Goal: Task Accomplishment & Management: Manage account settings

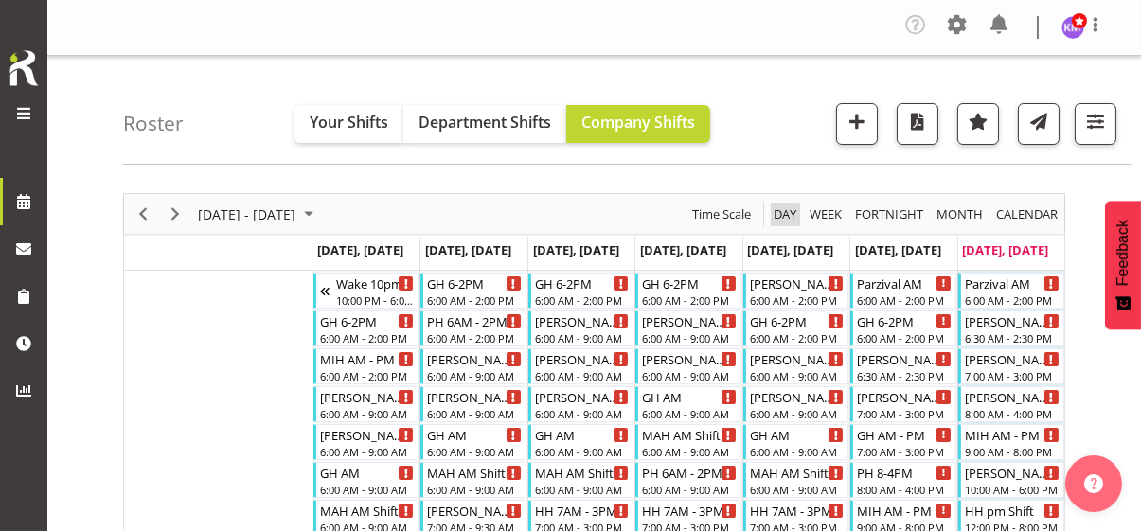
click at [784, 210] on span "Day" at bounding box center [785, 215] width 27 height 24
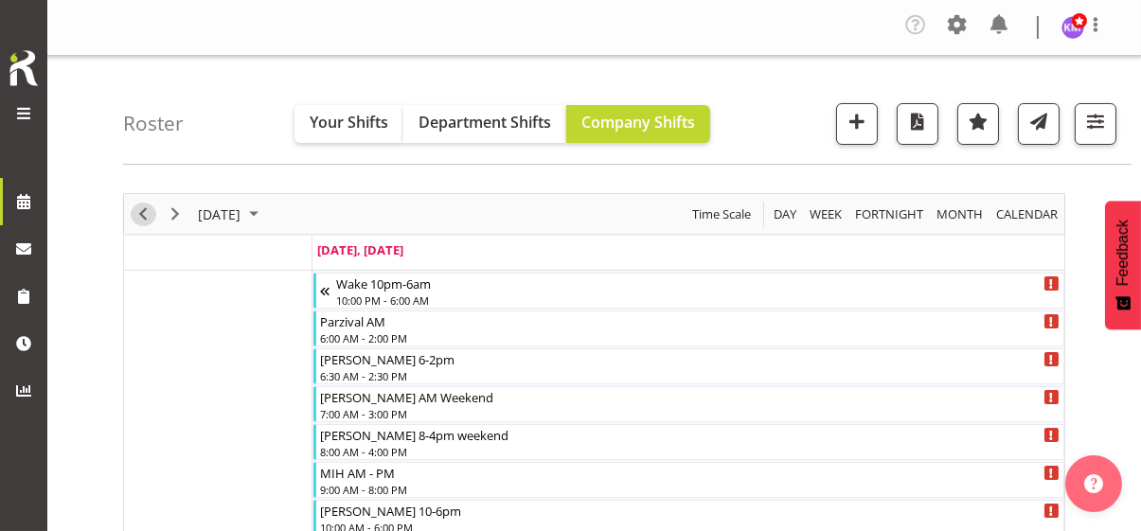
drag, startPoint x: 147, startPoint y: 207, endPoint x: 1139, endPoint y: 151, distance: 994.2
click at [147, 207] on span "Previous" at bounding box center [143, 215] width 23 height 24
click at [146, 208] on span "Previous" at bounding box center [143, 215] width 23 height 24
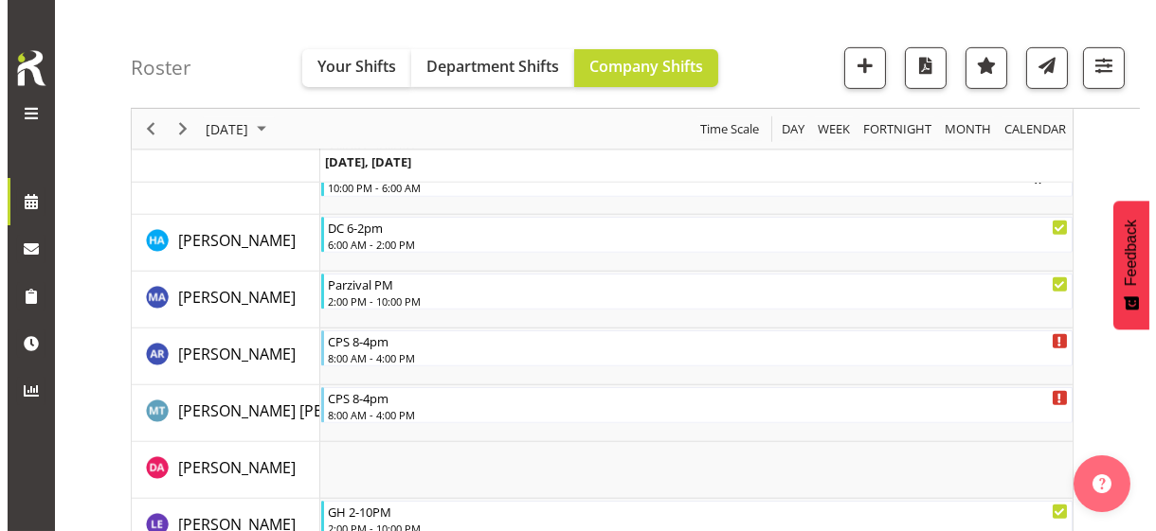
scroll to position [1705, 0]
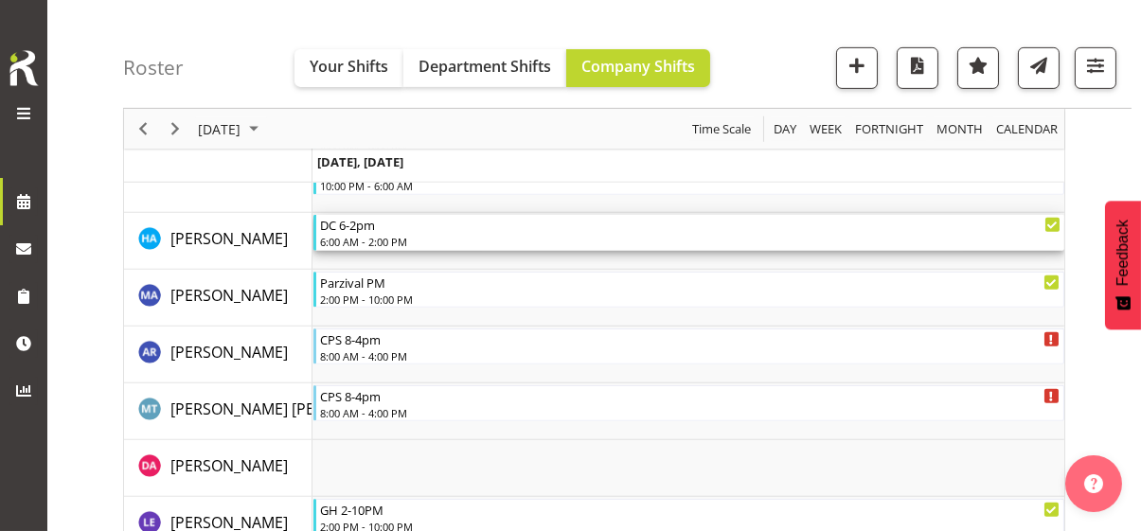
click at [377, 235] on div "6:00 AM - 2:00 PM" at bounding box center [690, 241] width 741 height 15
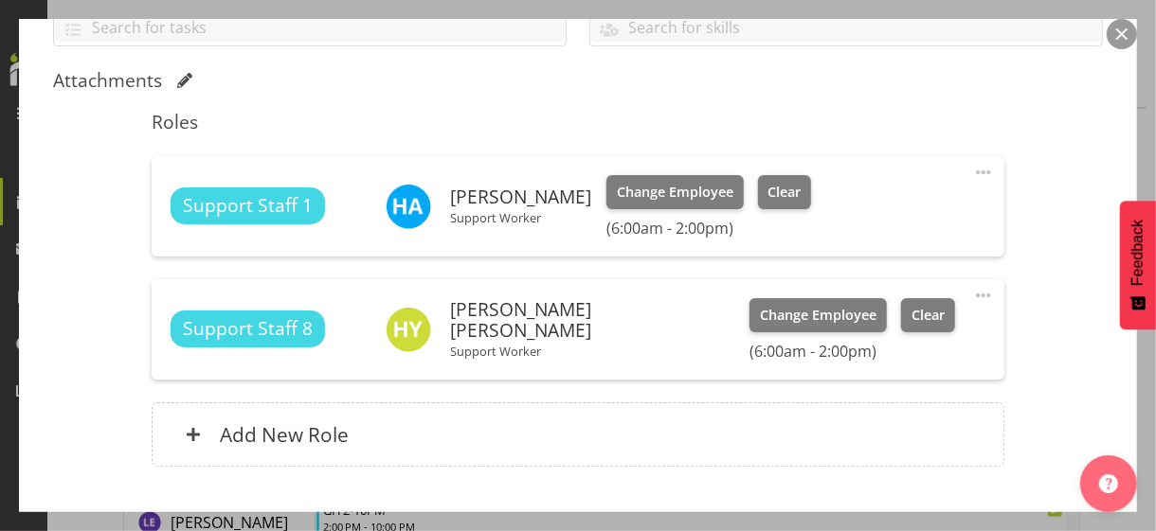
scroll to position [568, 0]
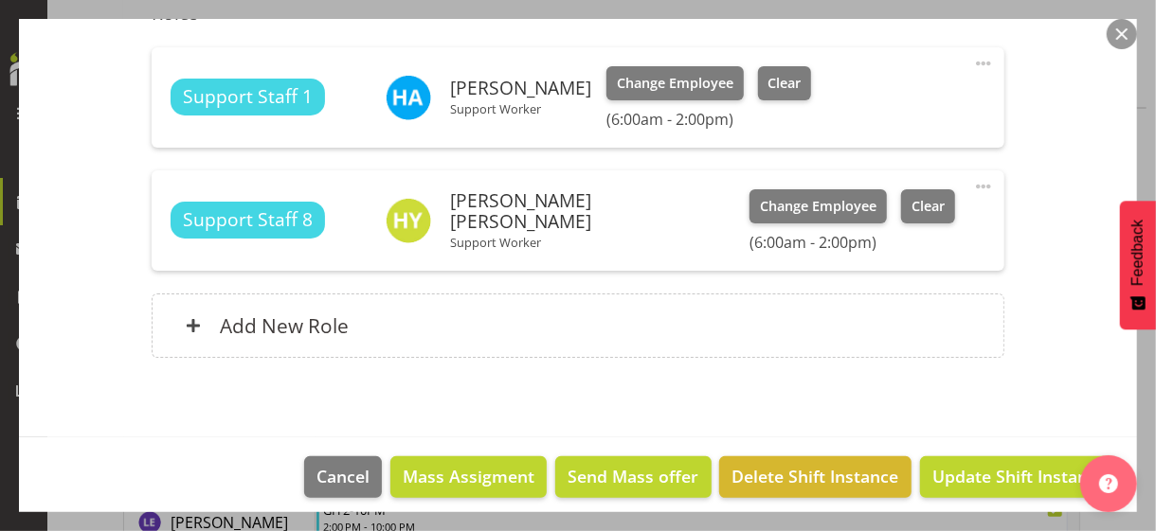
click at [972, 61] on span at bounding box center [983, 63] width 23 height 23
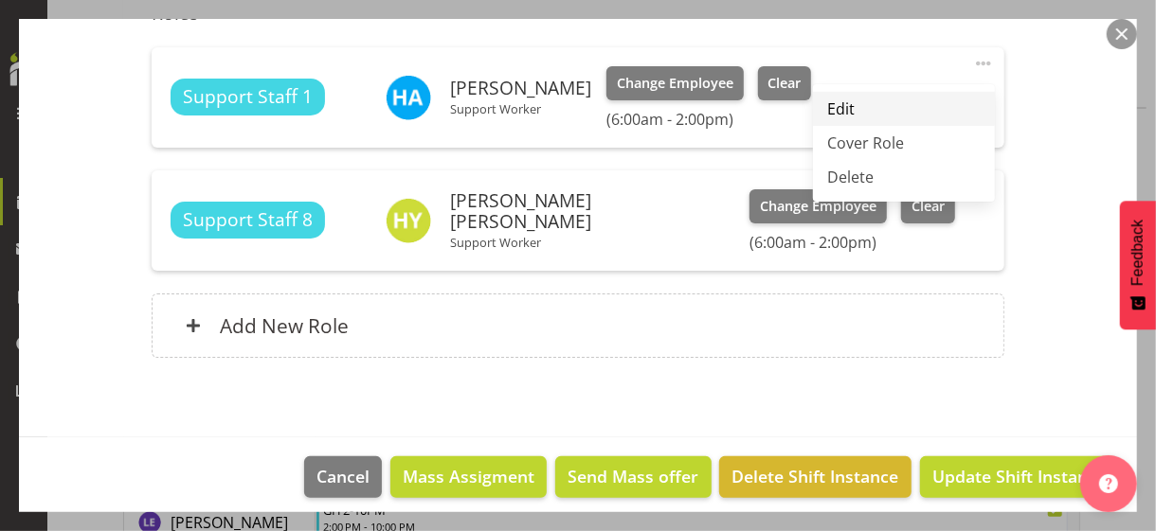
click at [836, 103] on link "Edit" at bounding box center [904, 109] width 182 height 34
select select "8"
select select "2025"
select select "6"
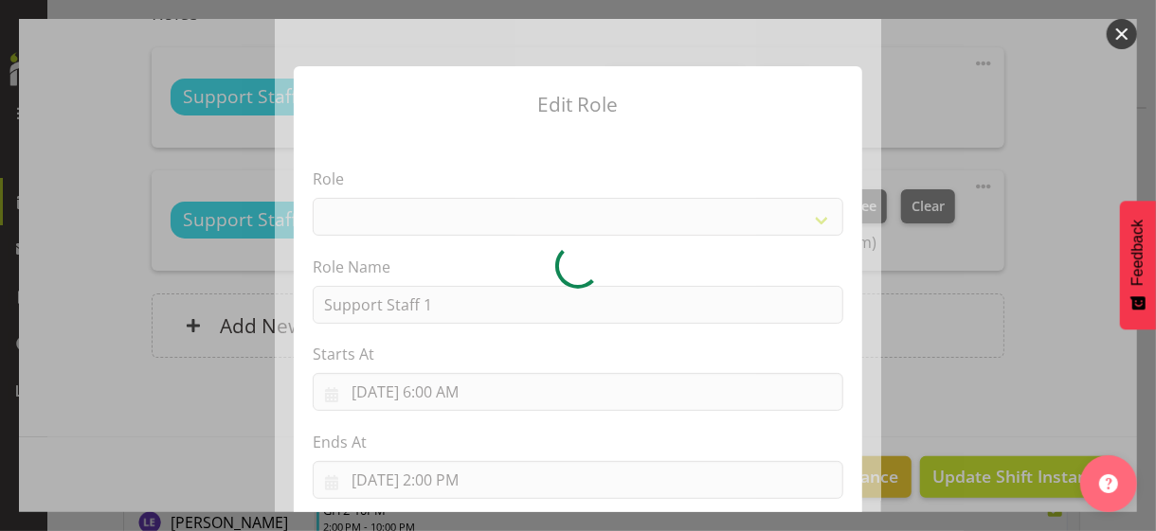
select select "1091"
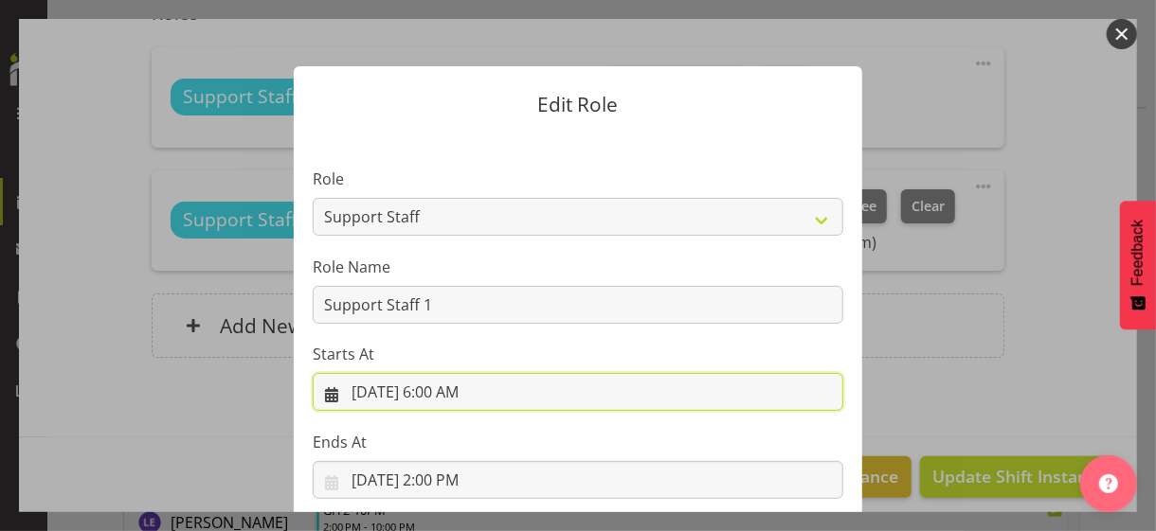
click at [448, 397] on input "[DATE] 6:00 AM" at bounding box center [578, 392] width 530 height 38
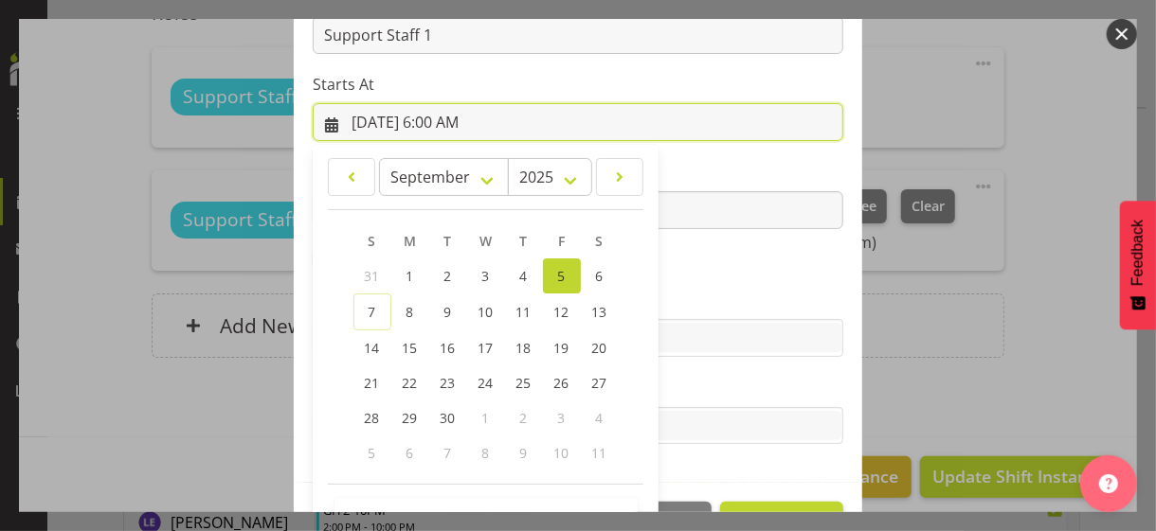
scroll to position [329, 0]
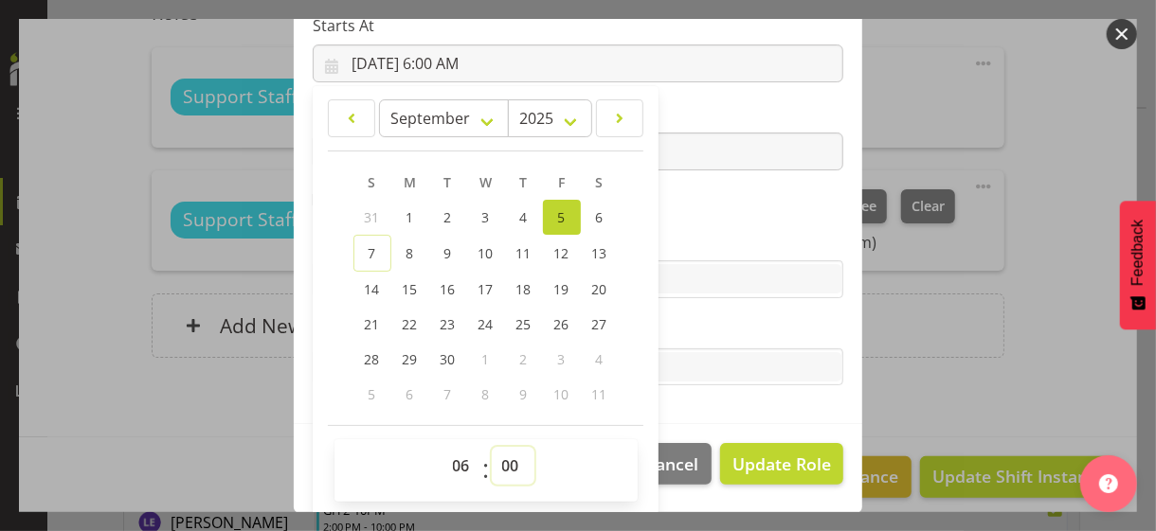
drag, startPoint x: 500, startPoint y: 461, endPoint x: 500, endPoint y: 449, distance: 12.3
click at [500, 460] on select "00 01 02 03 04 05 06 07 08 09 10 11 12 13 14 15 16 17 18 19 20 21 22 23 24 25 2…" at bounding box center [513, 466] width 43 height 38
select select "30"
click at [492, 447] on select "00 01 02 03 04 05 06 07 08 09 10 11 12 13 14 15 16 17 18 19 20 21 22 23 24 25 2…" at bounding box center [513, 466] width 43 height 38
type input "[DATE] 6:30 AM"
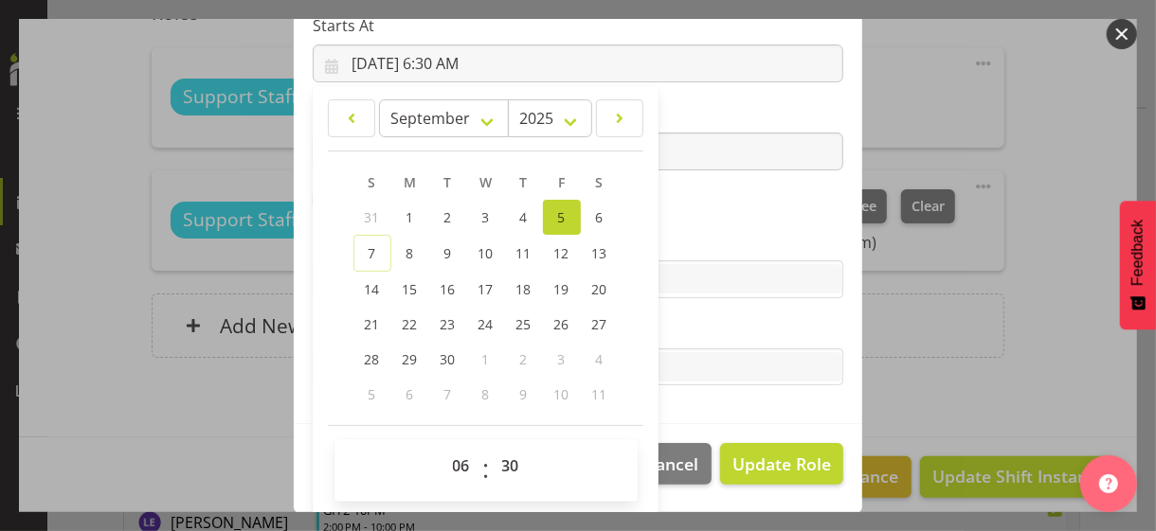
click at [678, 336] on label "Tasks" at bounding box center [578, 329] width 530 height 23
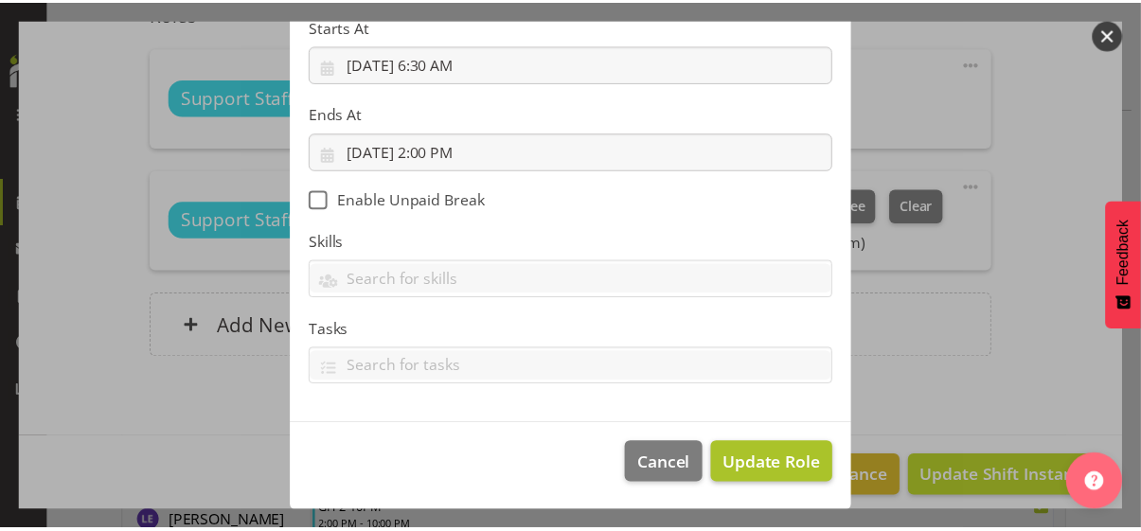
scroll to position [328, 0]
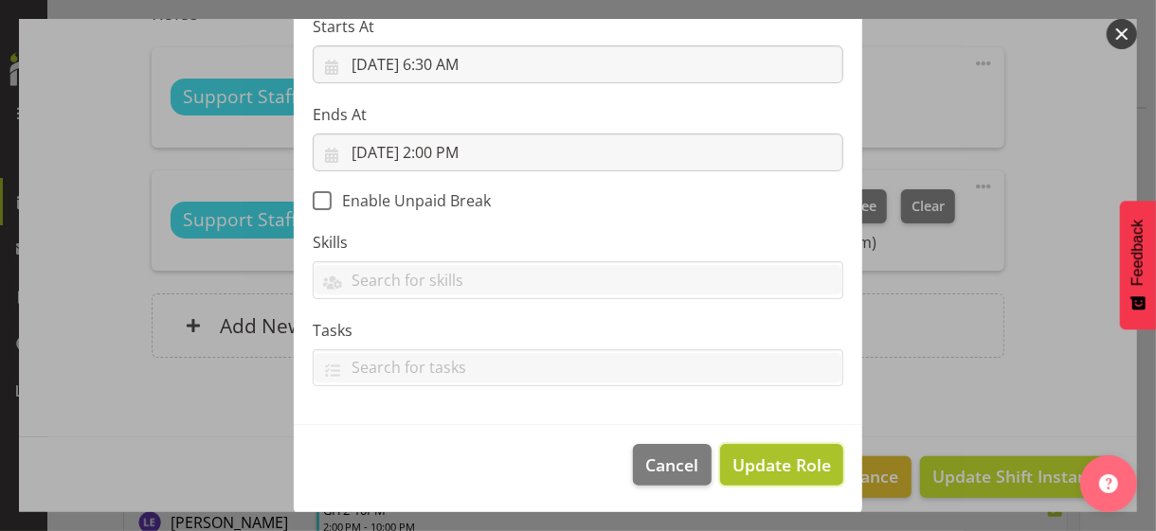
click at [765, 468] on span "Update Role" at bounding box center [781, 465] width 99 height 25
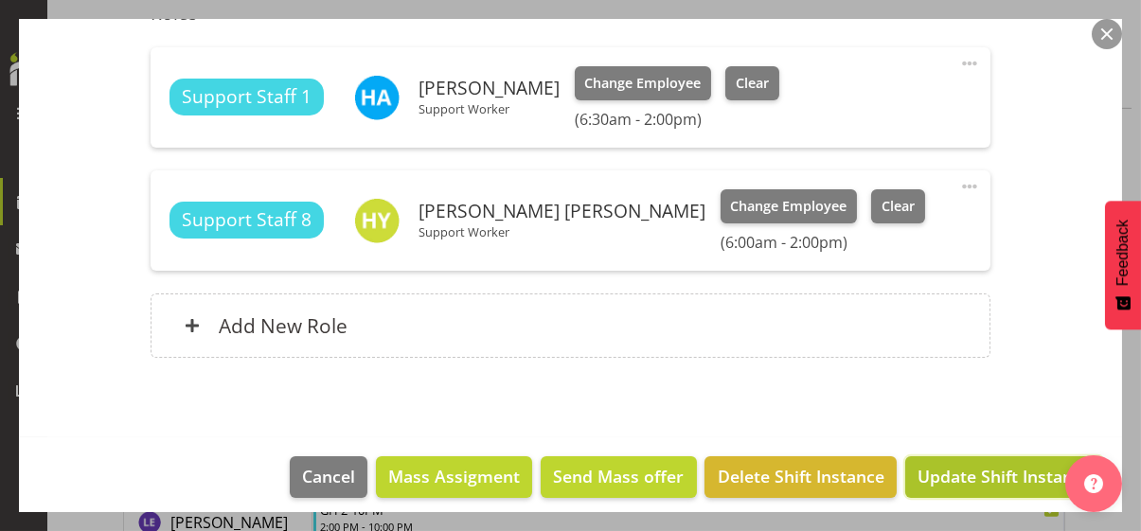
click at [941, 477] on span "Update Shift Instance" at bounding box center [1004, 476] width 173 height 25
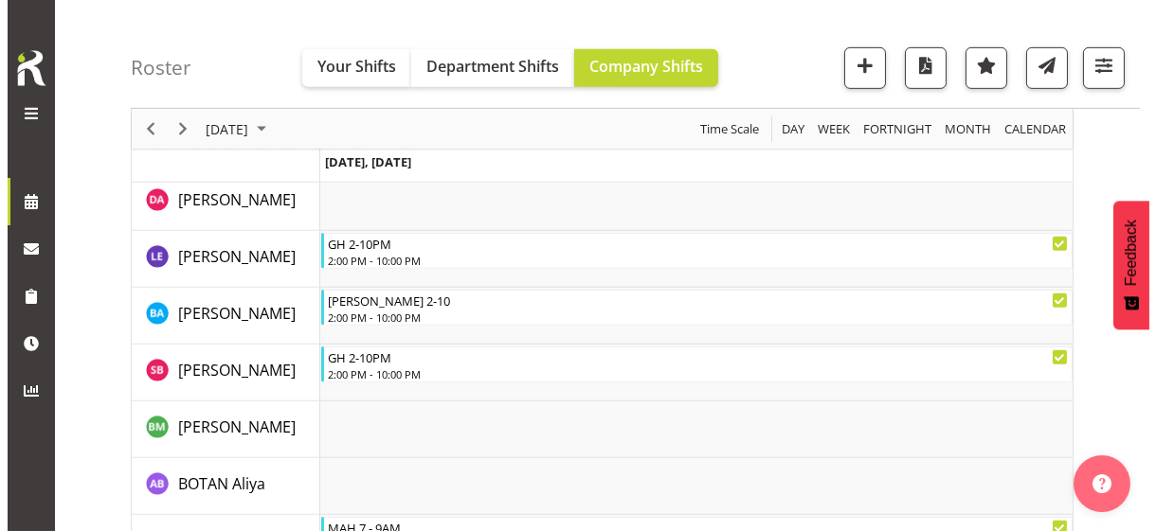
scroll to position [1948, 0]
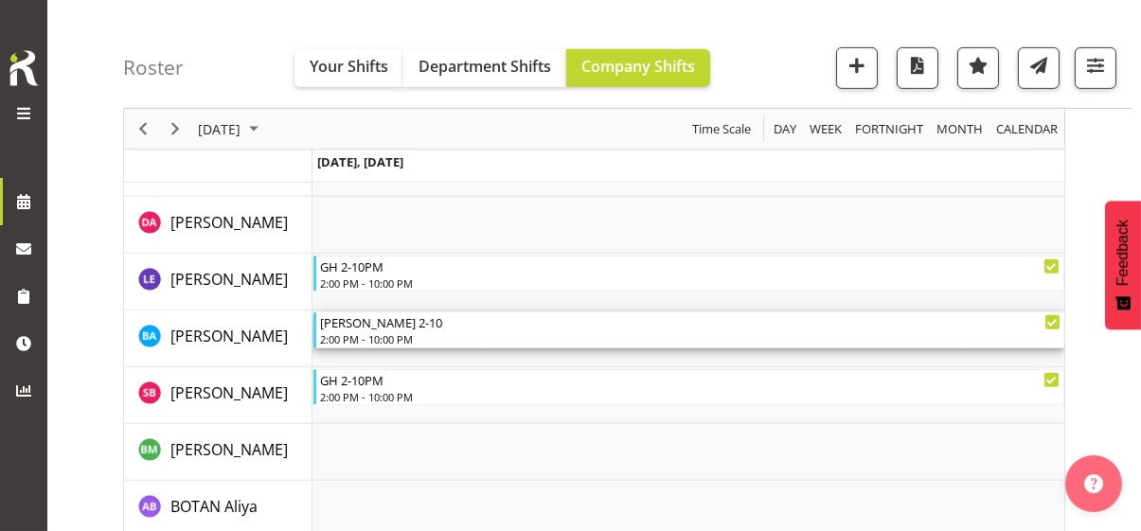
click at [397, 332] on div "2:00 PM - 10:00 PM" at bounding box center [690, 339] width 741 height 15
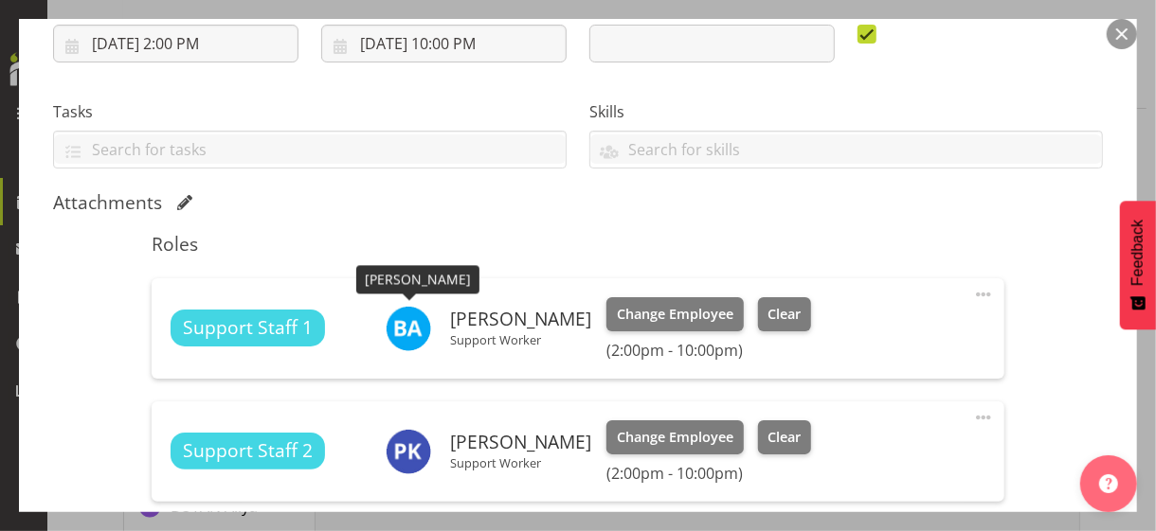
scroll to position [474, 0]
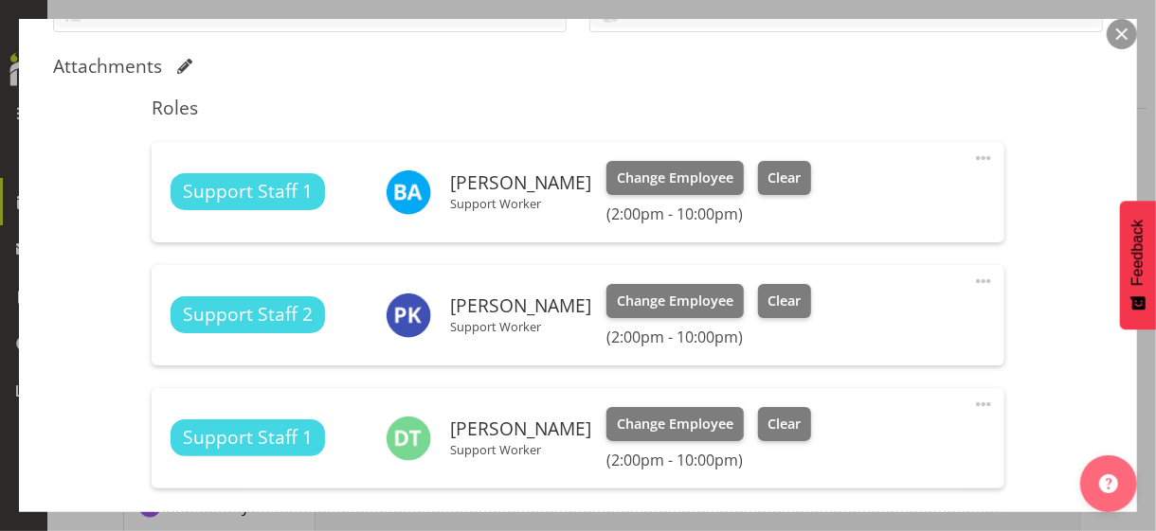
drag, startPoint x: 967, startPoint y: 153, endPoint x: 928, endPoint y: 168, distance: 41.4
click at [972, 154] on span at bounding box center [983, 158] width 23 height 23
click at [830, 197] on link "Edit" at bounding box center [904, 204] width 182 height 34
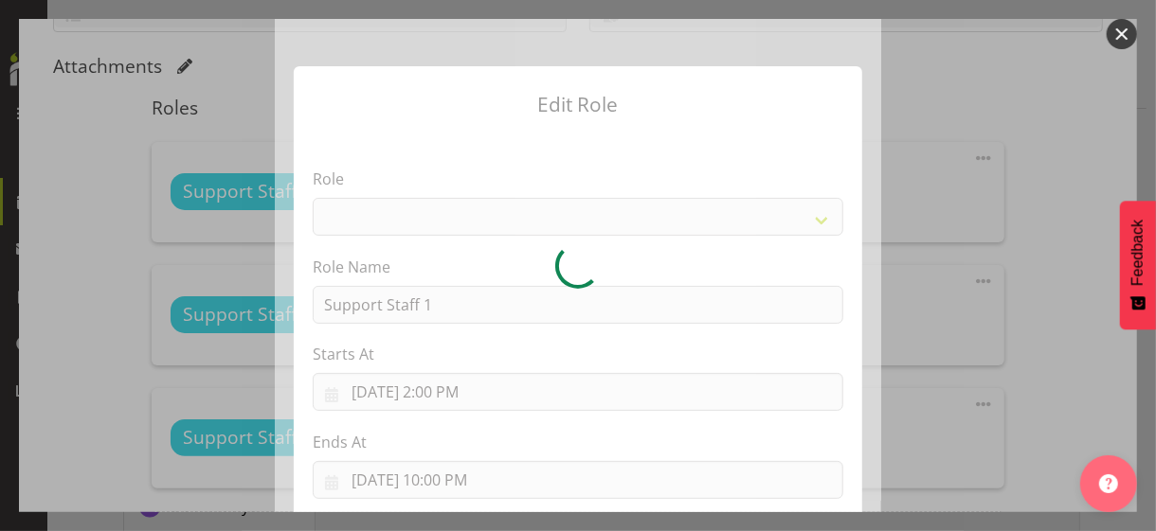
select select "1091"
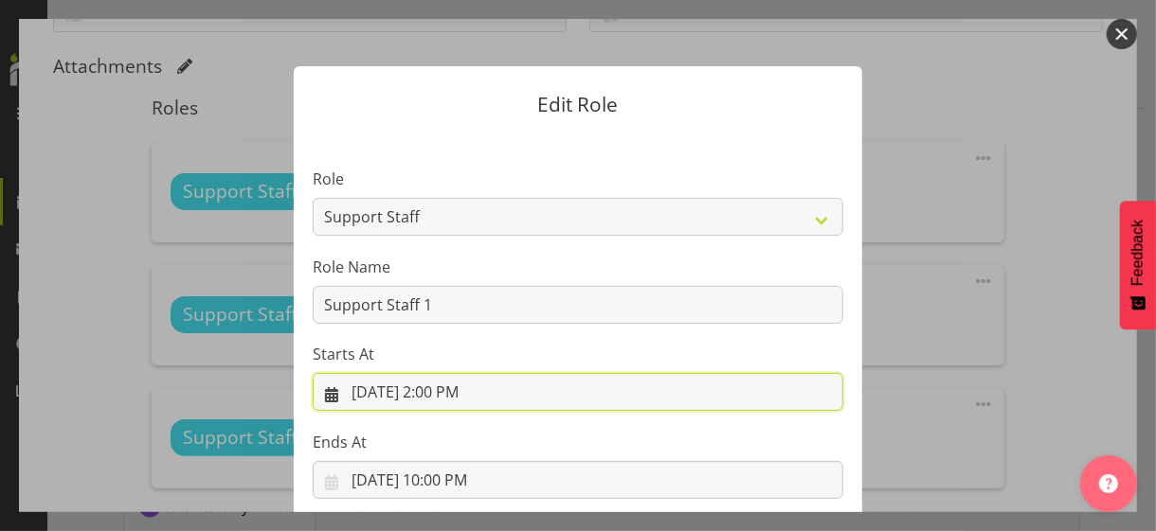
click at [428, 391] on input "[DATE] 2:00 PM" at bounding box center [578, 392] width 530 height 38
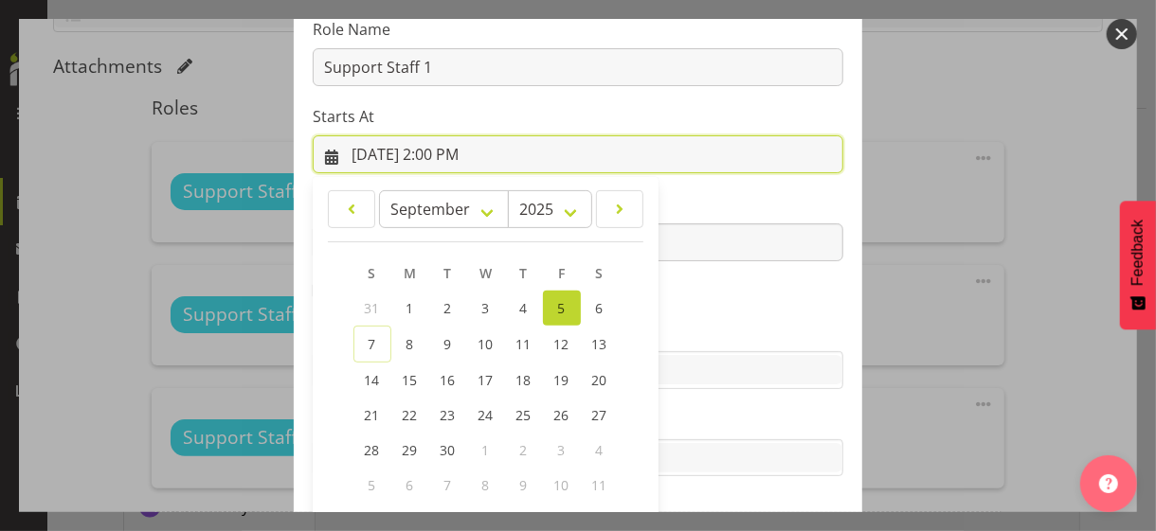
scroll to position [329, 0]
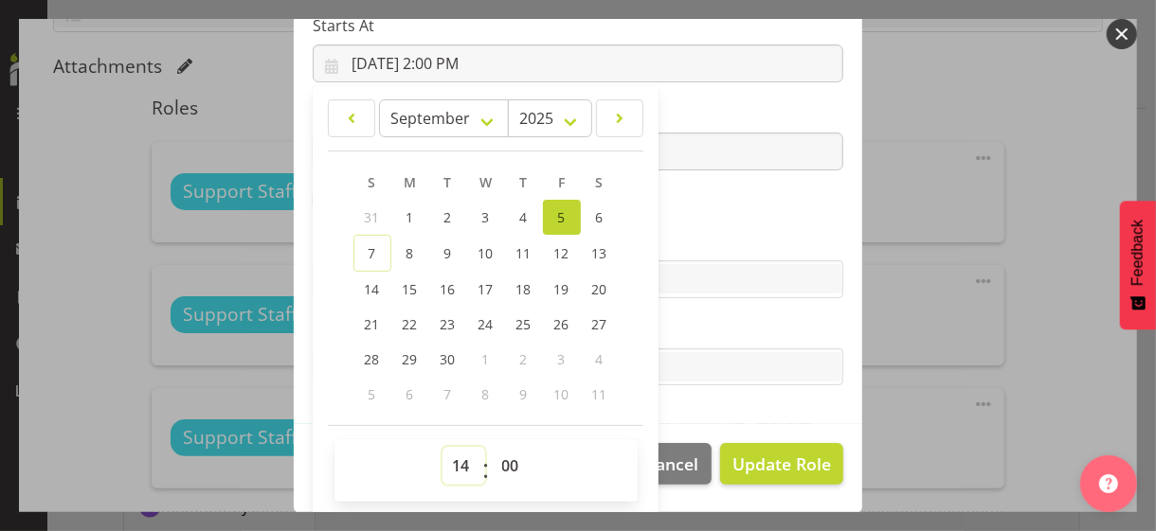
click at [453, 457] on select "00 01 02 03 04 05 06 07 08 09 10 11 12 13 14 15 16 17 18 19 20 21 22 23" at bounding box center [463, 466] width 43 height 38
select select "13"
click at [442, 447] on select "00 01 02 03 04 05 06 07 08 09 10 11 12 13 14 15 16 17 18 19 20 21 22 23" at bounding box center [463, 466] width 43 height 38
type input "[DATE] 1:00 PM"
click at [687, 221] on section "Role CP House Leader Support Staff Wake Role Name Support Staff 1 Starts At [DA…" at bounding box center [578, 114] width 568 height 619
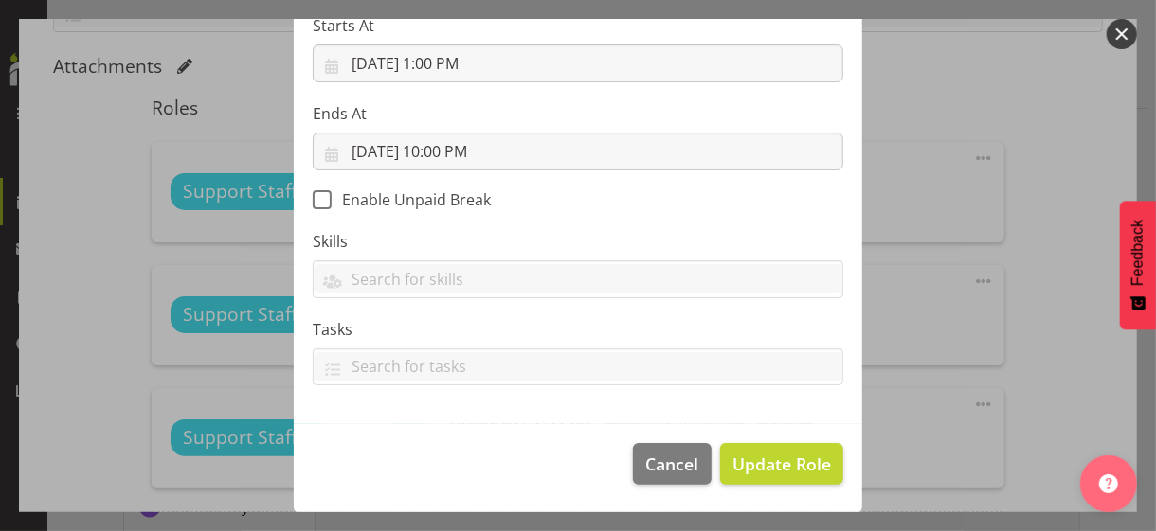
scroll to position [328, 0]
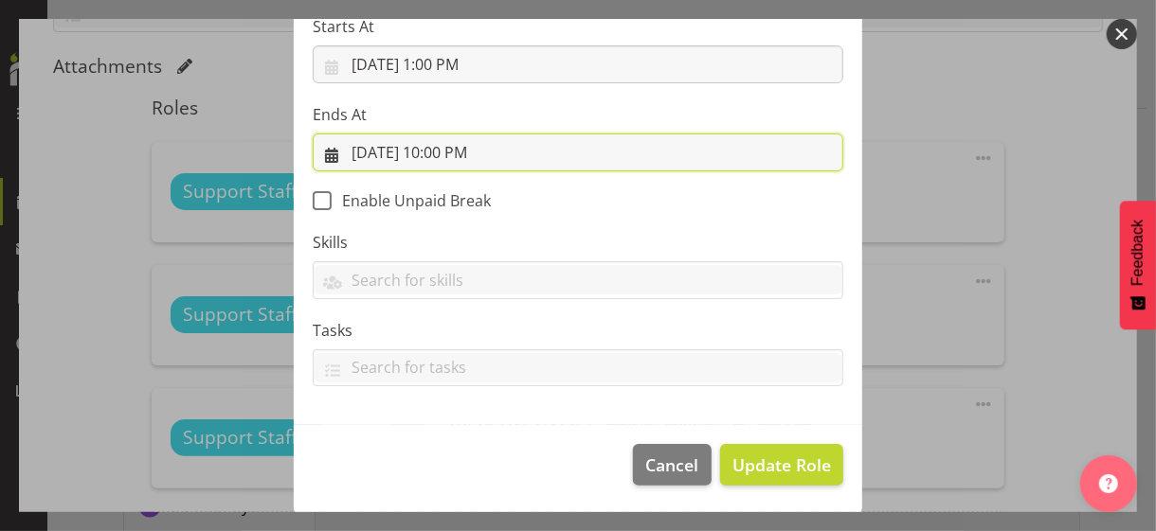
click at [434, 154] on input "[DATE] 10:00 PM" at bounding box center [578, 153] width 530 height 38
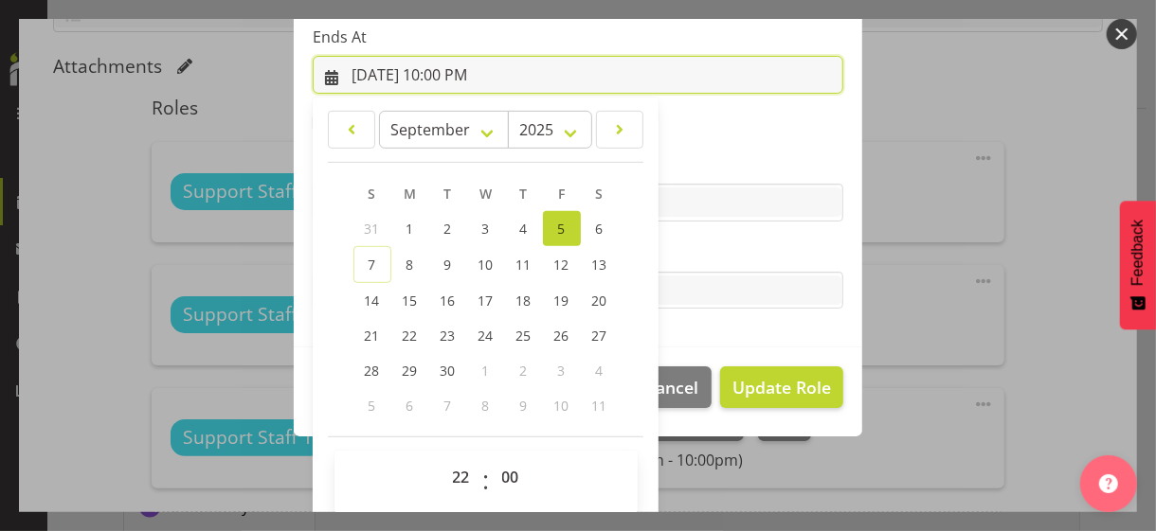
scroll to position [418, 0]
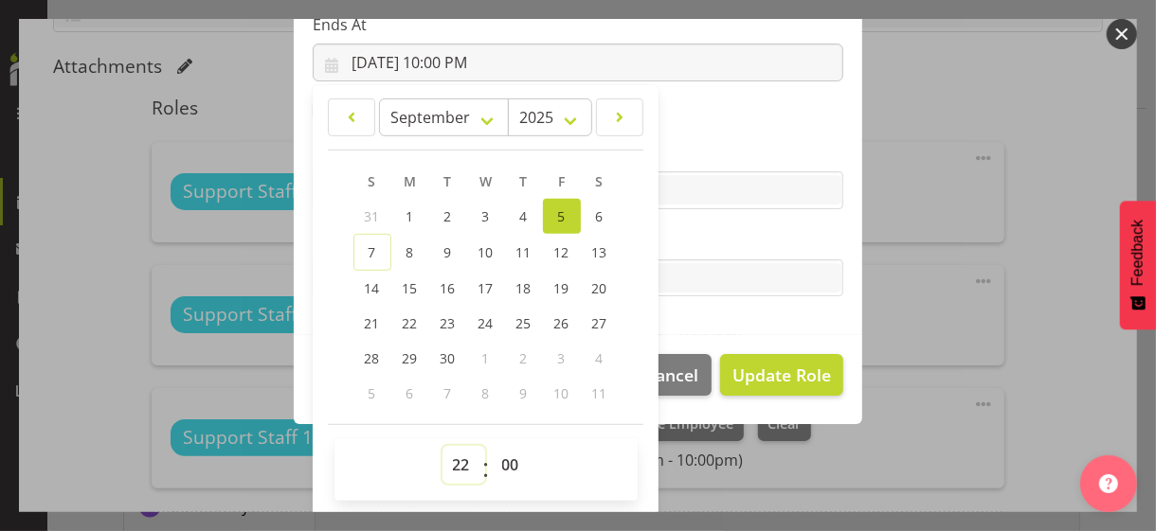
click at [453, 463] on select "00 01 02 03 04 05 06 07 08 09 10 11 12 13 14 15 16 17 18 19 20 21 22 23" at bounding box center [463, 465] width 43 height 38
select select "21"
click at [442, 446] on select "00 01 02 03 04 05 06 07 08 09 10 11 12 13 14 15 16 17 18 19 20 21 22 23" at bounding box center [463, 465] width 43 height 38
type input "[DATE] 9:00 PM"
drag, startPoint x: 688, startPoint y: 237, endPoint x: 699, endPoint y: 243, distance: 13.2
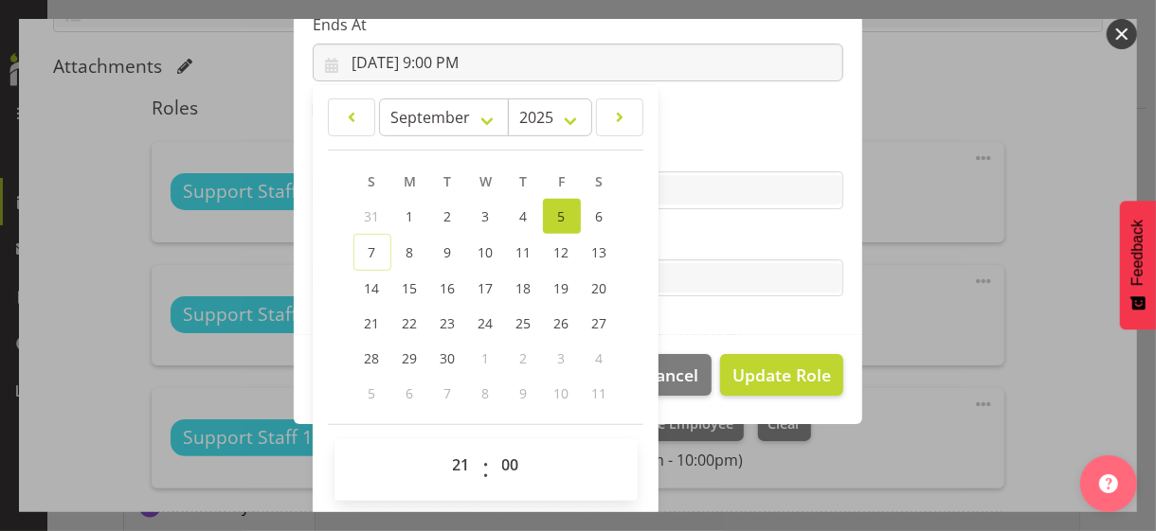
click at [691, 235] on label "Tasks" at bounding box center [578, 240] width 530 height 23
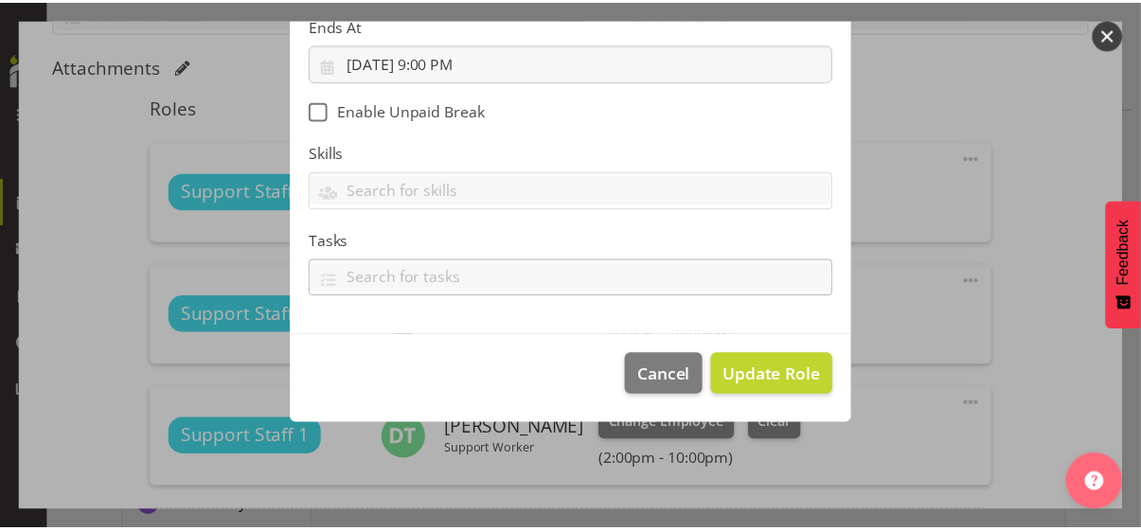
scroll to position [328, 0]
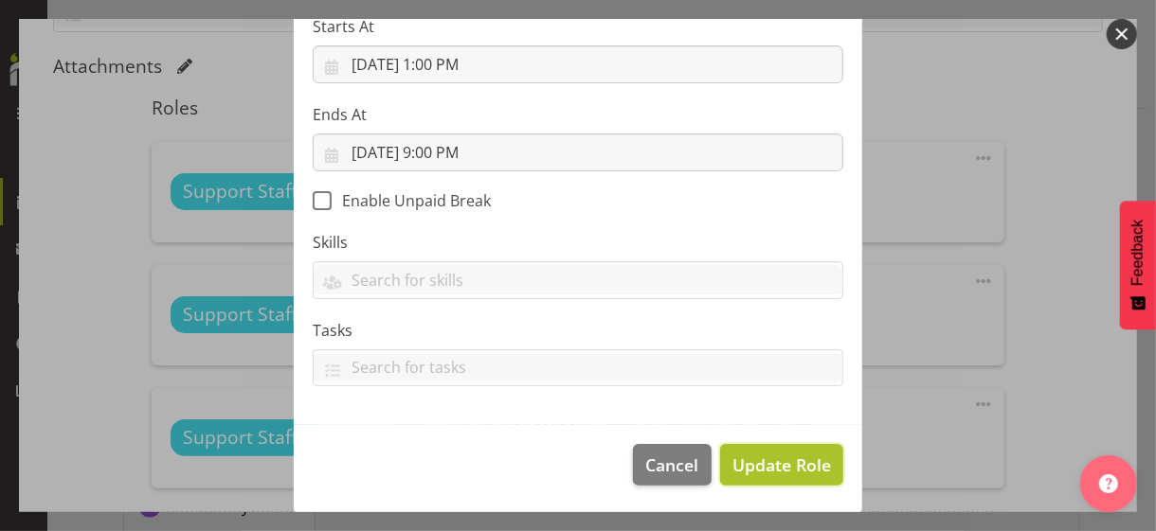
click at [762, 459] on span "Update Role" at bounding box center [781, 465] width 99 height 25
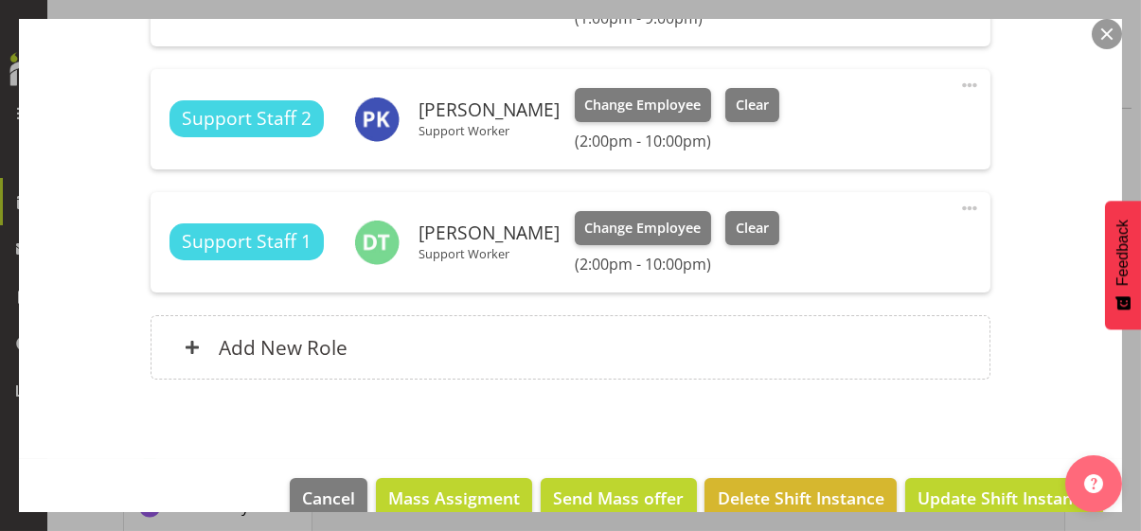
scroll to position [702, 0]
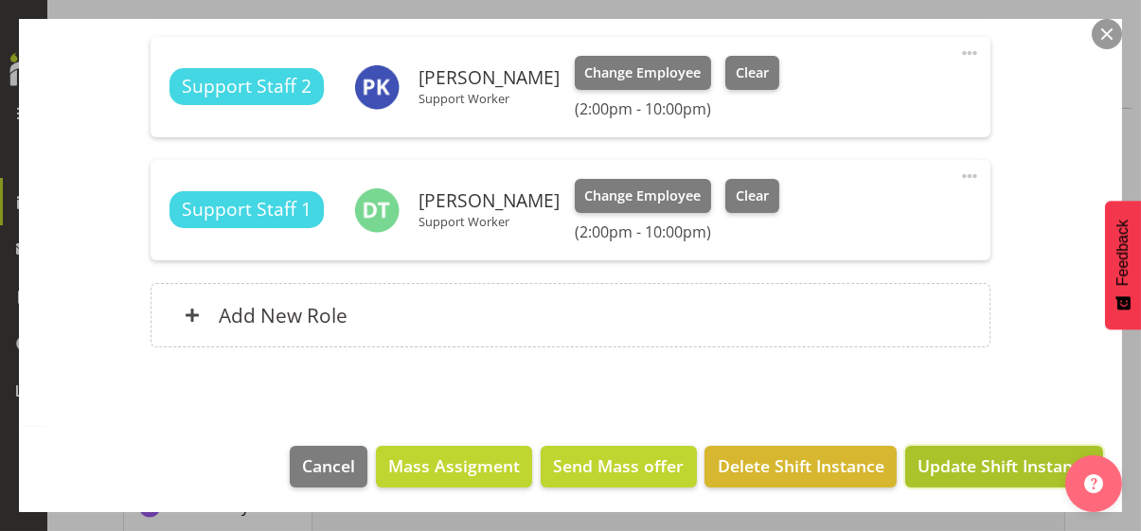
click at [976, 466] on span "Update Shift Instance" at bounding box center [1004, 466] width 173 height 25
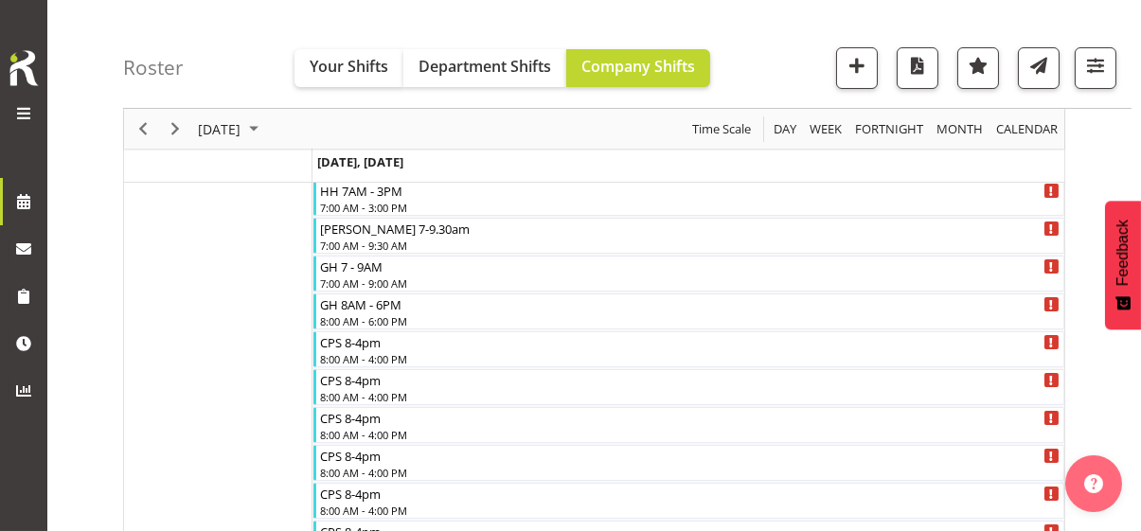
scroll to position [1948, 0]
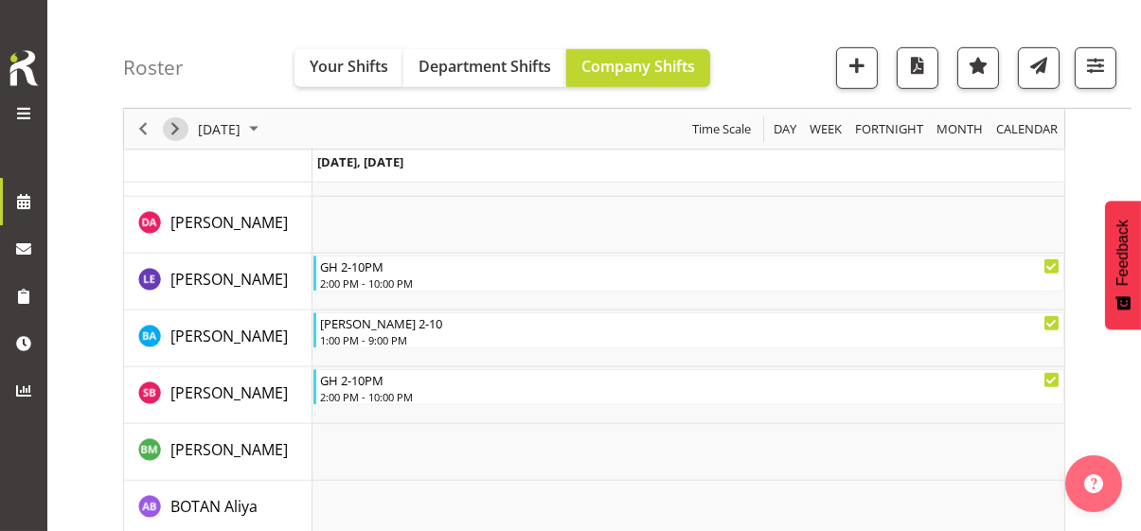
click at [177, 128] on span "Next" at bounding box center [175, 129] width 23 height 24
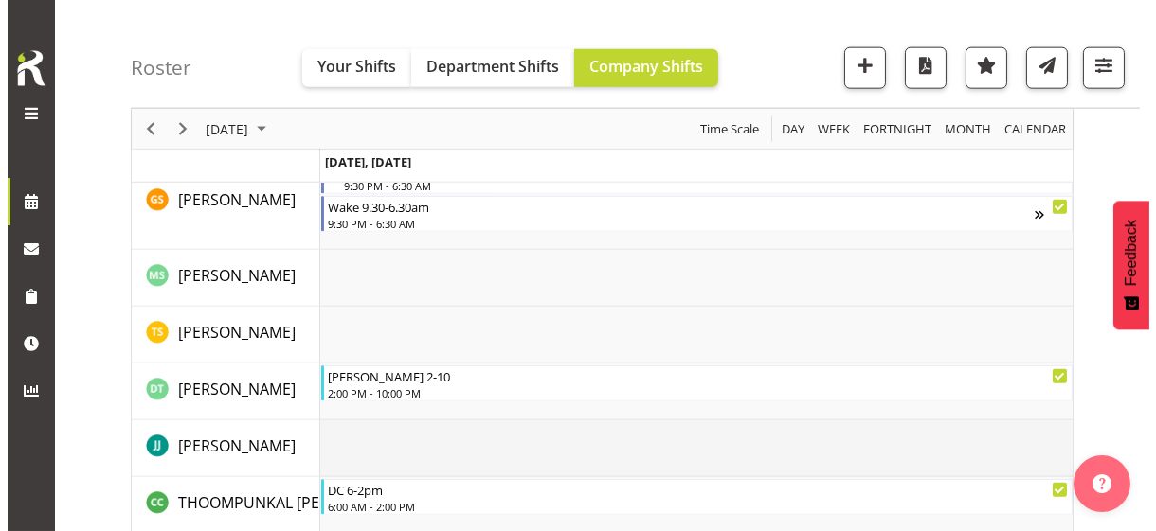
scroll to position [4920, 0]
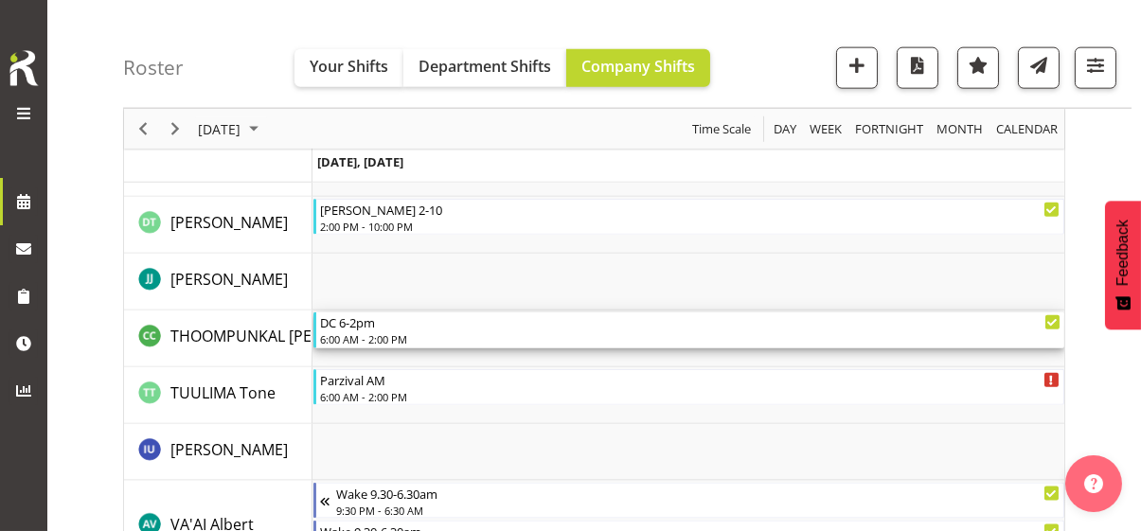
click at [387, 332] on div "6:00 AM - 2:00 PM" at bounding box center [690, 339] width 741 height 15
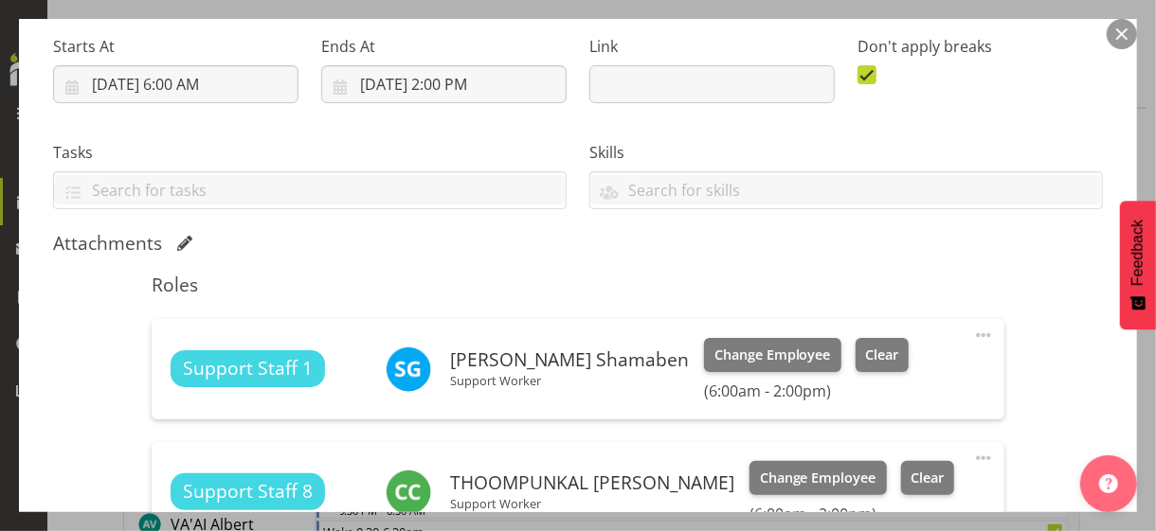
scroll to position [379, 0]
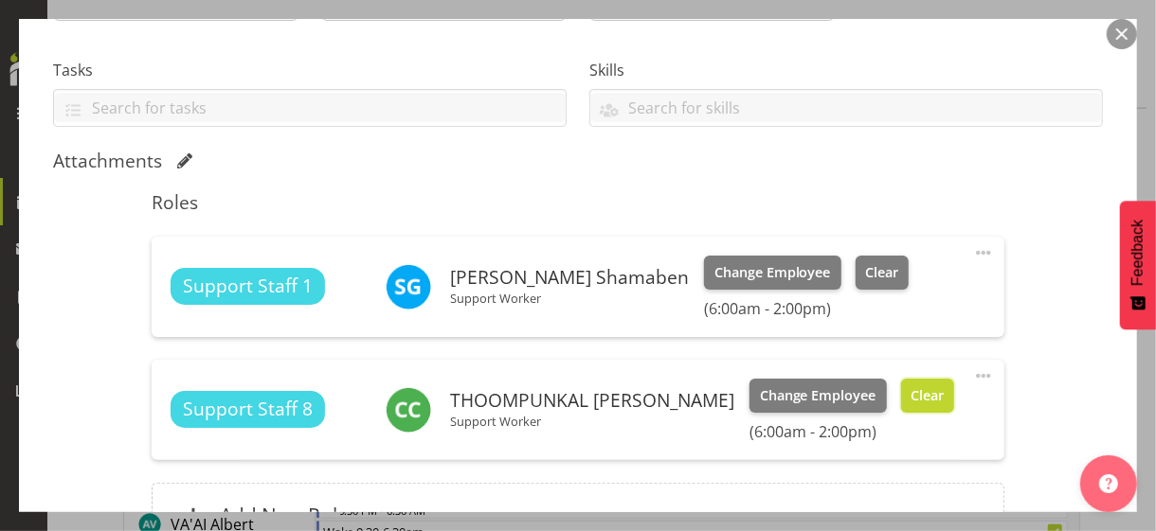
click at [916, 401] on span "Clear" at bounding box center [926, 395] width 33 height 21
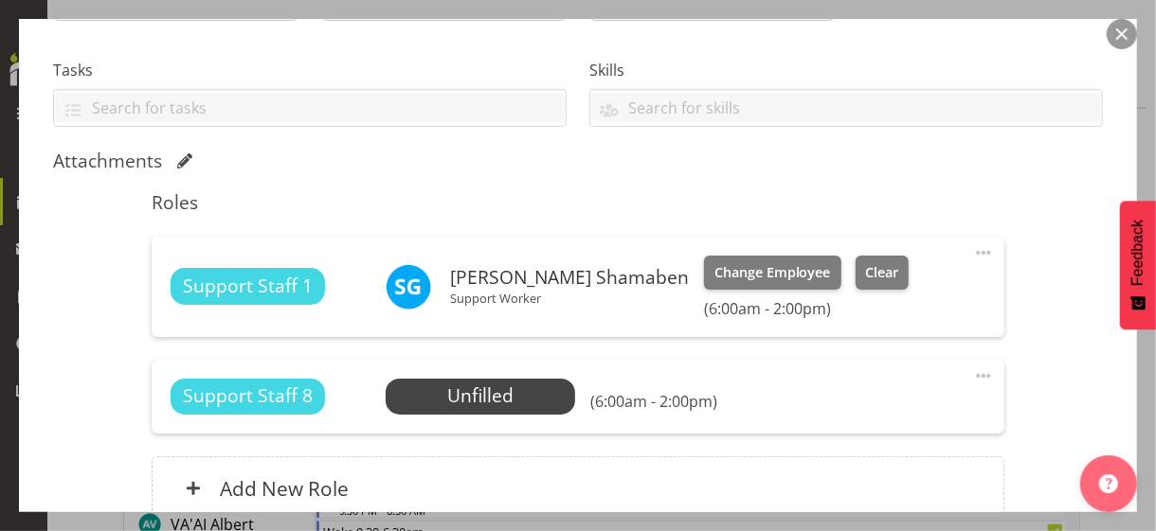
click at [972, 248] on span at bounding box center [983, 253] width 23 height 23
click at [845, 296] on link "Edit" at bounding box center [904, 298] width 182 height 34
select select "8"
select select "2025"
select select "14"
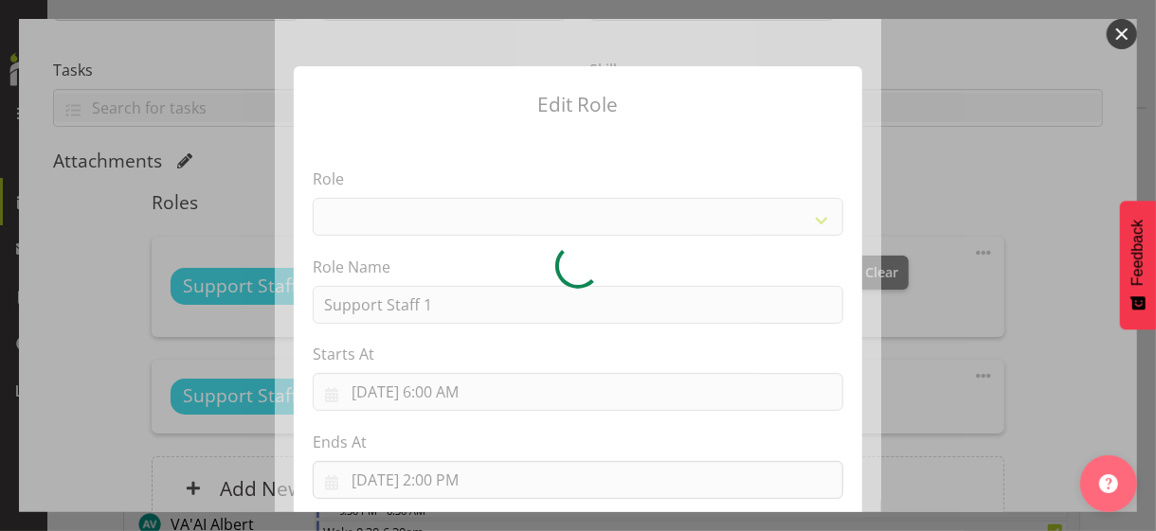
select select "1091"
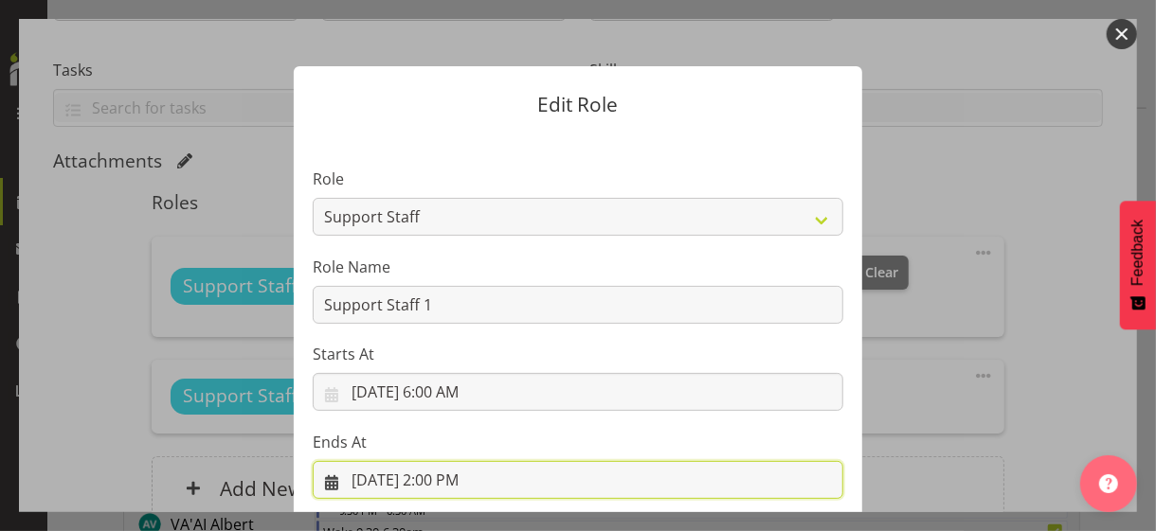
click at [433, 475] on input "[DATE] 2:00 PM" at bounding box center [578, 480] width 530 height 38
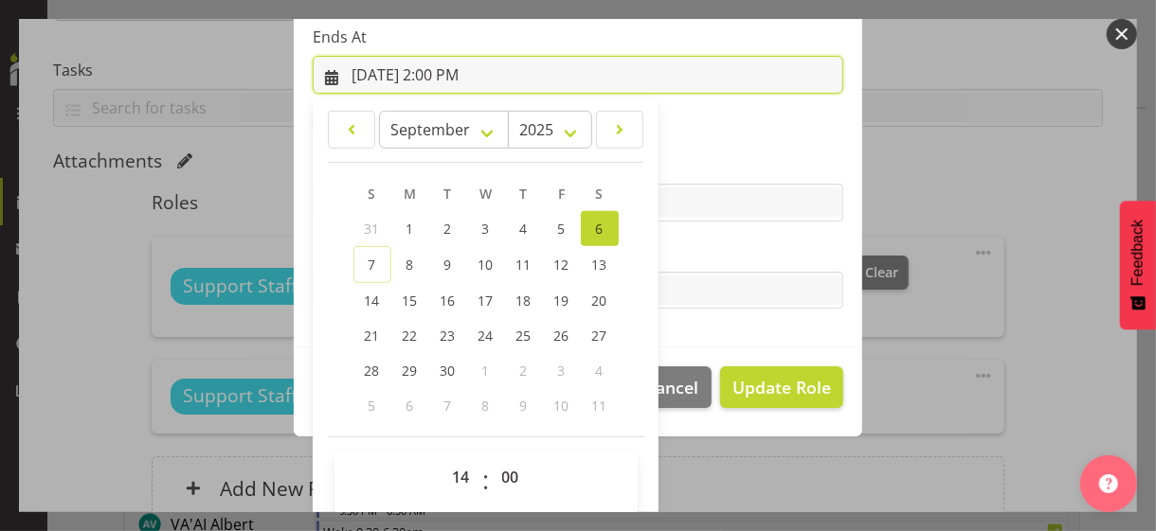
scroll to position [418, 0]
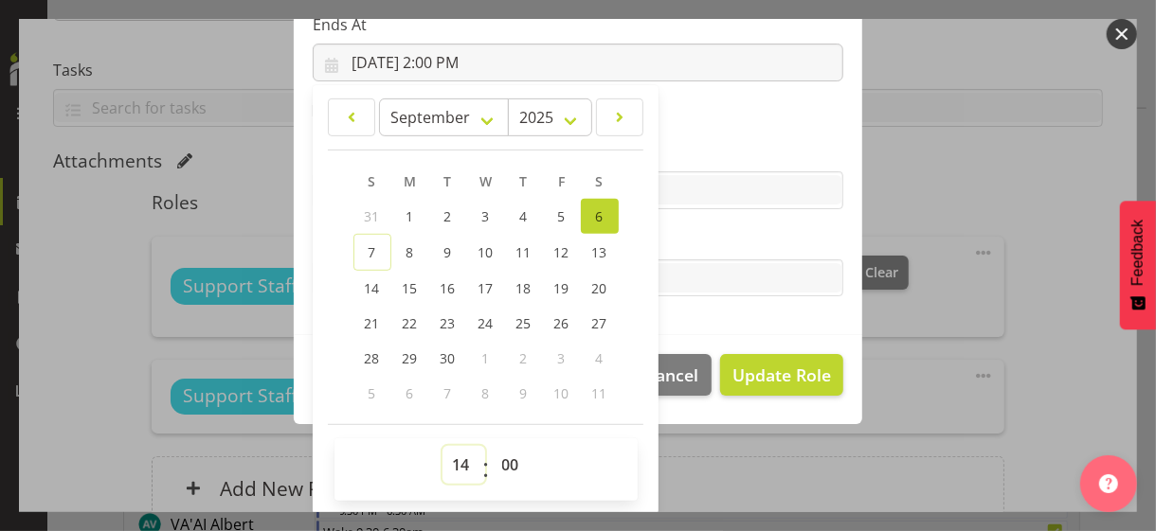
click at [450, 464] on select "00 01 02 03 04 05 06 07 08 09 10 11 12 13 14 15 16 17 18 19 20 21 22 23" at bounding box center [463, 465] width 43 height 38
select select "18"
click at [442, 446] on select "00 01 02 03 04 05 06 07 08 09 10 11 12 13 14 15 16 17 18 19 20 21 22 23" at bounding box center [463, 465] width 43 height 38
type input "[DATE] 6:00 PM"
click at [723, 249] on label "Tasks" at bounding box center [578, 240] width 530 height 23
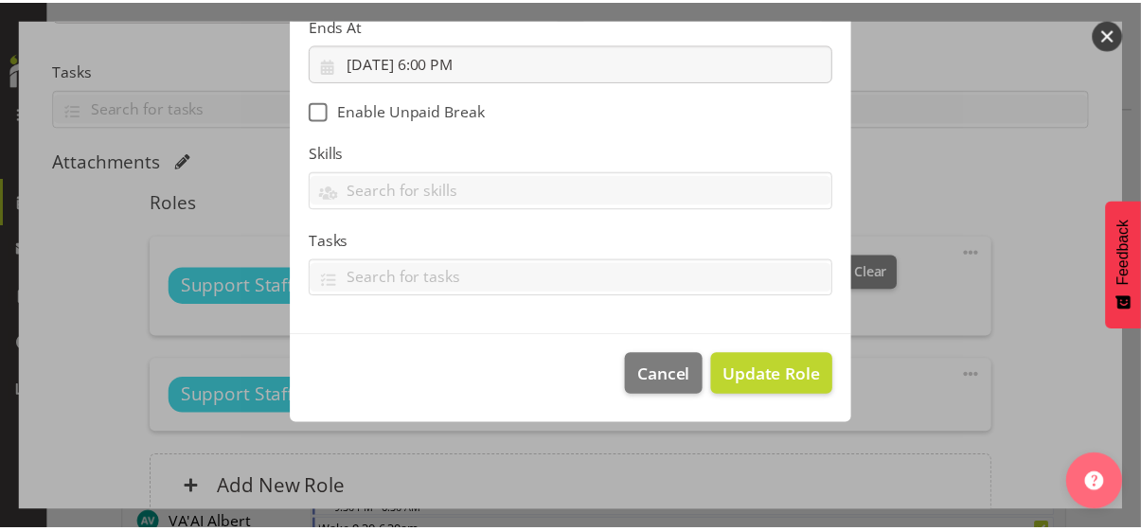
scroll to position [328, 0]
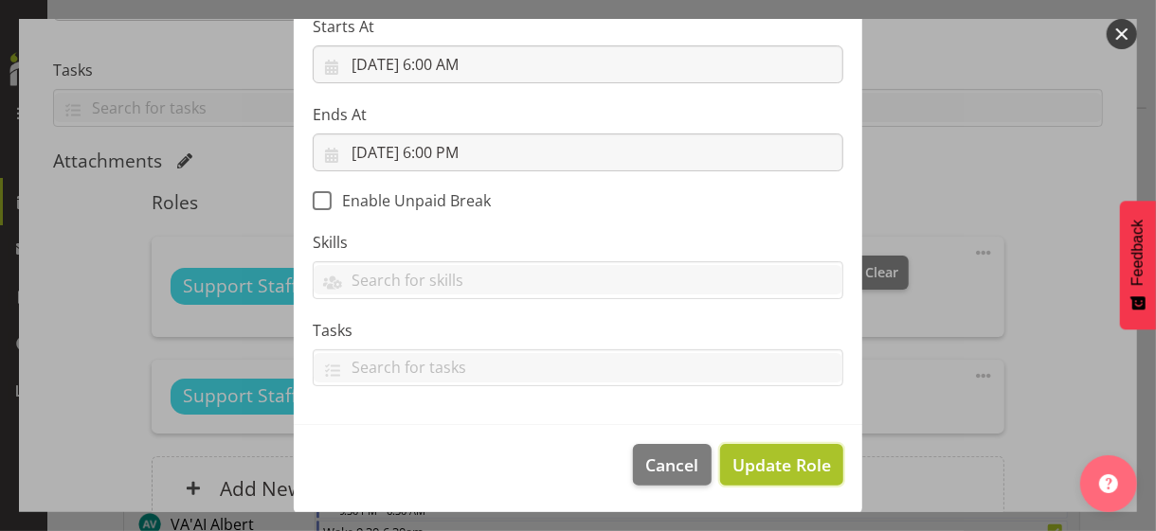
click at [763, 467] on span "Update Role" at bounding box center [781, 465] width 99 height 25
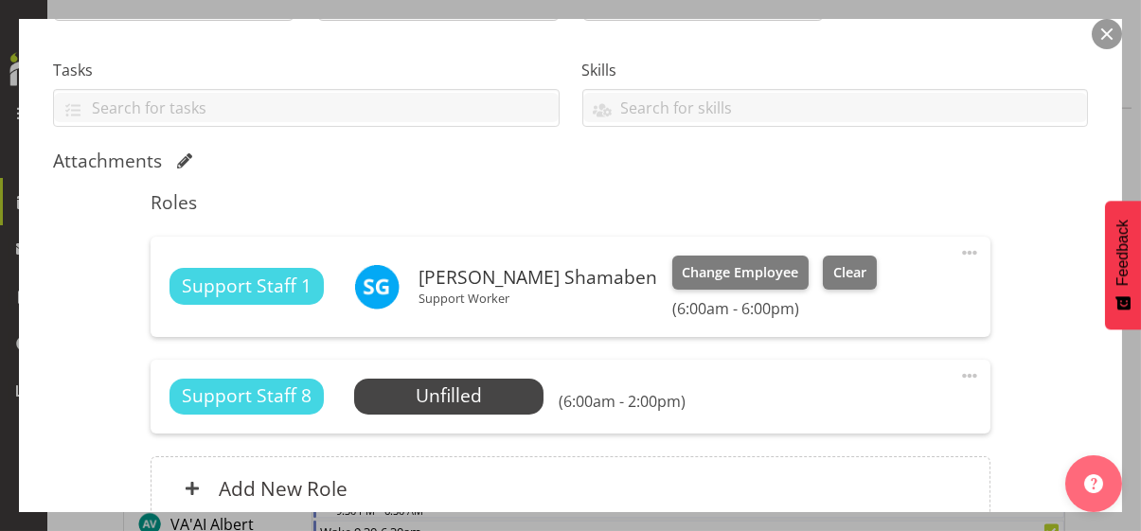
click at [997, 342] on div "Shift Instance Name DC 6-2pm Location [GEOGRAPHIC_DATA] Cottage Department Resi…" at bounding box center [570, 186] width 1035 height 716
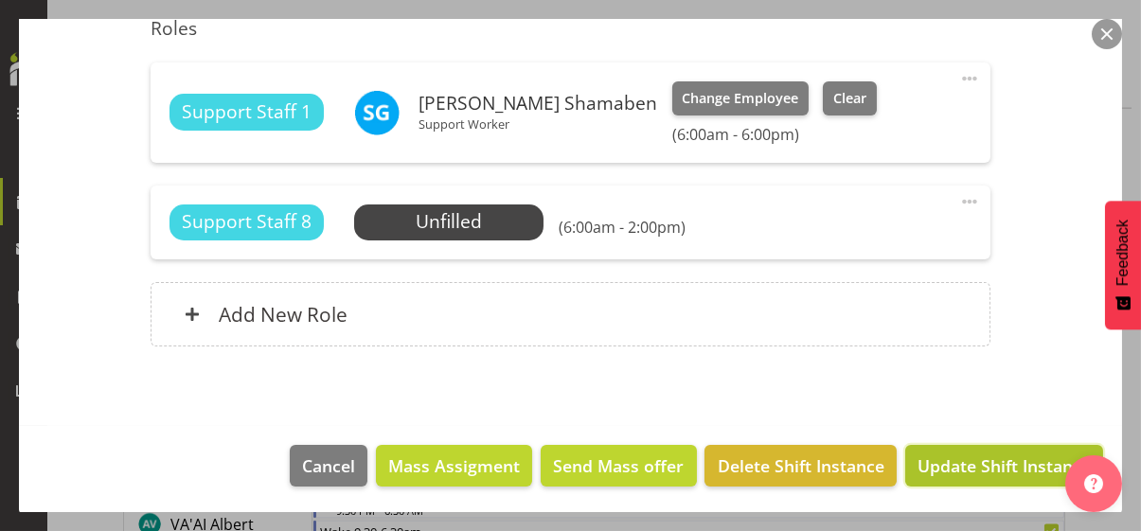
click at [991, 466] on span "Update Shift Instance" at bounding box center [1004, 466] width 173 height 25
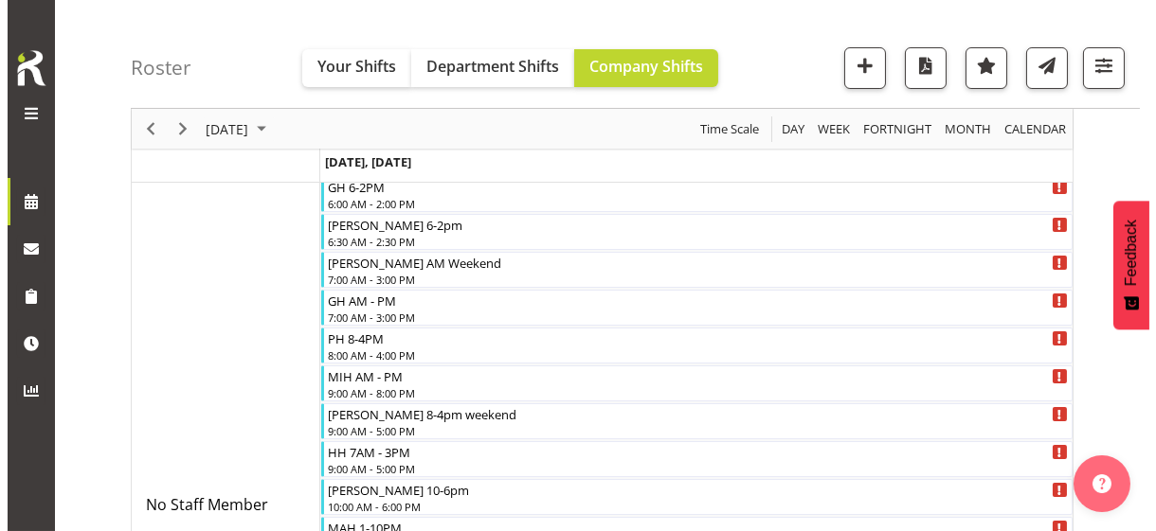
scroll to position [0, 0]
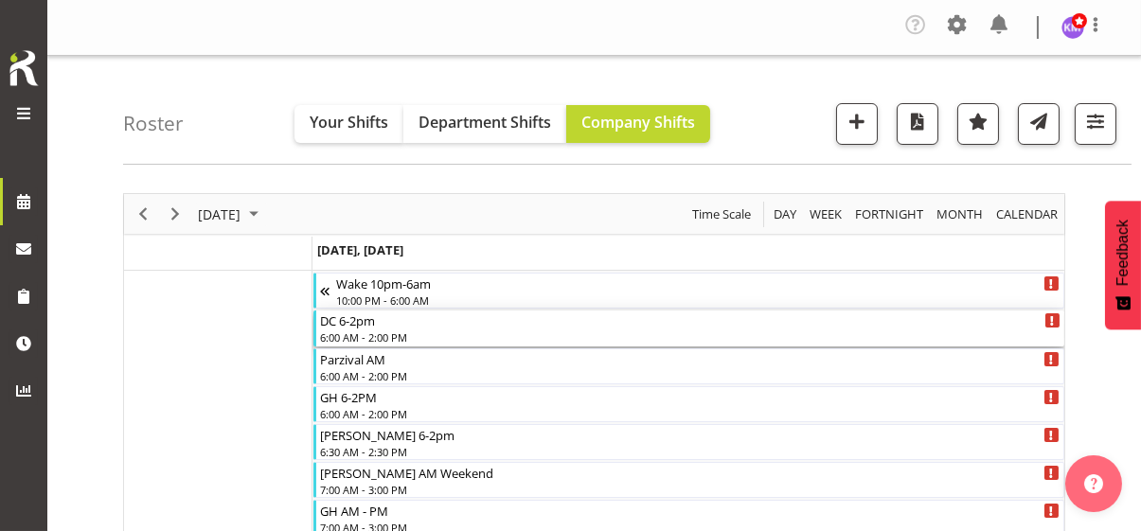
click at [370, 329] on div "DC 6-2pm 6:00 AM - 2:00 PM" at bounding box center [690, 329] width 741 height 36
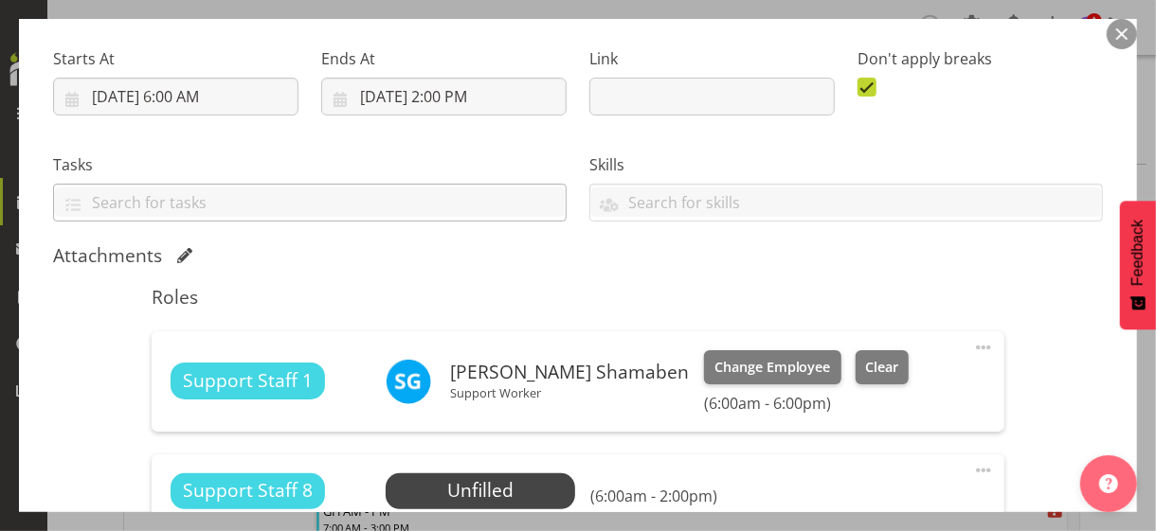
scroll to position [474, 0]
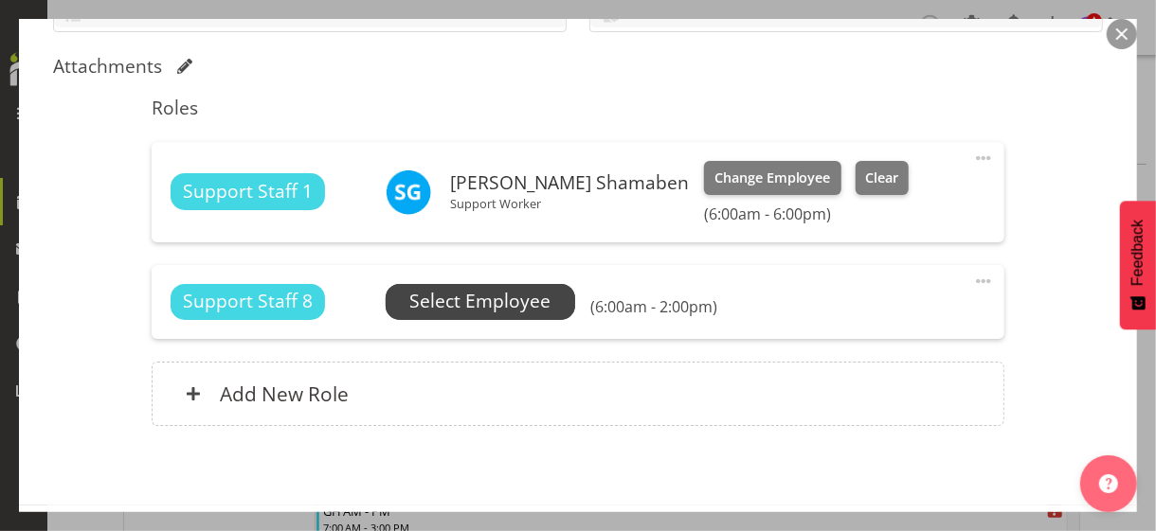
click at [493, 314] on span "Select Employee" at bounding box center [479, 302] width 189 height 36
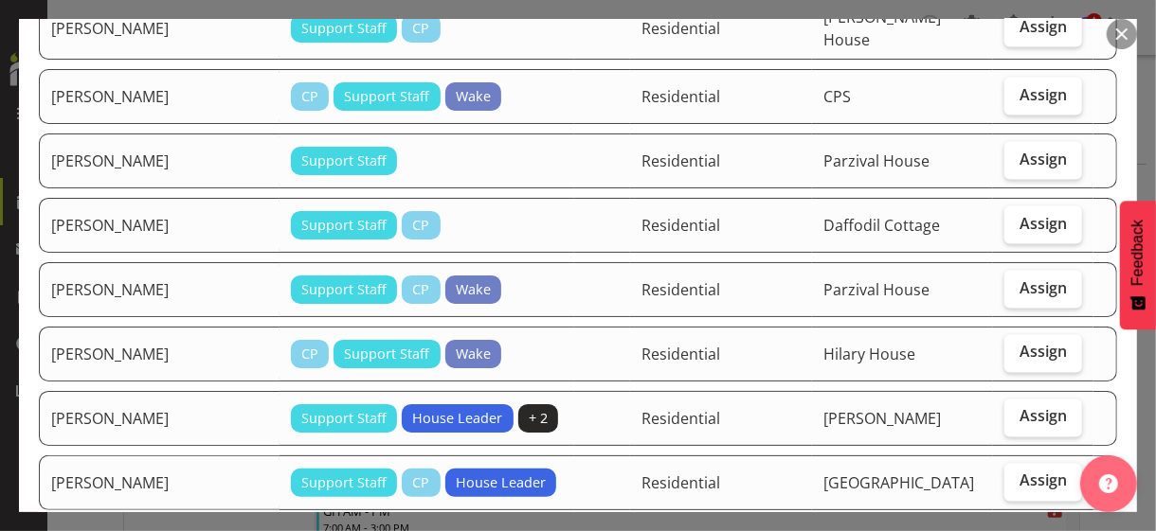
scroll to position [1610, 0]
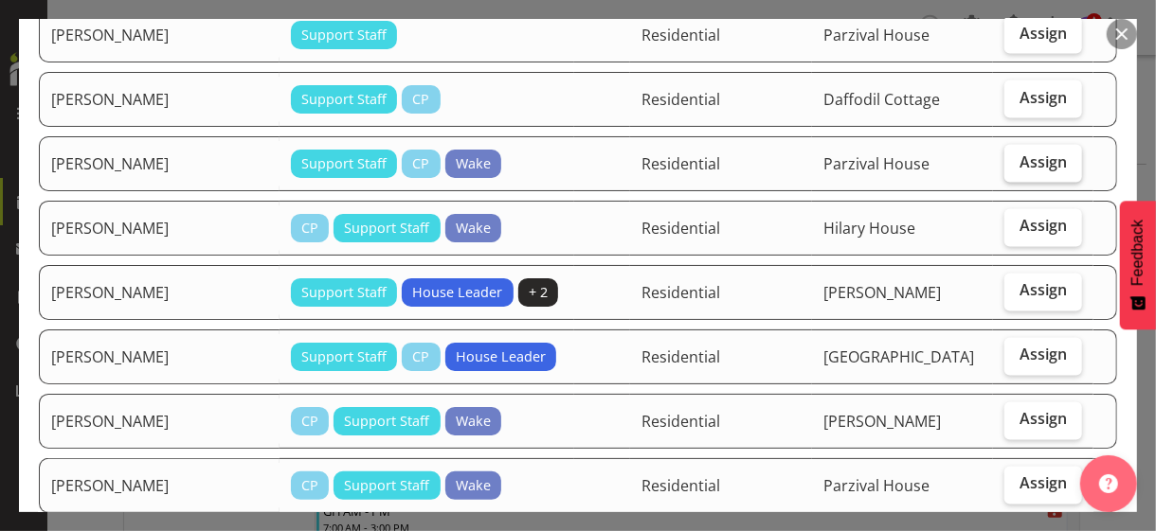
drag, startPoint x: 1019, startPoint y: 119, endPoint x: 1014, endPoint y: 137, distance: 18.6
click at [1019, 152] on span "Assign" at bounding box center [1042, 161] width 47 height 19
click at [1016, 156] on input "Assign" at bounding box center [1010, 162] width 12 height 12
checkbox input "true"
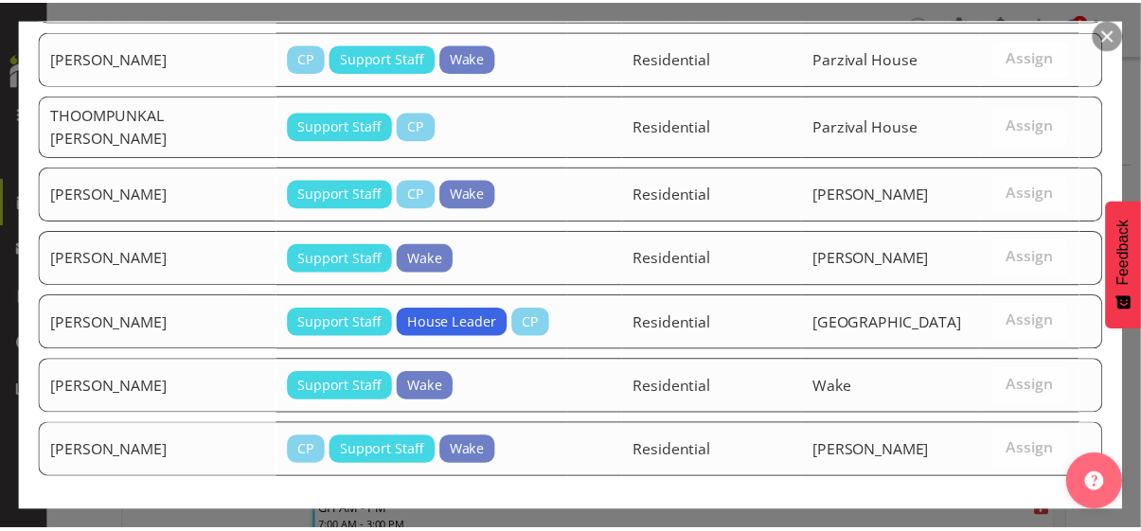
scroll to position [2885, 0]
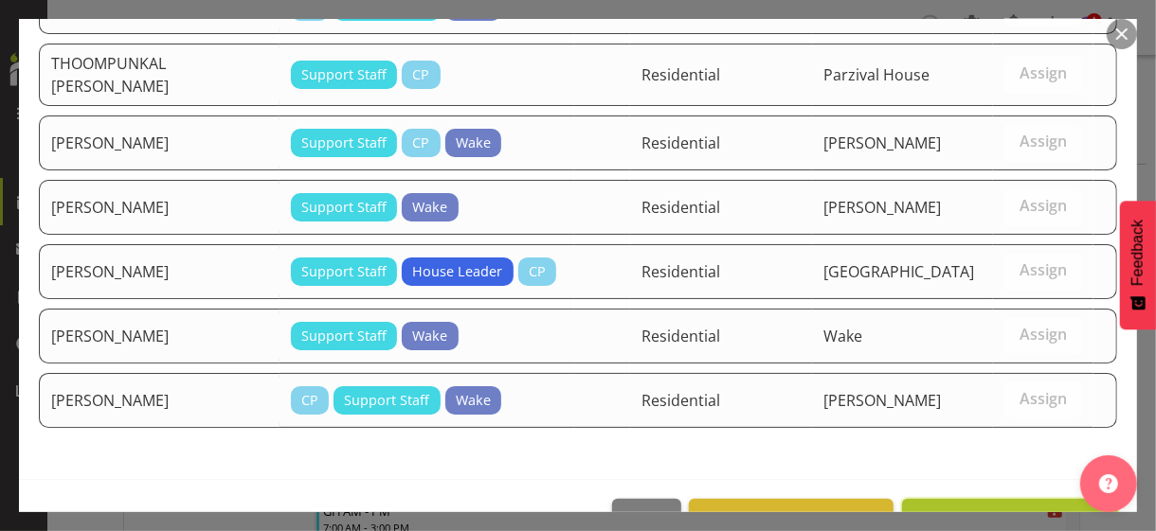
click at [985, 509] on span "Assign [PERSON_NAME]" at bounding box center [1009, 520] width 191 height 23
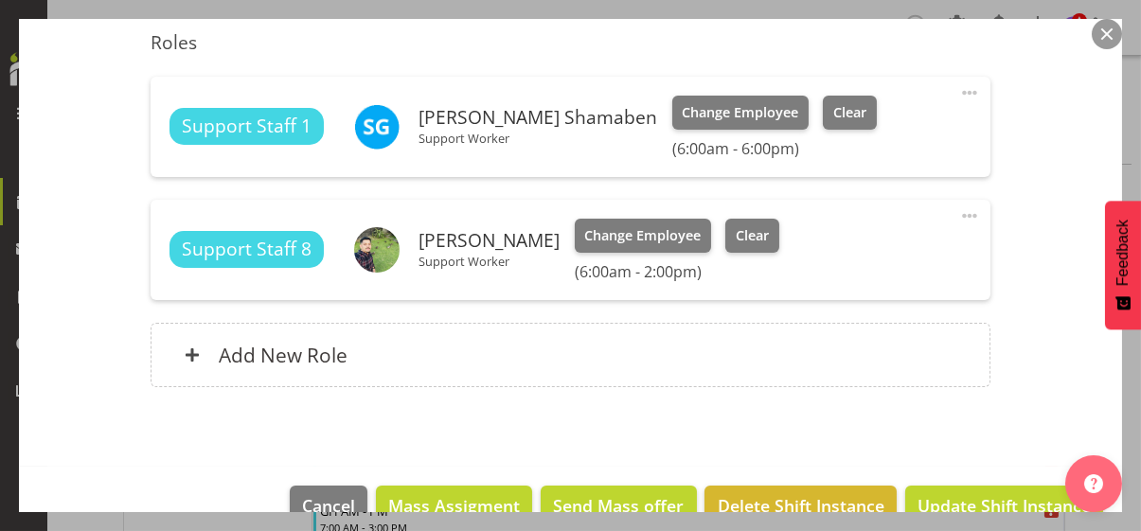
scroll to position [579, 0]
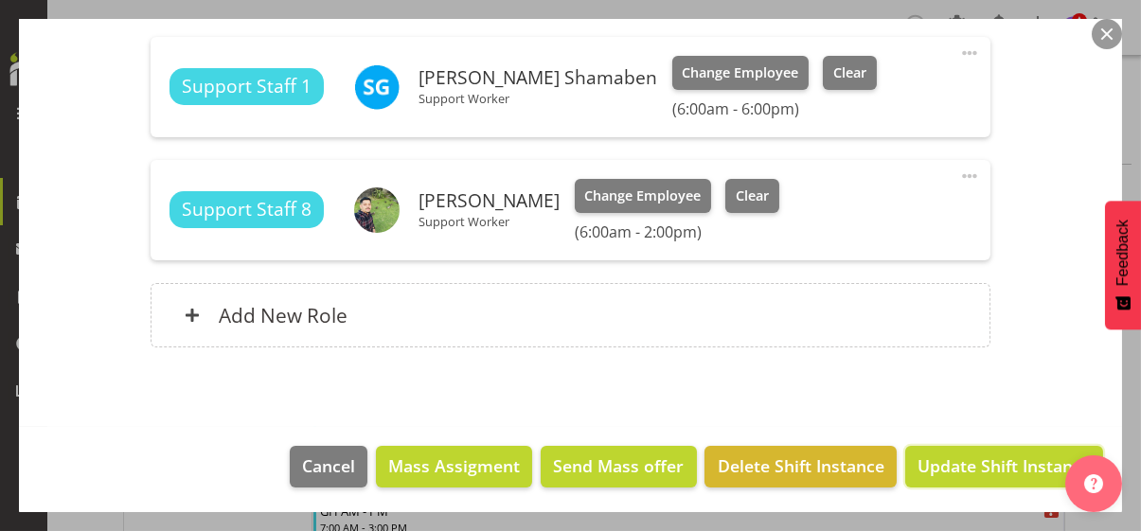
click at [983, 469] on span "Update Shift Instance" at bounding box center [1004, 466] width 173 height 25
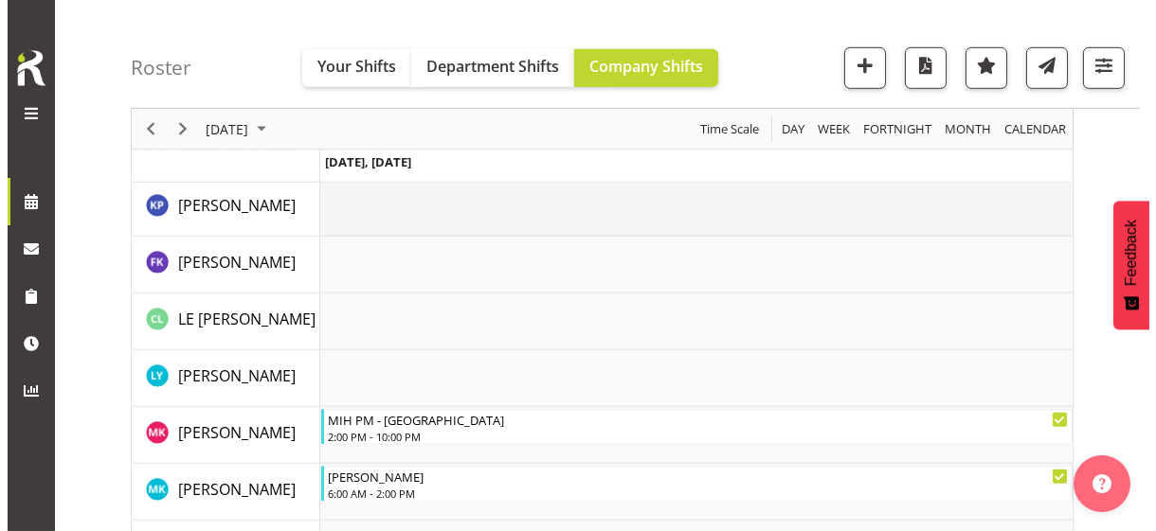
scroll to position [2841, 0]
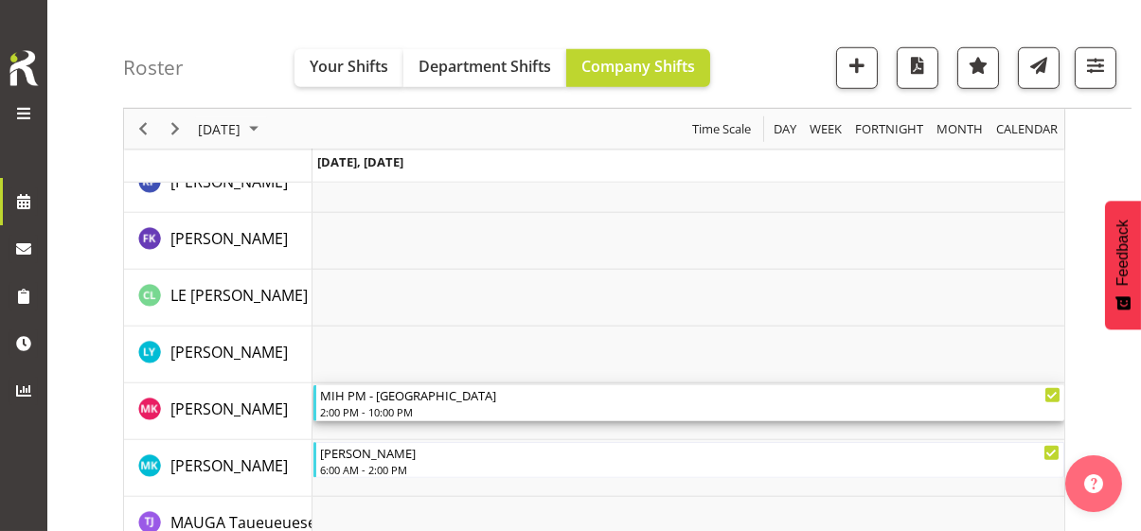
click at [390, 404] on div "2:00 PM - 10:00 PM" at bounding box center [690, 411] width 741 height 15
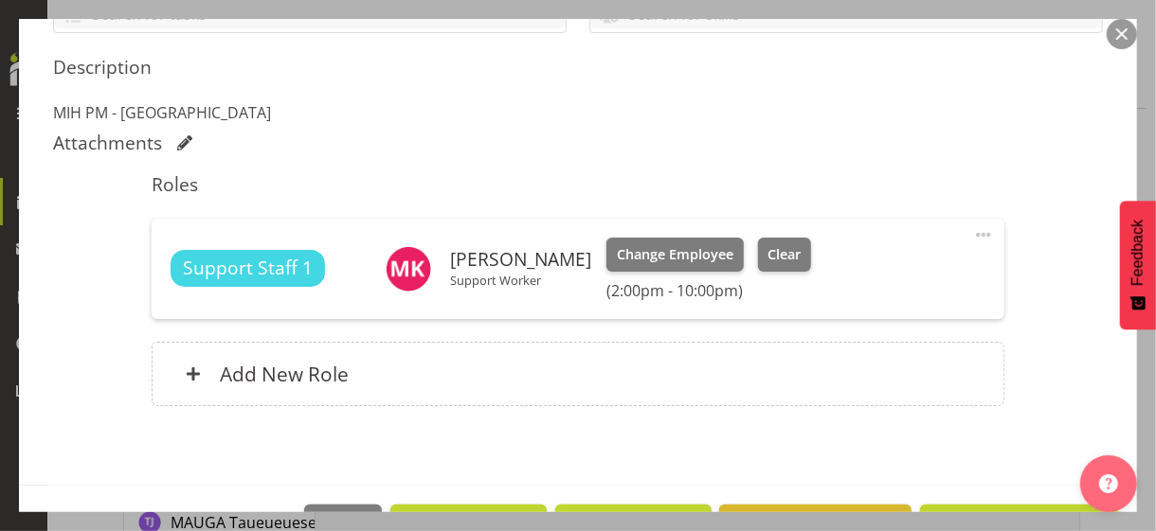
scroll to position [474, 0]
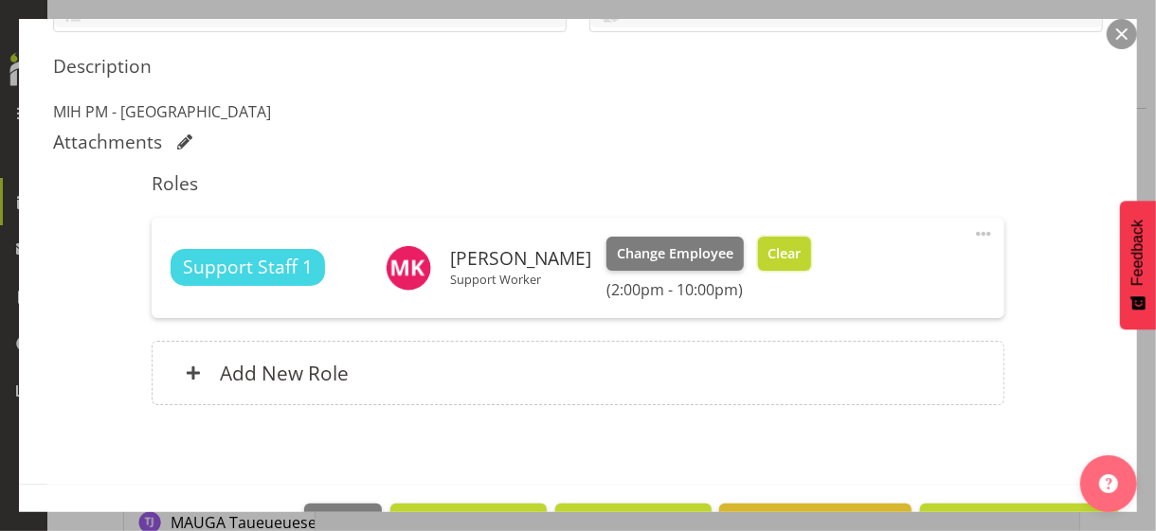
click at [776, 259] on span "Clear" at bounding box center [783, 253] width 33 height 21
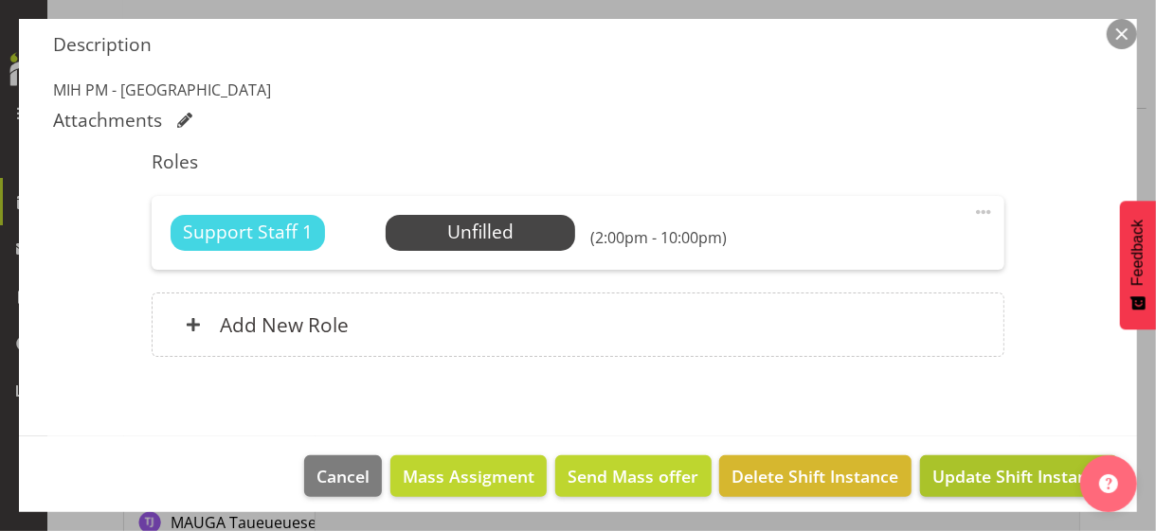
scroll to position [505, 0]
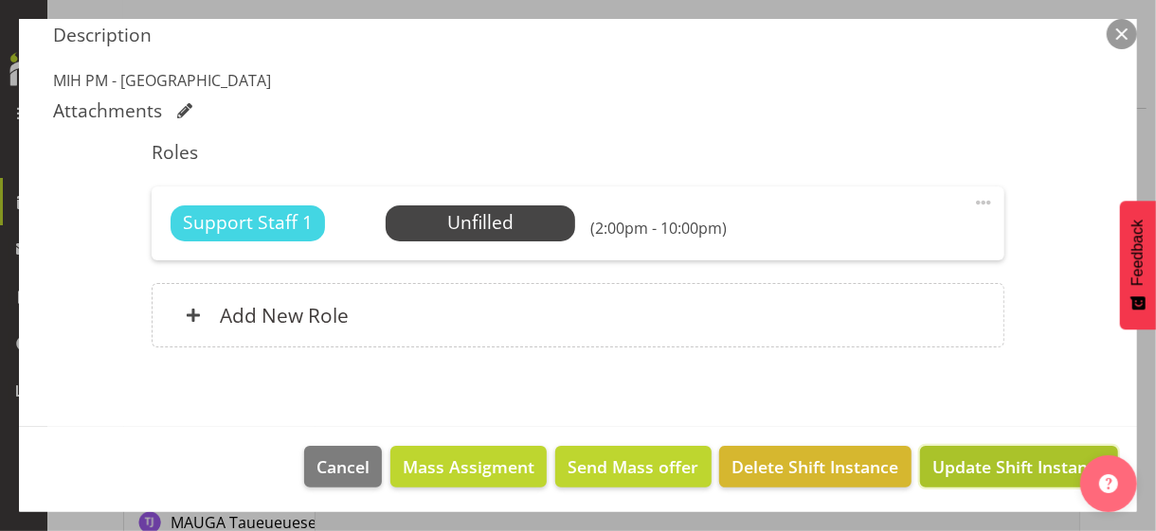
click at [979, 459] on span "Update Shift Instance" at bounding box center [1018, 467] width 173 height 25
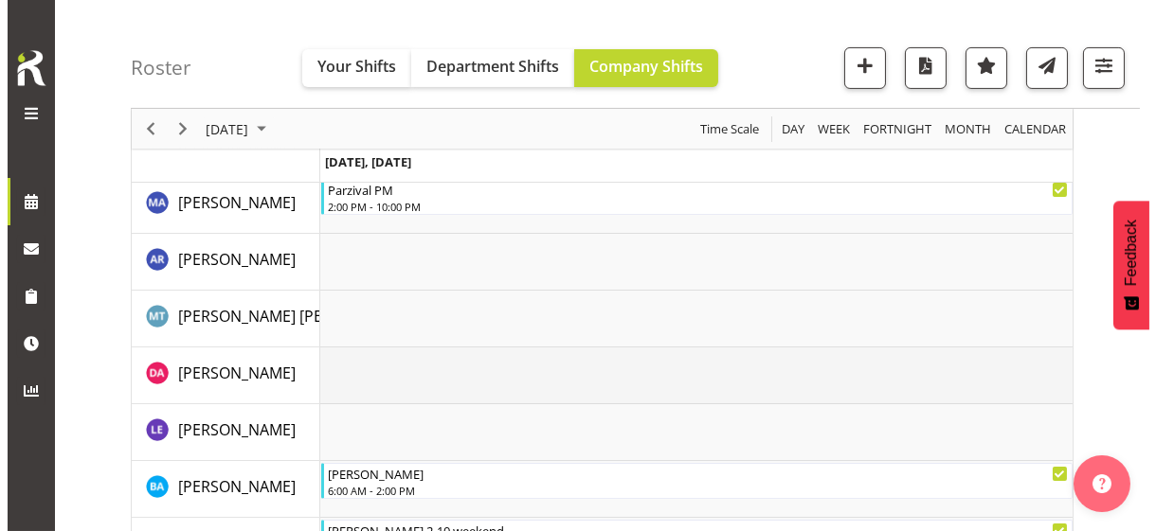
scroll to position [1042, 0]
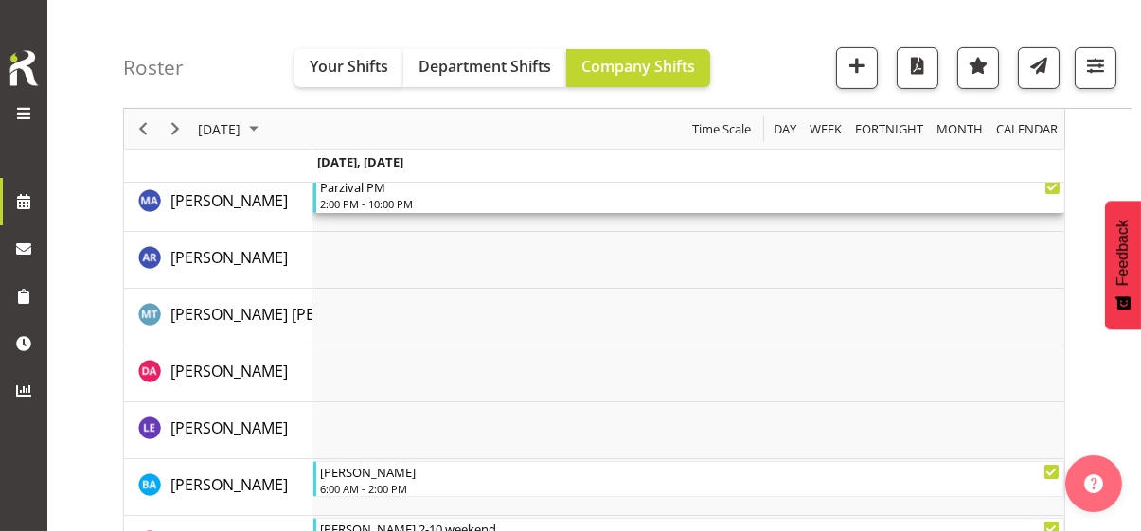
click at [395, 201] on div "2:00 PM - 10:00 PM" at bounding box center [690, 203] width 741 height 15
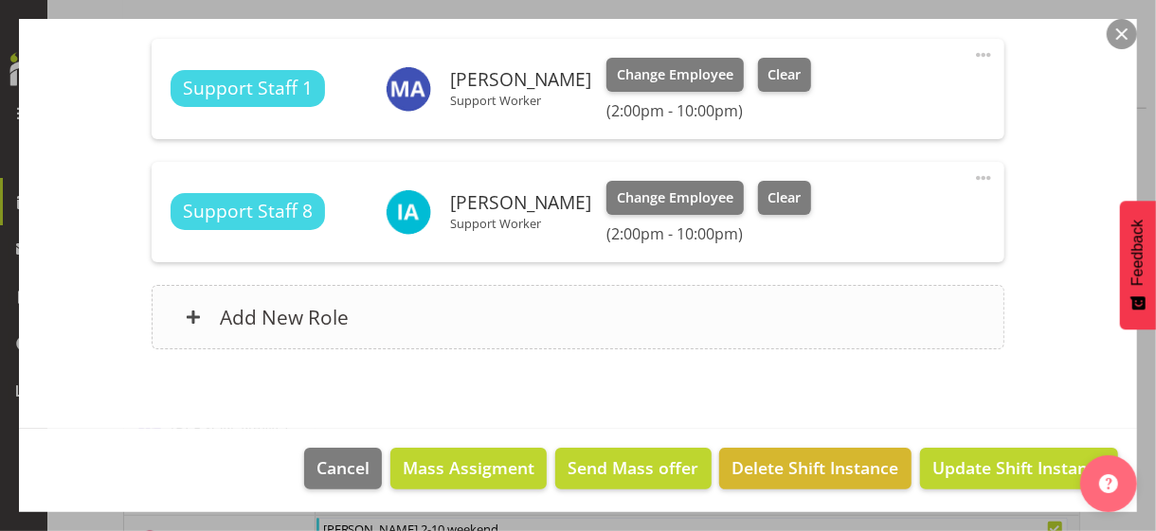
scroll to position [579, 0]
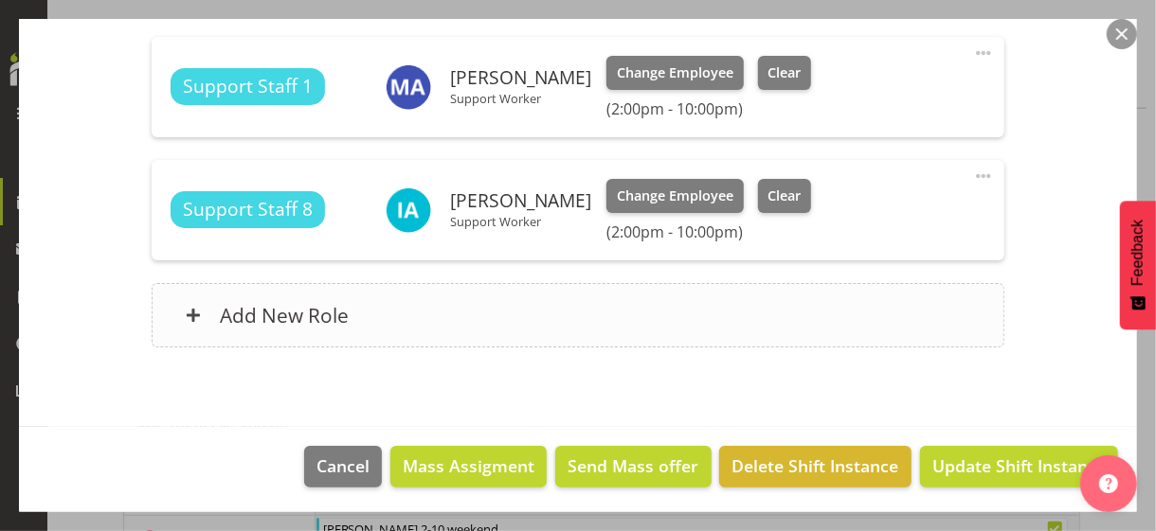
click at [477, 315] on div "Add New Role" at bounding box center [577, 315] width 851 height 64
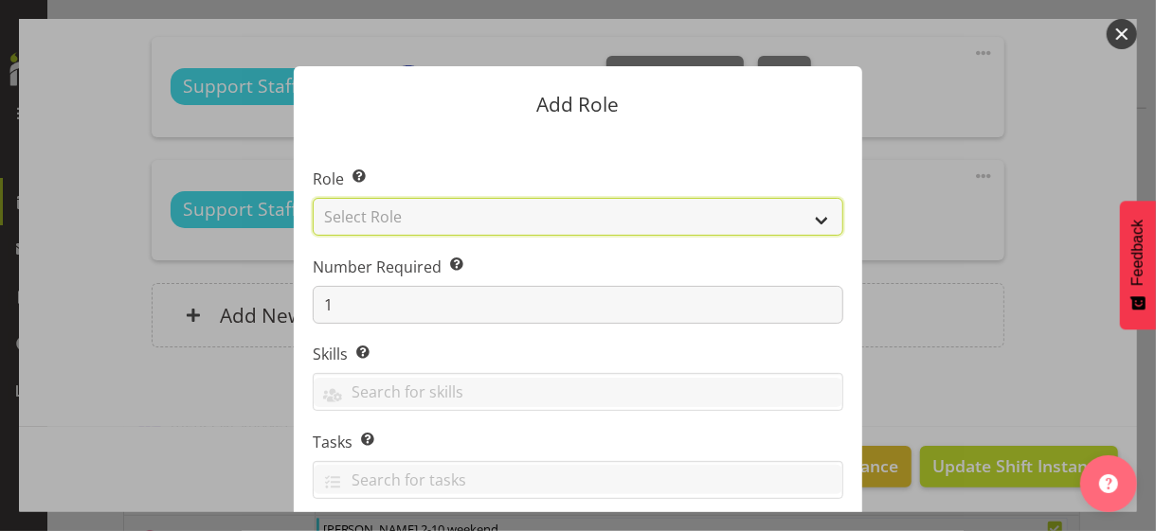
click at [416, 209] on select "Select Role CP House Leader Support Staff Wake" at bounding box center [578, 217] width 530 height 38
select select "1091"
click at [313, 198] on select "Select Role CP House Leader Support Staff Wake" at bounding box center [578, 217] width 530 height 38
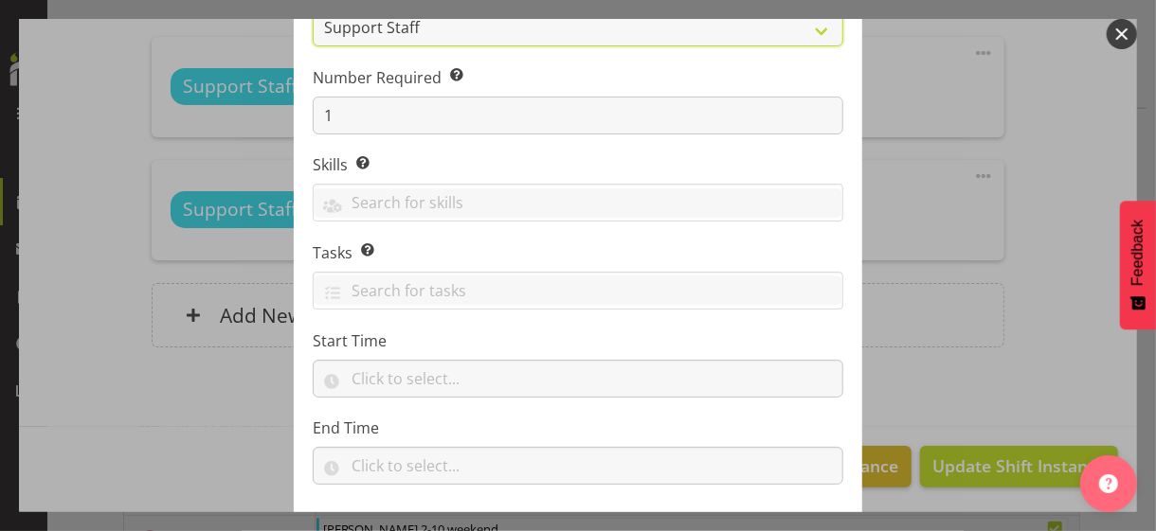
scroll to position [288, 0]
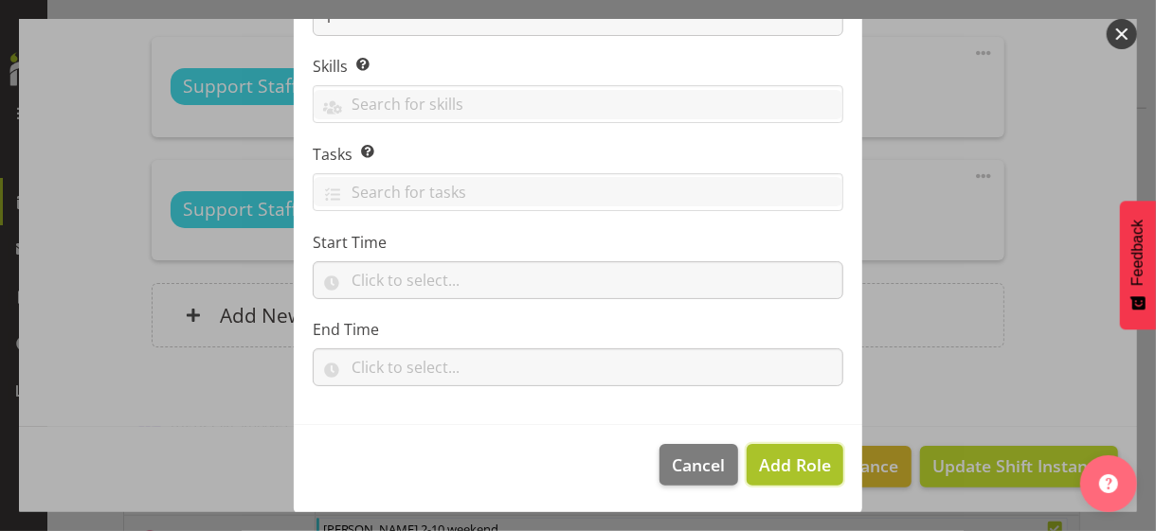
click at [780, 465] on span "Add Role" at bounding box center [795, 465] width 72 height 23
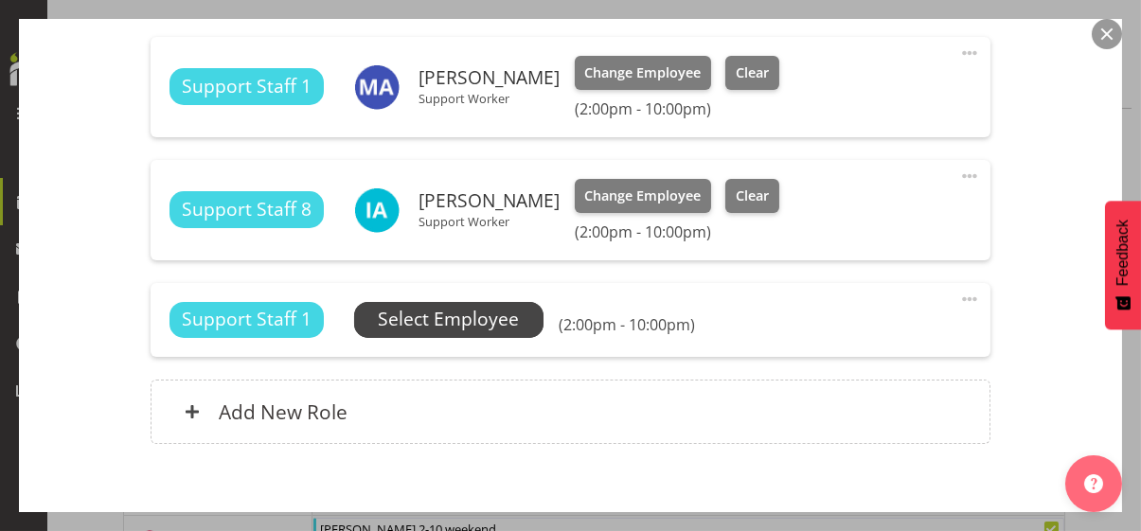
click at [472, 318] on span "Select Employee" at bounding box center [448, 319] width 141 height 27
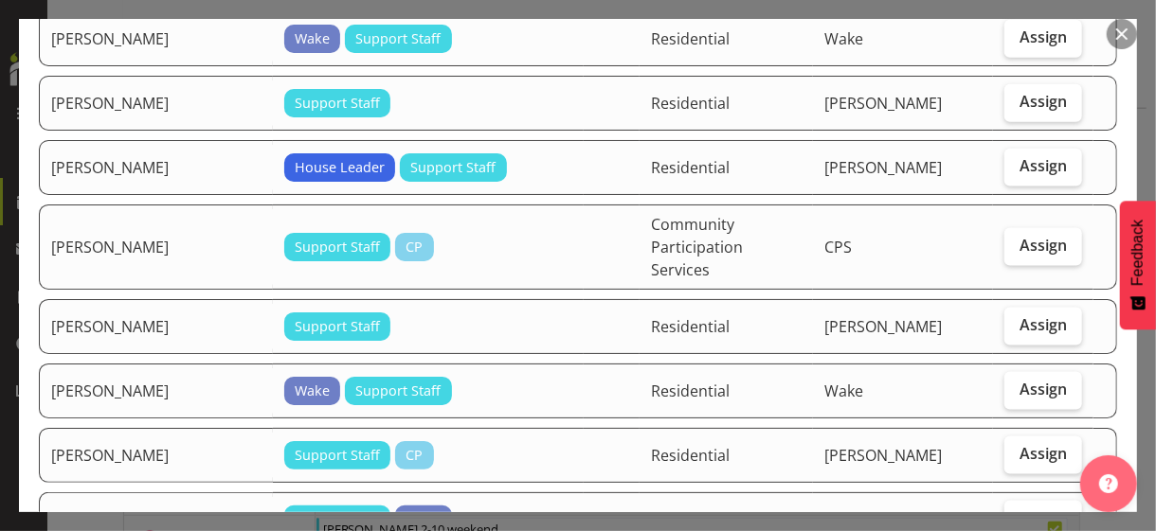
scroll to position [1421, 0]
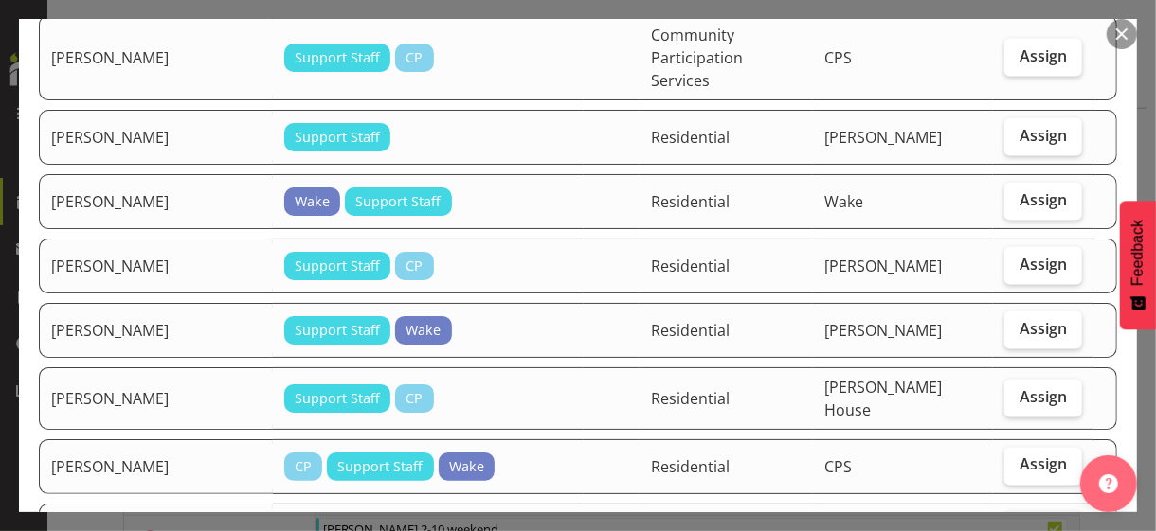
click at [1016, 512] on label "Assign" at bounding box center [1043, 531] width 78 height 38
click at [1016, 524] on input "Assign" at bounding box center [1010, 530] width 12 height 12
checkbox input "true"
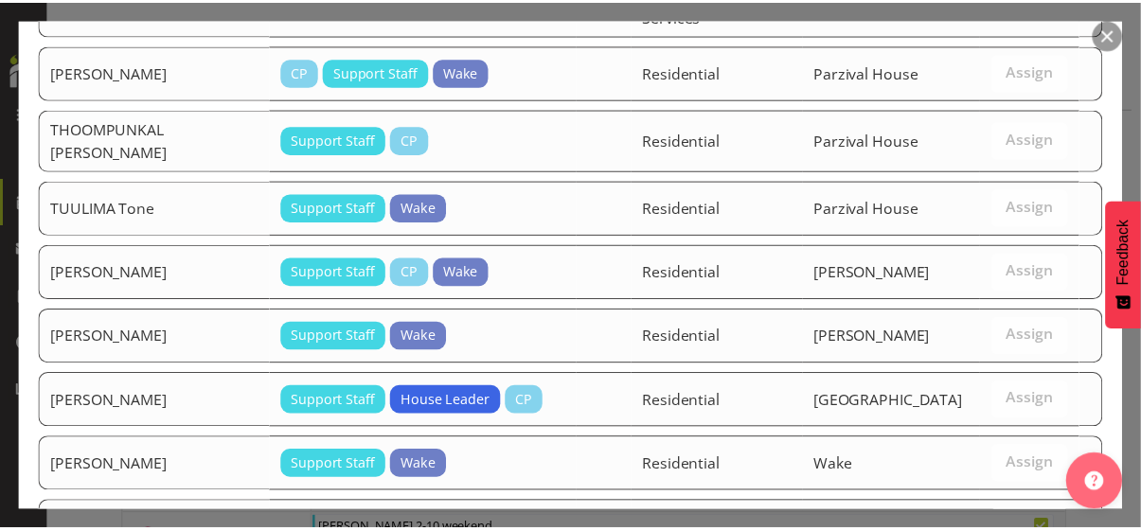
scroll to position [3295, 0]
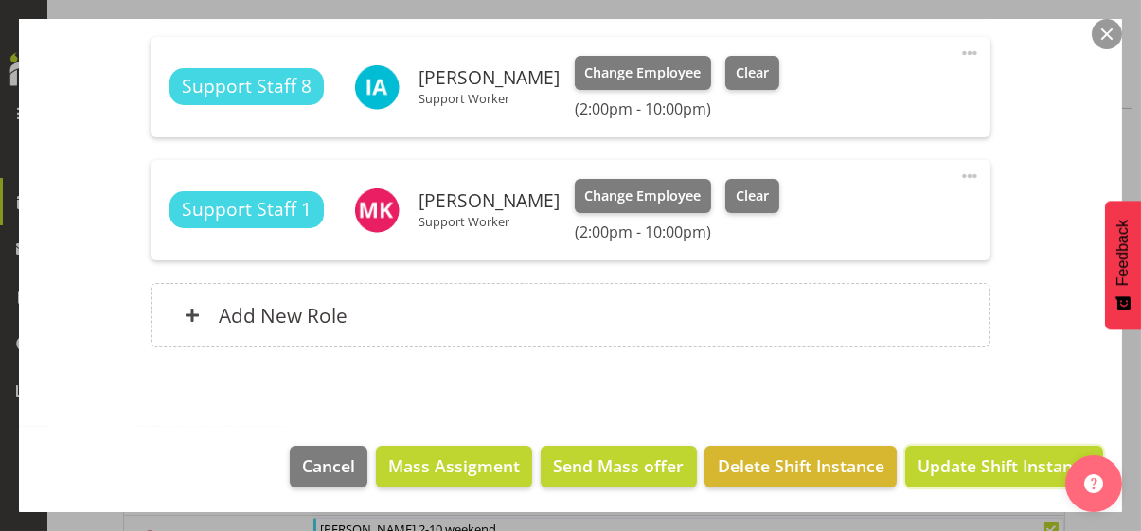
click at [988, 464] on span "Update Shift Instance" at bounding box center [1004, 466] width 173 height 25
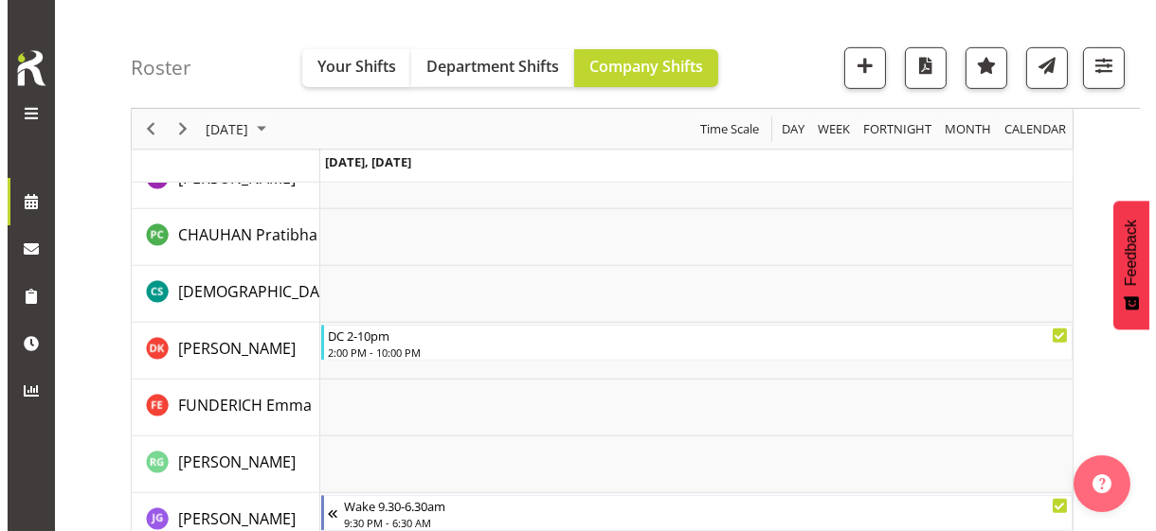
scroll to position [1779, 0]
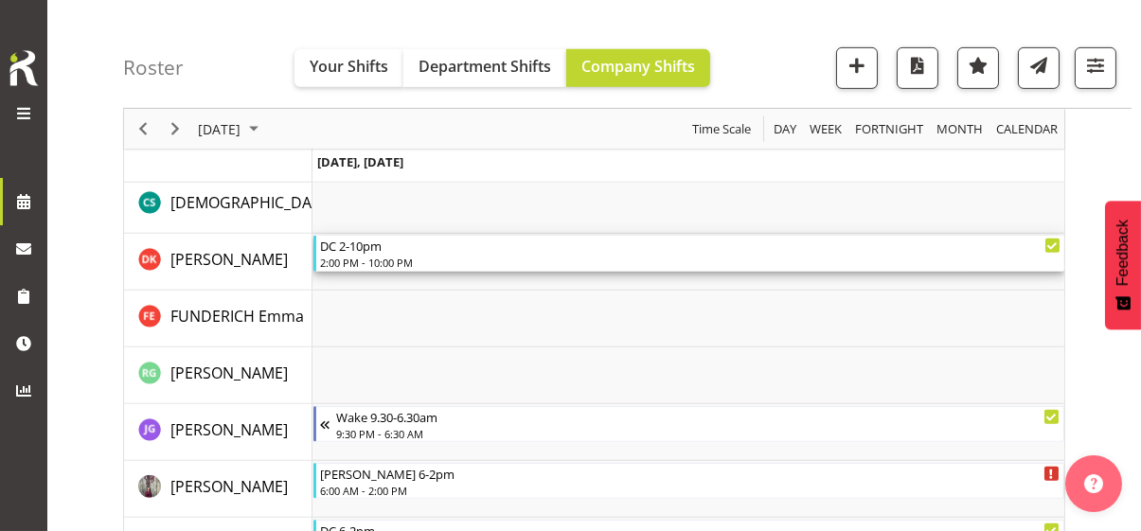
click at [370, 263] on div "2:00 PM - 10:00 PM" at bounding box center [690, 262] width 741 height 15
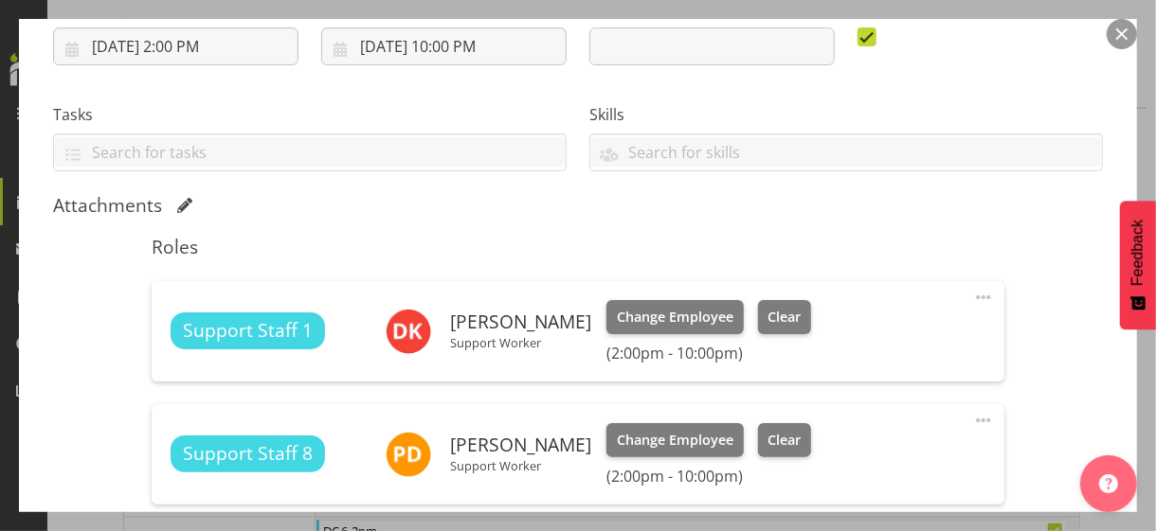
scroll to position [474, 0]
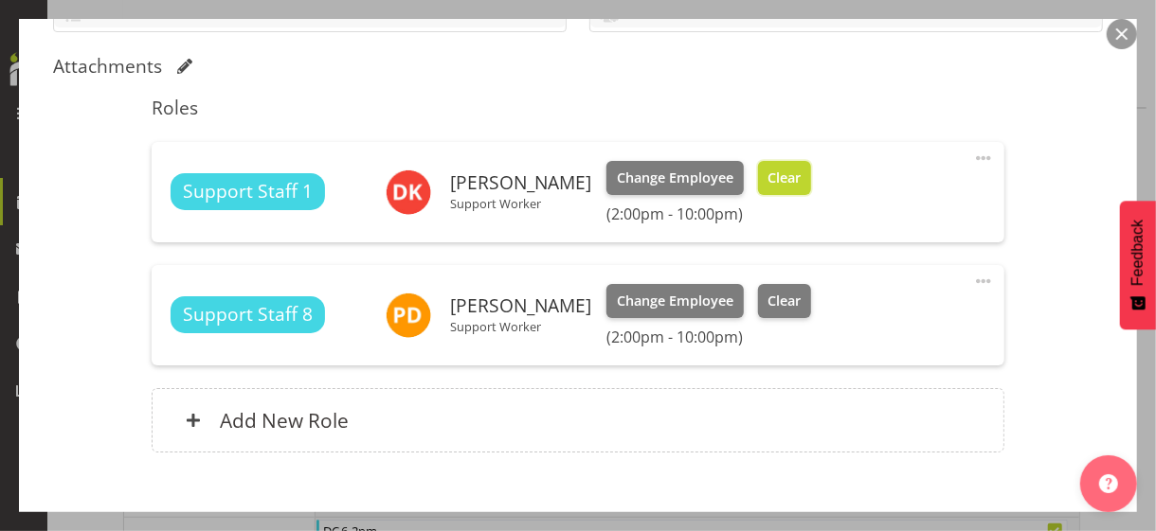
click at [776, 178] on span "Clear" at bounding box center [783, 178] width 33 height 21
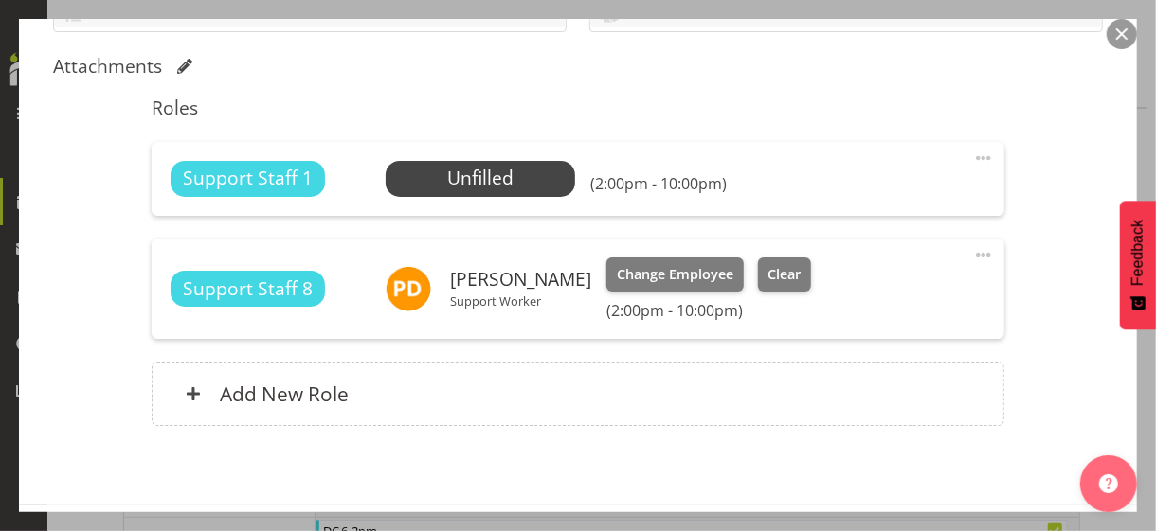
click at [972, 152] on span at bounding box center [983, 158] width 23 height 23
click at [846, 202] on link "Edit" at bounding box center [904, 204] width 182 height 34
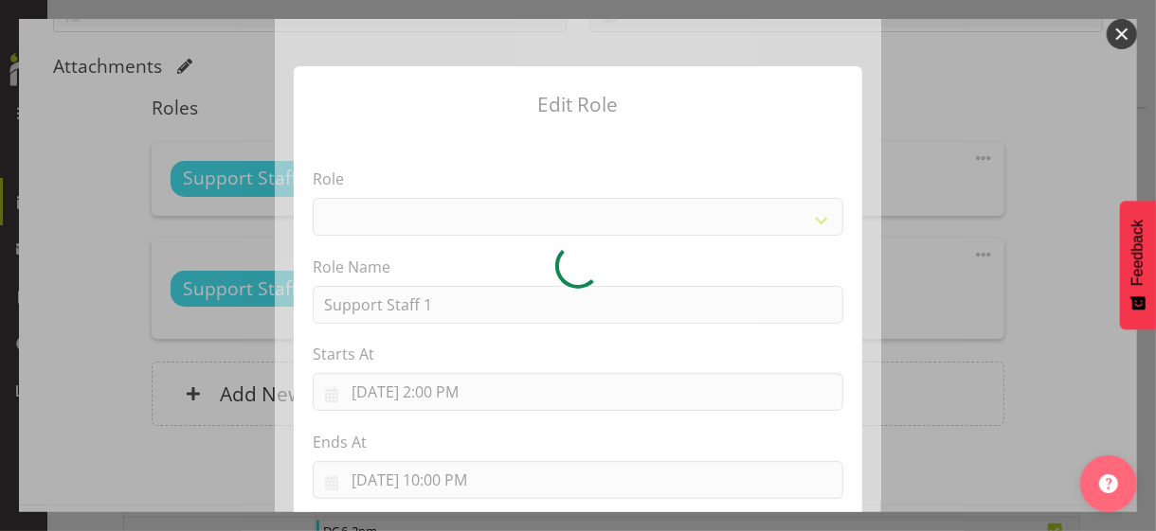
select select "1091"
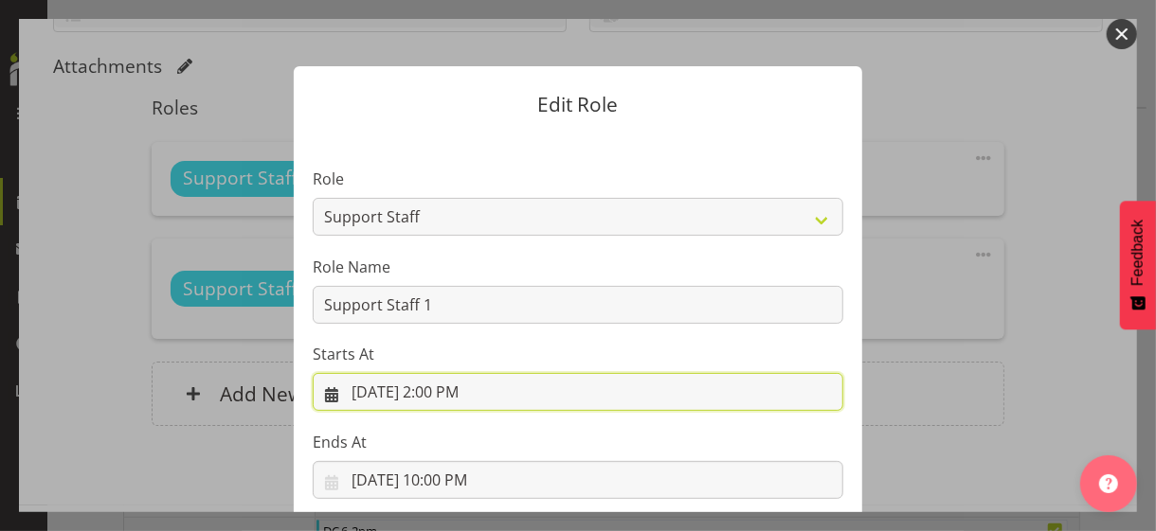
click at [435, 396] on input "[DATE] 2:00 PM" at bounding box center [578, 392] width 530 height 38
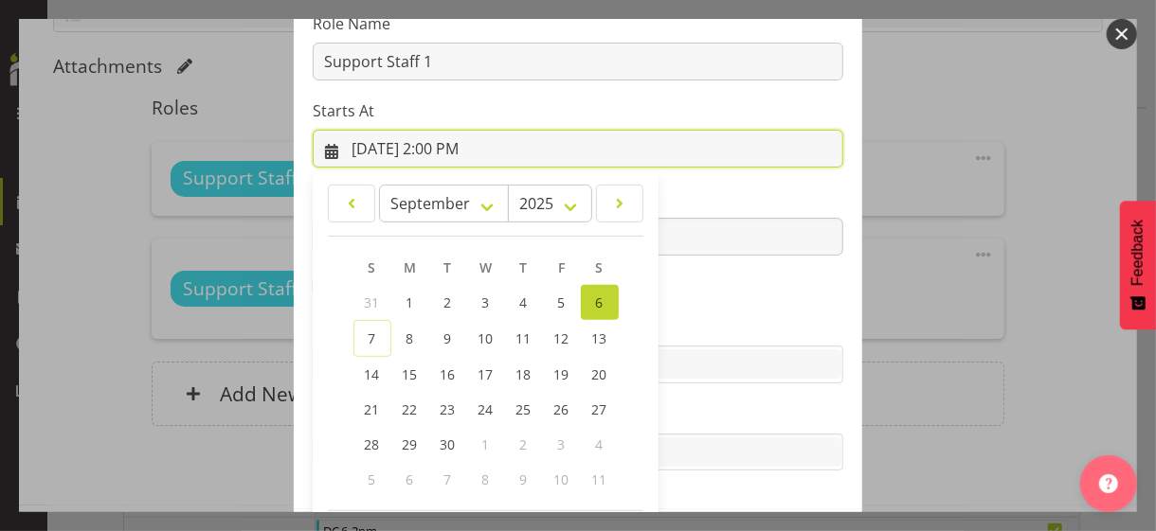
scroll to position [329, 0]
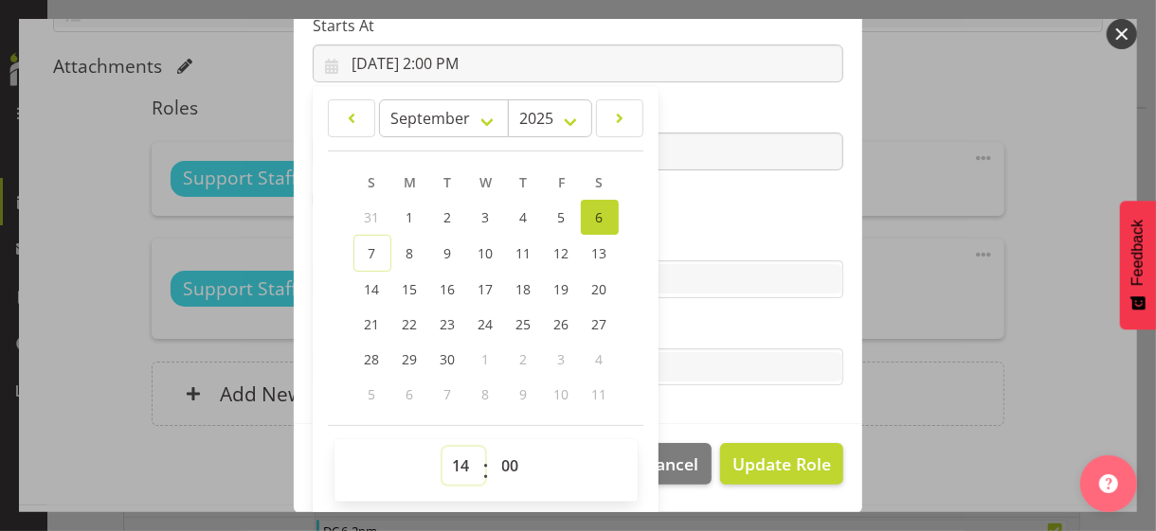
click at [451, 459] on select "00 01 02 03 04 05 06 07 08 09 10 11 12 13 14 15 16 17 18 19 20 21 22 23" at bounding box center [463, 466] width 43 height 38
select select "18"
click at [442, 447] on select "00 01 02 03 04 05 06 07 08 09 10 11 12 13 14 15 16 17 18 19 20 21 22 23" at bounding box center [463, 466] width 43 height 38
type input "[DATE] 6:00 PM"
drag, startPoint x: 710, startPoint y: 228, endPoint x: 618, endPoint y: 213, distance: 93.1
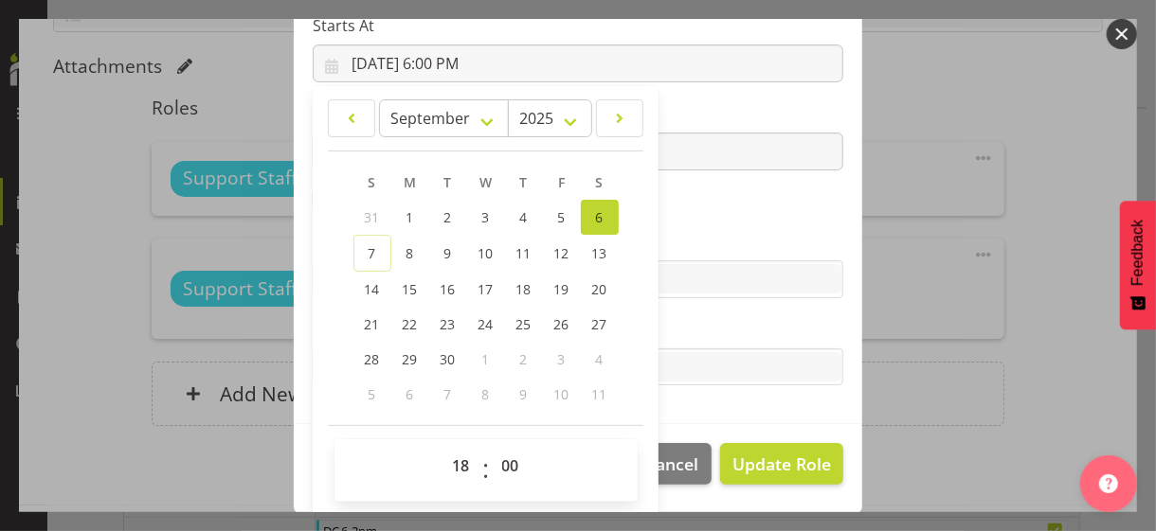
click at [710, 228] on section "Role CP House Leader Support Staff Wake Role Name Support Staff 1 Starts At [DA…" at bounding box center [578, 114] width 568 height 619
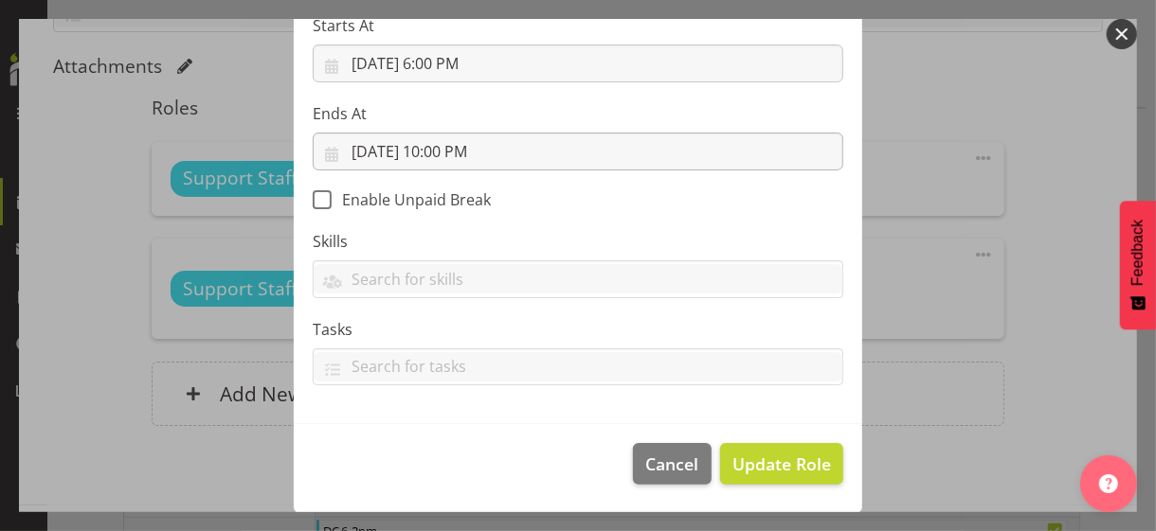
scroll to position [328, 0]
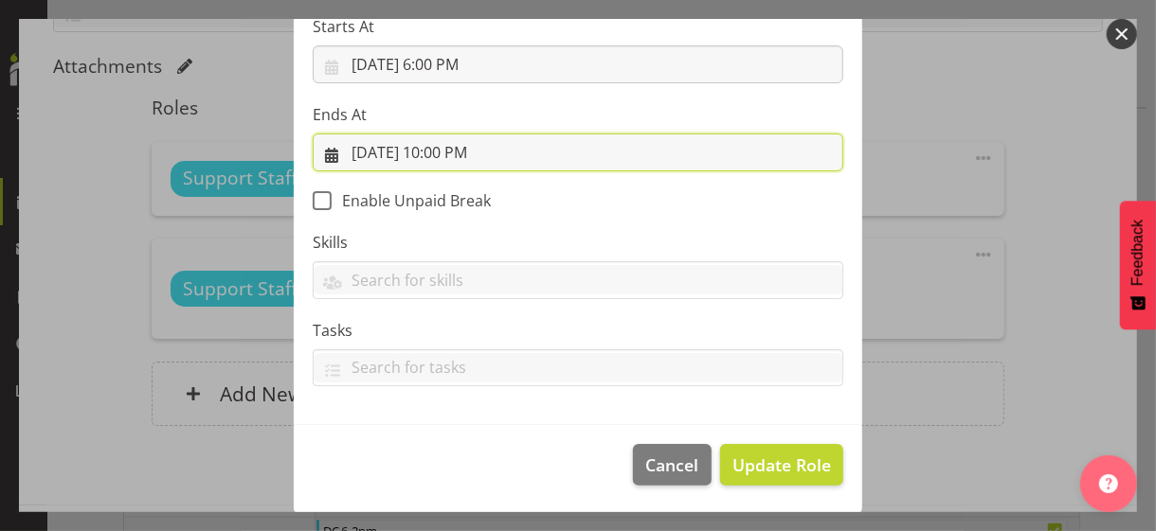
click at [441, 152] on input "[DATE] 10:00 PM" at bounding box center [578, 153] width 530 height 38
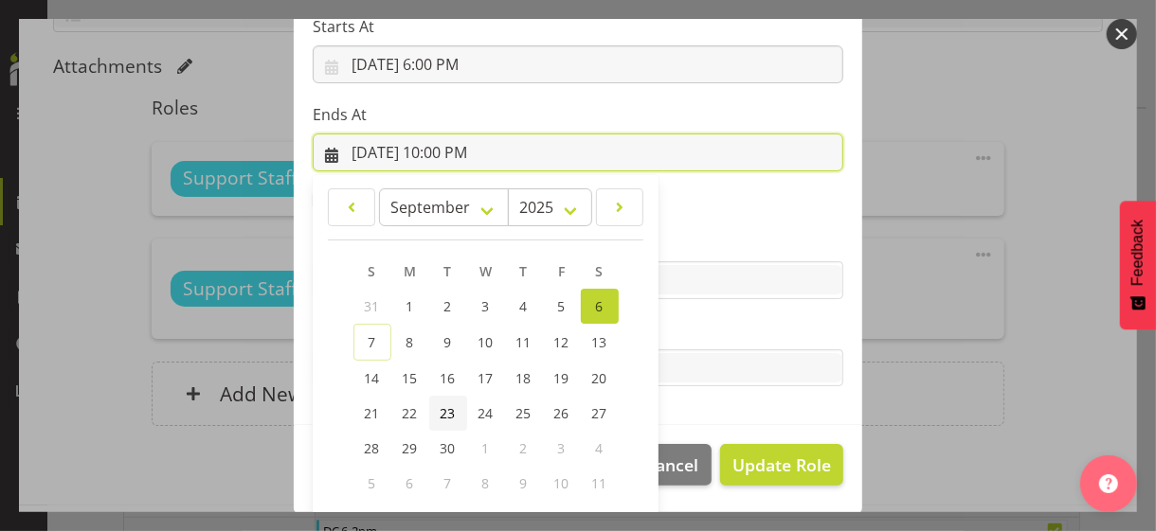
scroll to position [418, 0]
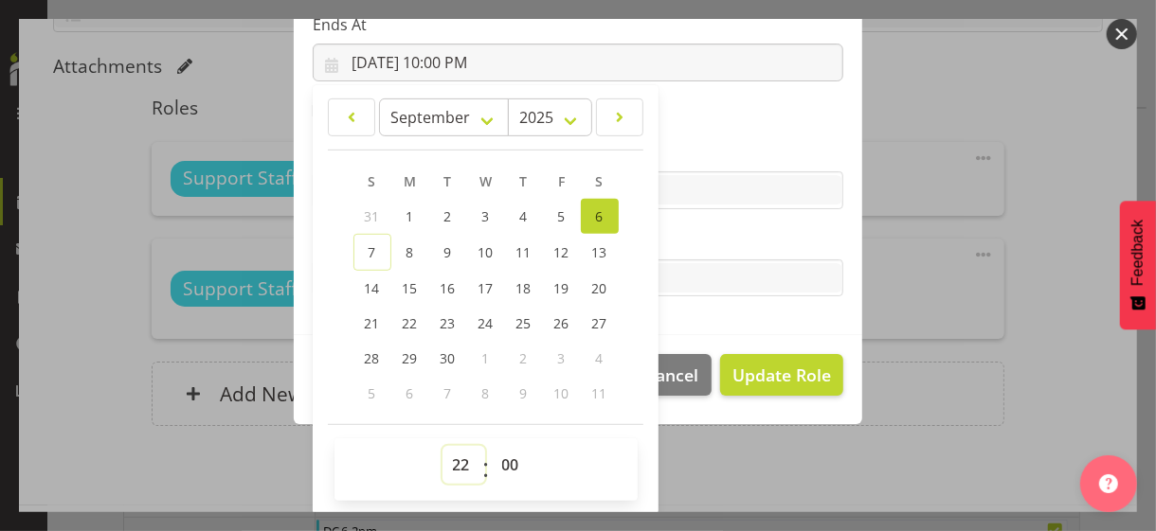
click at [456, 457] on select "00 01 02 03 04 05 06 07 08 09 10 11 12 13 14 15 16 17 18 19 20 21 22 23" at bounding box center [463, 465] width 43 height 38
select select "21"
click at [442, 446] on select "00 01 02 03 04 05 06 07 08 09 10 11 12 13 14 15 16 17 18 19 20 21 22 23" at bounding box center [463, 465] width 43 height 38
type input "[DATE] 9:00 PM"
drag, startPoint x: 498, startPoint y: 464, endPoint x: 511, endPoint y: 451, distance: 18.1
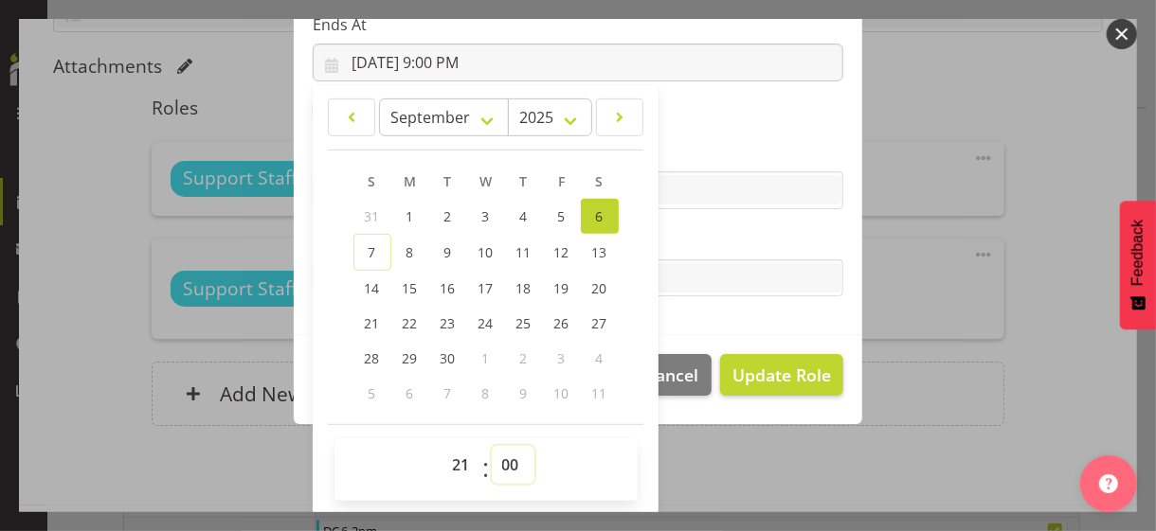
click at [503, 460] on select "00 01 02 03 04 05 06 07 08 09 10 11 12 13 14 15 16 17 18 19 20 21 22 23 24 25 2…" at bounding box center [513, 465] width 43 height 38
select select "30"
click at [492, 446] on select "00 01 02 03 04 05 06 07 08 09 10 11 12 13 14 15 16 17 18 19 20 21 22 23 24 25 2…" at bounding box center [513, 465] width 43 height 38
type input "[DATE] 9:30 PM"
click at [703, 242] on label "Tasks" at bounding box center [578, 240] width 530 height 23
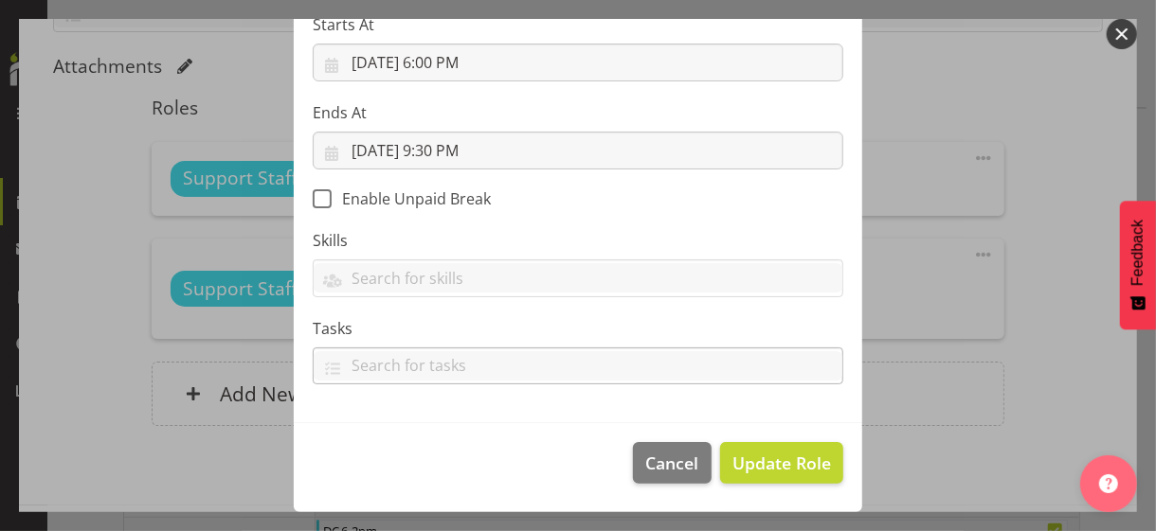
scroll to position [328, 0]
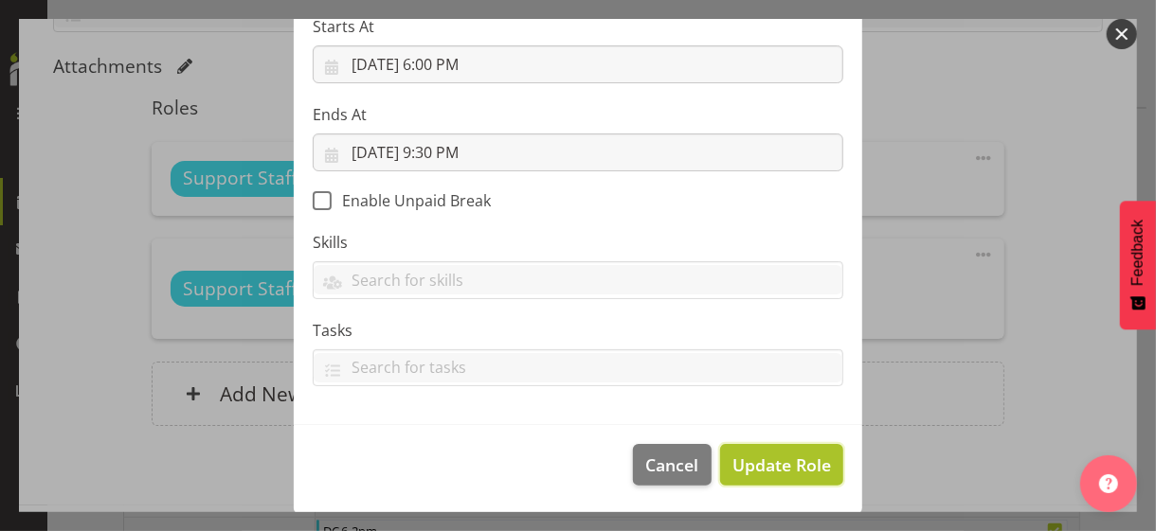
click at [771, 457] on span "Update Role" at bounding box center [781, 465] width 99 height 25
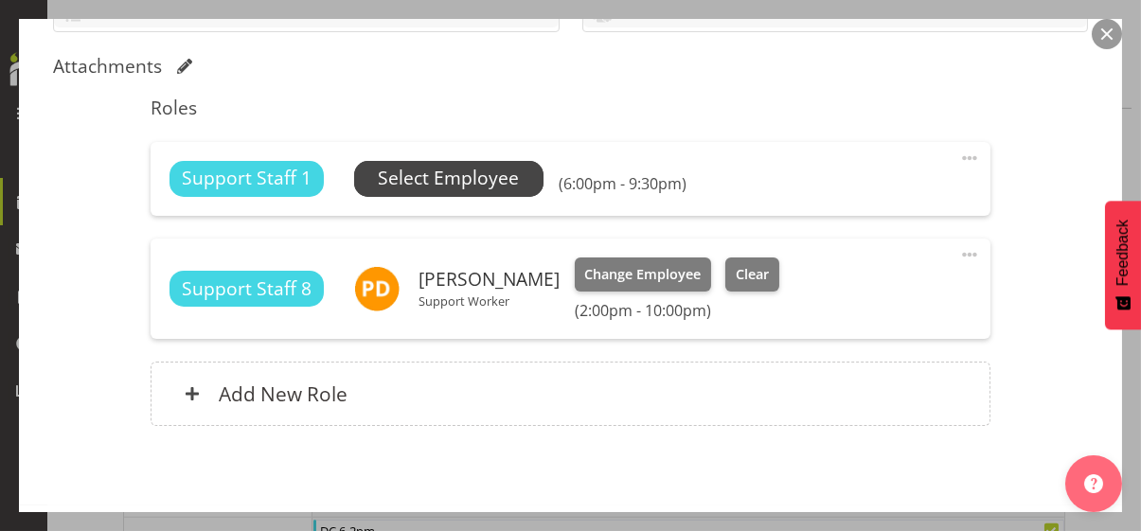
click at [471, 177] on span "Select Employee" at bounding box center [448, 178] width 141 height 27
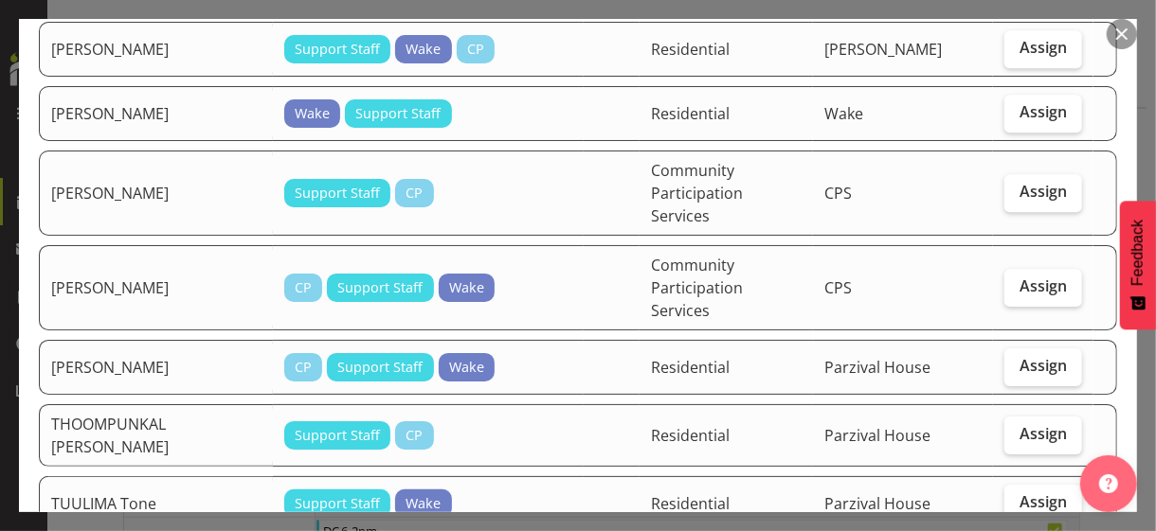
scroll to position [3031, 0]
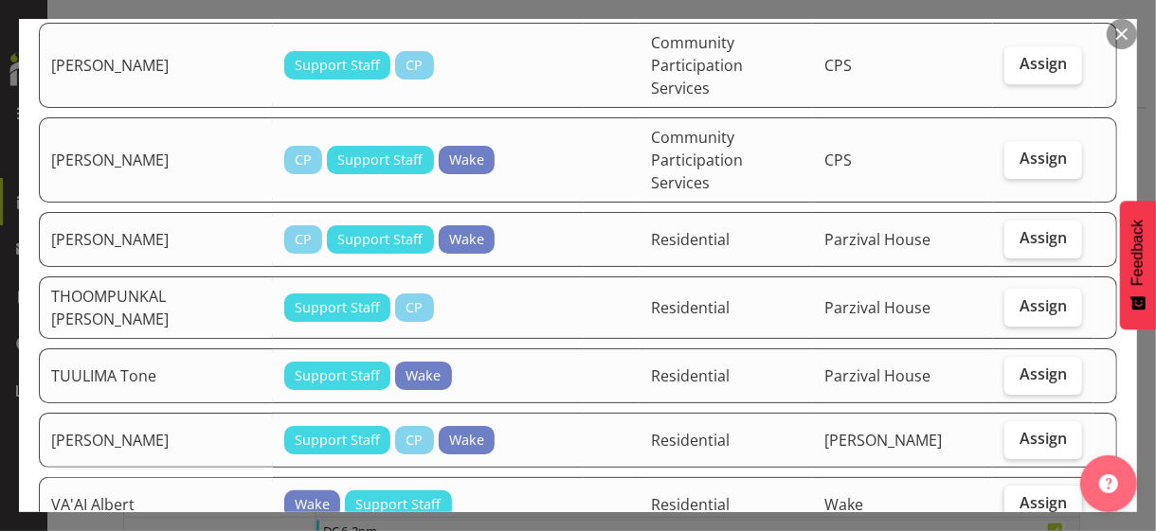
click at [1019, 493] on span "Assign" at bounding box center [1042, 502] width 47 height 19
click at [1016, 497] on input "Assign" at bounding box center [1010, 503] width 12 height 12
checkbox input "true"
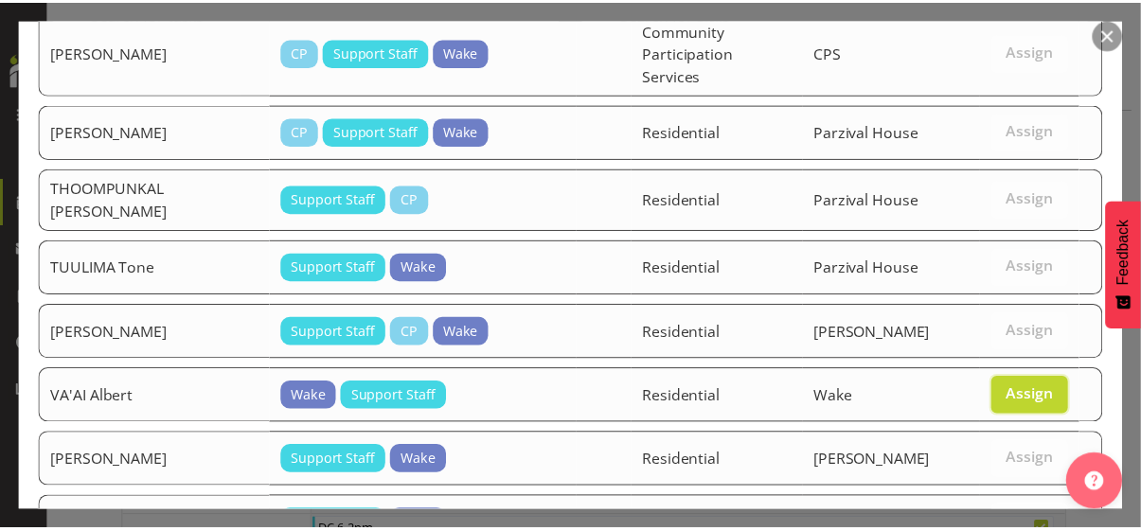
scroll to position [3335, 0]
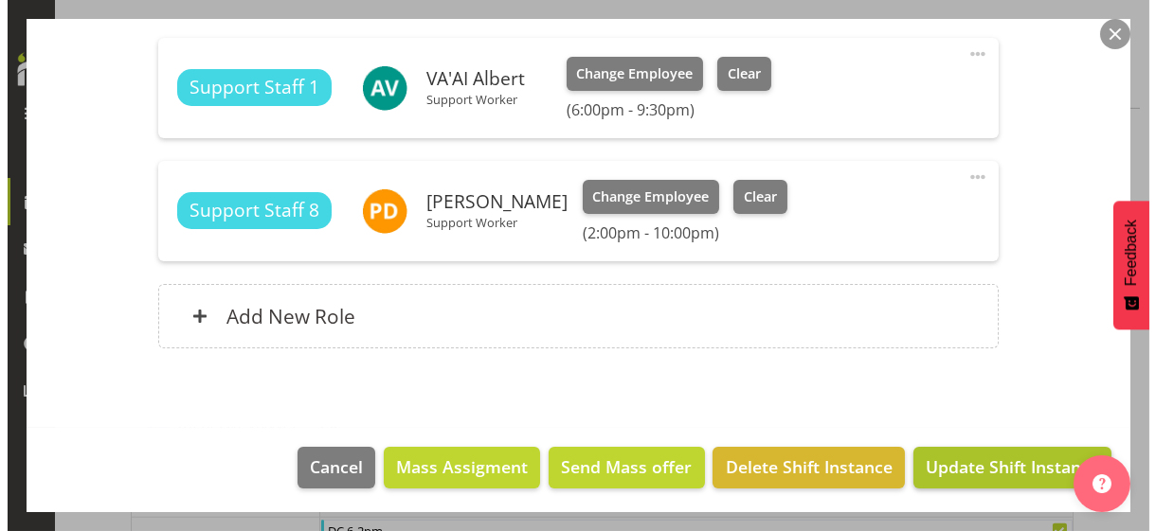
scroll to position [579, 0]
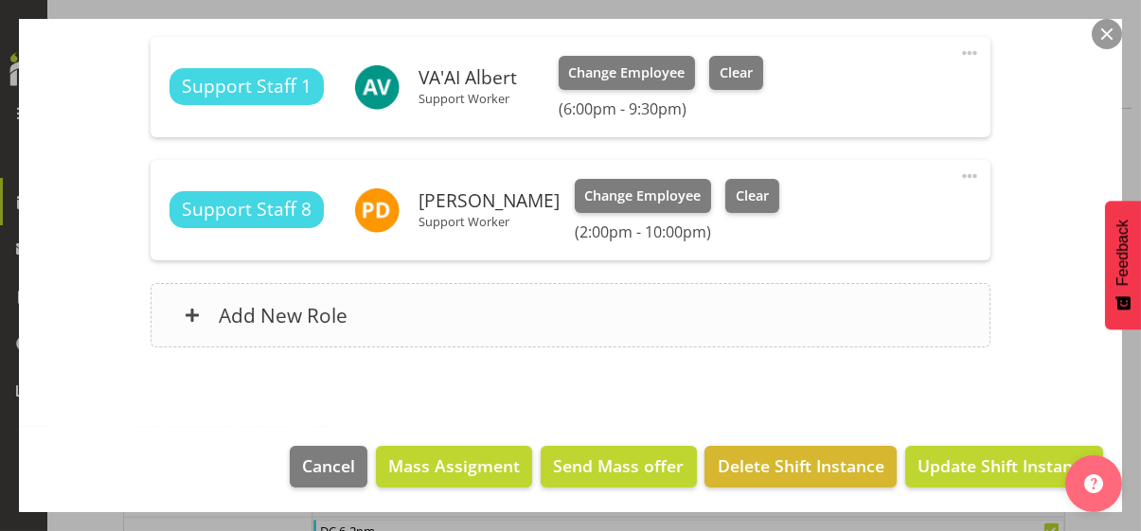
click at [510, 317] on div "Add New Role" at bounding box center [571, 315] width 840 height 64
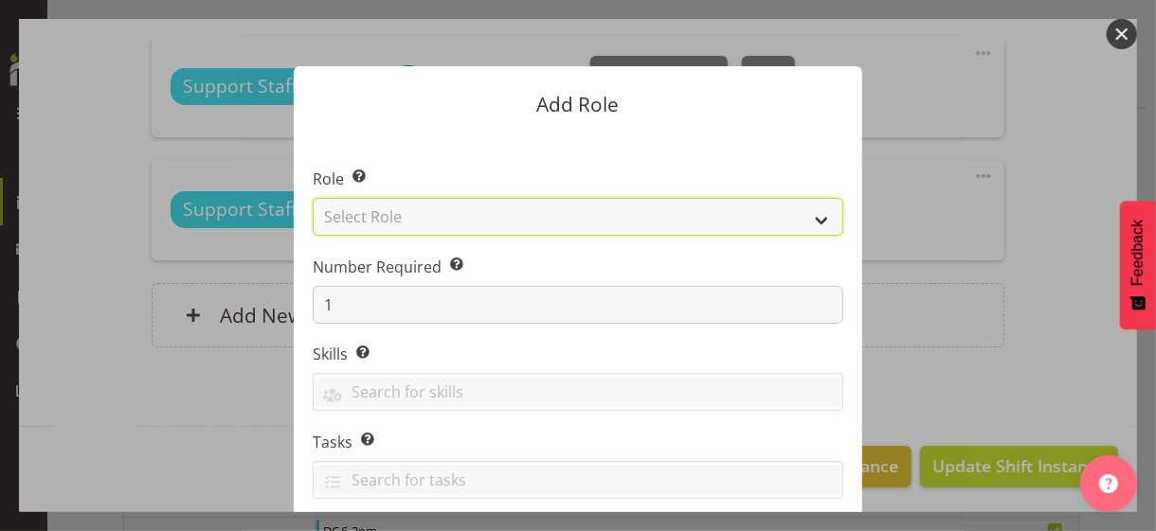
drag, startPoint x: 450, startPoint y: 210, endPoint x: 455, endPoint y: 224, distance: 14.1
click at [453, 212] on select "Select Role CP House Leader Support Staff Wake" at bounding box center [578, 217] width 530 height 38
select select "1091"
click at [313, 198] on select "Select Role CP House Leader Support Staff Wake" at bounding box center [578, 217] width 530 height 38
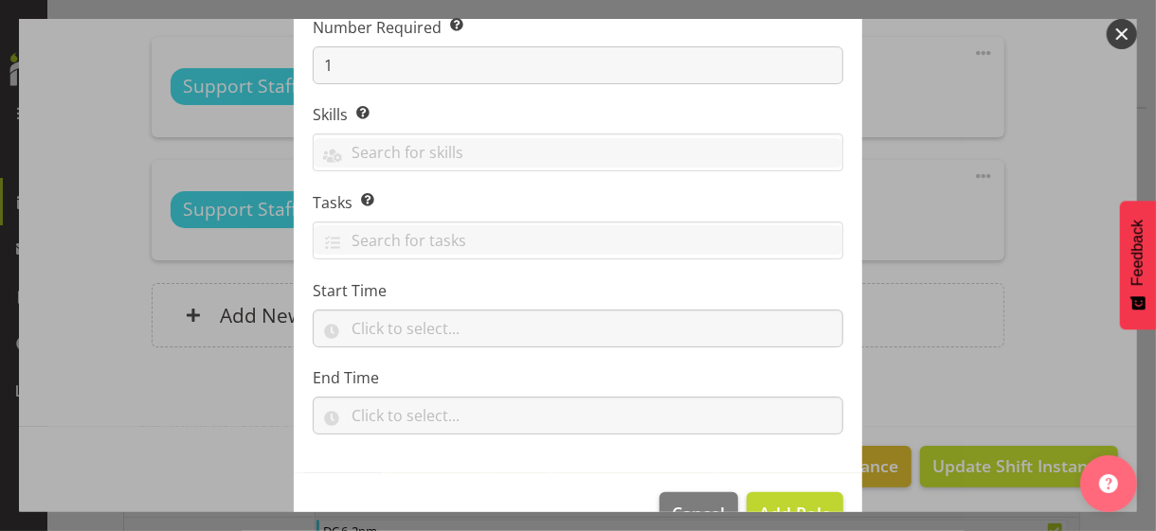
scroll to position [288, 0]
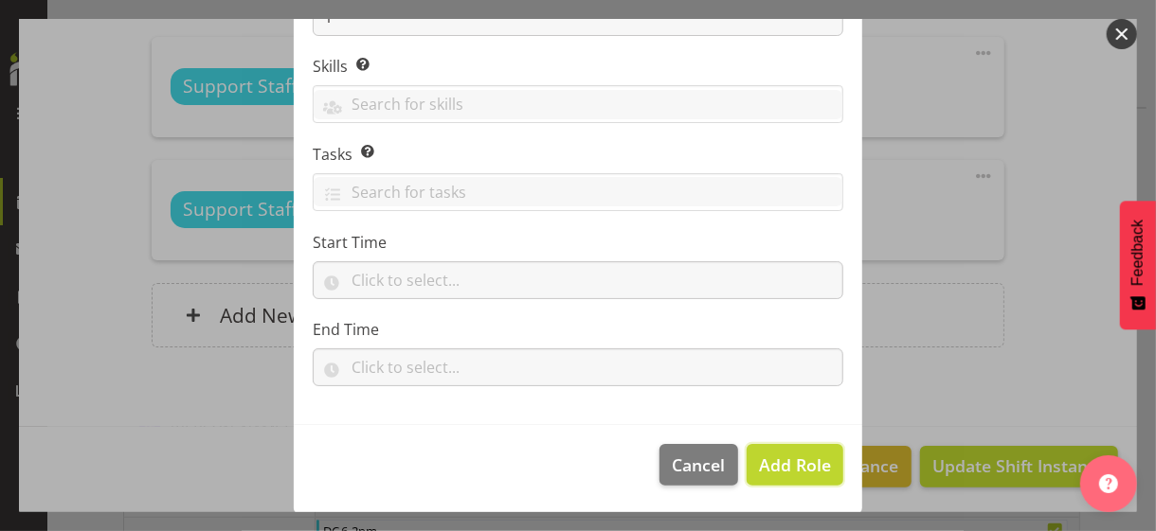
drag, startPoint x: 796, startPoint y: 464, endPoint x: 876, endPoint y: 410, distance: 96.9
click at [800, 453] on span "Add Role" at bounding box center [795, 465] width 72 height 25
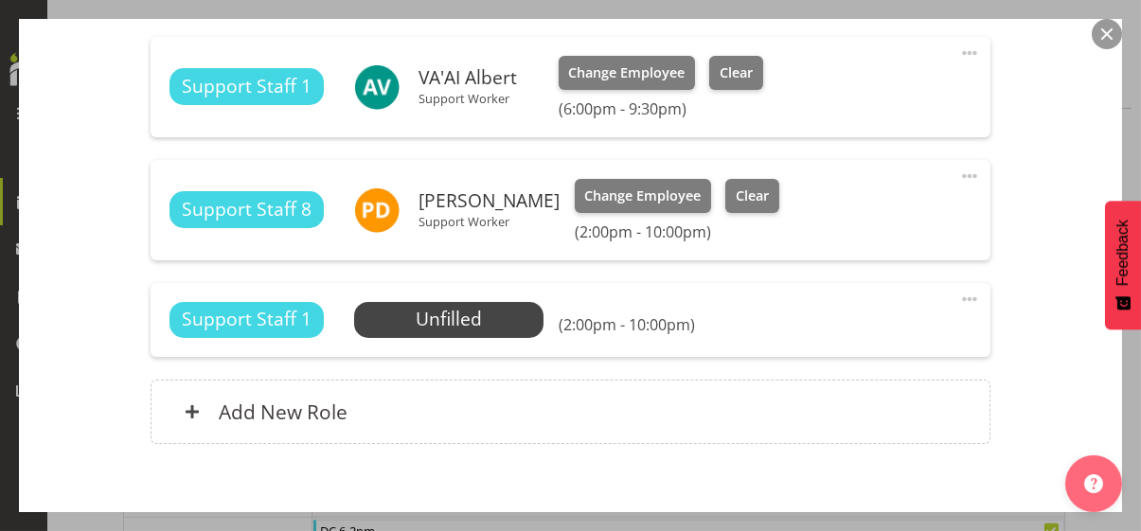
click at [959, 293] on span at bounding box center [970, 299] width 23 height 23
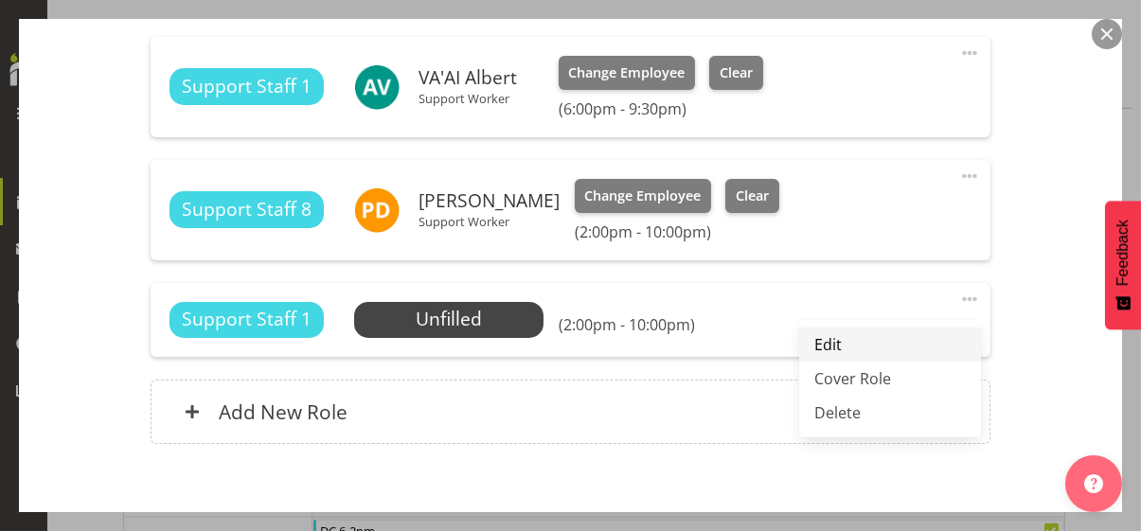
click at [815, 336] on link "Edit" at bounding box center [890, 345] width 182 height 34
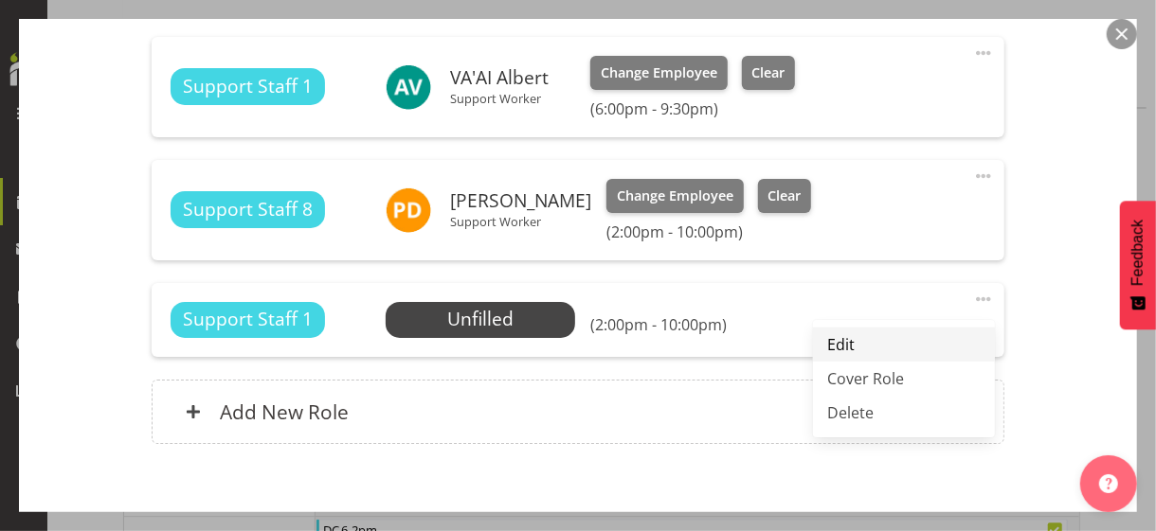
select select "8"
select select "2025"
select select "22"
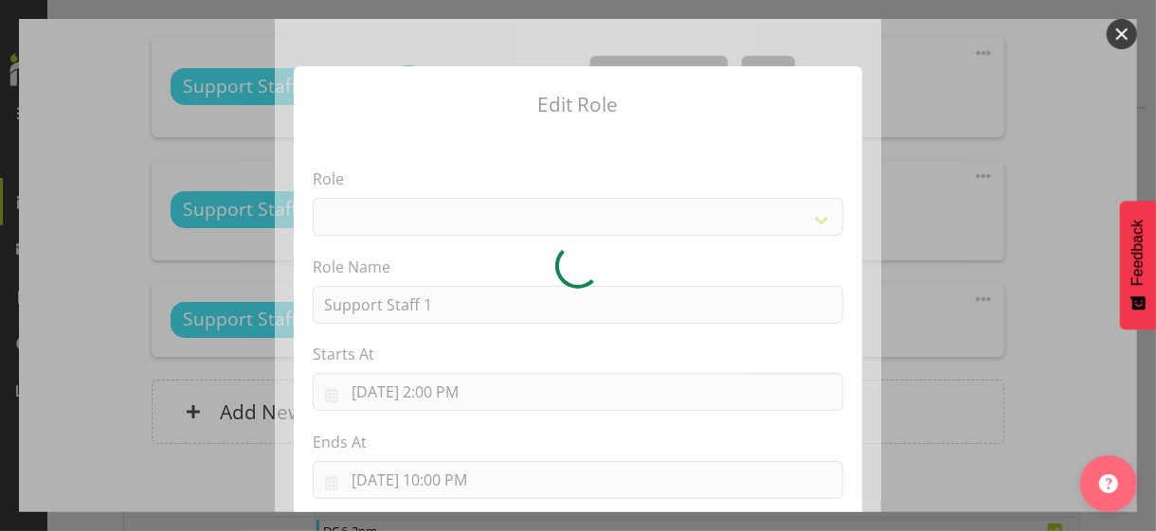
select select "1091"
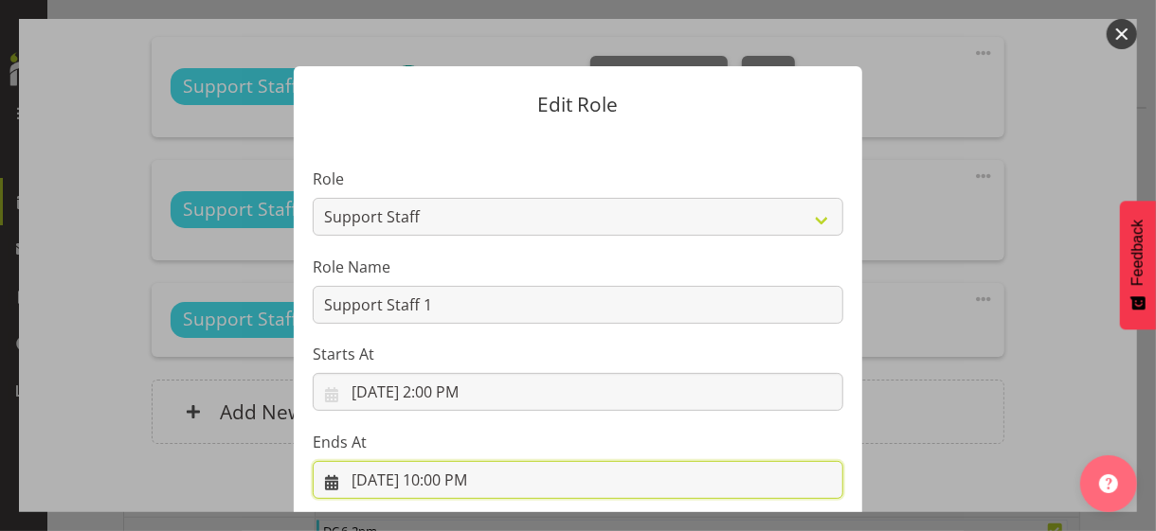
click at [448, 472] on input "[DATE] 10:00 PM" at bounding box center [578, 480] width 530 height 38
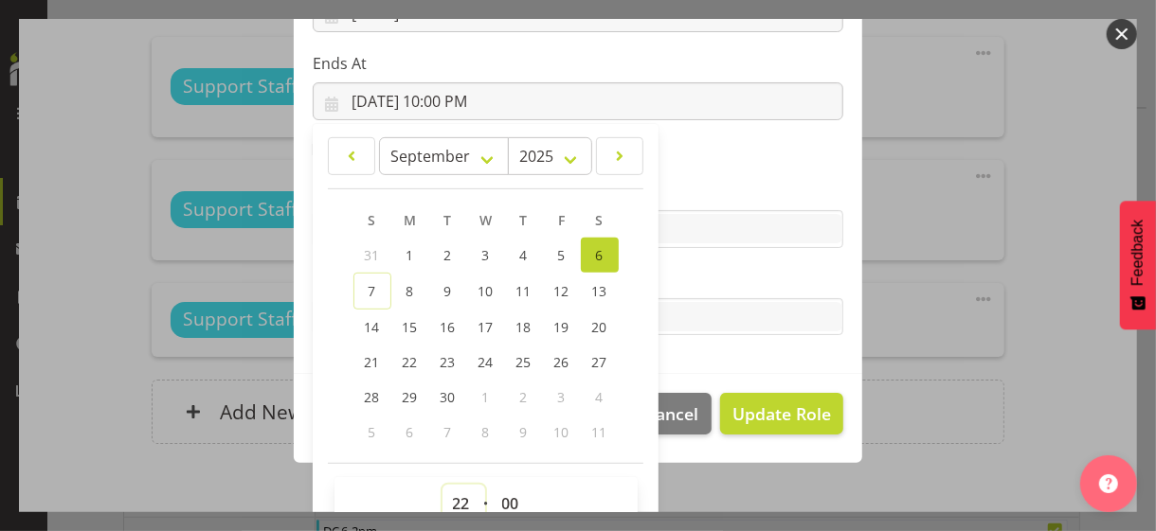
drag, startPoint x: 450, startPoint y: 493, endPoint x: 454, endPoint y: 477, distance: 16.5
click at [451, 492] on select "00 01 02 03 04 05 06 07 08 09 10 11 12 13 14 15 16 17 18 19 20 21 22 23" at bounding box center [463, 504] width 43 height 38
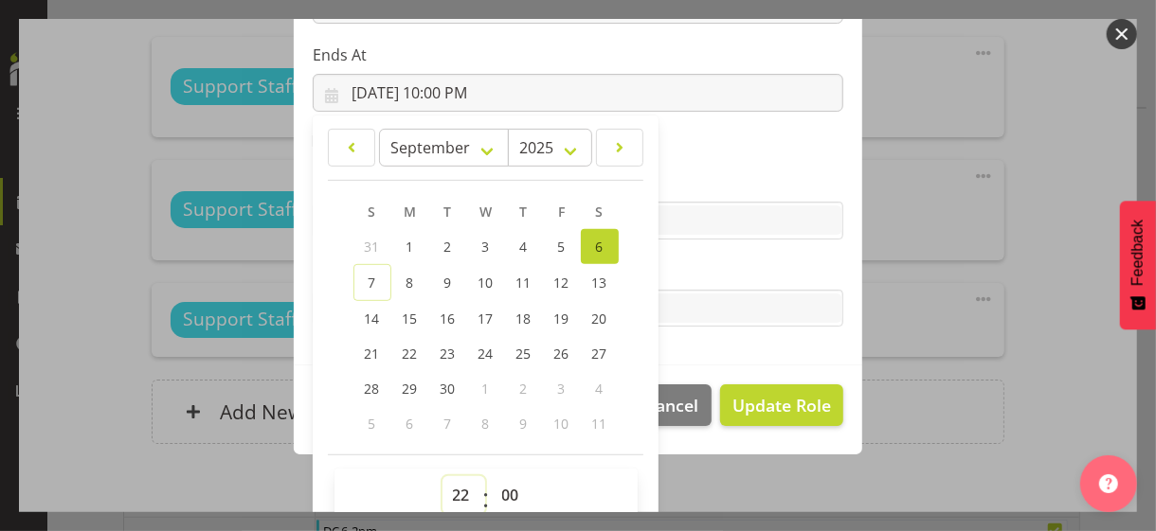
select select "18"
click at [442, 476] on select "00 01 02 03 04 05 06 07 08 09 10 11 12 13 14 15 16 17 18 19 20 21 22 23" at bounding box center [463, 495] width 43 height 38
type input "[DATE] 6:00 PM"
click at [691, 268] on label "Tasks" at bounding box center [578, 271] width 530 height 23
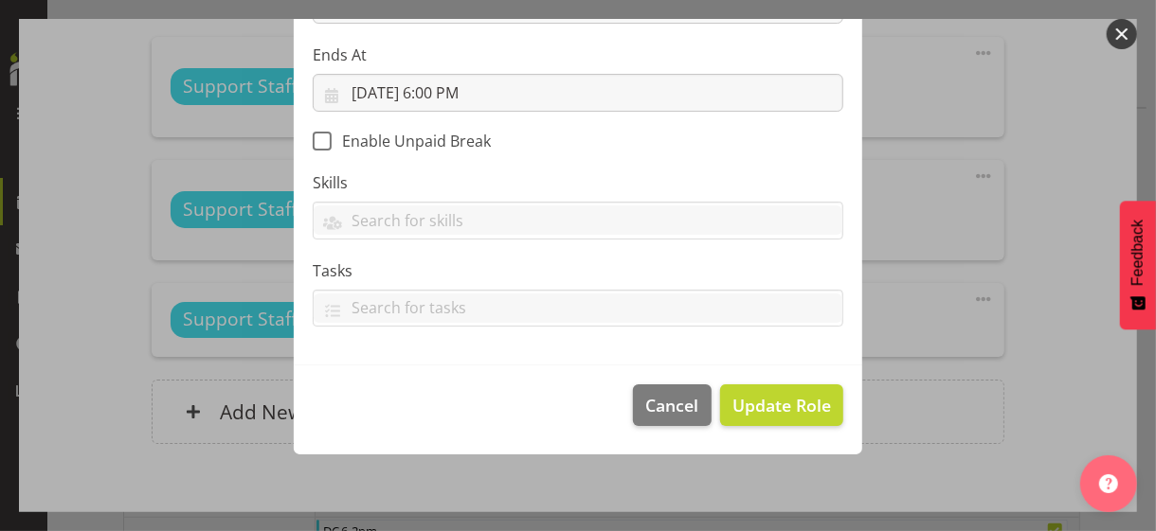
scroll to position [328, 0]
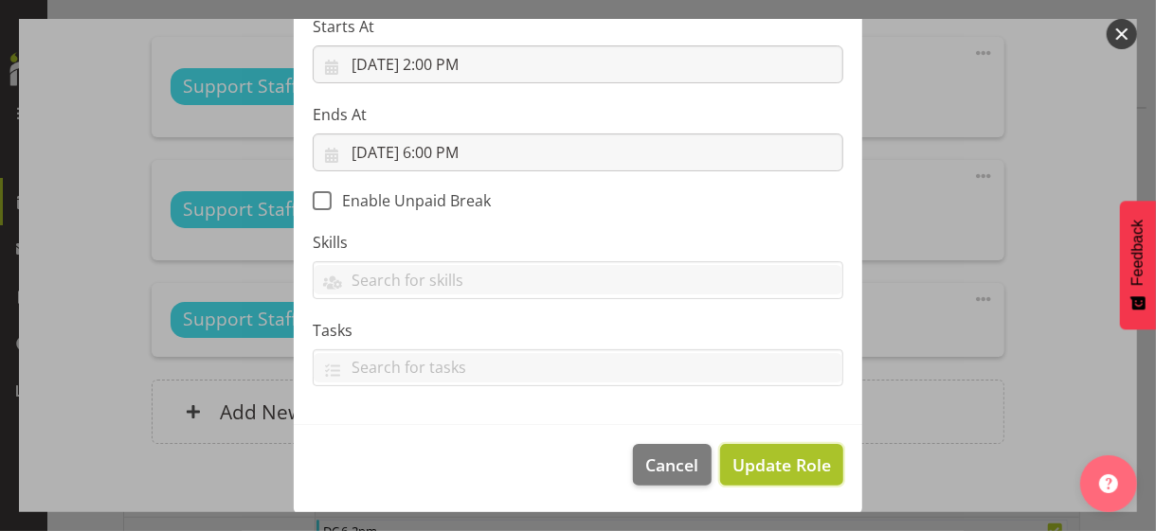
drag, startPoint x: 772, startPoint y: 465, endPoint x: 723, endPoint y: 456, distance: 50.2
click at [772, 465] on span "Update Role" at bounding box center [781, 465] width 99 height 25
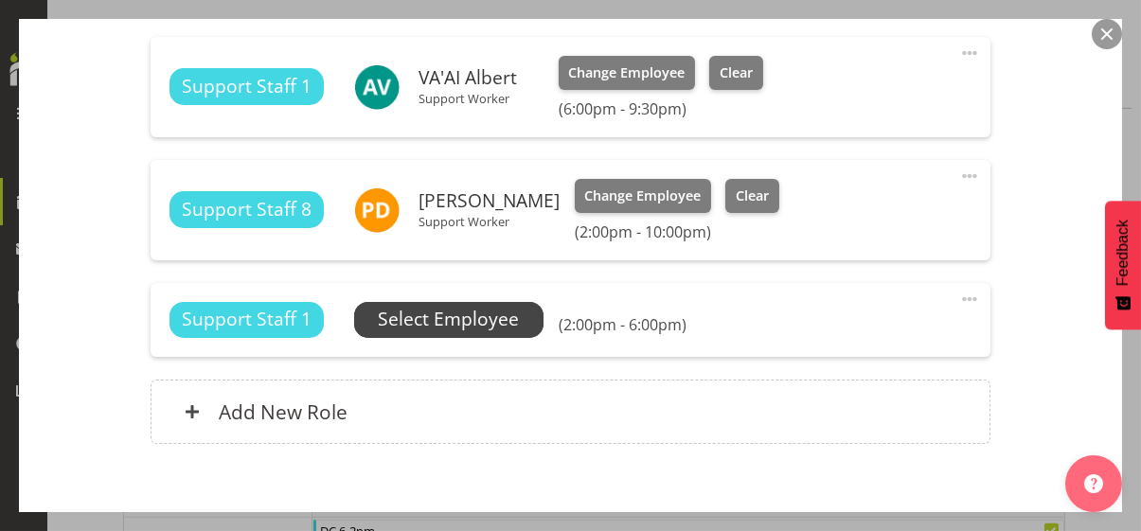
click at [450, 322] on span "Select Employee" at bounding box center [448, 319] width 141 height 27
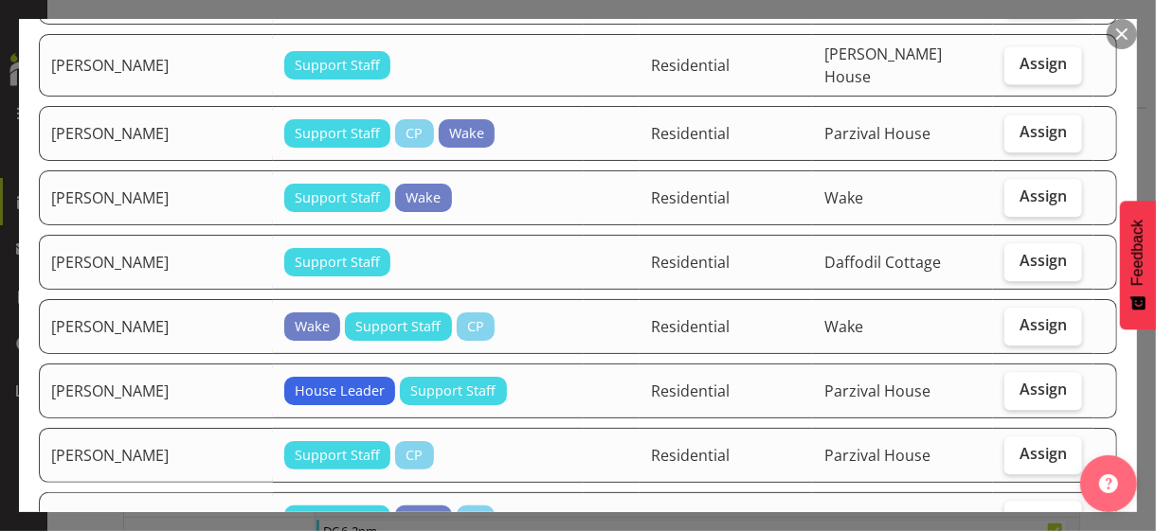
scroll to position [2273, 0]
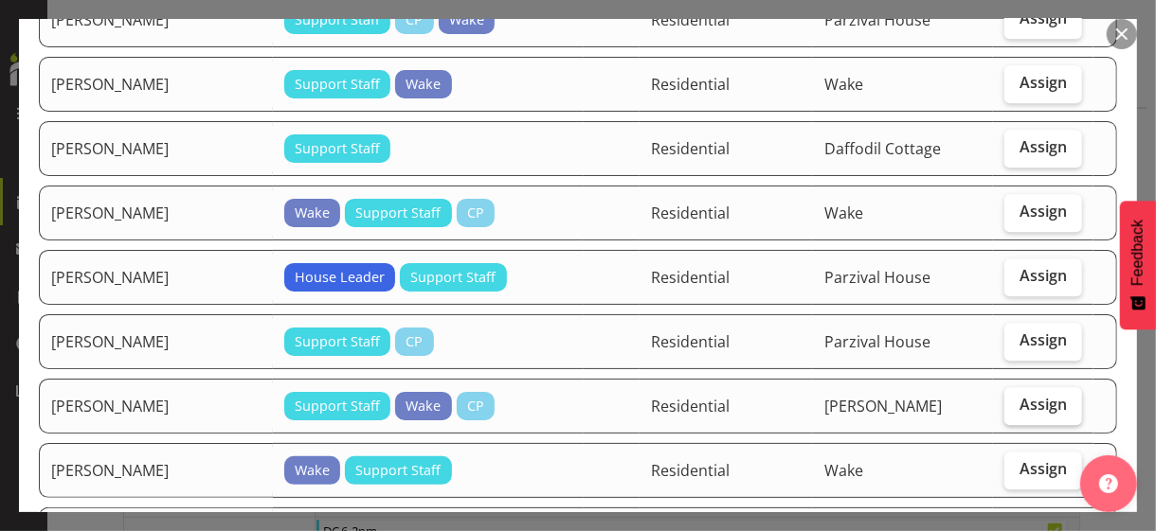
click at [1022, 395] on span "Assign" at bounding box center [1042, 404] width 47 height 19
click at [1016, 399] on input "Assign" at bounding box center [1010, 405] width 12 height 12
checkbox input "true"
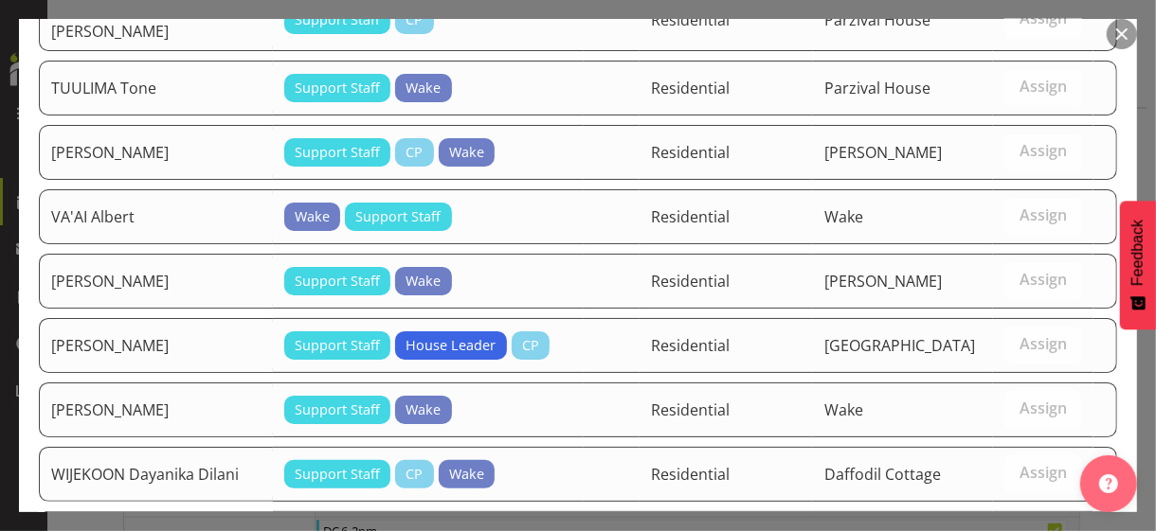
scroll to position [3074, 0]
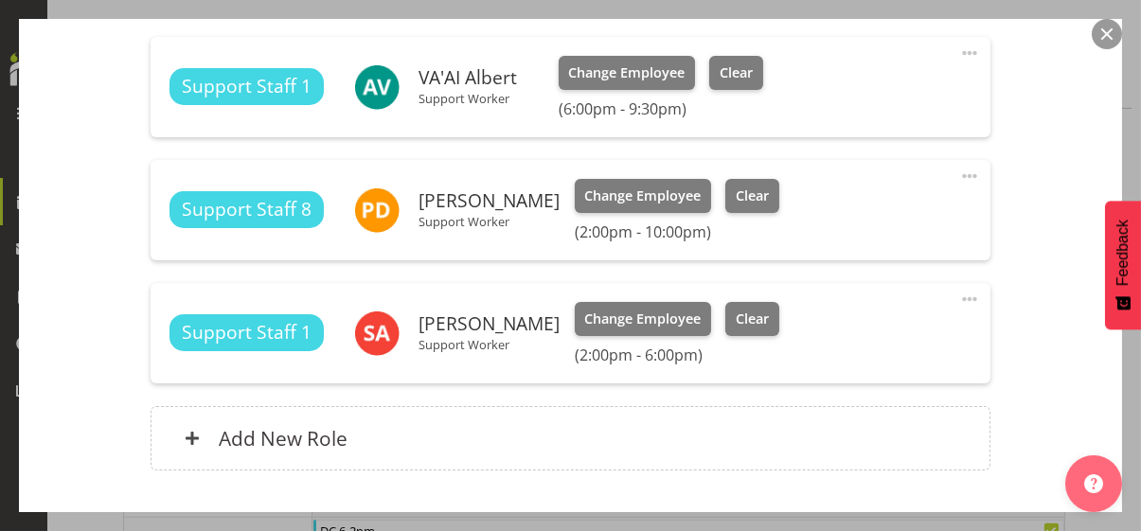
click at [959, 170] on span at bounding box center [970, 176] width 23 height 23
click at [823, 212] on link "Edit" at bounding box center [890, 222] width 182 height 34
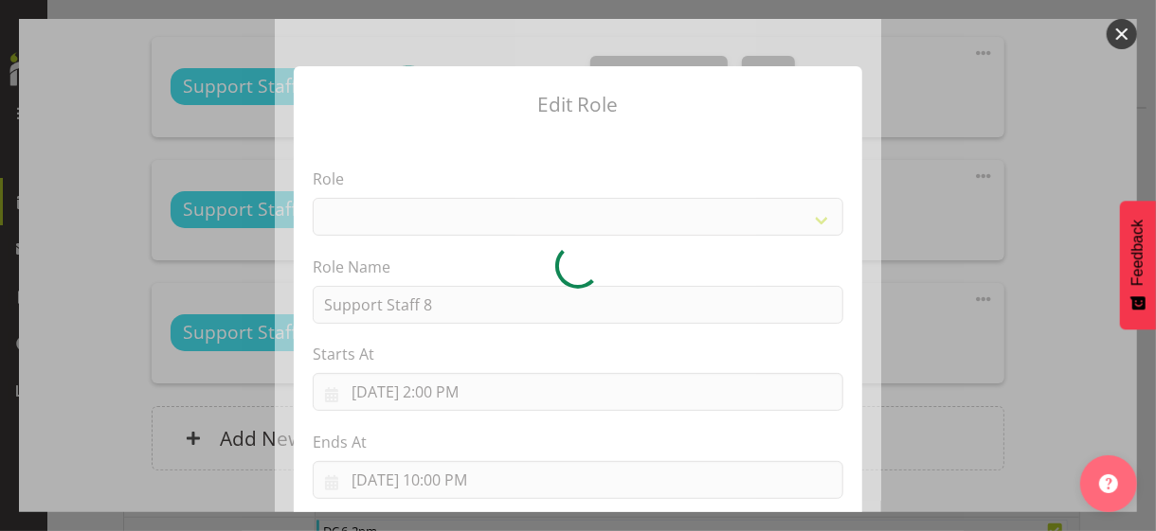
select select "1091"
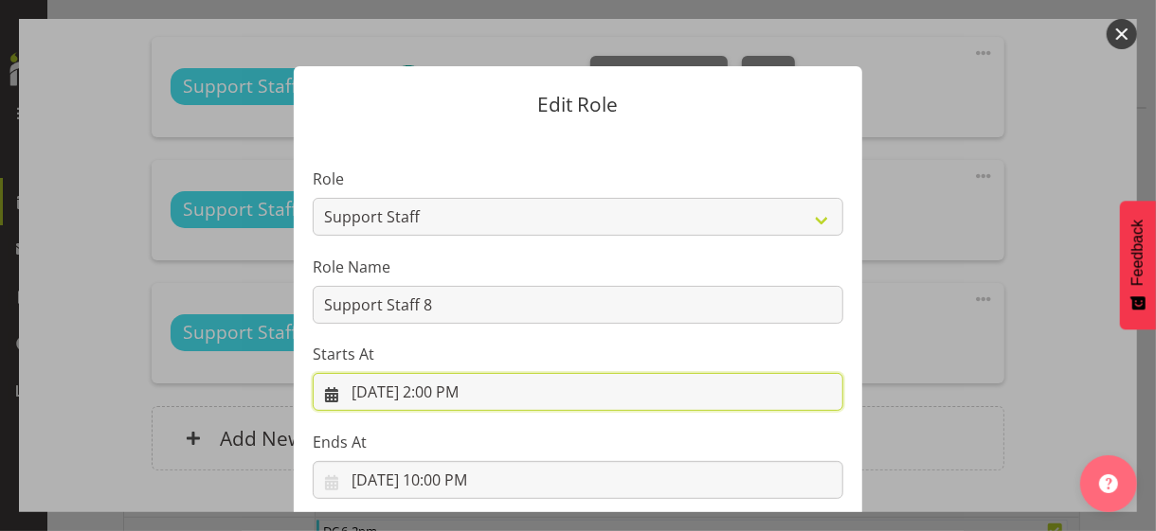
drag, startPoint x: 436, startPoint y: 398, endPoint x: 446, endPoint y: 392, distance: 11.9
click at [439, 397] on input "[DATE] 2:00 PM" at bounding box center [578, 392] width 530 height 38
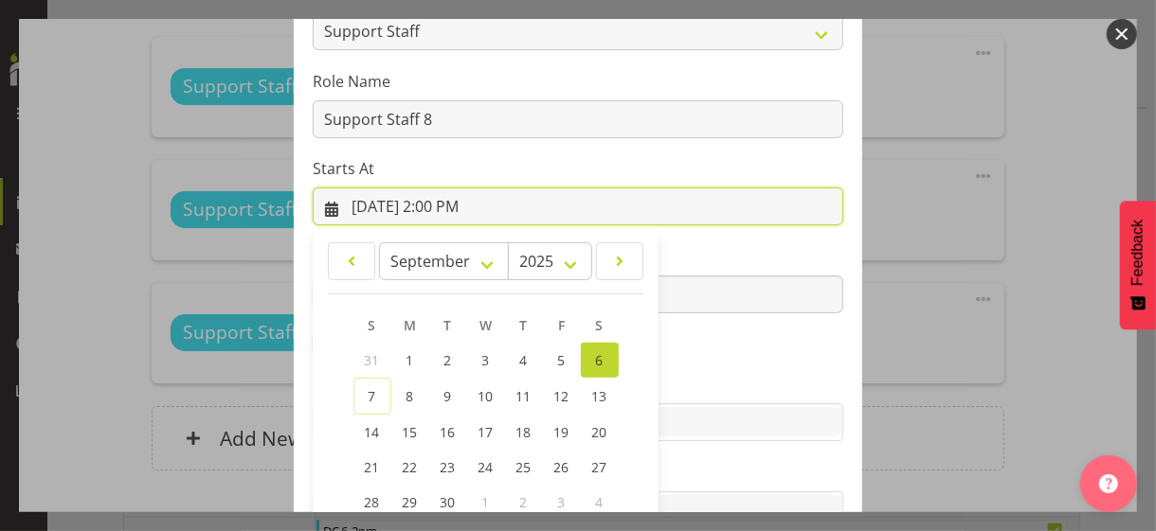
scroll to position [329, 0]
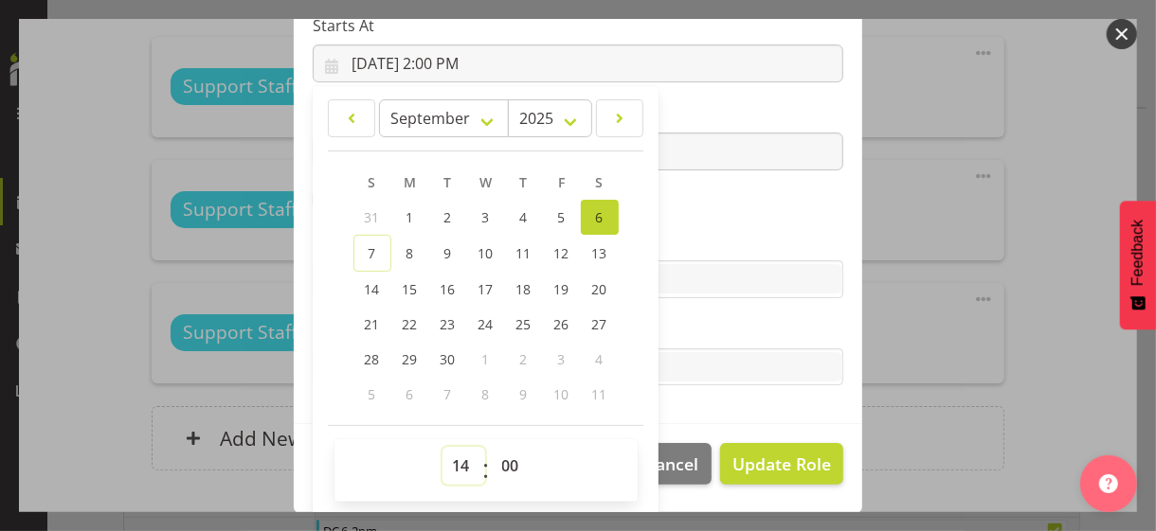
click at [453, 457] on select "00 01 02 03 04 05 06 07 08 09 10 11 12 13 14 15 16 17 18 19 20 21 22 23" at bounding box center [463, 466] width 43 height 38
select select "18"
click at [442, 447] on select "00 01 02 03 04 05 06 07 08 09 10 11 12 13 14 15 16 17 18 19 20 21 22 23" at bounding box center [463, 466] width 43 height 38
type input "[DATE] 6:00 PM"
click at [683, 230] on label "Skills" at bounding box center [578, 241] width 530 height 23
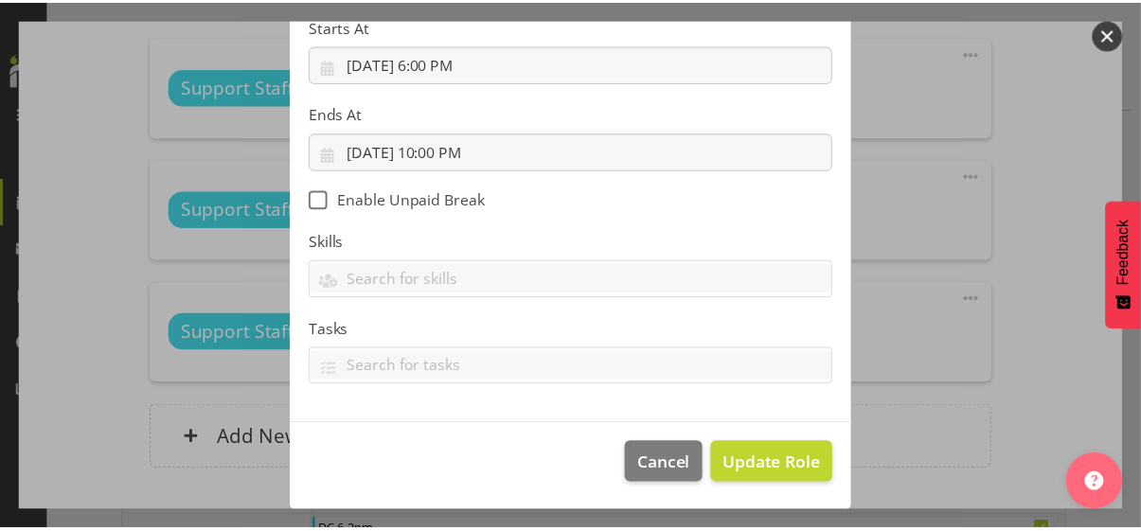
scroll to position [328, 0]
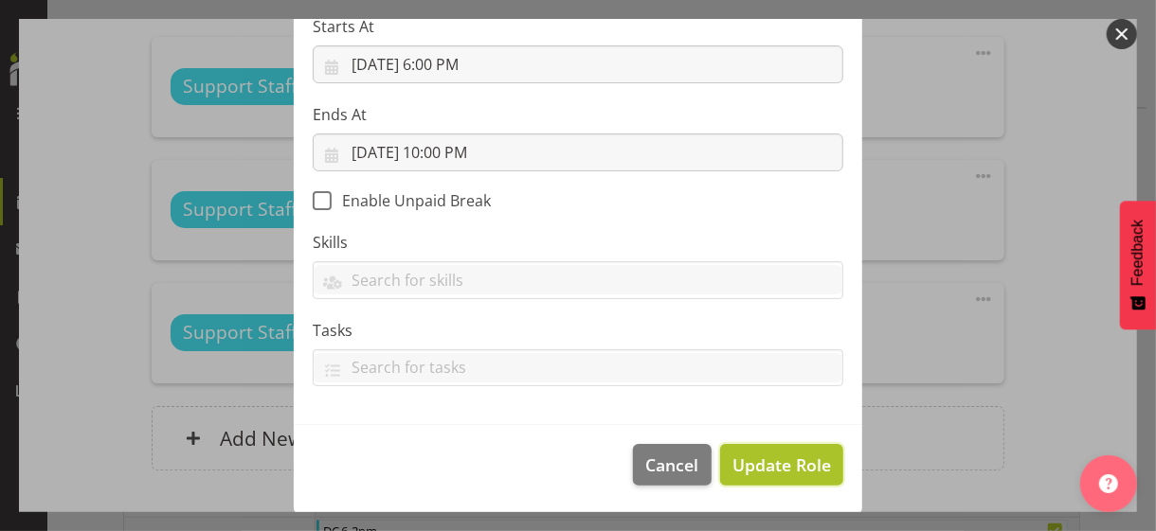
click at [775, 464] on span "Update Role" at bounding box center [781, 465] width 99 height 25
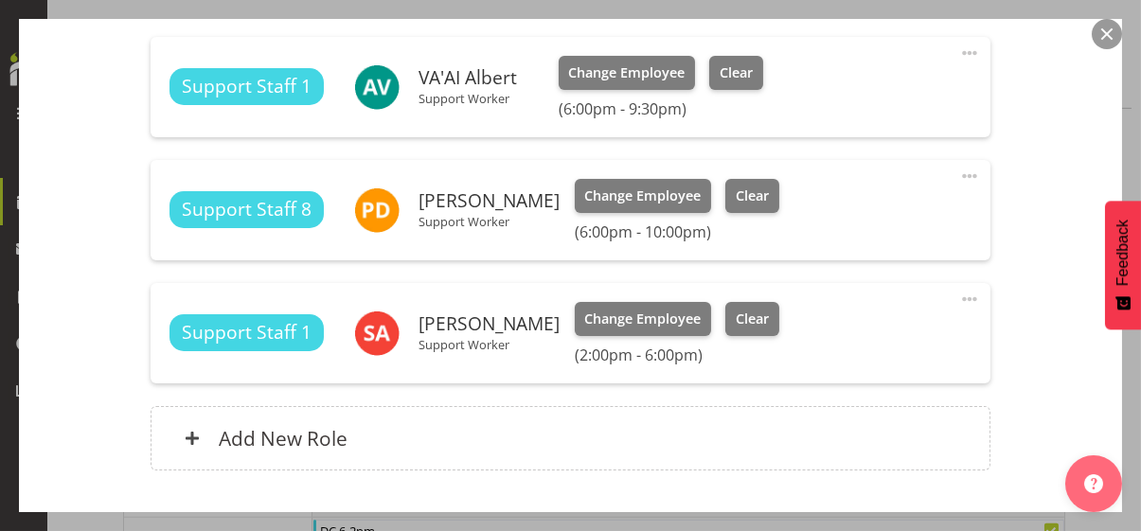
click at [1043, 325] on div "Shift Instance Name DC 2-10pm Location [GEOGRAPHIC_DATA] Cottage Department Res…" at bounding box center [570, 61] width 1035 height 866
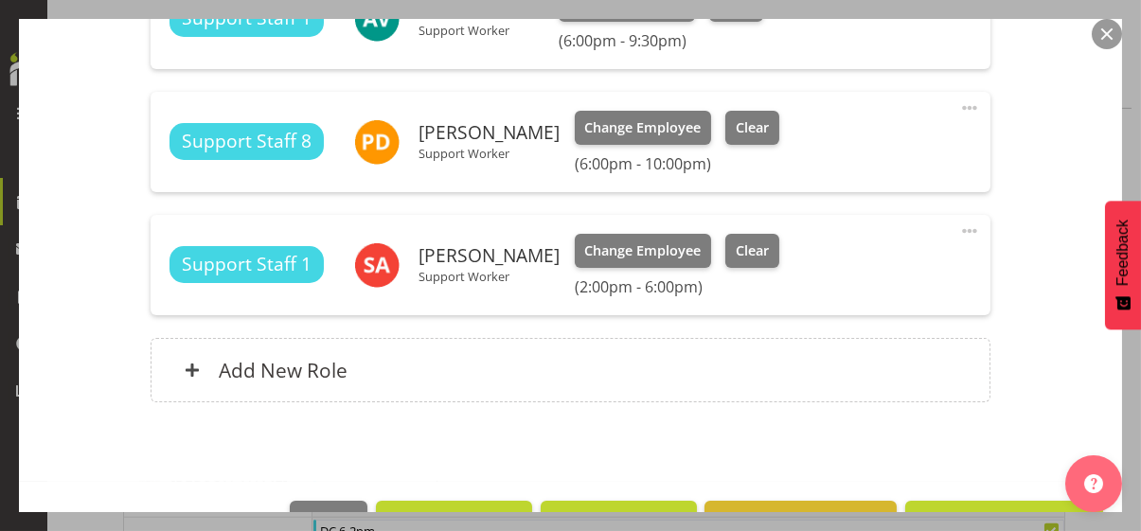
scroll to position [702, 0]
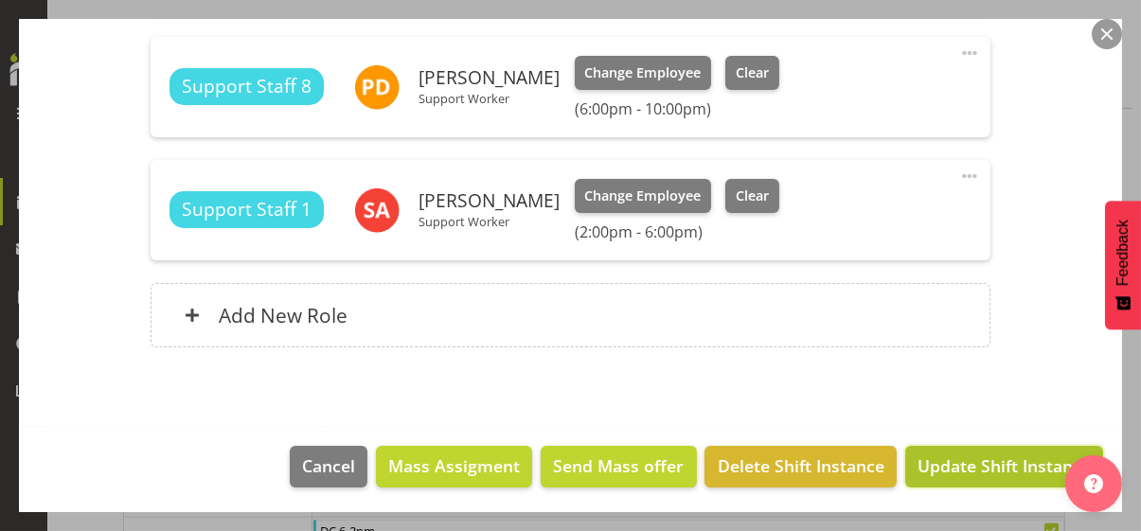
click at [967, 464] on span "Update Shift Instance" at bounding box center [1004, 466] width 173 height 25
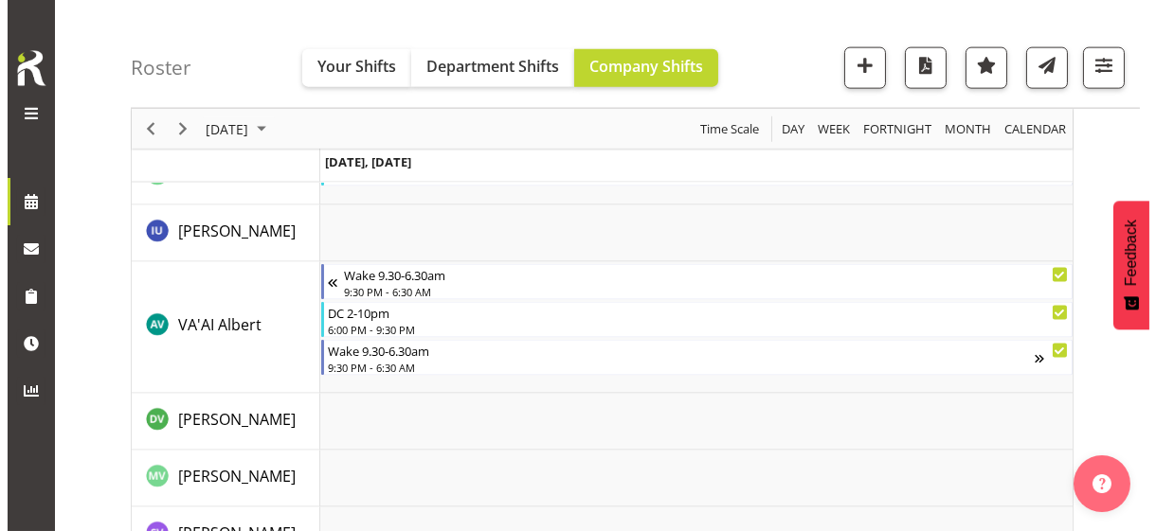
scroll to position [5189, 0]
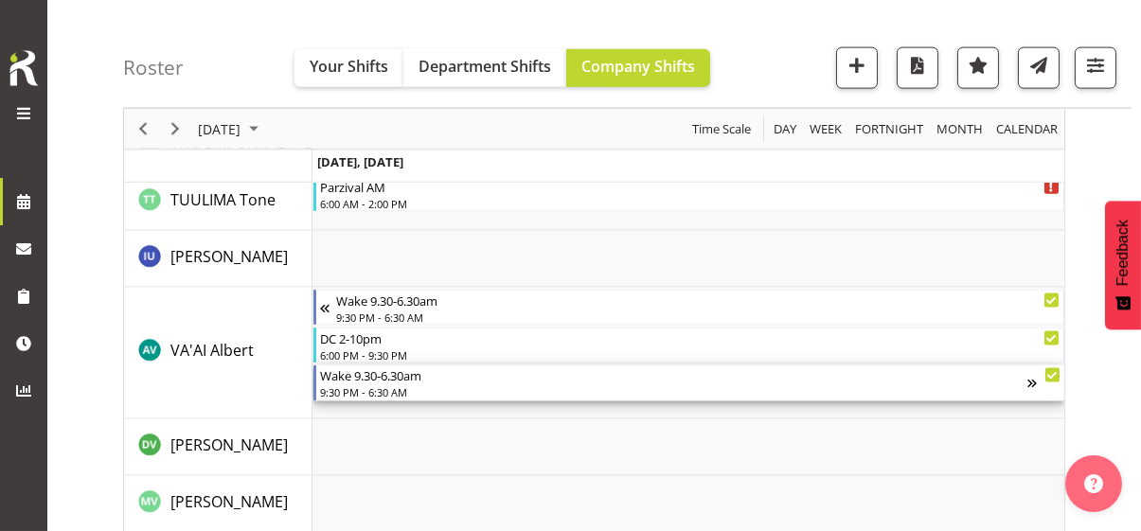
click at [393, 385] on div "9:30 PM - 6:30 AM" at bounding box center [674, 392] width 708 height 15
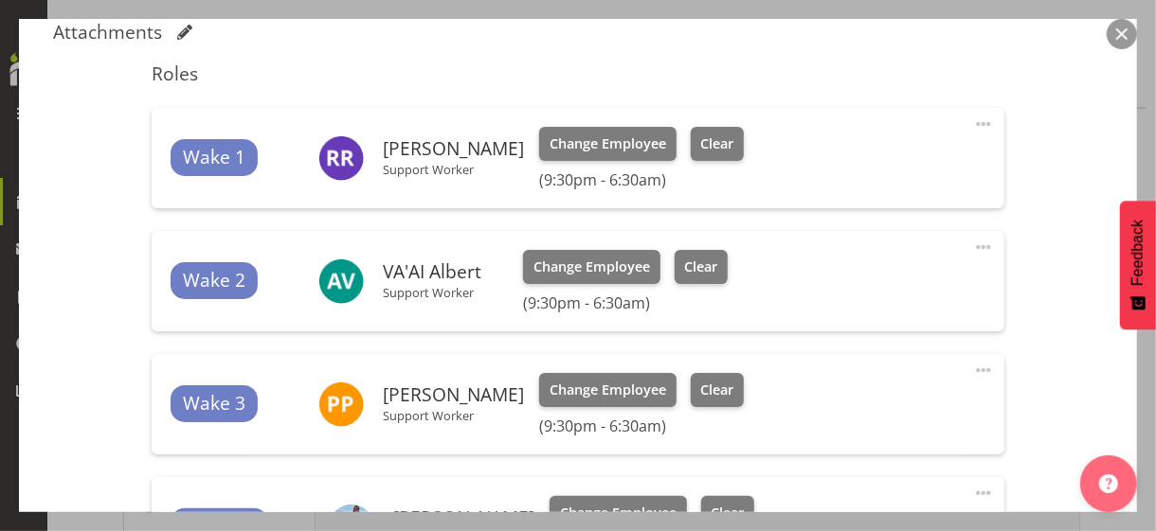
scroll to position [568, 0]
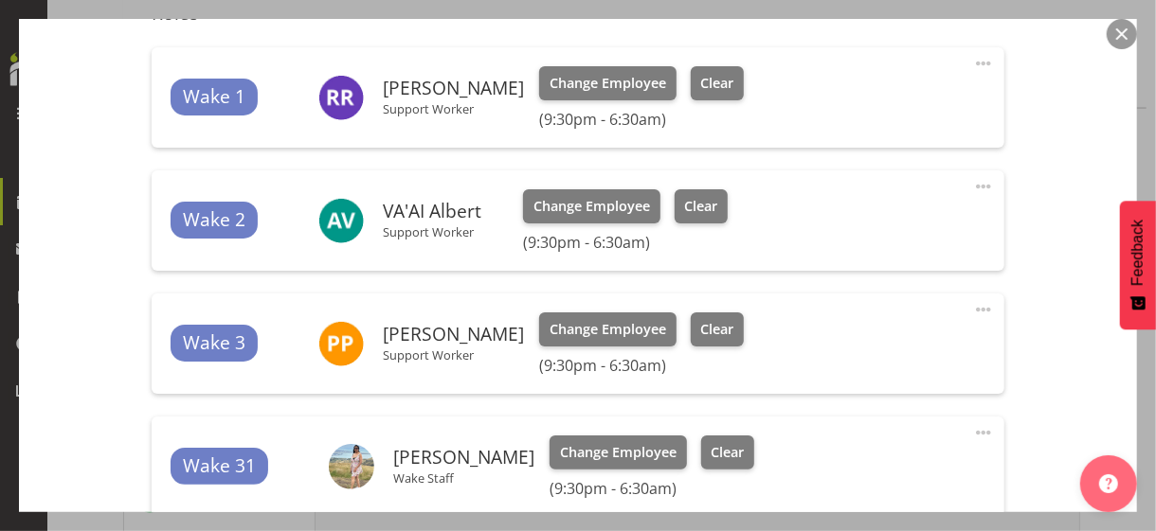
drag, startPoint x: 972, startPoint y: 182, endPoint x: 917, endPoint y: 186, distance: 55.1
click at [972, 183] on span at bounding box center [983, 186] width 23 height 23
click at [849, 225] on link "Edit" at bounding box center [904, 232] width 182 height 34
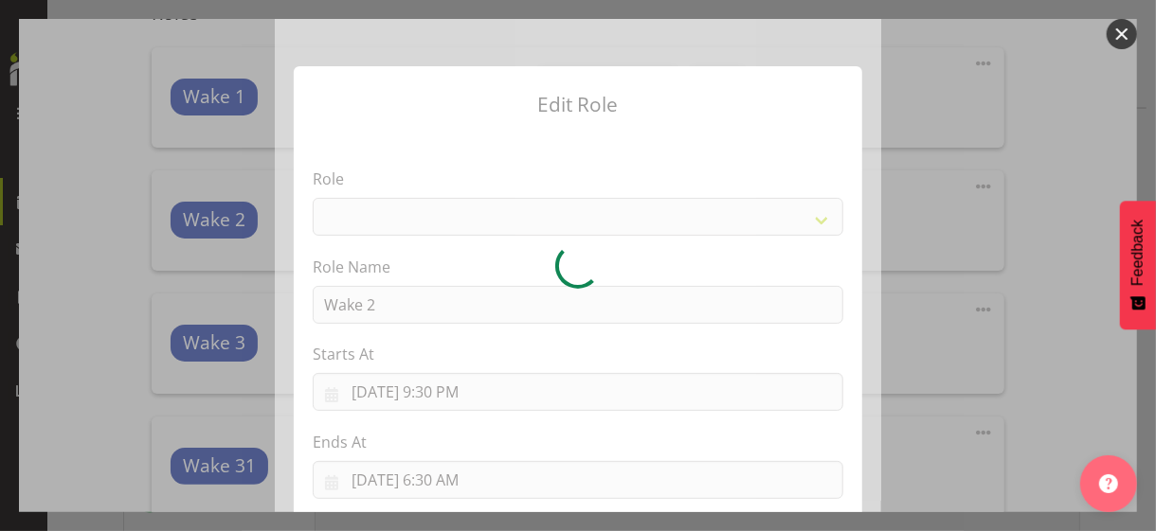
select select "1094"
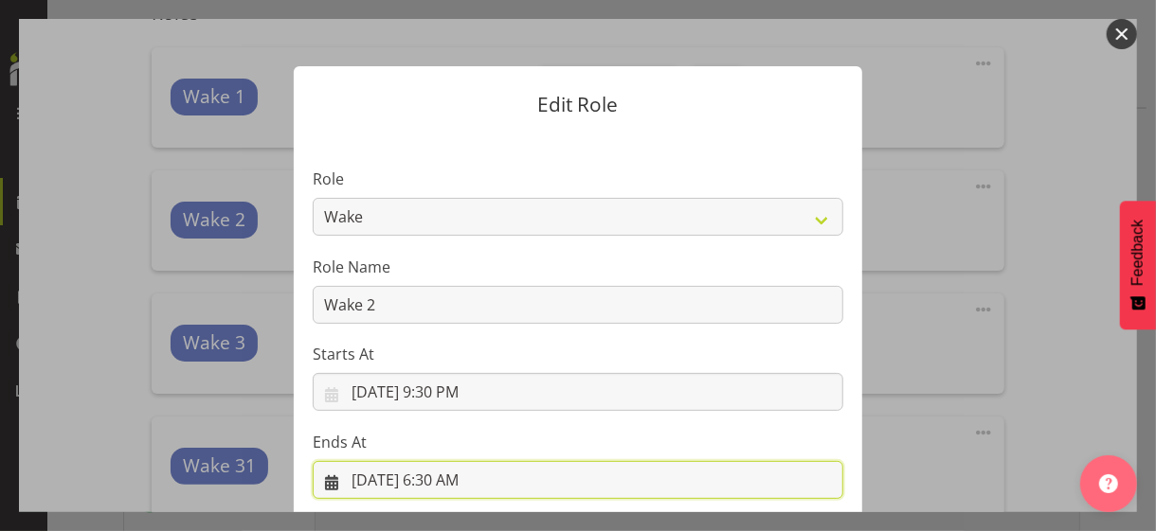
click at [439, 479] on input "[DATE] 6:30 AM" at bounding box center [578, 480] width 530 height 38
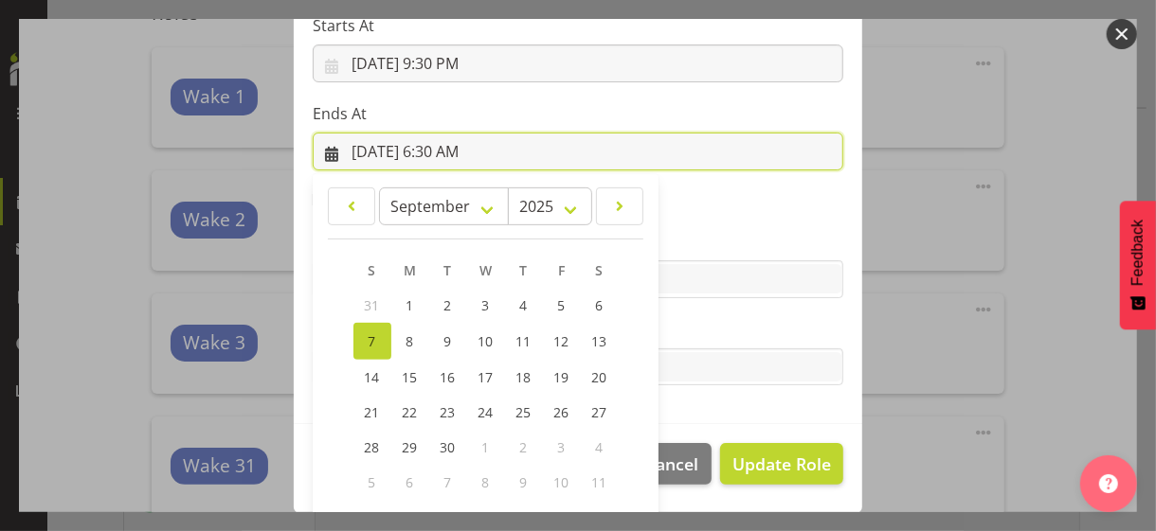
scroll to position [418, 0]
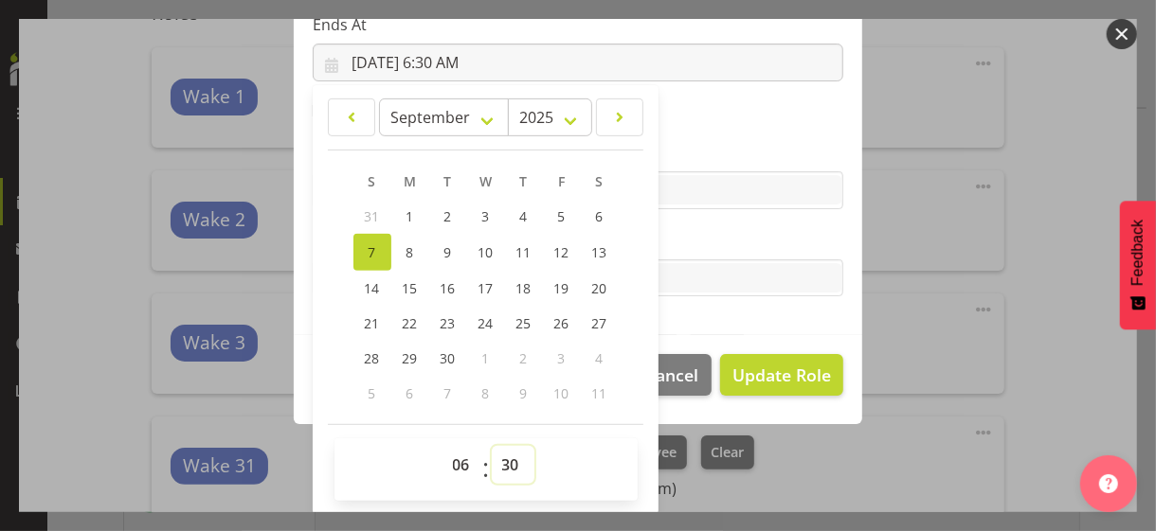
click at [498, 457] on select "00 01 02 03 04 05 06 07 08 09 10 11 12 13 14 15 16 17 18 19 20 21 22 23 24 25 2…" at bounding box center [513, 465] width 43 height 38
select select "0"
click at [492, 446] on select "00 01 02 03 04 05 06 07 08 09 10 11 12 13 14 15 16 17 18 19 20 21 22 23 24 25 2…" at bounding box center [513, 465] width 43 height 38
type input "[DATE] 6:00 AM"
drag, startPoint x: 701, startPoint y: 224, endPoint x: 727, endPoint y: 262, distance: 47.0
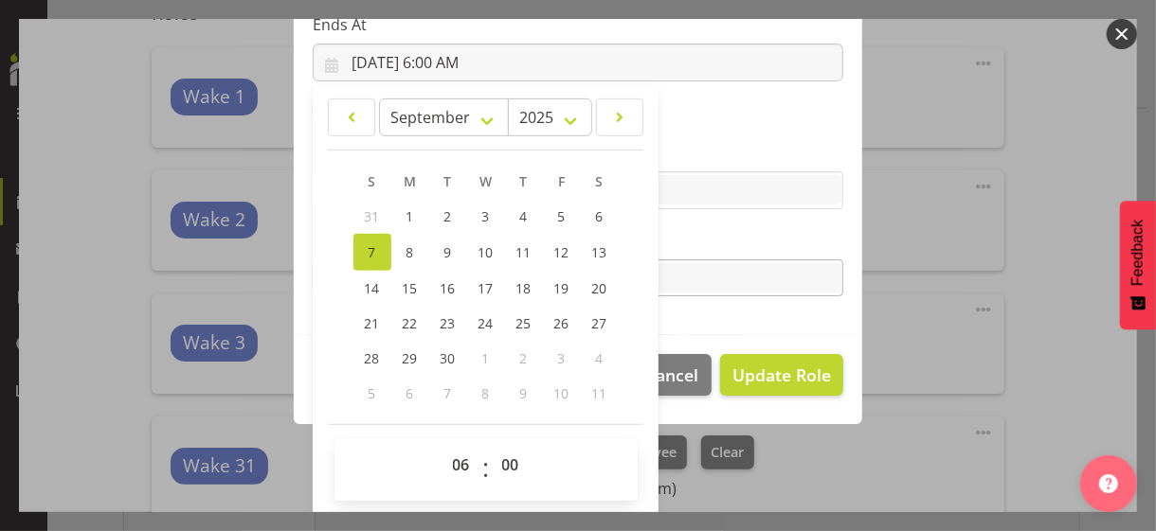
click at [704, 226] on section "Role CP House Leader Support Staff Wake Role Name Wake 2 Starts At [DATE] 9:30 …" at bounding box center [578, 25] width 568 height 619
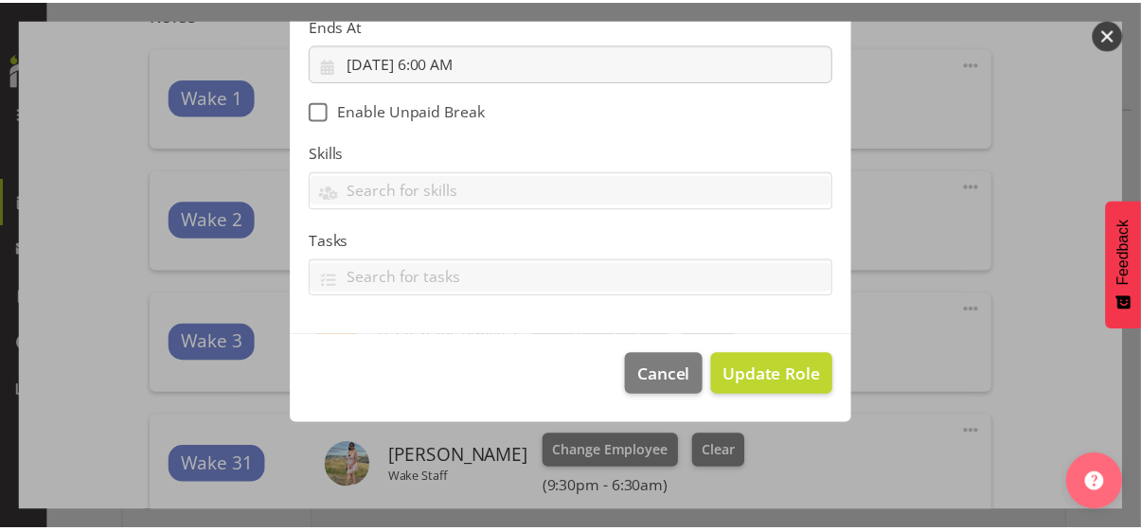
scroll to position [328, 0]
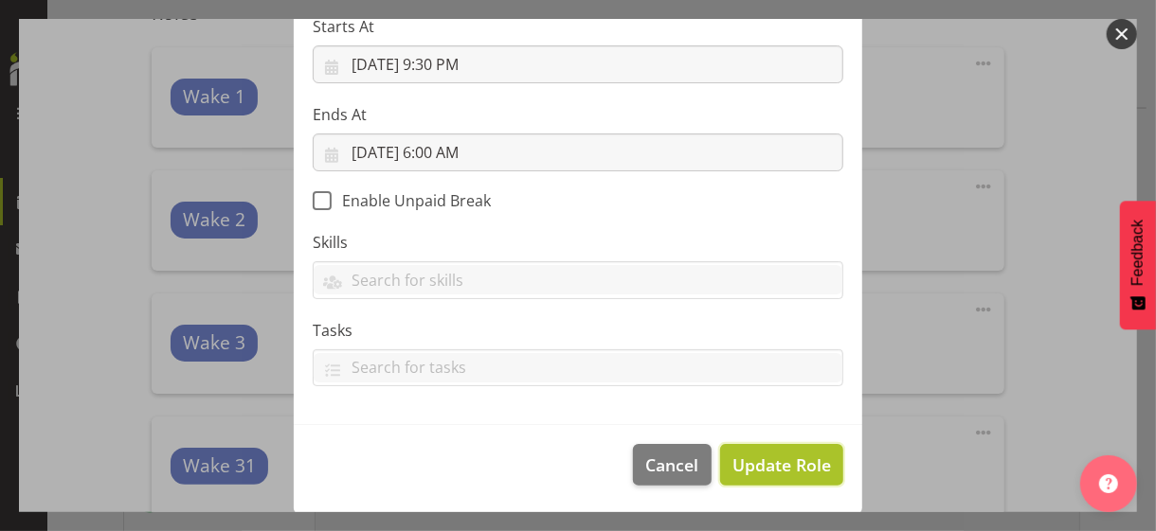
click at [779, 460] on span "Update Role" at bounding box center [781, 465] width 99 height 25
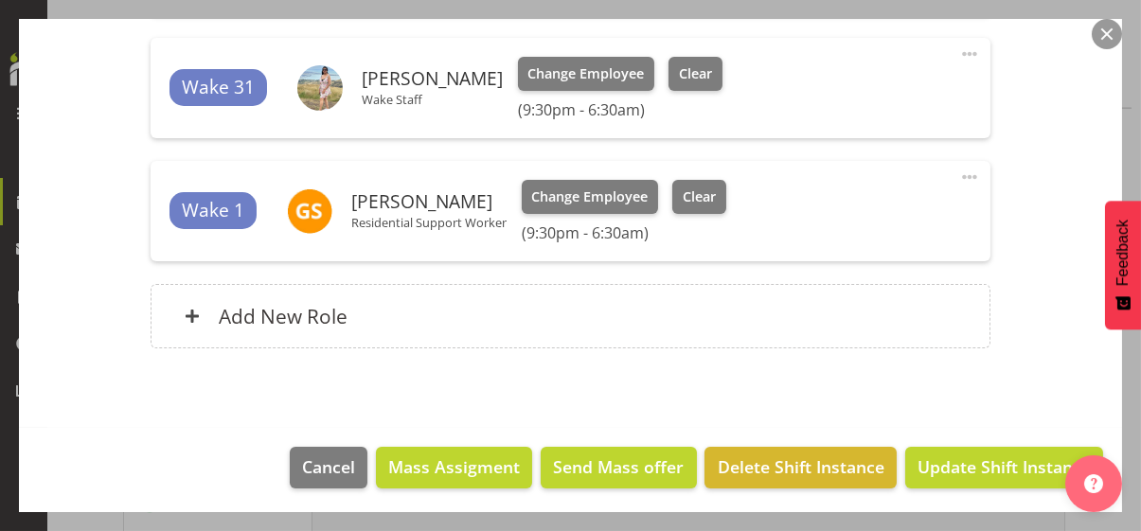
scroll to position [948, 0]
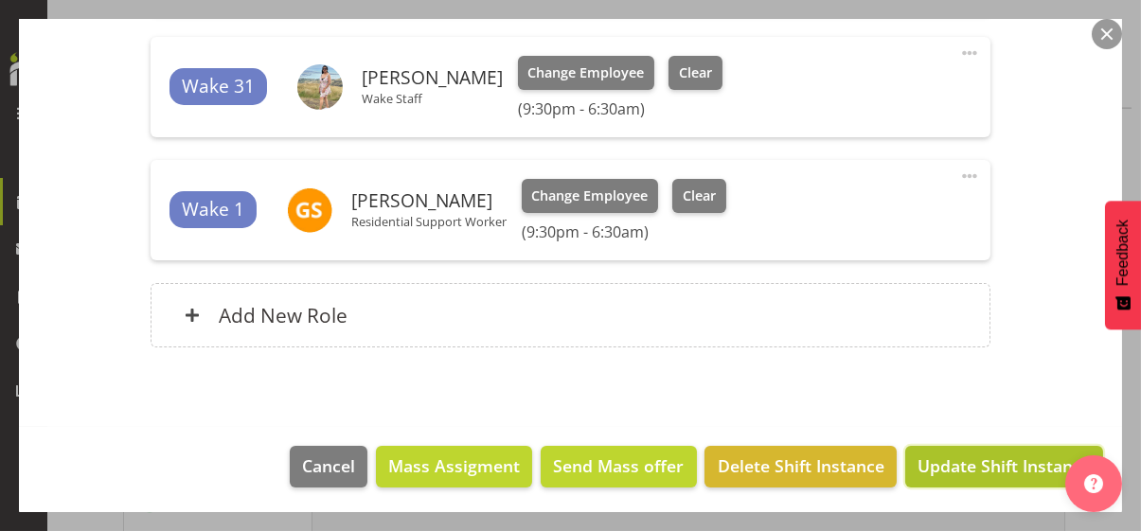
click at [955, 471] on span "Update Shift Instance" at bounding box center [1004, 466] width 173 height 25
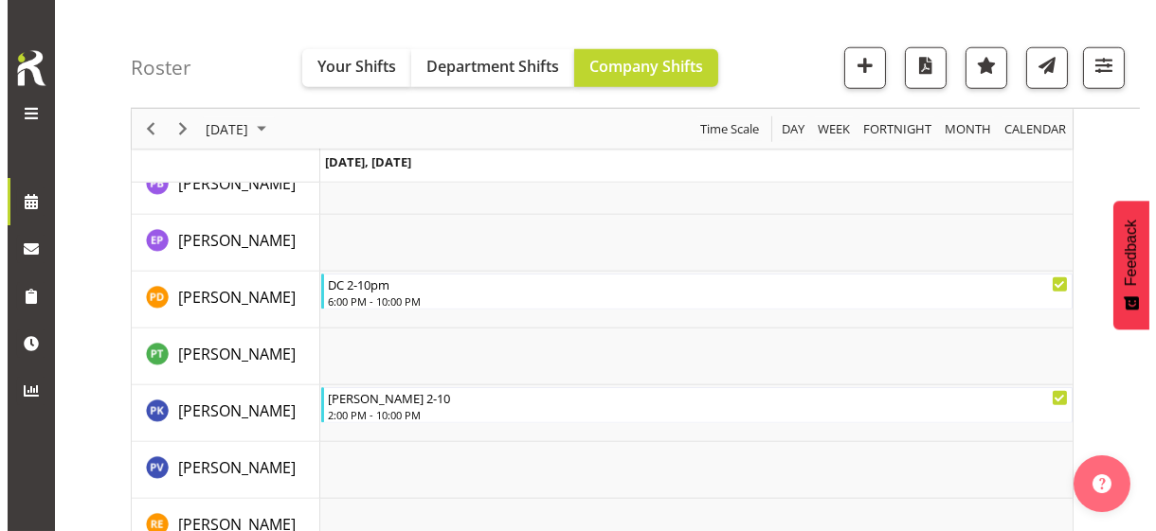
scroll to position [3726, 0]
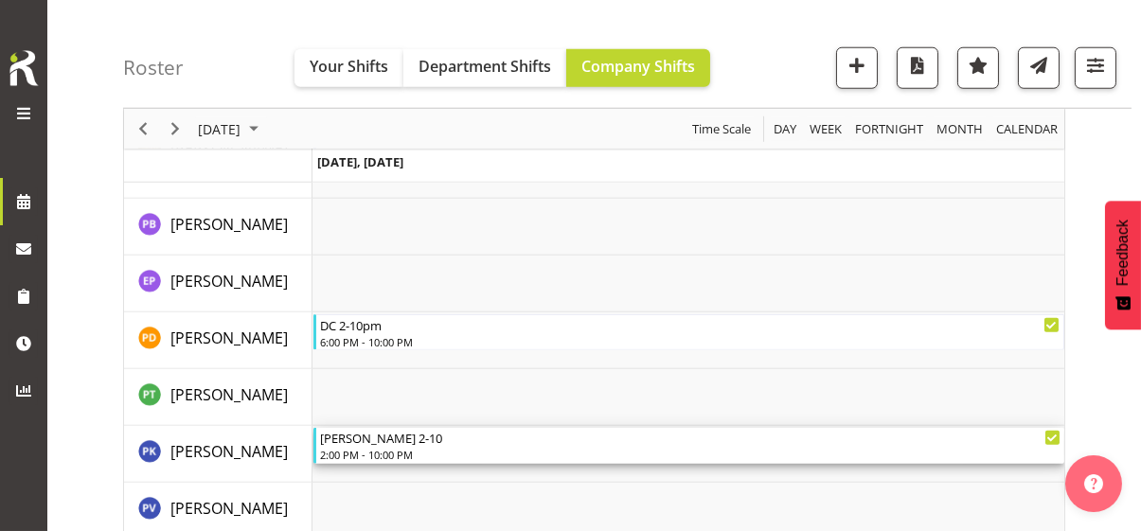
click at [382, 444] on div "[PERSON_NAME] 2-10" at bounding box center [690, 437] width 741 height 19
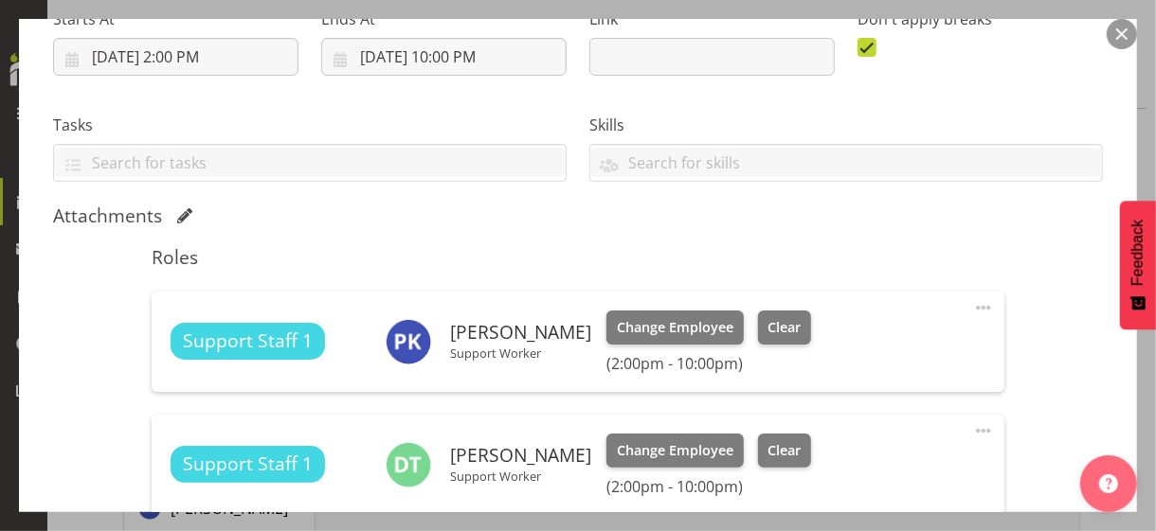
scroll to position [568, 0]
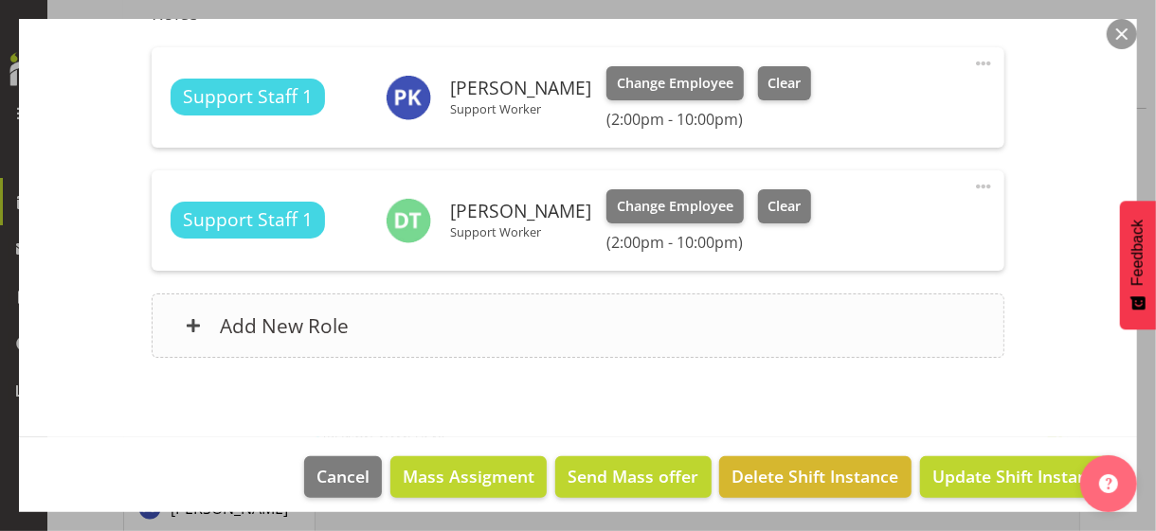
click at [457, 313] on div "Add New Role" at bounding box center [577, 326] width 851 height 64
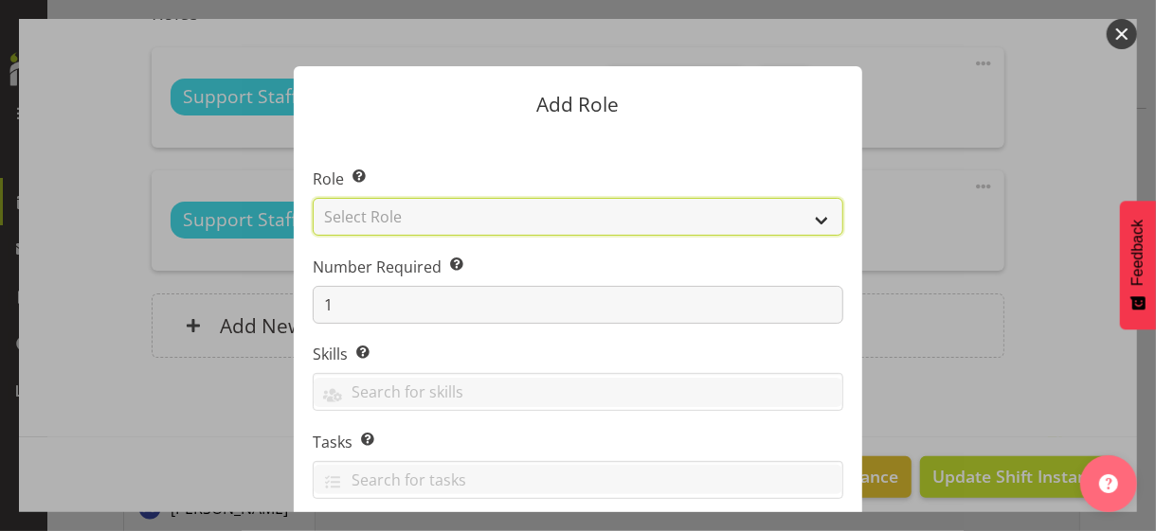
drag, startPoint x: 404, startPoint y: 213, endPoint x: 408, endPoint y: 232, distance: 19.3
click at [404, 213] on select "Select Role CP House Leader Support Staff Wake" at bounding box center [578, 217] width 530 height 38
select select "1091"
click at [313, 198] on select "Select Role CP House Leader Support Staff Wake" at bounding box center [578, 217] width 530 height 38
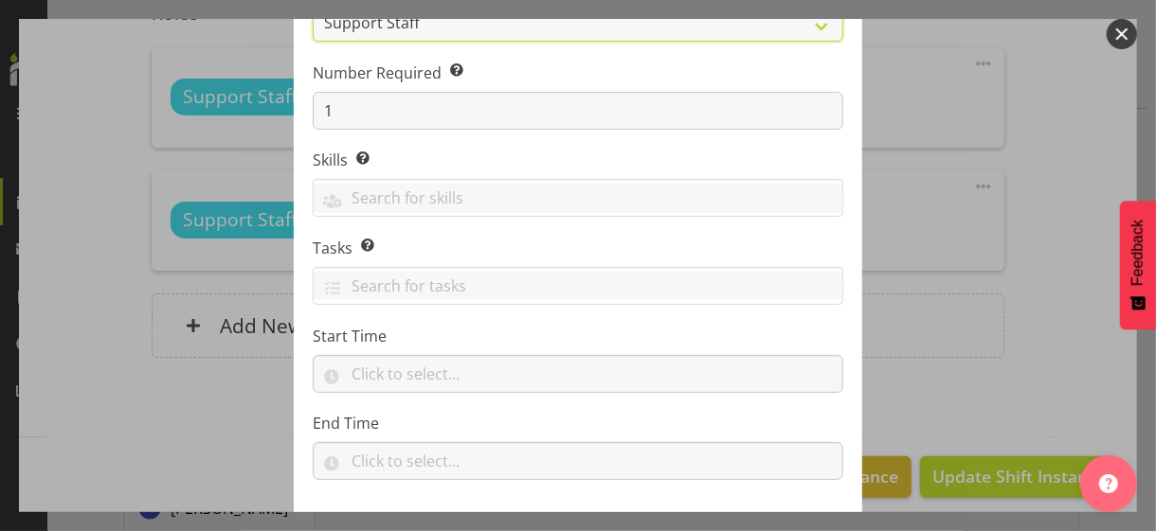
scroll to position [288, 0]
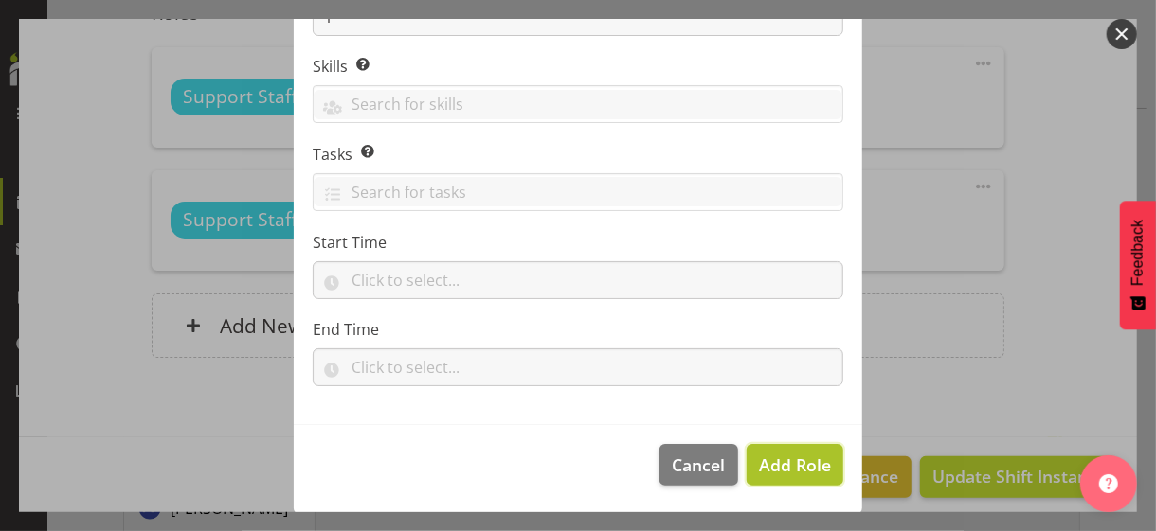
drag, startPoint x: 769, startPoint y: 464, endPoint x: 863, endPoint y: 386, distance: 121.8
click at [770, 462] on span "Add Role" at bounding box center [795, 465] width 72 height 23
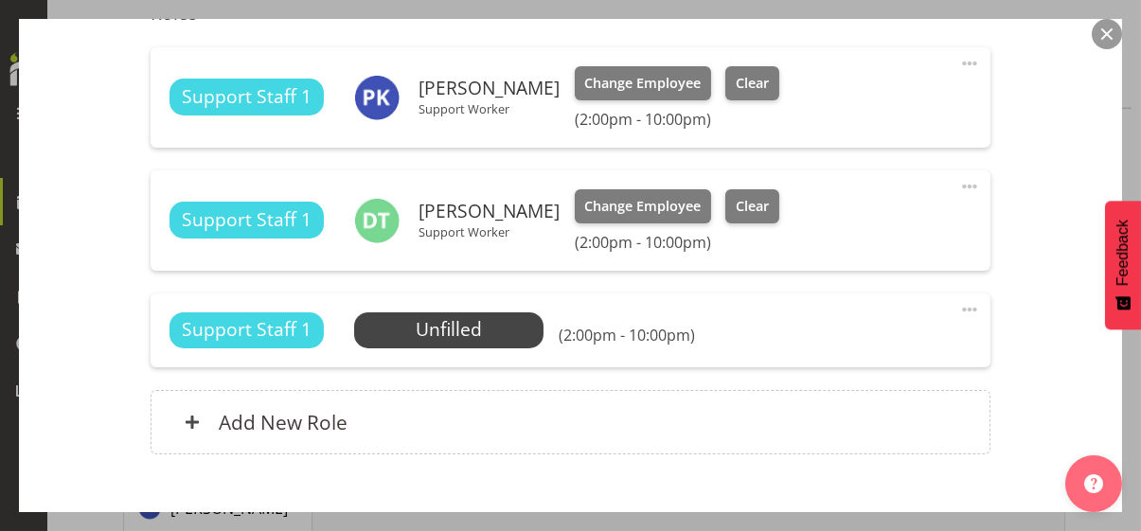
click at [959, 308] on span at bounding box center [970, 309] width 23 height 23
click at [821, 353] on link "Edit" at bounding box center [890, 355] width 182 height 34
select select "8"
select select "2025"
select select "22"
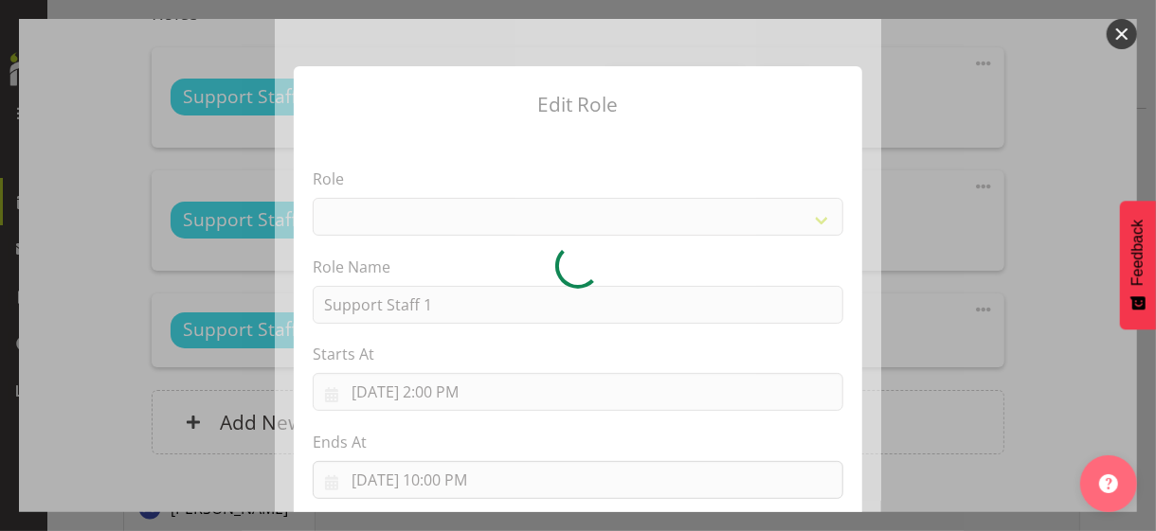
select select "1091"
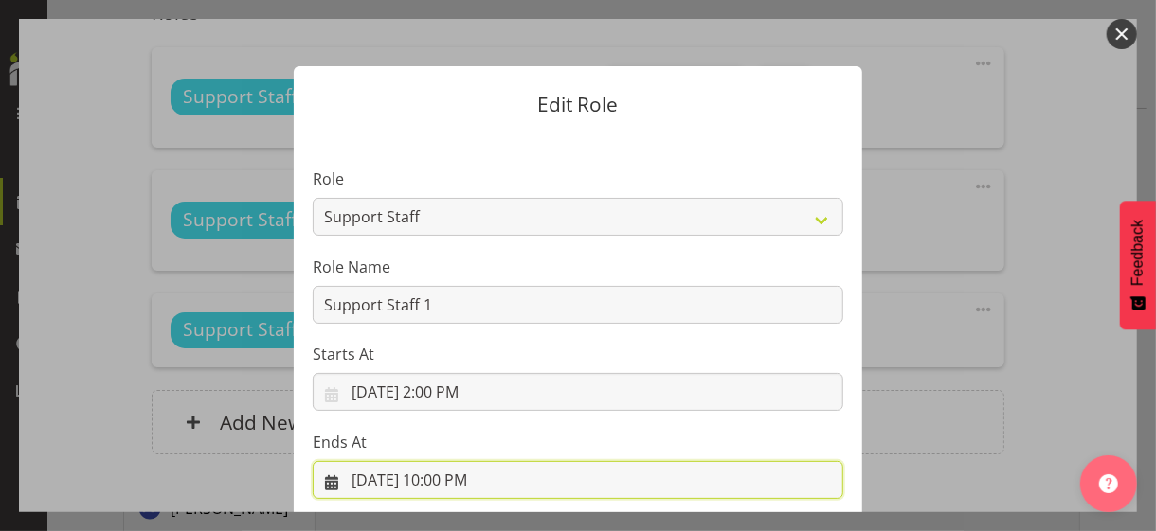
click at [440, 474] on input "[DATE] 10:00 PM" at bounding box center [578, 480] width 530 height 38
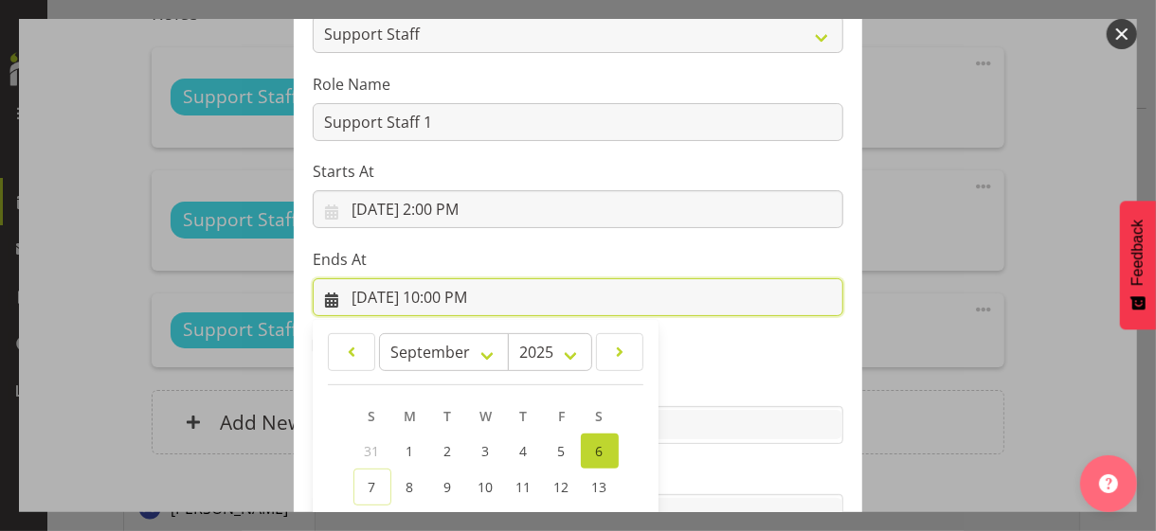
scroll to position [418, 0]
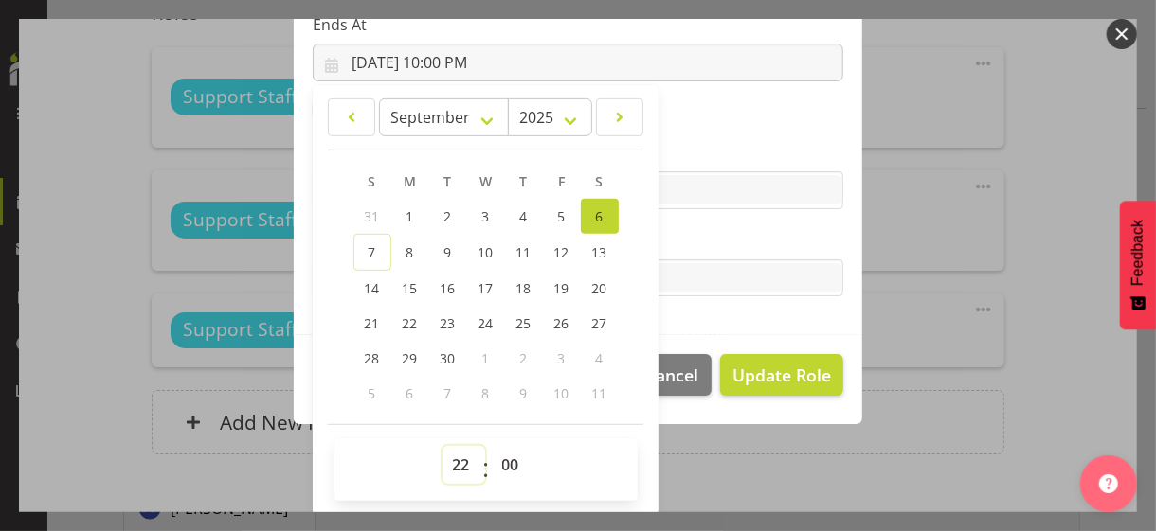
drag, startPoint x: 449, startPoint y: 455, endPoint x: 455, endPoint y: 446, distance: 10.2
click at [451, 453] on select "00 01 02 03 04 05 06 07 08 09 10 11 12 13 14 15 16 17 18 19 20 21 22 23" at bounding box center [463, 465] width 43 height 38
select select "18"
click at [442, 446] on select "00 01 02 03 04 05 06 07 08 09 10 11 12 13 14 15 16 17 18 19 20 21 22 23" at bounding box center [463, 465] width 43 height 38
type input "[DATE] 6:00 PM"
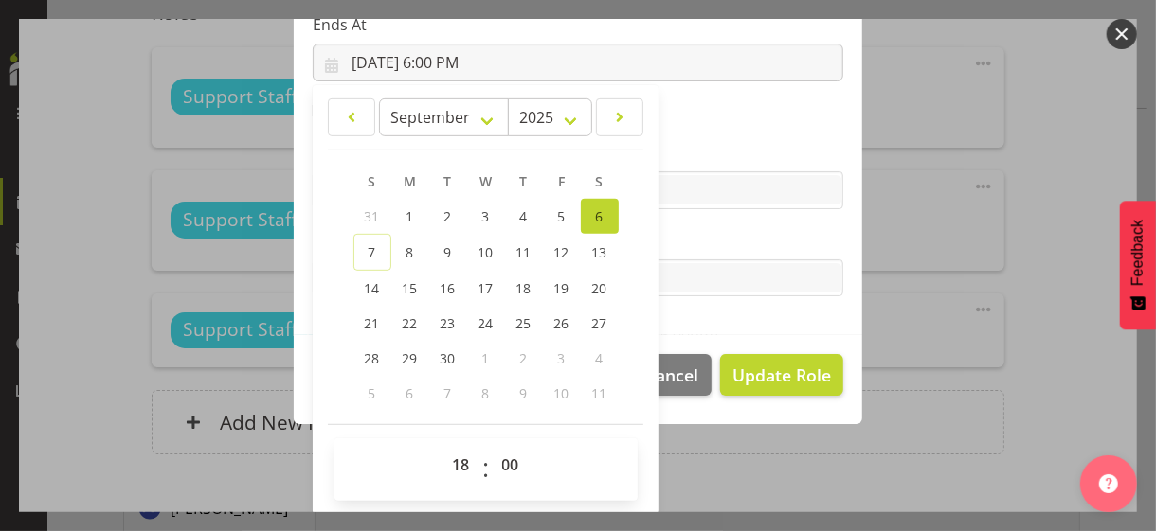
click at [704, 235] on label "Tasks" at bounding box center [578, 240] width 530 height 23
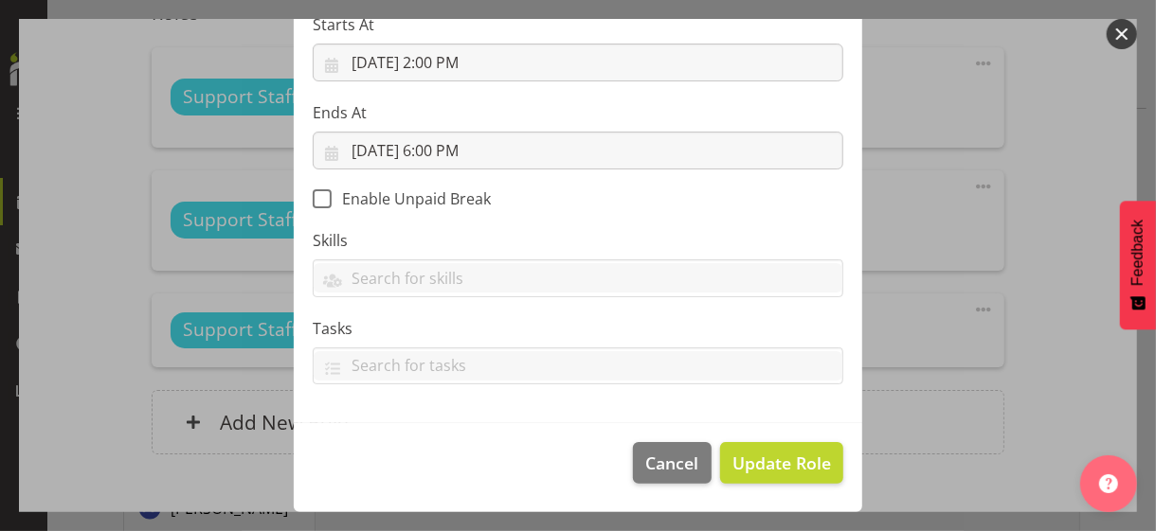
scroll to position [328, 0]
drag, startPoint x: 796, startPoint y: 464, endPoint x: 719, endPoint y: 426, distance: 85.6
click at [797, 462] on span "Update Role" at bounding box center [781, 465] width 99 height 25
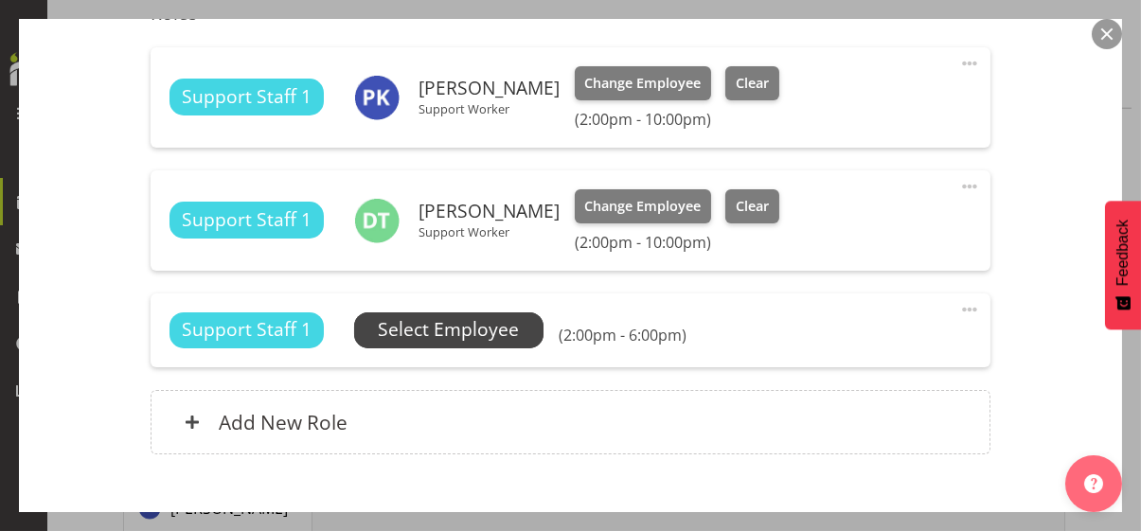
click at [474, 328] on span "Select Employee" at bounding box center [448, 329] width 141 height 27
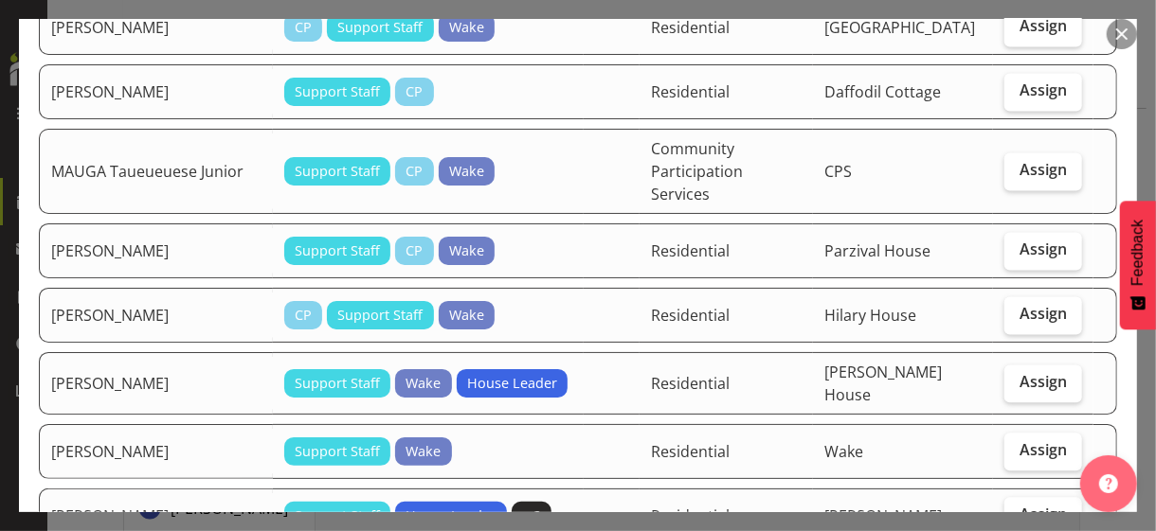
scroll to position [2084, 0]
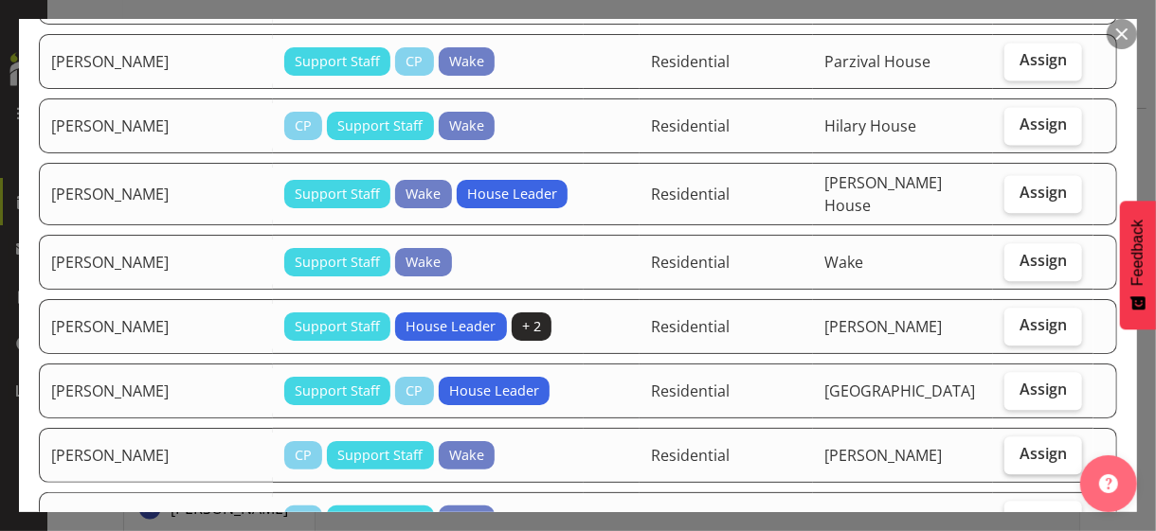
click at [1026, 444] on span "Assign" at bounding box center [1042, 453] width 47 height 19
click at [1016, 448] on input "Assign" at bounding box center [1010, 454] width 12 height 12
checkbox input "true"
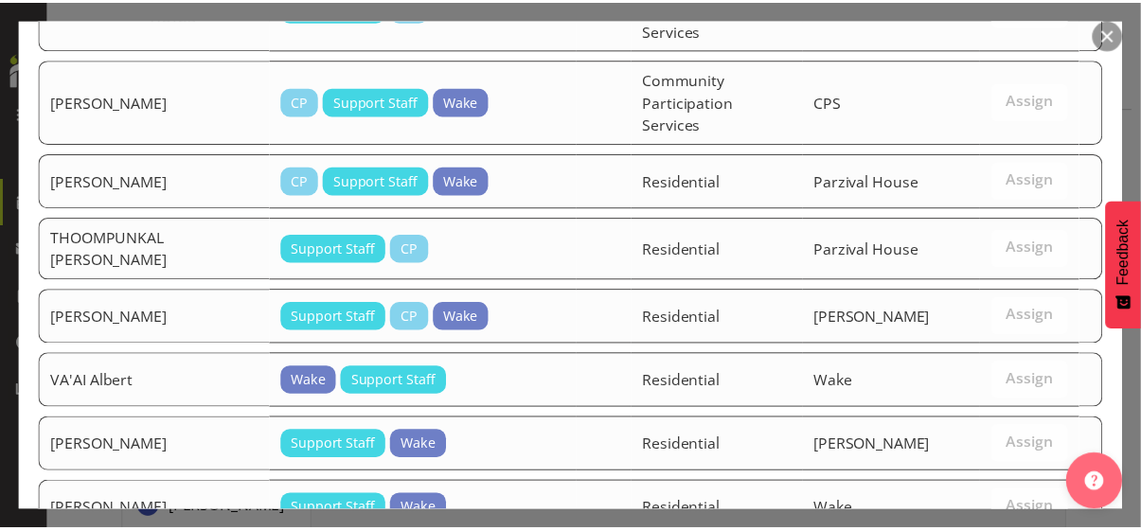
scroll to position [3421, 0]
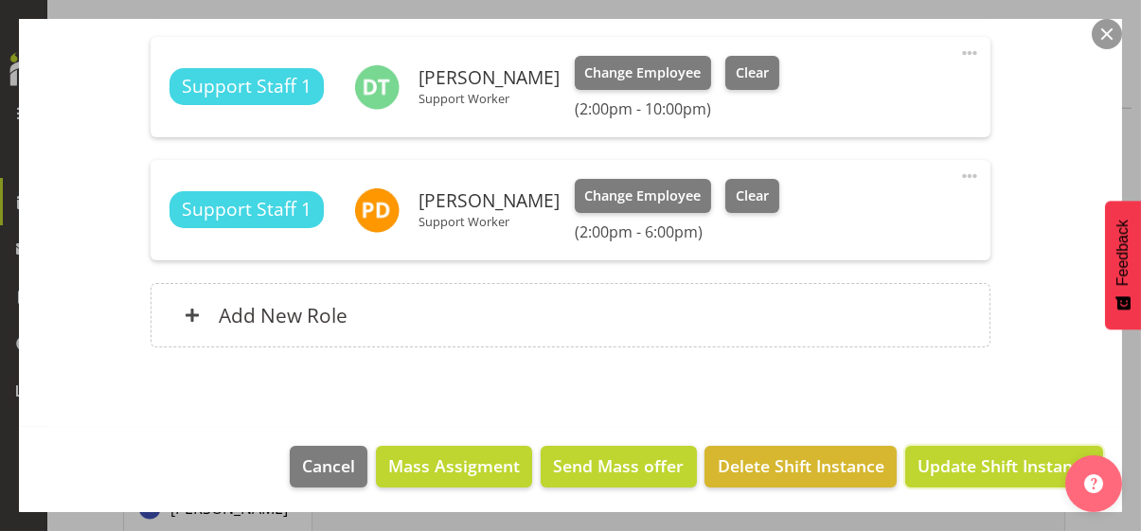
click at [1003, 464] on span "Update Shift Instance" at bounding box center [1004, 466] width 173 height 25
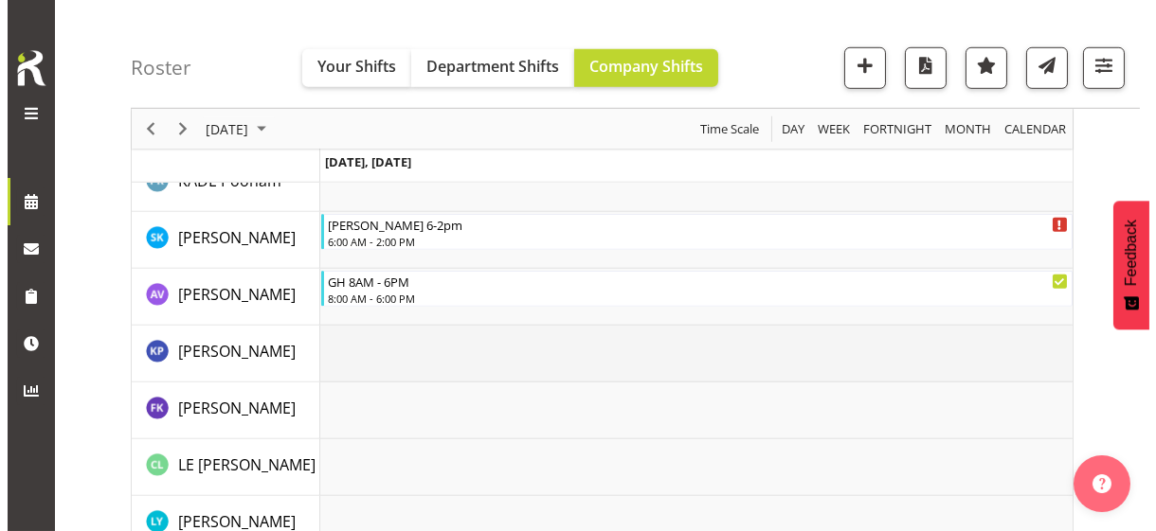
scroll to position [2684, 0]
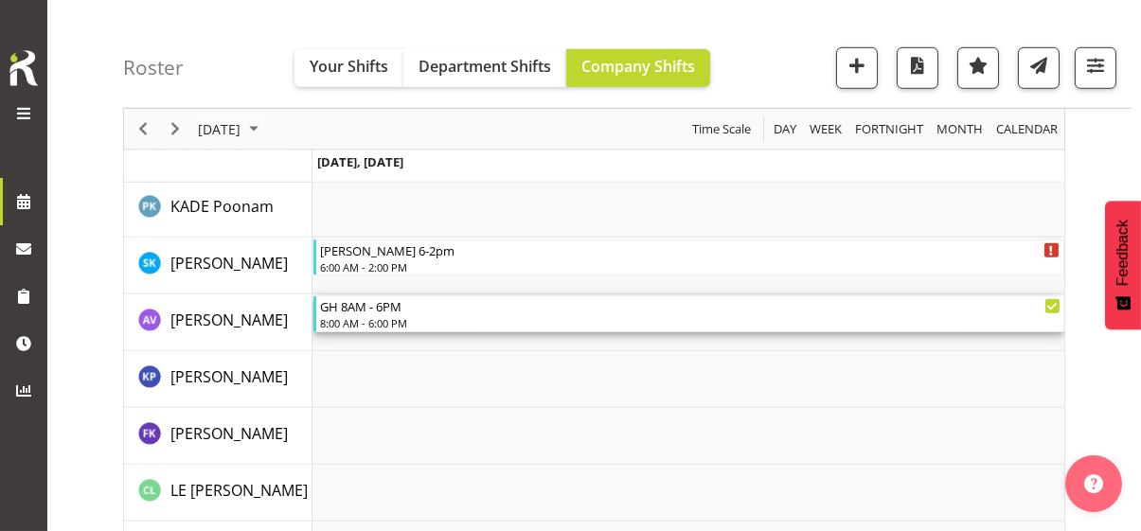
click at [378, 321] on div "8:00 AM - 6:00 PM" at bounding box center [690, 322] width 741 height 15
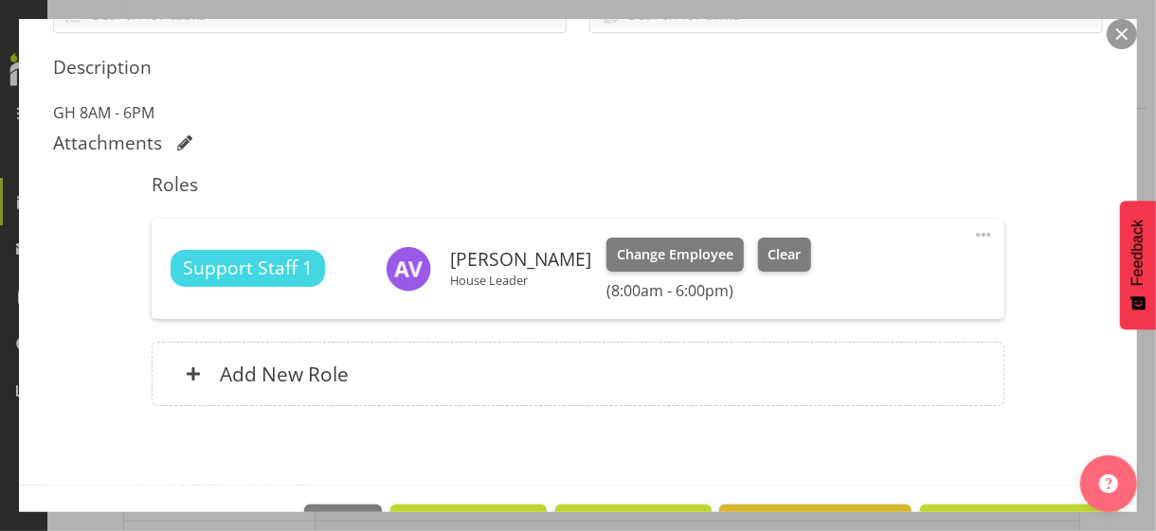
scroll to position [474, 0]
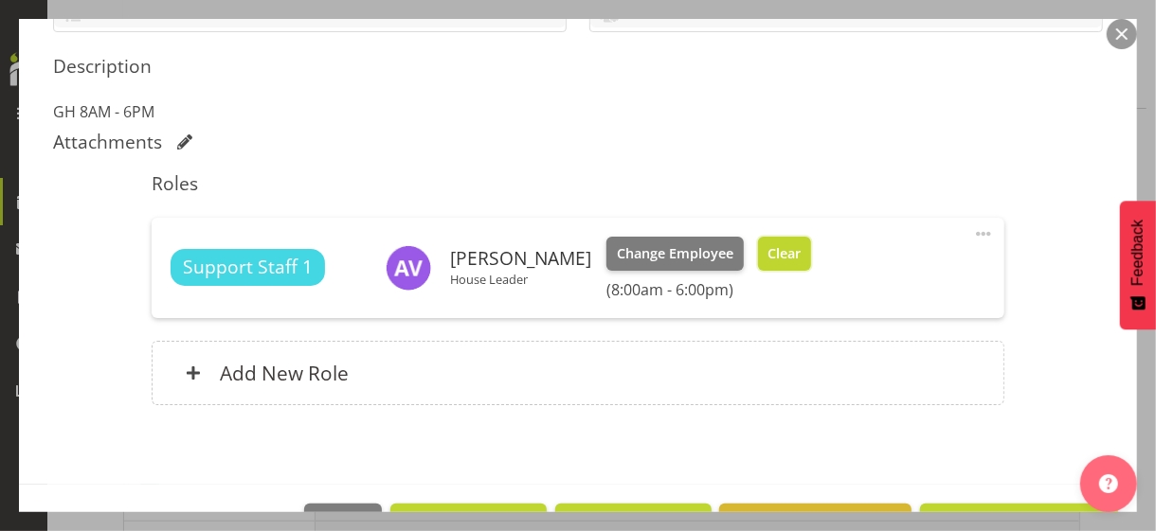
click at [767, 246] on span "Clear" at bounding box center [783, 253] width 33 height 21
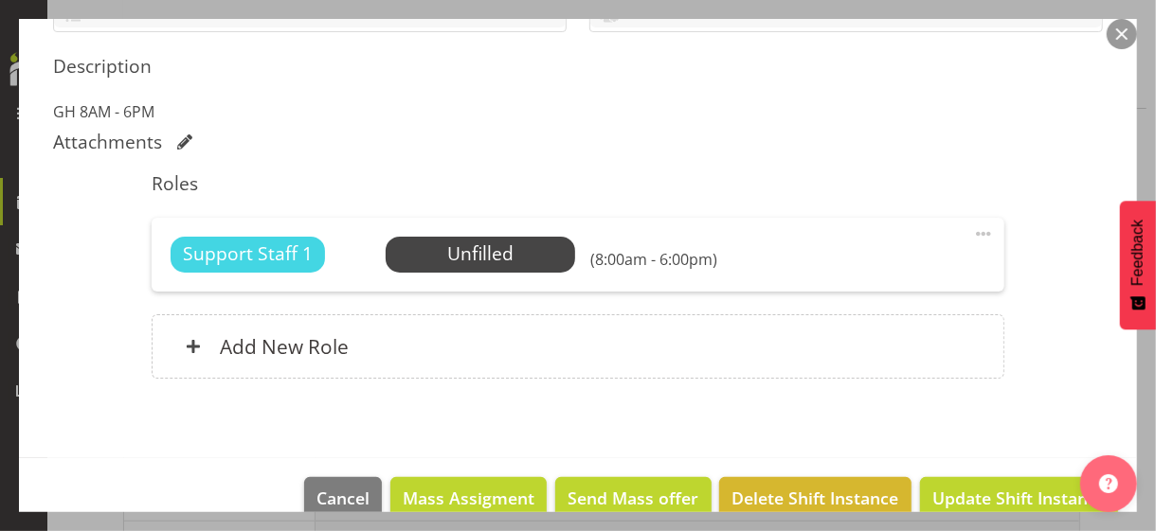
click at [972, 228] on span at bounding box center [983, 234] width 23 height 23
click at [845, 270] on link "Edit" at bounding box center [904, 279] width 182 height 34
select select "8"
select select "2025"
select select "8"
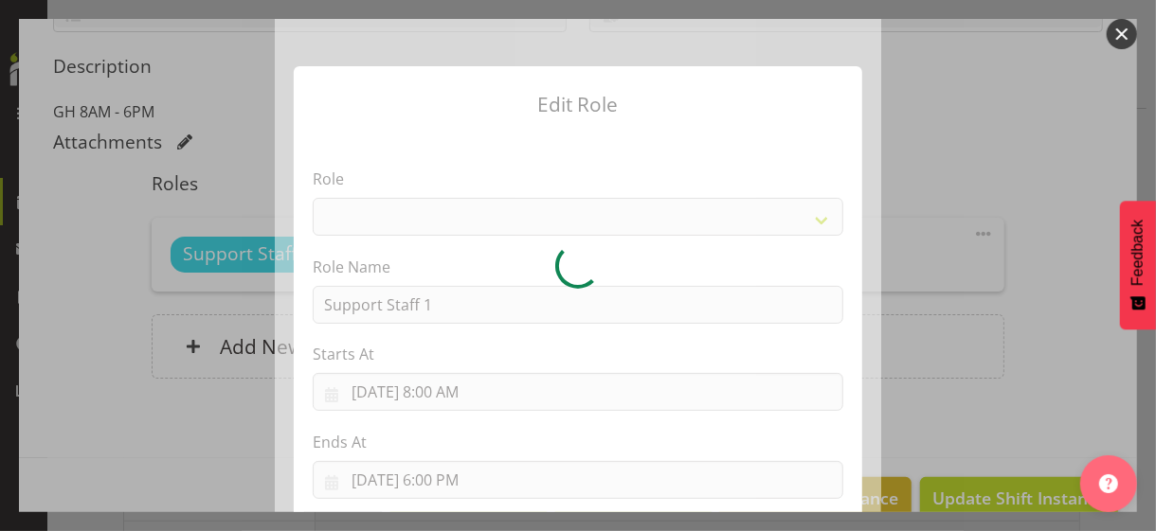
select select "1091"
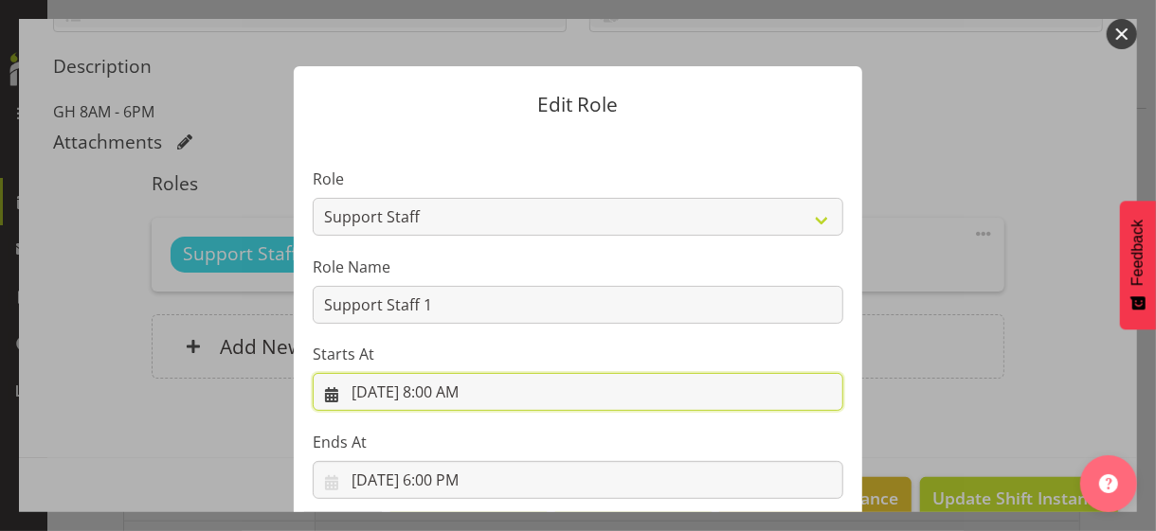
click at [428, 395] on input "[DATE] 8:00 AM" at bounding box center [578, 392] width 530 height 38
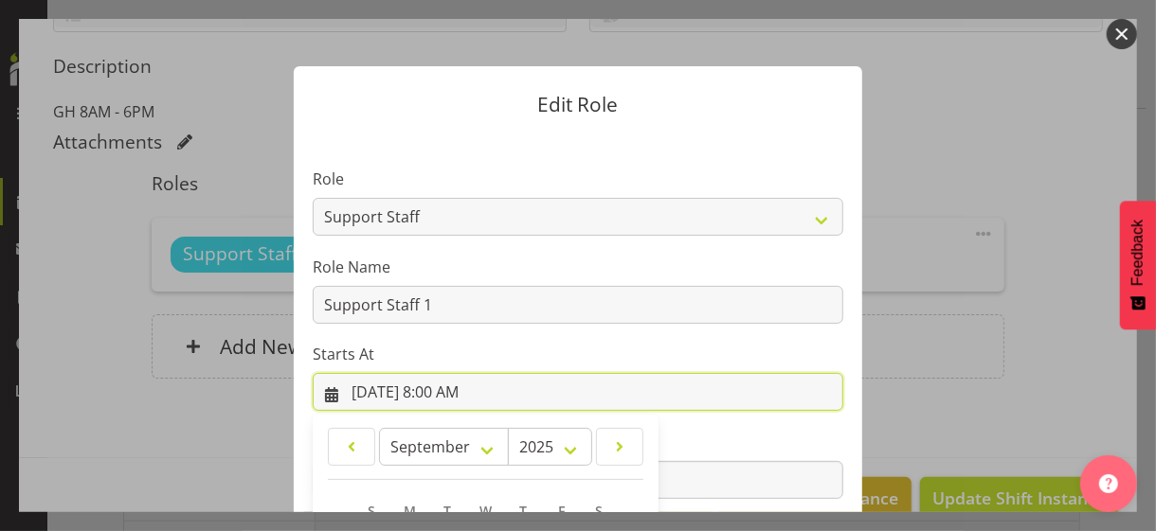
scroll to position [329, 0]
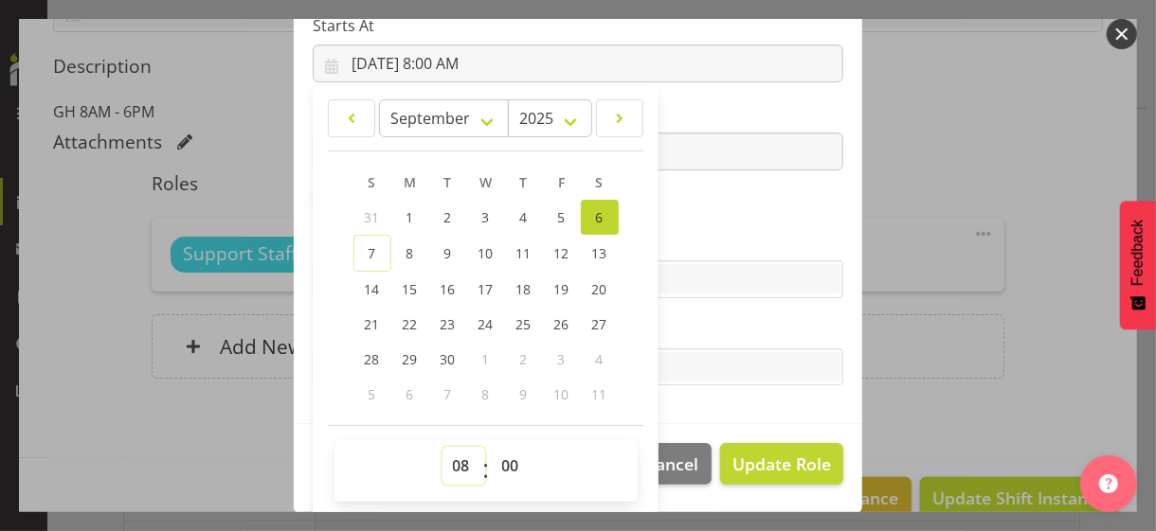
click at [457, 457] on select "00 01 02 03 04 05 06 07 08 09 10 11 12 13 14 15 16 17 18 19 20 21 22 23" at bounding box center [463, 466] width 43 height 38
select select "7"
click at [442, 447] on select "00 01 02 03 04 05 06 07 08 09 10 11 12 13 14 15 16 17 18 19 20 21 22 23" at bounding box center [463, 466] width 43 height 38
type input "[DATE] 7:00 AM"
drag, startPoint x: 716, startPoint y: 214, endPoint x: 600, endPoint y: 155, distance: 130.5
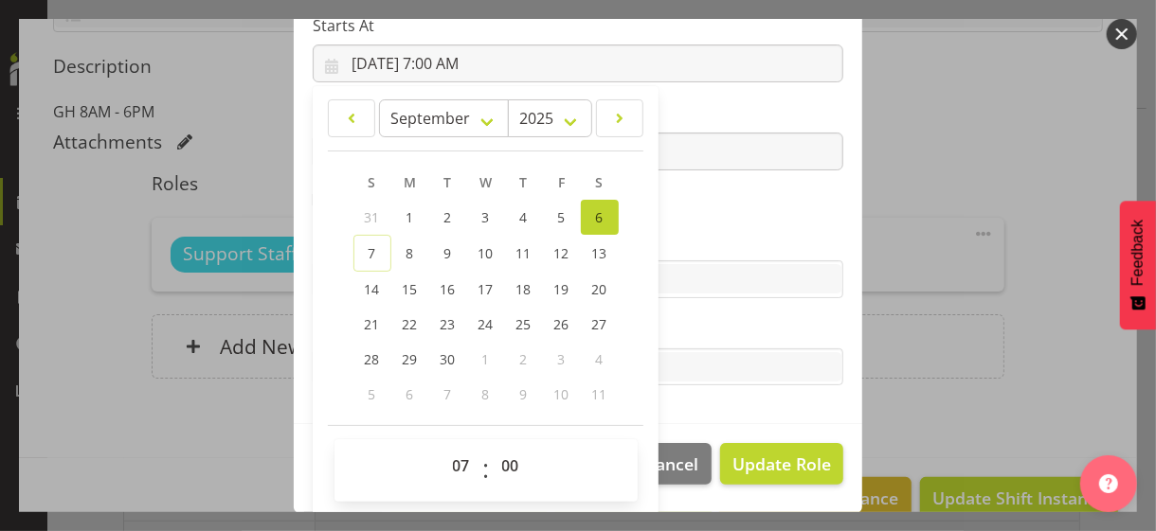
click at [715, 214] on section "Role CP House Leader Support Staff Wake Role Name Support Staff 1 Starts At [DA…" at bounding box center [578, 114] width 568 height 619
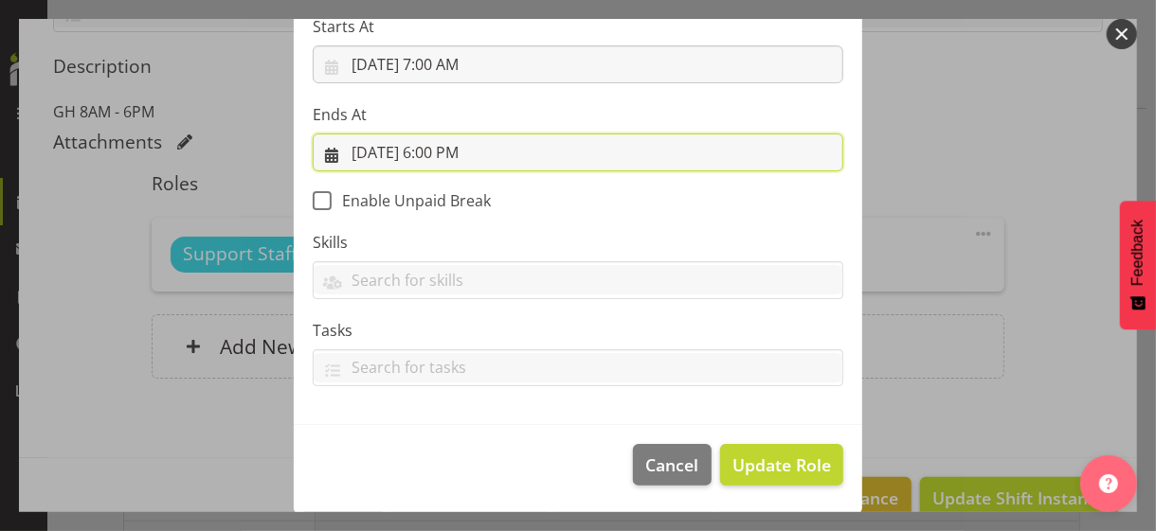
click at [435, 144] on input "[DATE] 6:00 PM" at bounding box center [578, 153] width 530 height 38
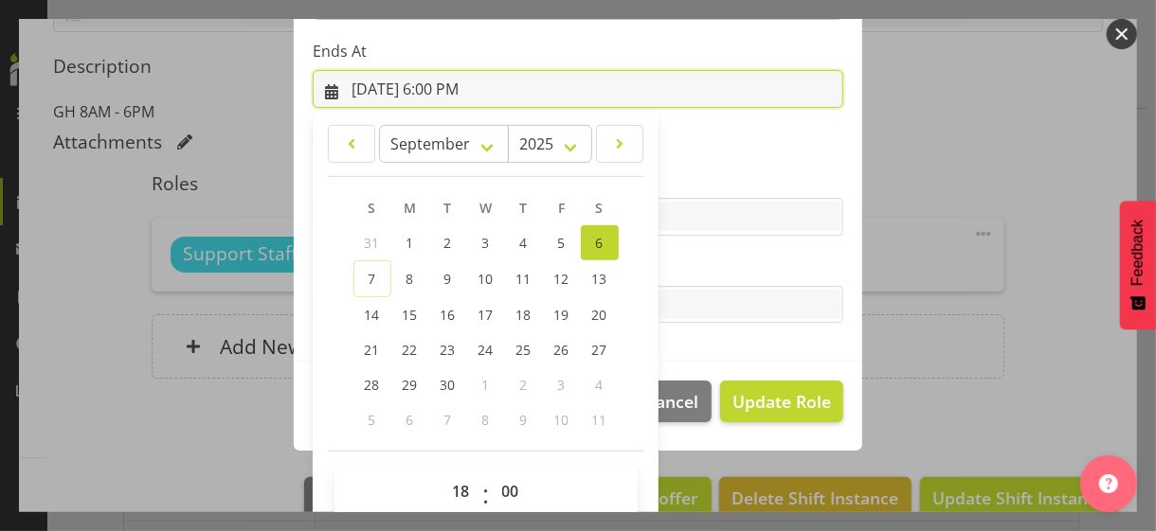
scroll to position [418, 0]
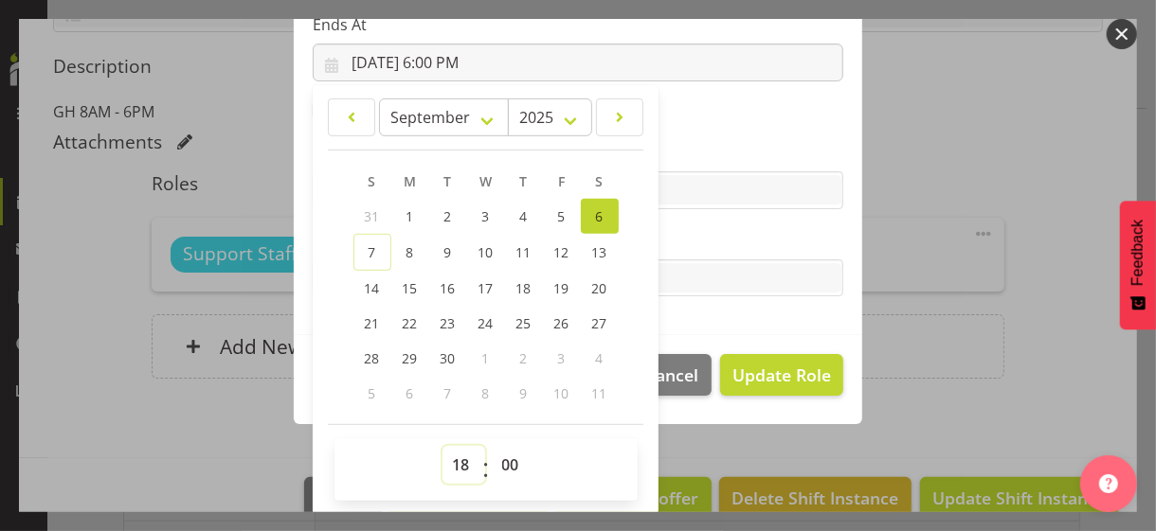
click at [447, 459] on select "00 01 02 03 04 05 06 07 08 09 10 11 12 13 14 15 16 17 18 19 20 21 22 23" at bounding box center [463, 465] width 43 height 38
select select "17"
click at [442, 446] on select "00 01 02 03 04 05 06 07 08 09 10 11 12 13 14 15 16 17 18 19 20 21 22 23" at bounding box center [463, 465] width 43 height 38
type input "[DATE] 5:00 PM"
click at [686, 232] on label "Tasks" at bounding box center [578, 240] width 530 height 23
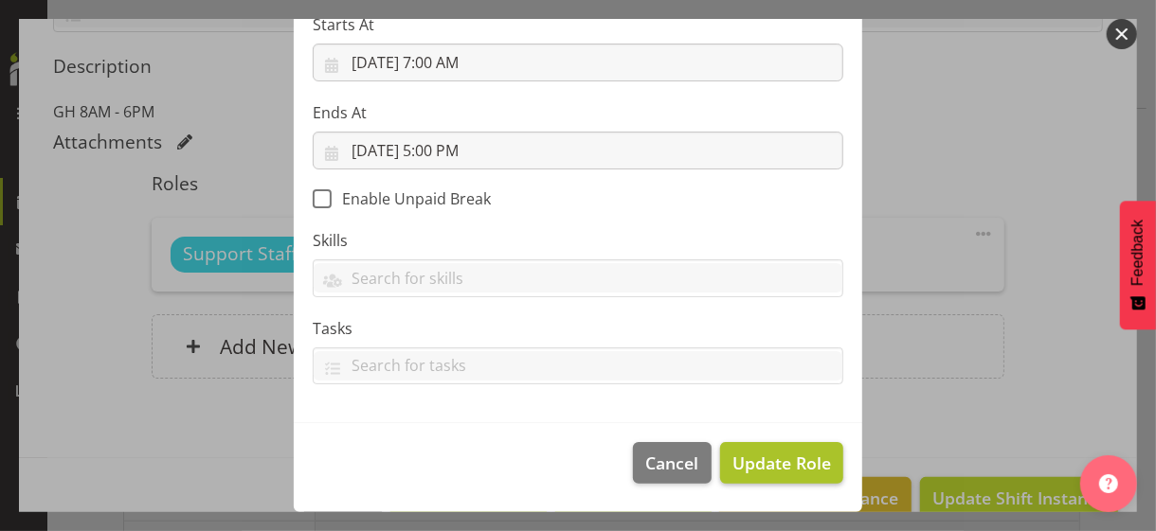
scroll to position [328, 0]
click at [782, 464] on span "Update Role" at bounding box center [781, 465] width 99 height 25
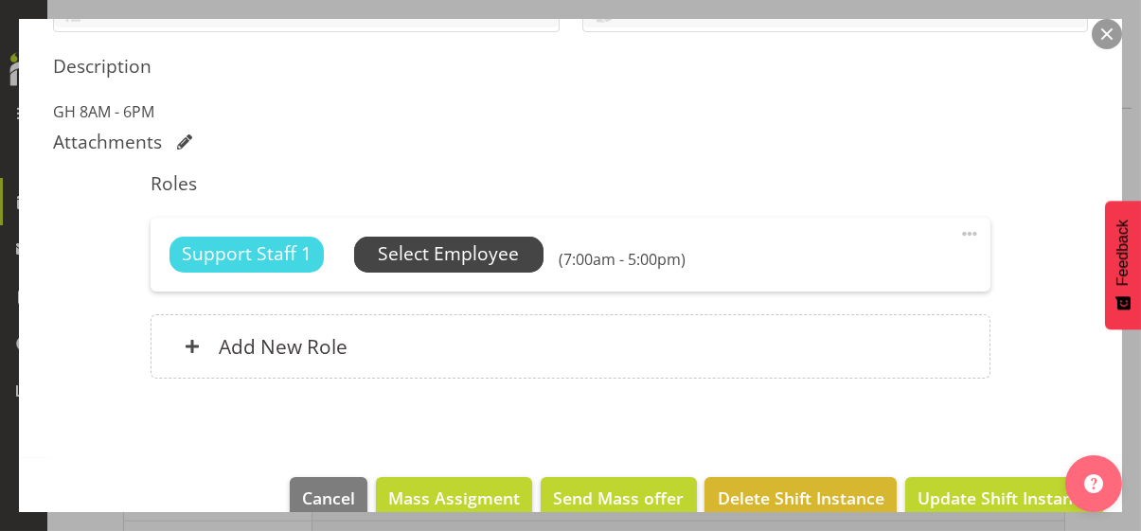
click at [479, 248] on span "Select Employee" at bounding box center [448, 254] width 141 height 27
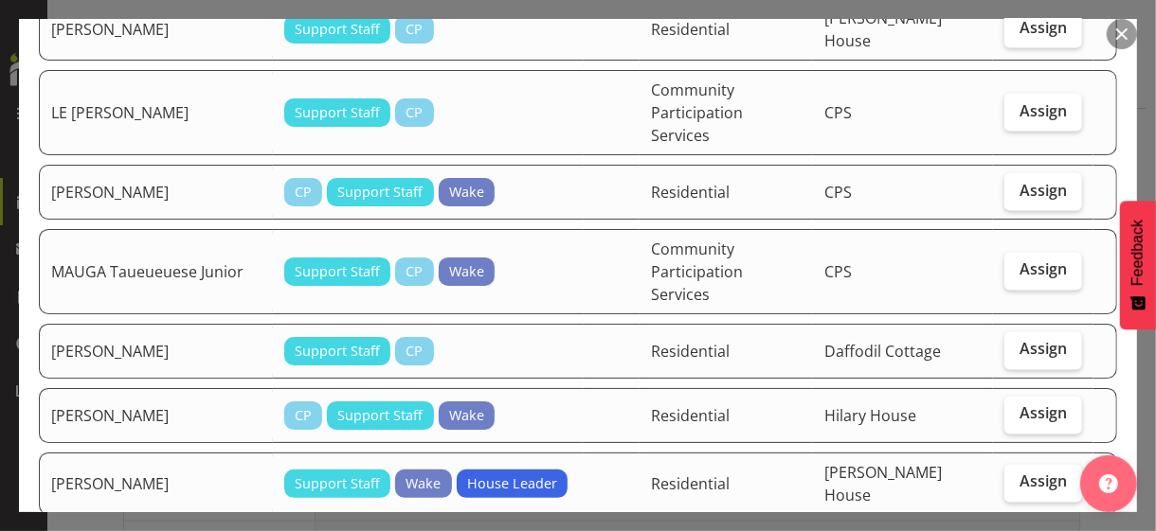
scroll to position [1610, 0]
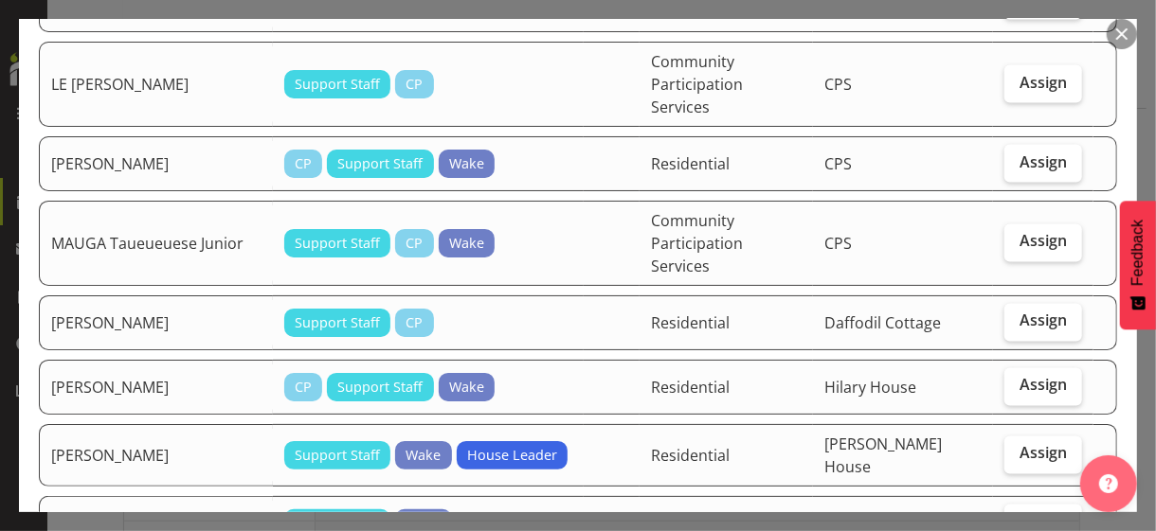
checkbox input "true"
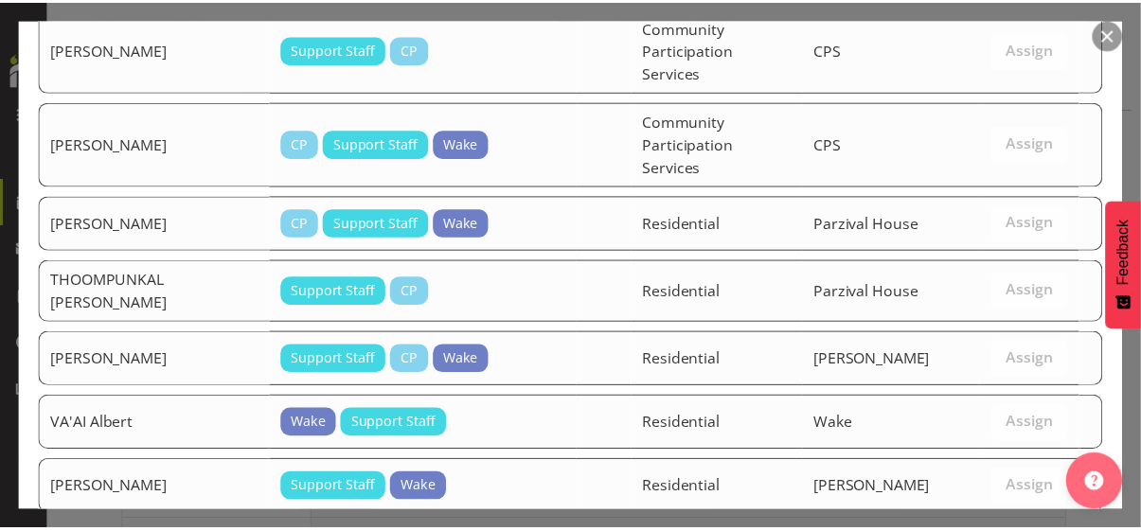
scroll to position [3027, 0]
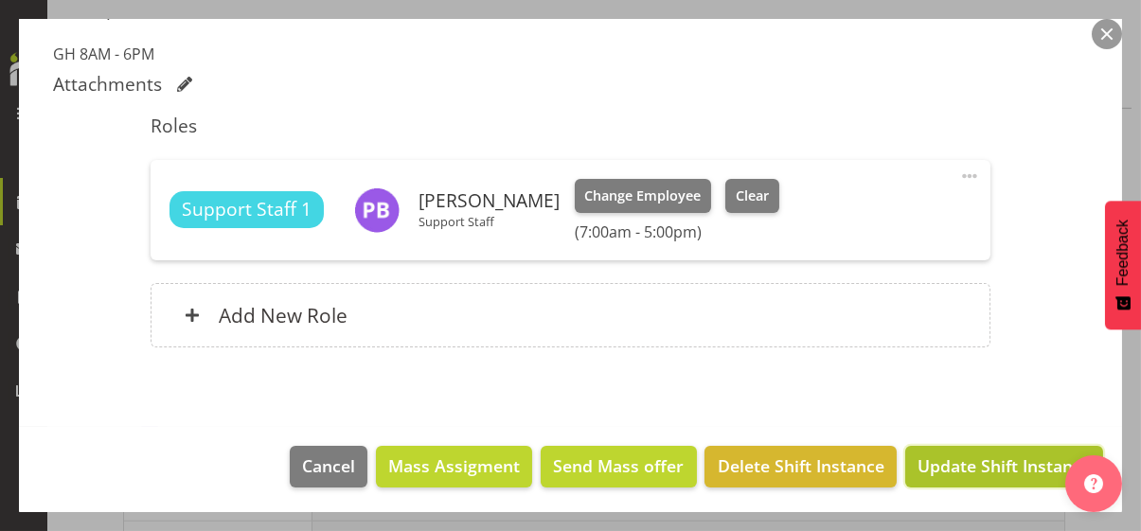
click at [996, 462] on span "Update Shift Instance" at bounding box center [1004, 466] width 173 height 25
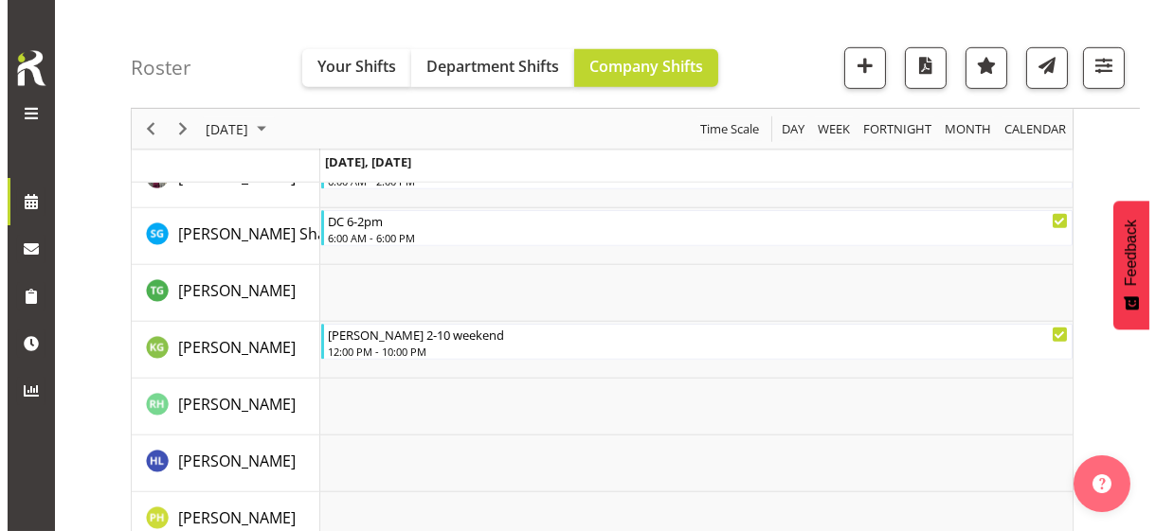
scroll to position [2058, 0]
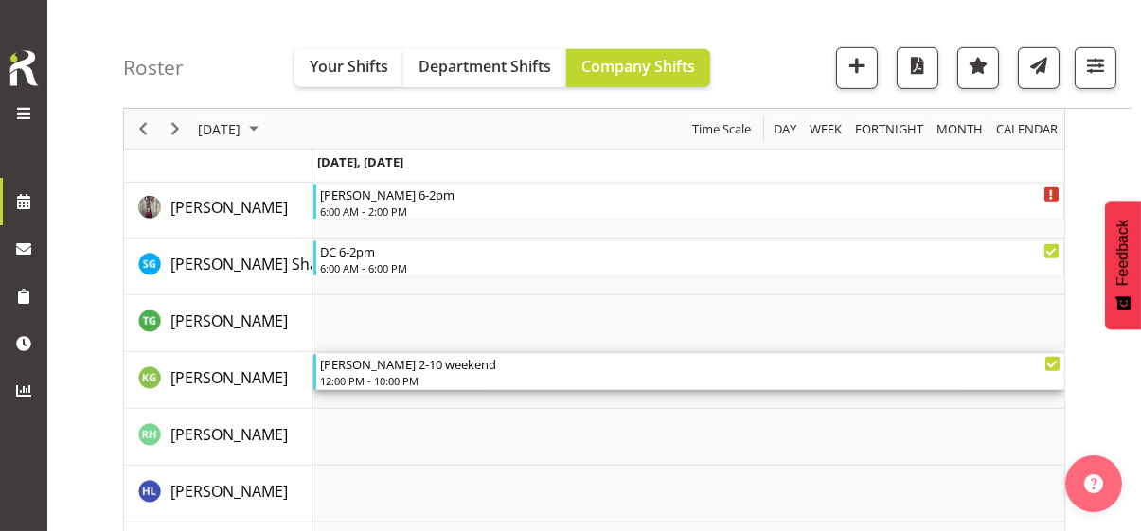
click at [412, 377] on div "12:00 PM - 10:00 PM" at bounding box center [690, 380] width 741 height 15
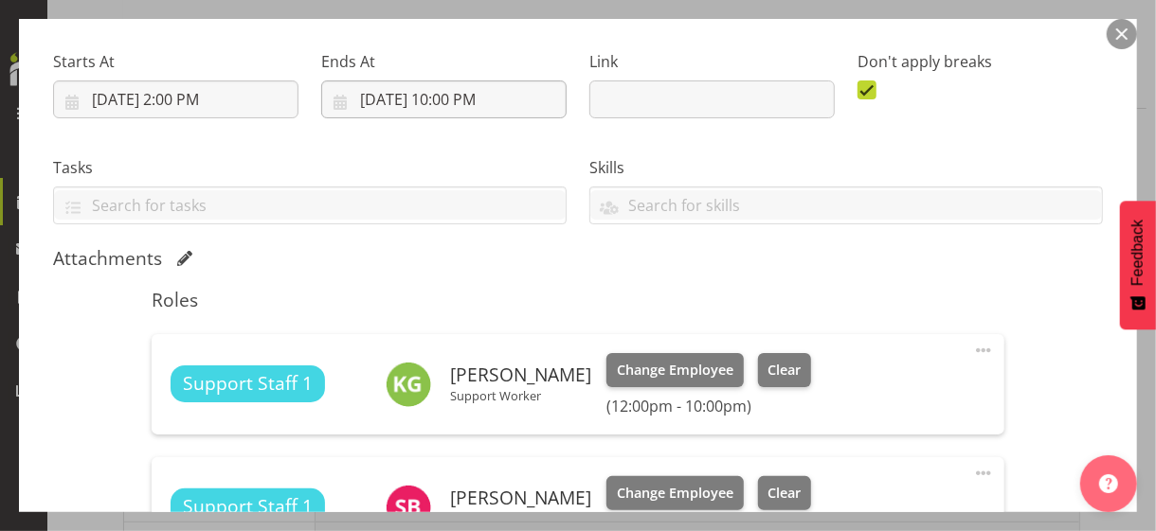
scroll to position [474, 0]
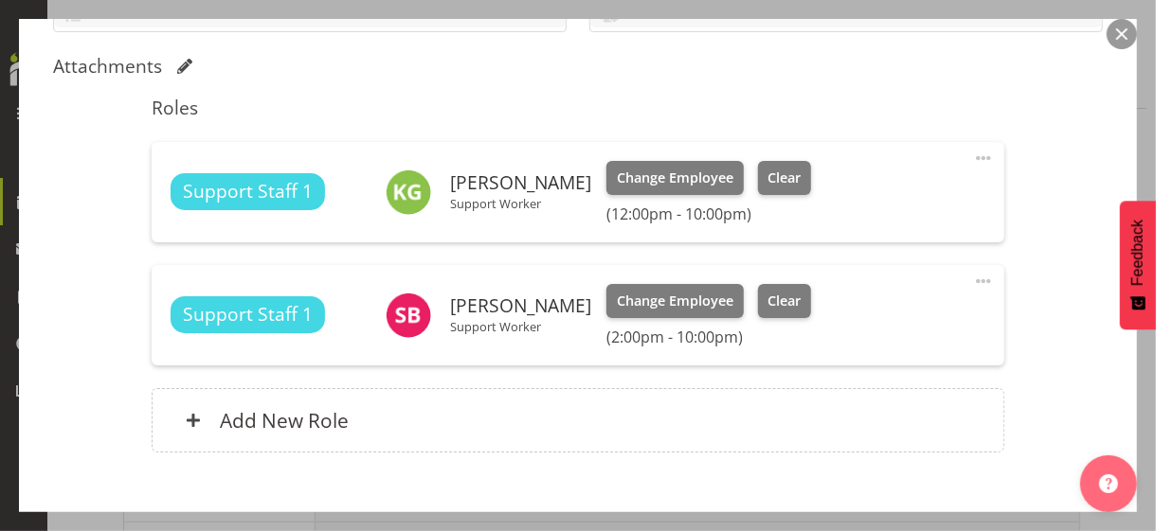
click at [972, 152] on span at bounding box center [983, 158] width 23 height 23
click at [836, 199] on link "Edit" at bounding box center [904, 204] width 182 height 34
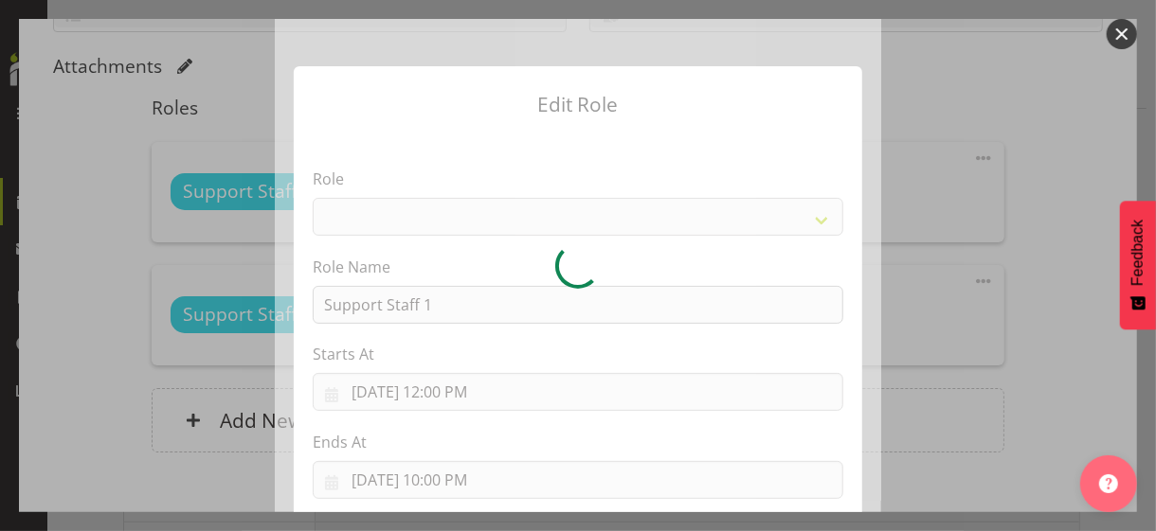
select select "1091"
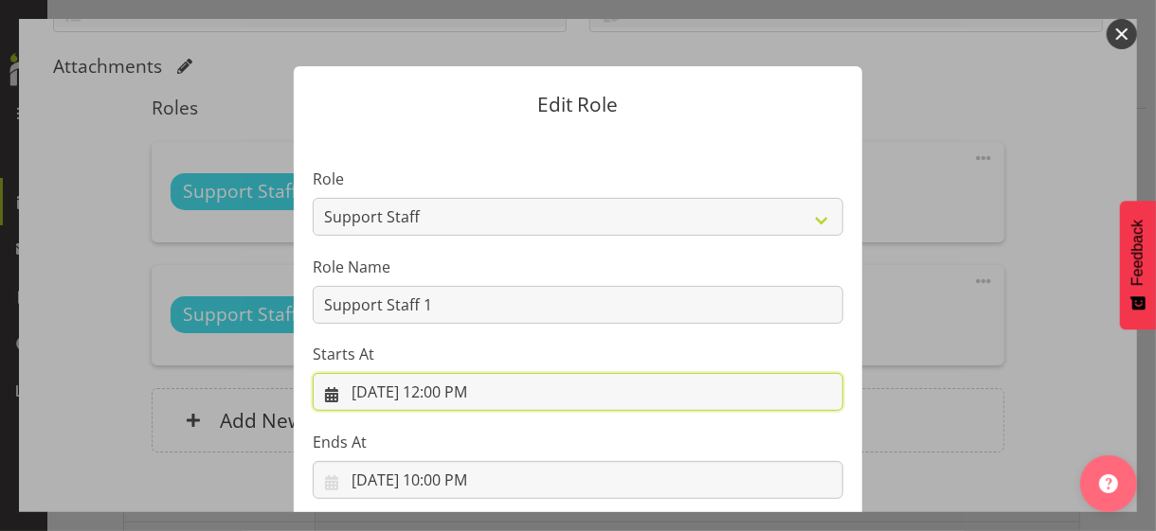
click at [437, 390] on input "[DATE] 12:00 PM" at bounding box center [578, 392] width 530 height 38
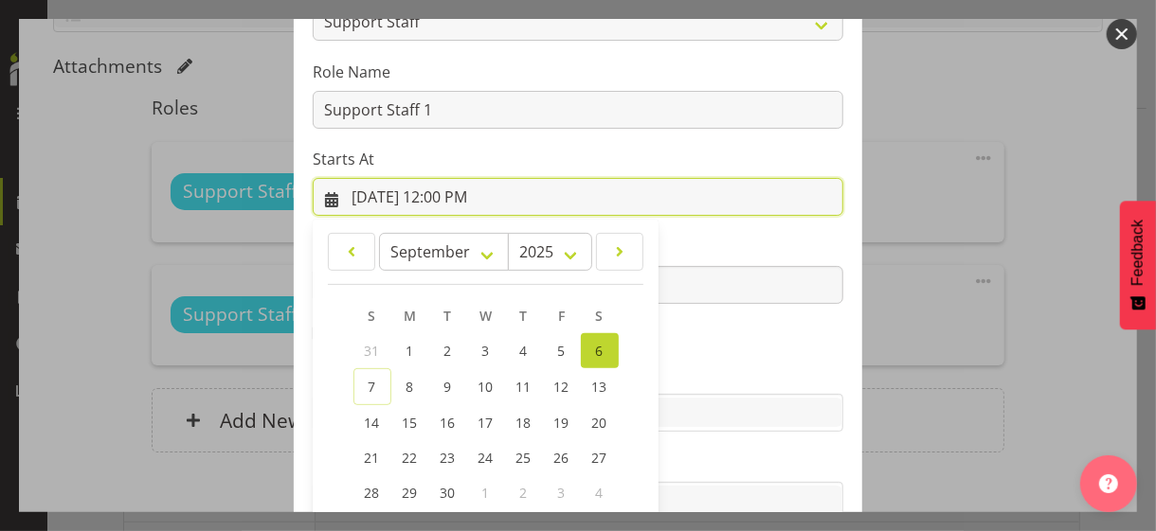
scroll to position [329, 0]
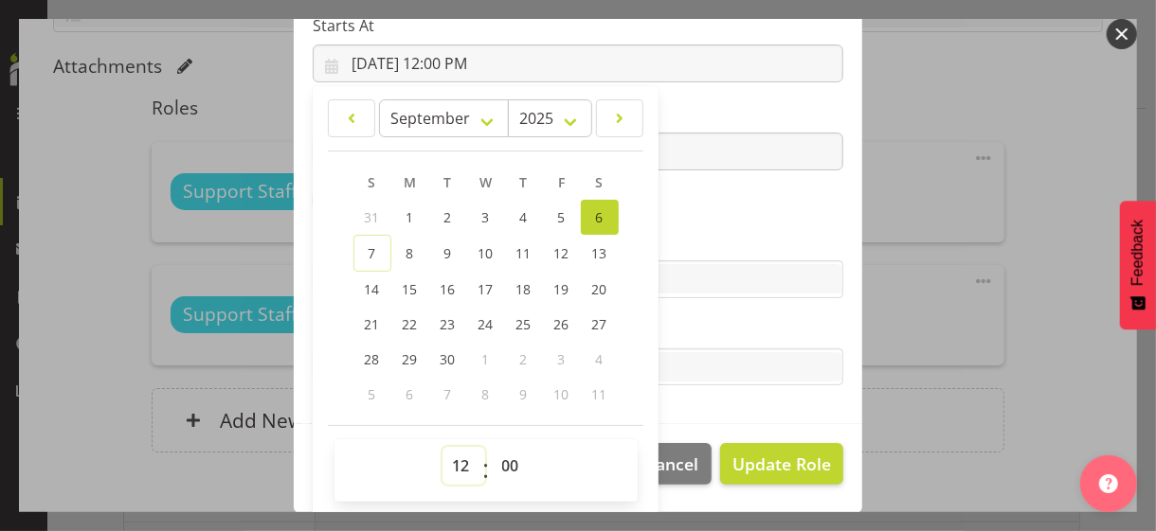
drag, startPoint x: 449, startPoint y: 460, endPoint x: 453, endPoint y: 447, distance: 13.8
click at [452, 452] on select "00 01 02 03 04 05 06 07 08 09 10 11 12 13 14 15 16 17 18 19 20 21 22 23" at bounding box center [463, 466] width 43 height 38
select select "10"
click at [442, 447] on select "00 01 02 03 04 05 06 07 08 09 10 11 12 13 14 15 16 17 18 19 20 21 22 23" at bounding box center [463, 466] width 43 height 38
type input "[DATE] 10:00 AM"
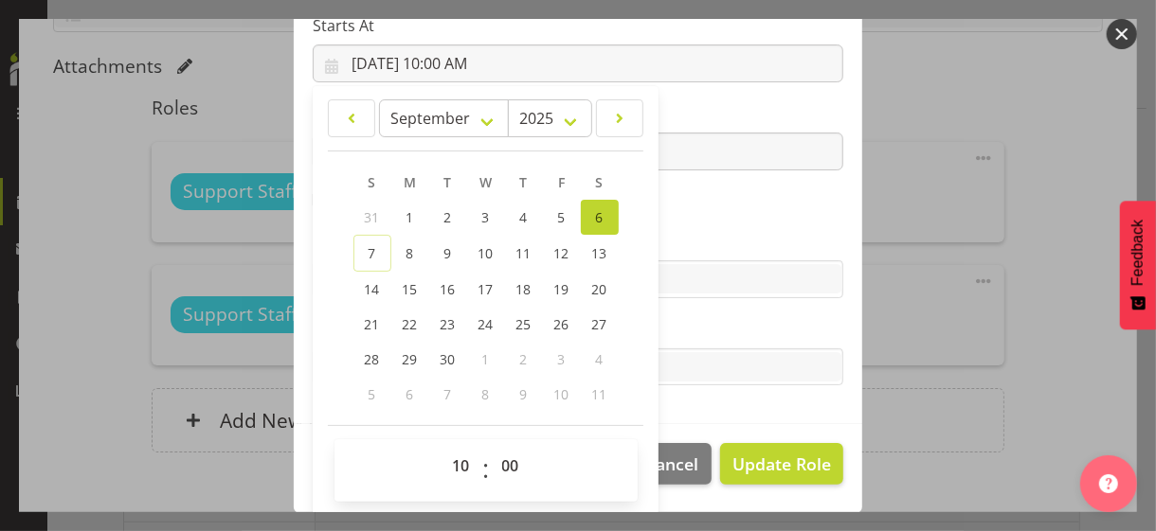
click at [731, 234] on label "Skills" at bounding box center [578, 241] width 530 height 23
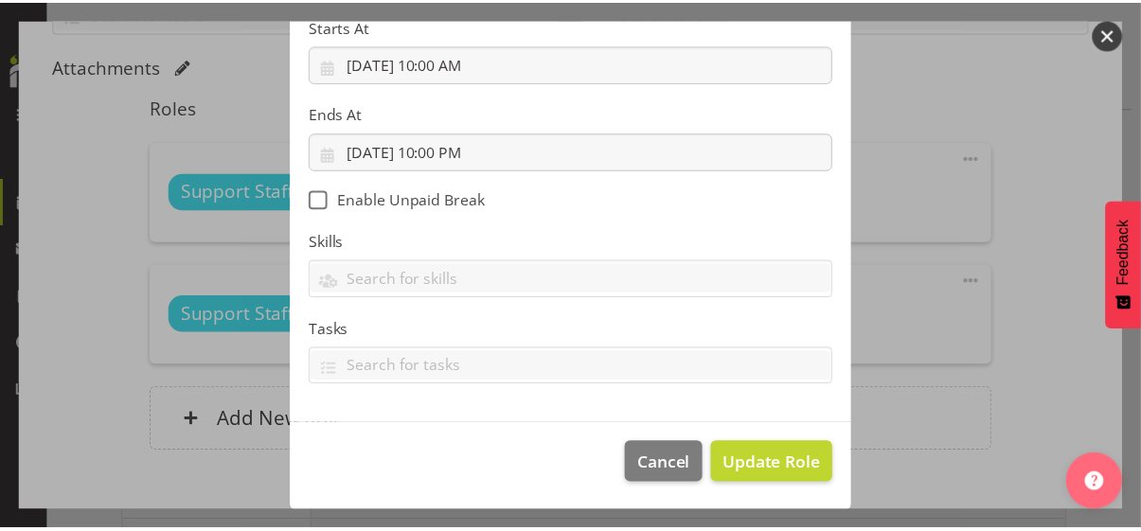
scroll to position [328, 0]
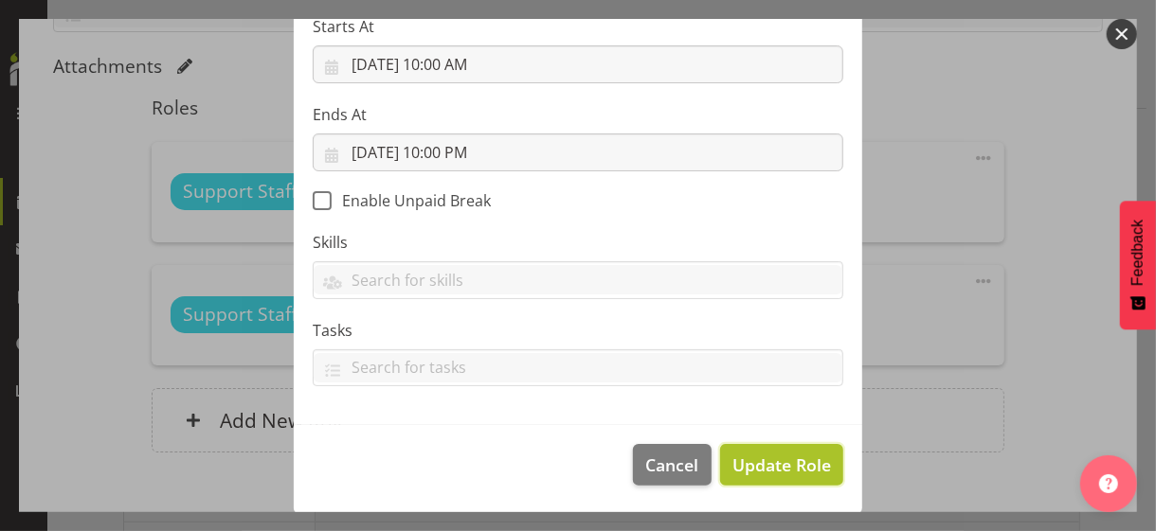
click at [792, 462] on span "Update Role" at bounding box center [781, 465] width 99 height 25
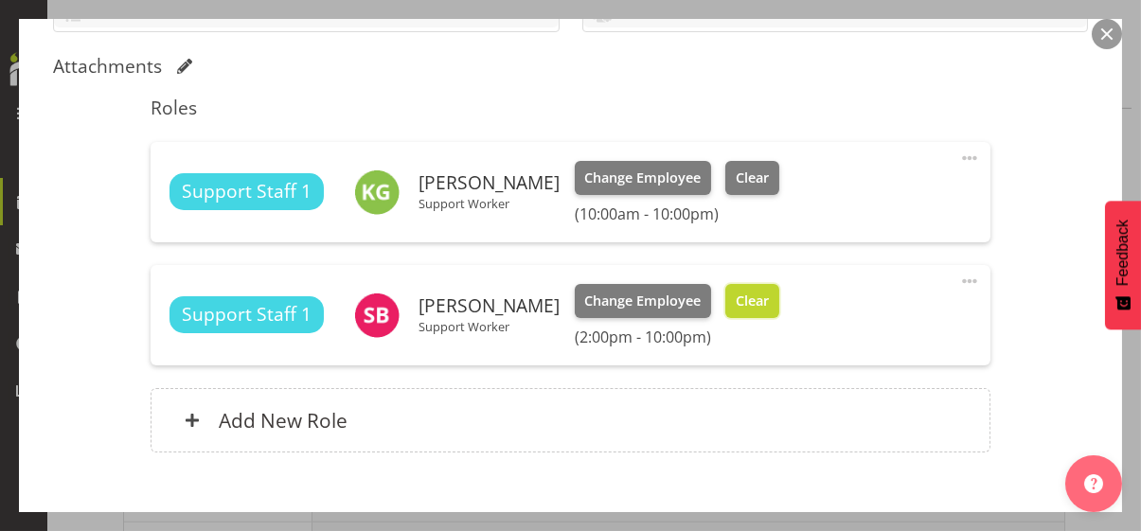
click at [769, 306] on span "Clear" at bounding box center [752, 301] width 33 height 21
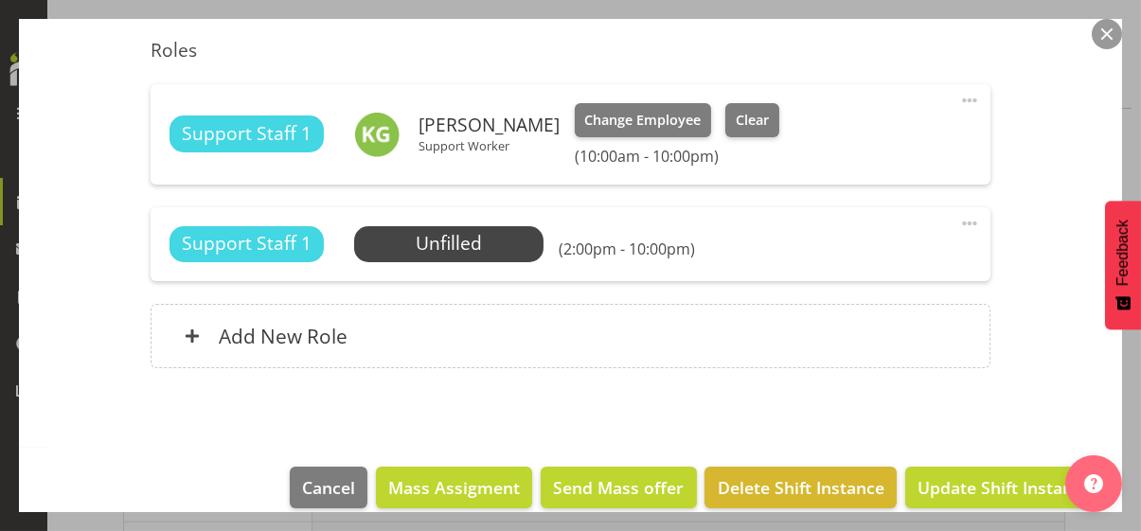
scroll to position [553, 0]
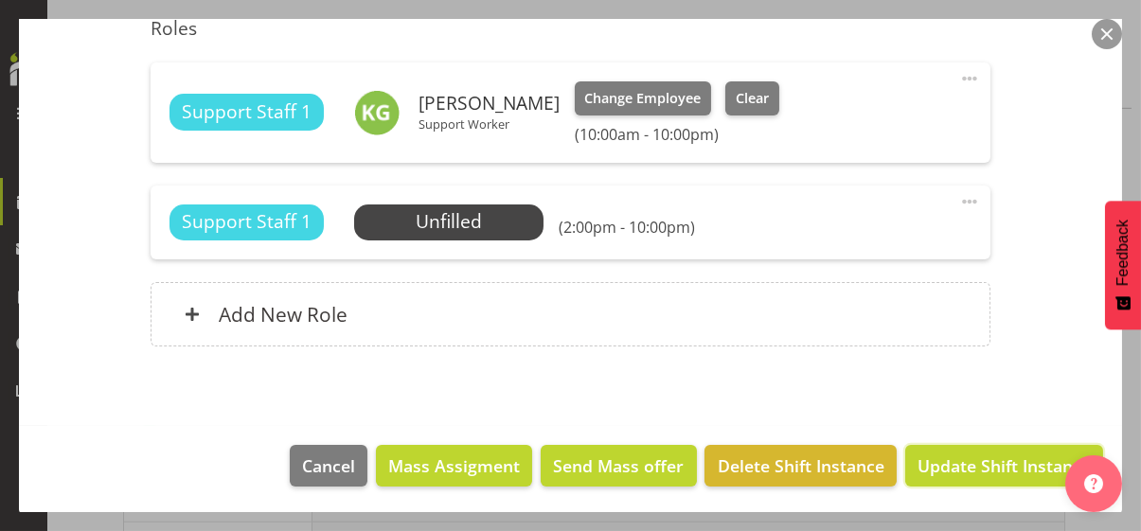
click at [961, 458] on span "Update Shift Instance" at bounding box center [1004, 466] width 173 height 25
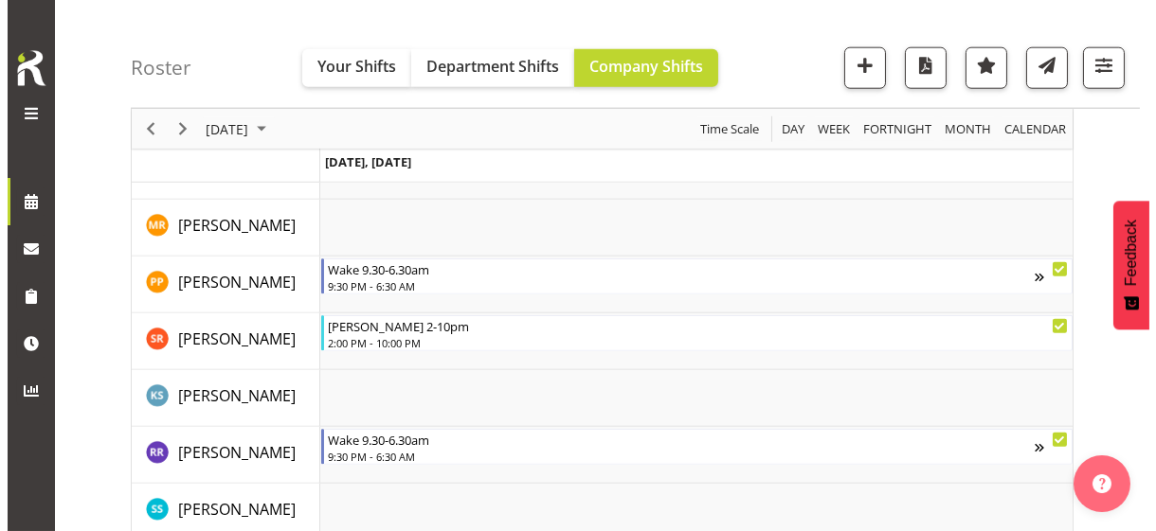
scroll to position [4275, 0]
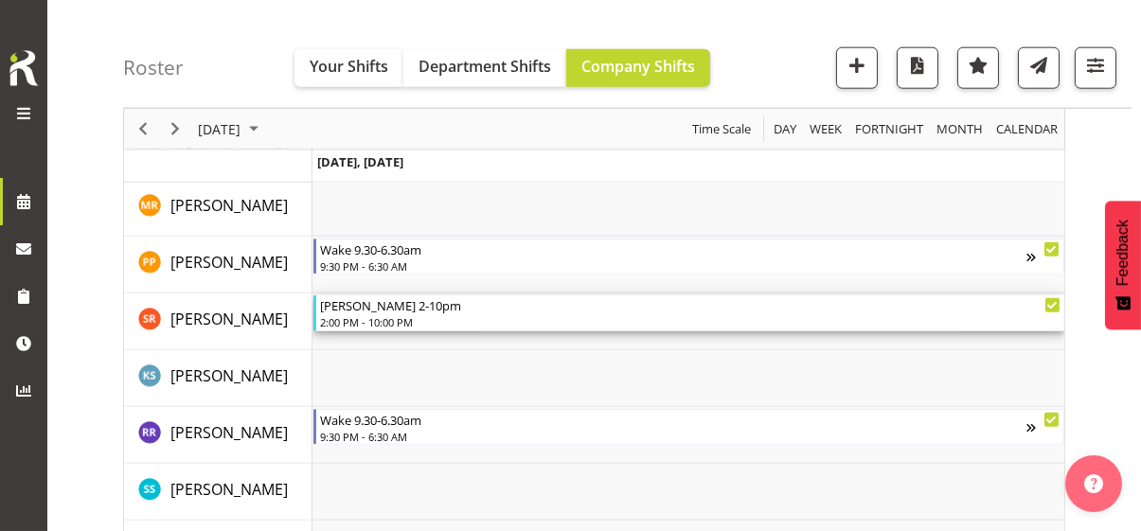
click at [383, 315] on div "2:00 PM - 10:00 PM" at bounding box center [690, 321] width 741 height 15
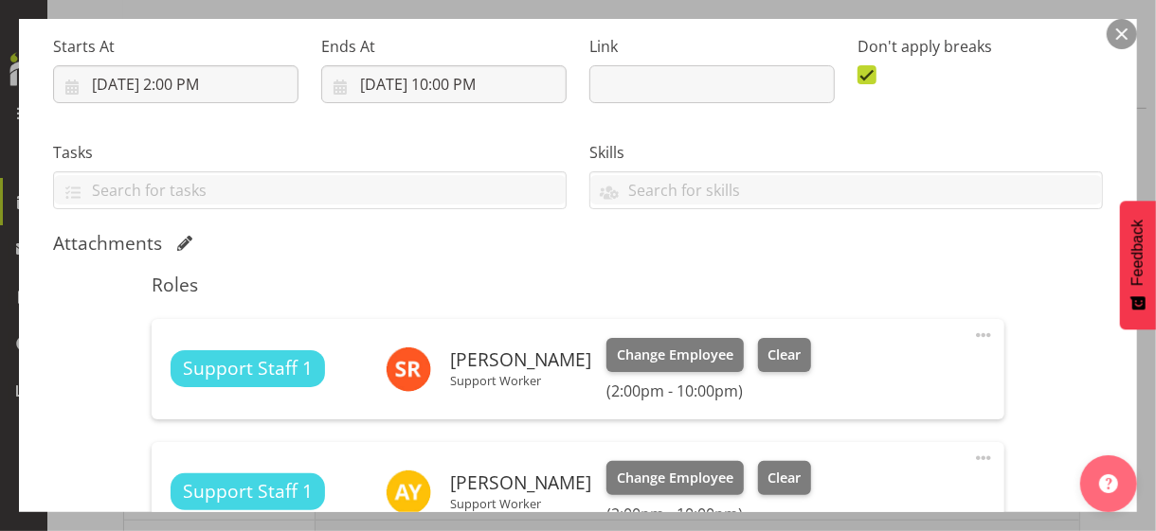
scroll to position [474, 0]
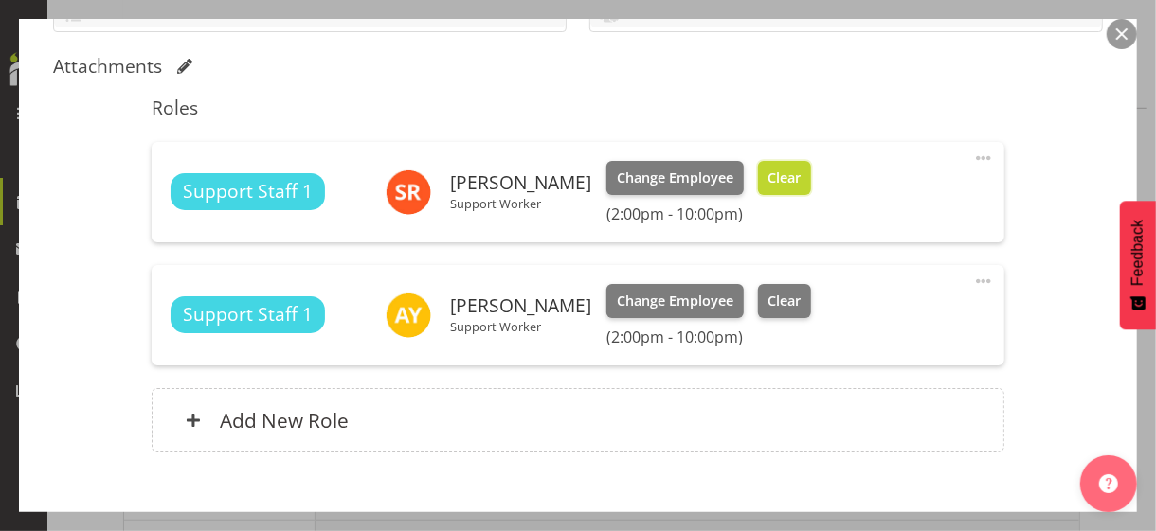
click at [781, 182] on span "Clear" at bounding box center [783, 178] width 33 height 21
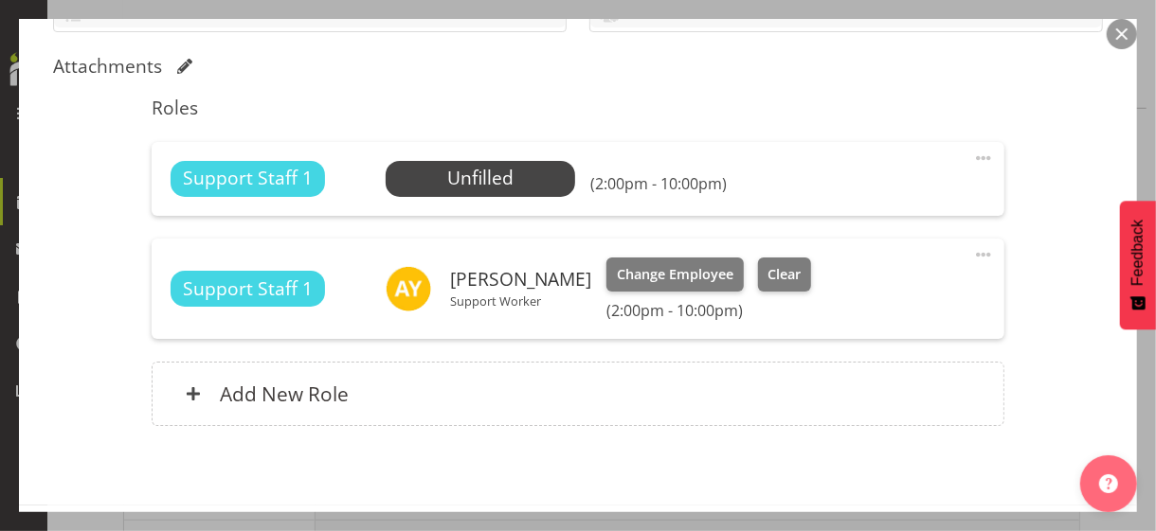
click at [972, 252] on span at bounding box center [983, 254] width 23 height 23
click at [843, 293] on link "Edit" at bounding box center [904, 300] width 182 height 34
select select "8"
select select "2025"
select select "22"
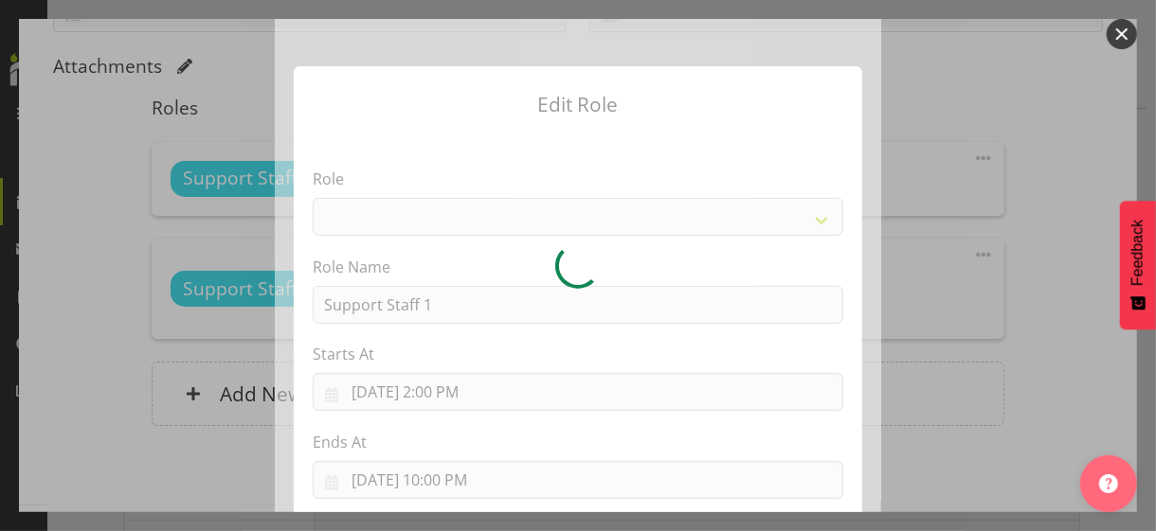
select select "1091"
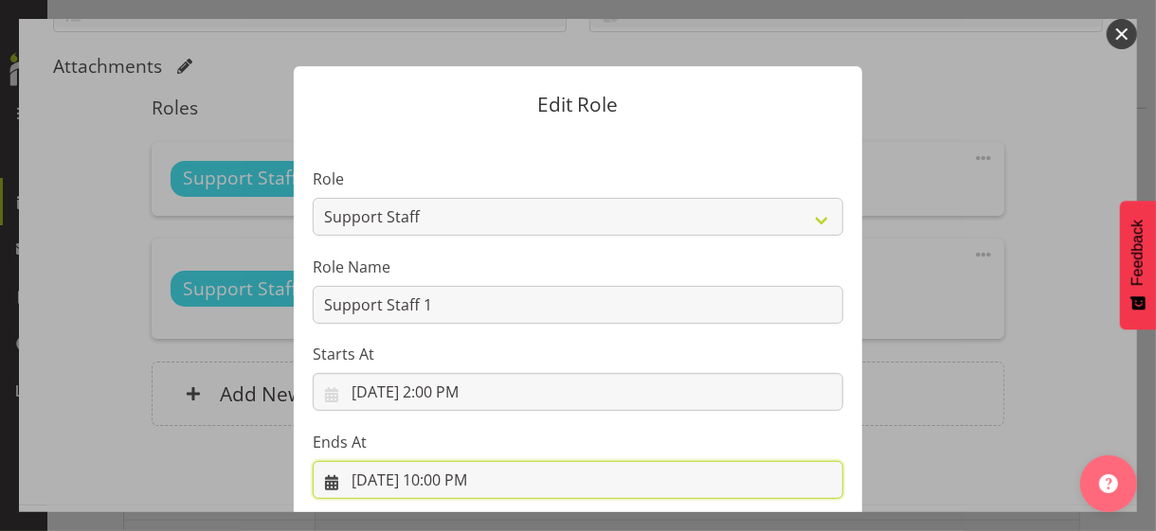
click at [440, 475] on input "[DATE] 10:00 PM" at bounding box center [578, 480] width 530 height 38
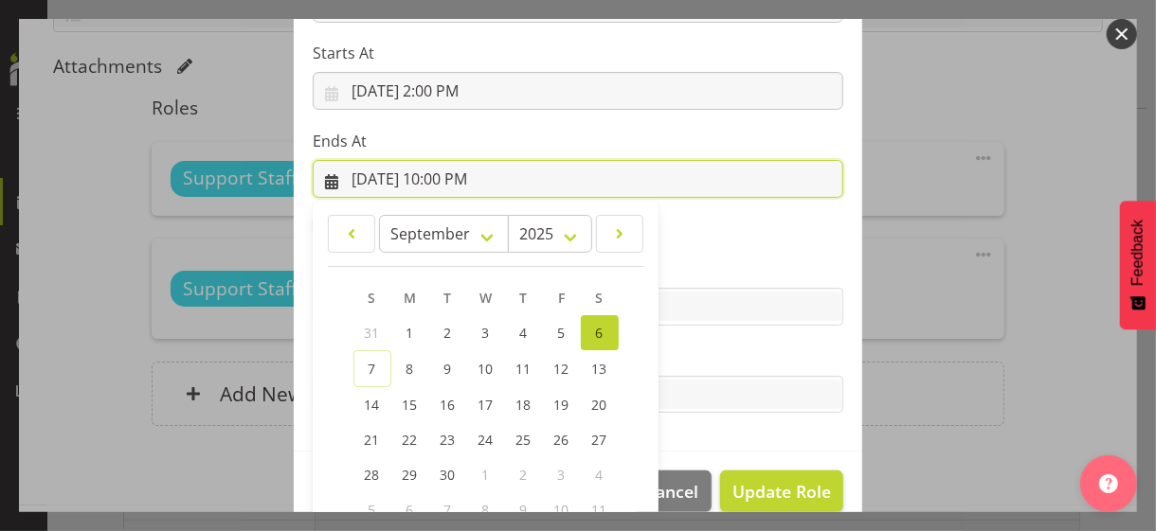
scroll to position [418, 0]
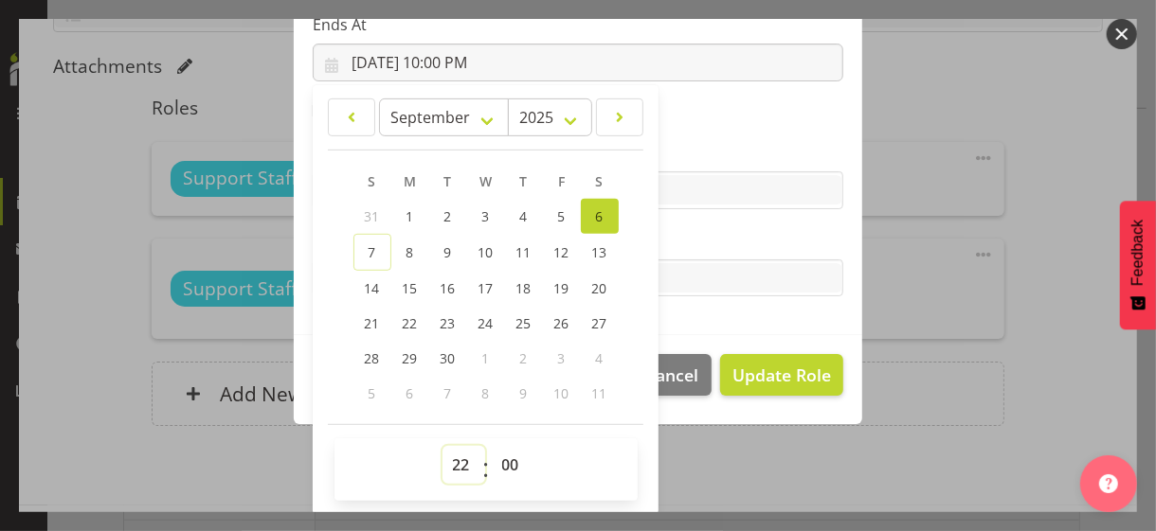
click at [450, 464] on select "00 01 02 03 04 05 06 07 08 09 10 11 12 13 14 15 16 17 18 19 20 21 22 23" at bounding box center [463, 465] width 43 height 38
select select "23"
click at [442, 446] on select "00 01 02 03 04 05 06 07 08 09 10 11 12 13 14 15 16 17 18 19 20 21 22 23" at bounding box center [463, 465] width 43 height 38
type input "[DATE] 11:00 PM"
drag, startPoint x: 498, startPoint y: 461, endPoint x: 501, endPoint y: 447, distance: 14.5
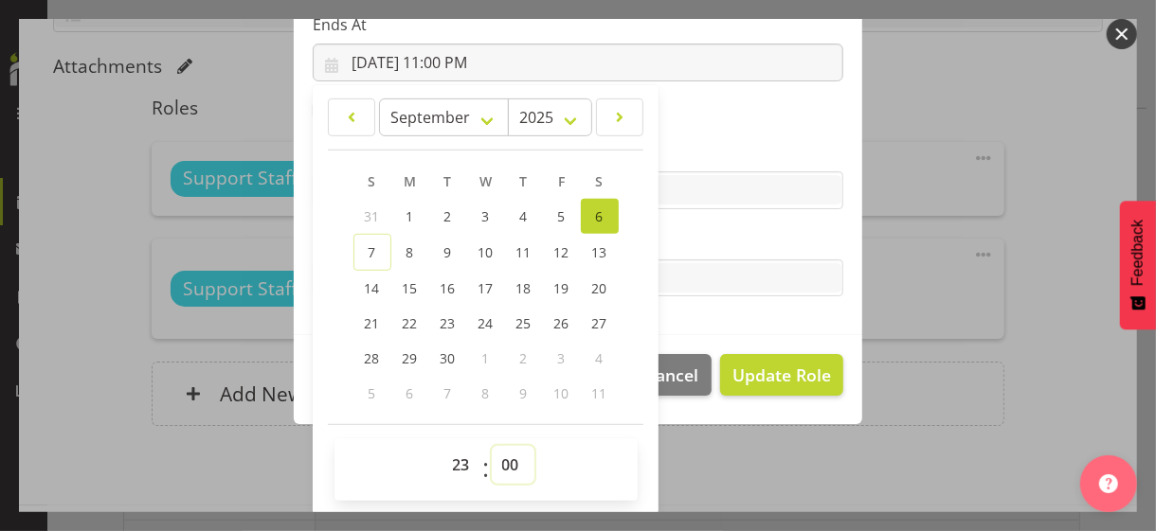
click at [498, 461] on select "00 01 02 03 04 05 06 07 08 09 10 11 12 13 14 15 16 17 18 19 20 21 22 23 24 25 2…" at bounding box center [513, 465] width 43 height 38
select select "15"
click at [492, 446] on select "00 01 02 03 04 05 06 07 08 09 10 11 12 13 14 15 16 17 18 19 20 21 22 23 24 25 2…" at bounding box center [513, 465] width 43 height 38
type input "[DATE] 11:15 PM"
click at [712, 239] on label "Tasks" at bounding box center [578, 240] width 530 height 23
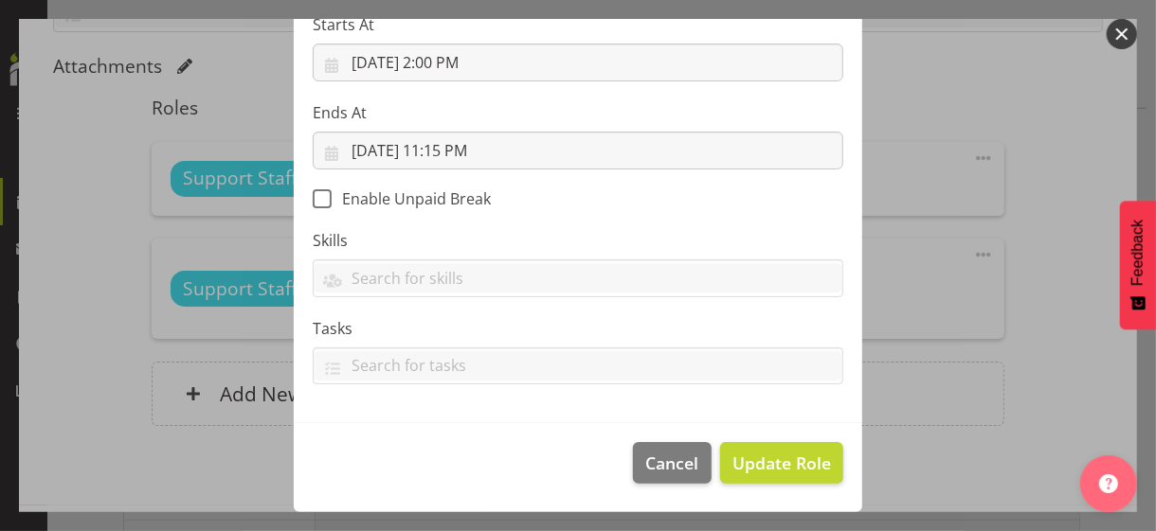
scroll to position [328, 0]
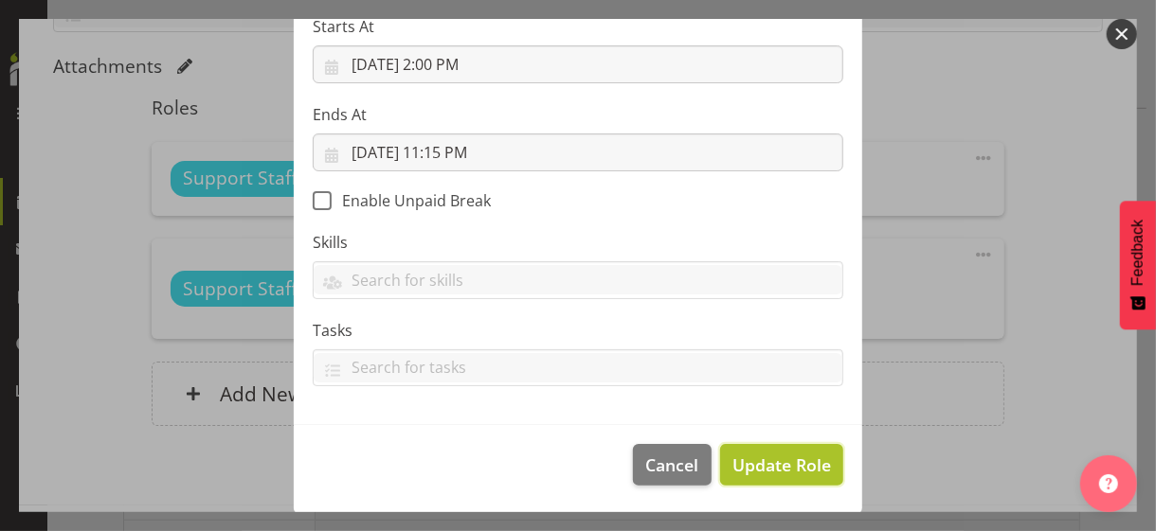
click at [780, 460] on span "Update Role" at bounding box center [781, 465] width 99 height 25
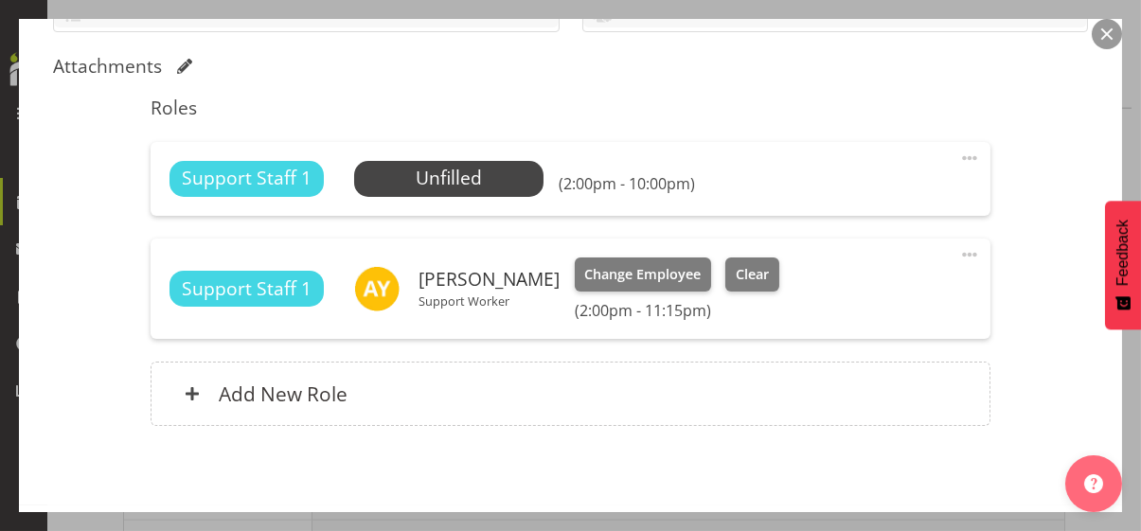
click at [959, 154] on span at bounding box center [970, 158] width 23 height 23
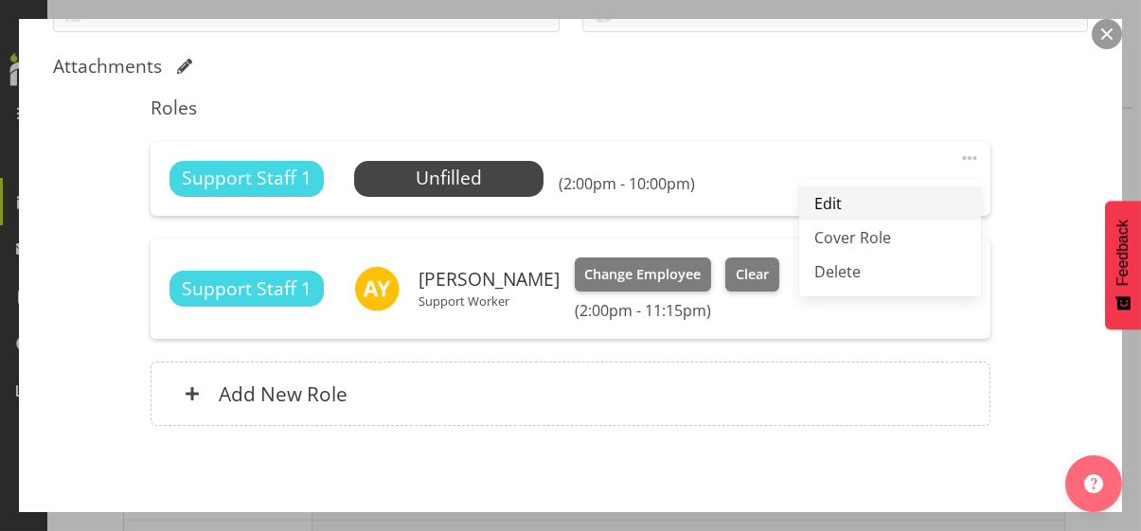
click at [847, 194] on link "Edit" at bounding box center [890, 204] width 182 height 34
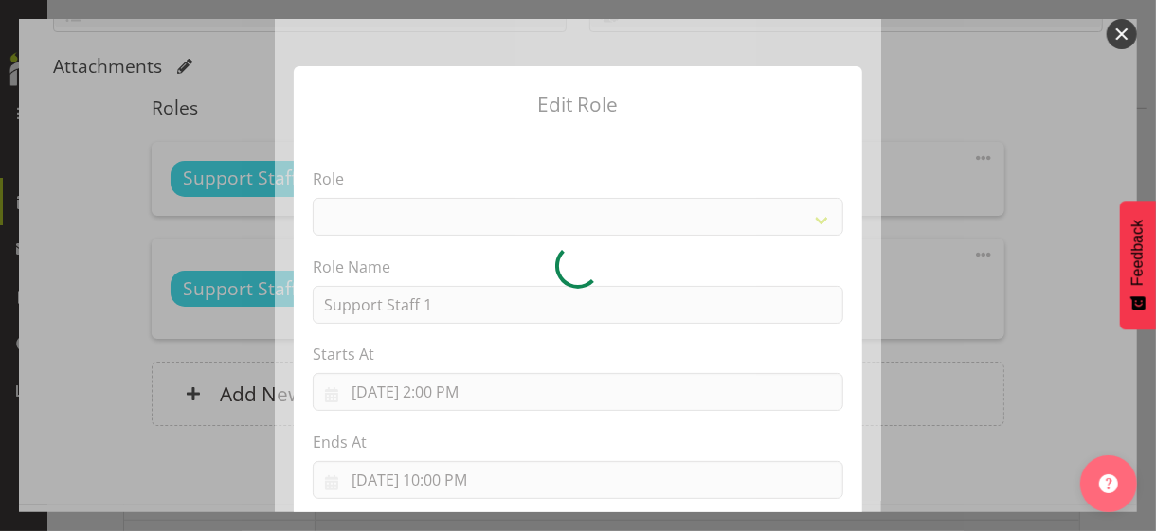
select select "1091"
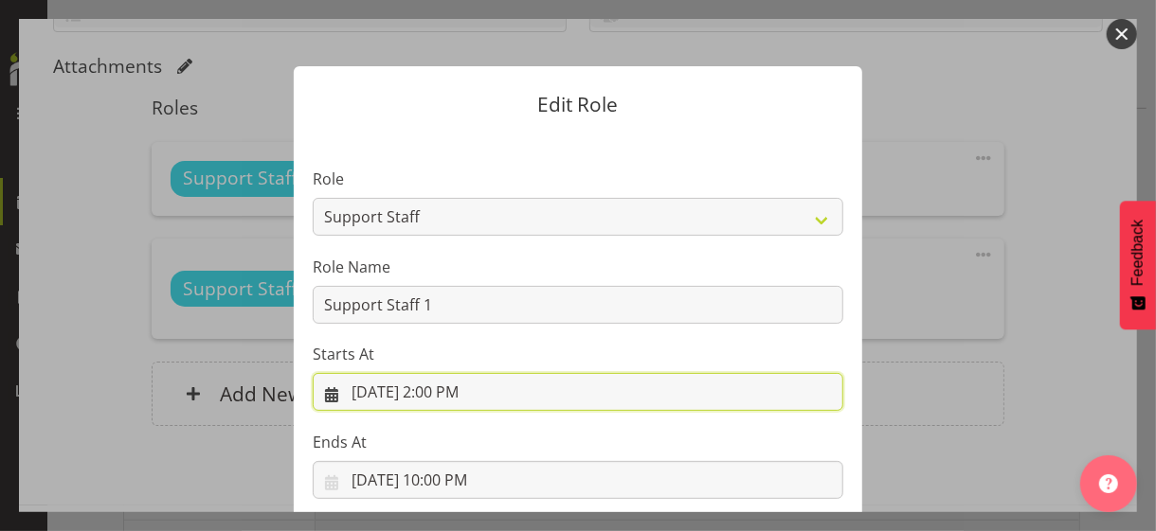
click at [431, 390] on input "[DATE] 2:00 PM" at bounding box center [578, 392] width 530 height 38
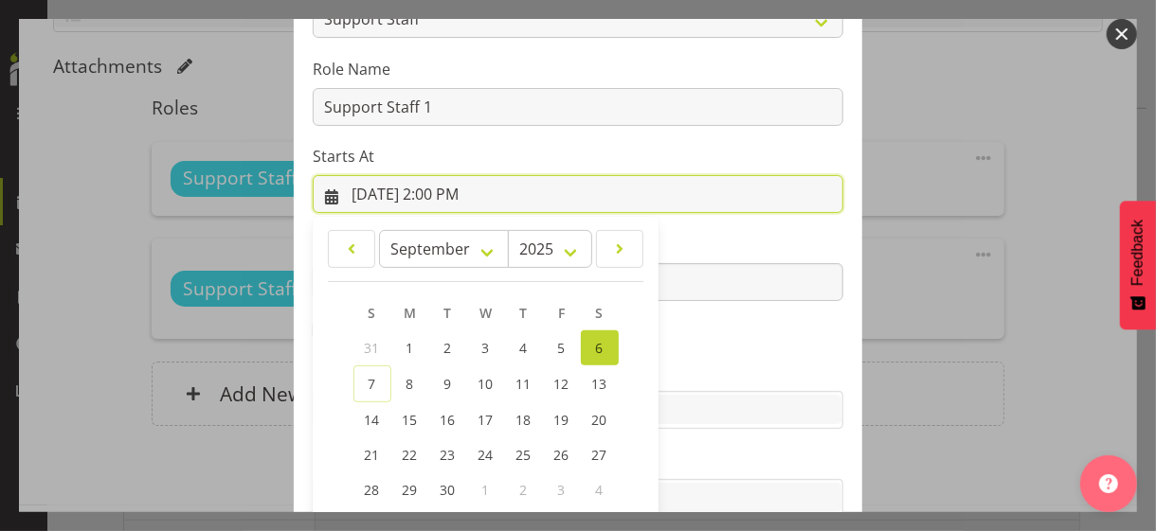
scroll to position [329, 0]
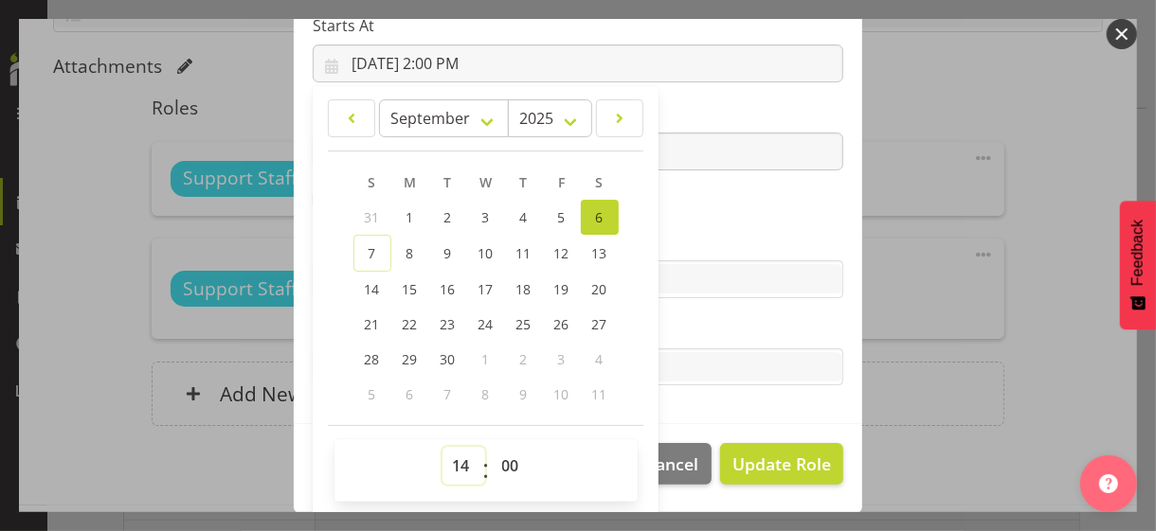
drag, startPoint x: 441, startPoint y: 464, endPoint x: 446, endPoint y: 447, distance: 17.7
click at [445, 454] on select "00 01 02 03 04 05 06 07 08 09 10 11 12 13 14 15 16 17 18 19 20 21 22 23" at bounding box center [463, 466] width 43 height 38
select select "12"
click at [442, 447] on select "00 01 02 03 04 05 06 07 08 09 10 11 12 13 14 15 16 17 18 19 20 21 22 23" at bounding box center [463, 466] width 43 height 38
type input "[DATE] 12:00 PM"
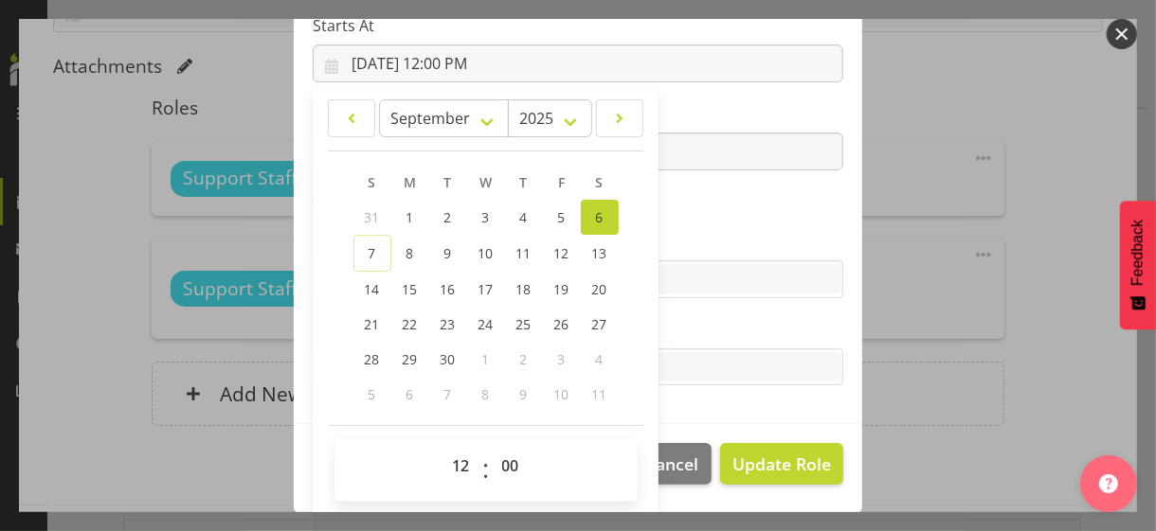
click at [688, 224] on section "Role CP House Leader Support Staff Wake Role Name Support Staff 1 Starts At [DA…" at bounding box center [578, 114] width 568 height 619
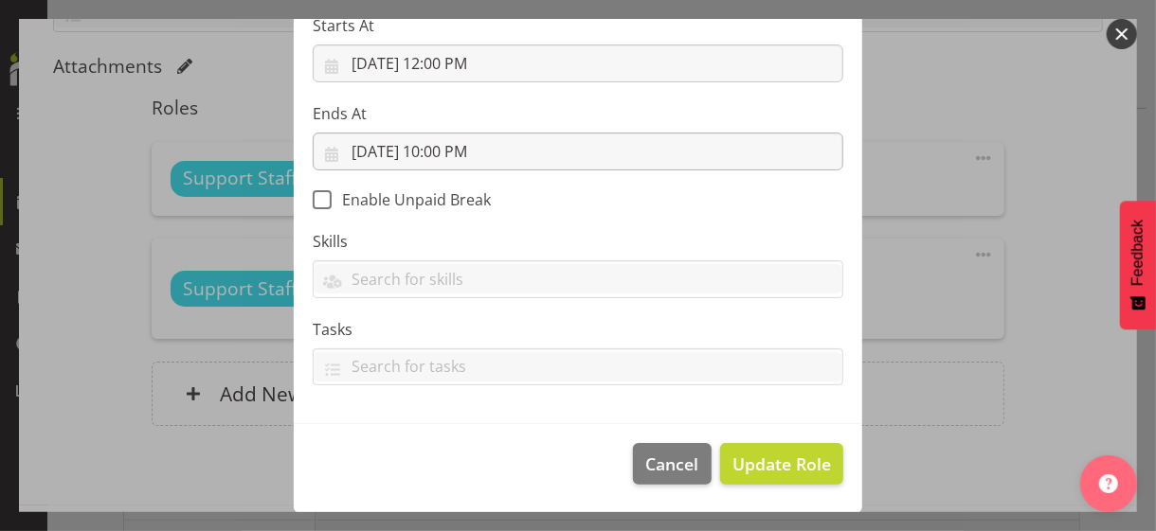
scroll to position [328, 0]
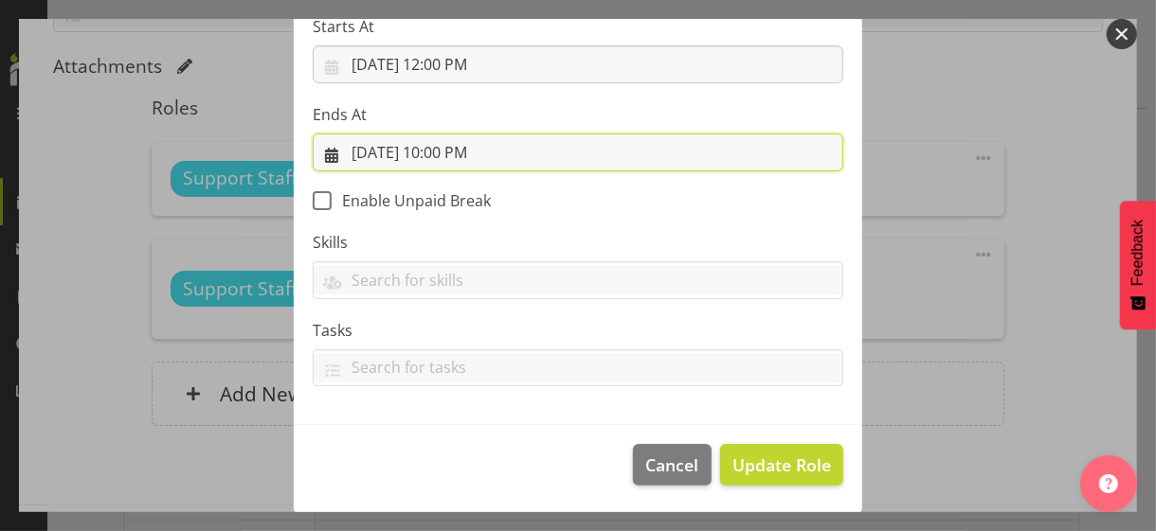
click at [446, 152] on input "[DATE] 10:00 PM" at bounding box center [578, 153] width 530 height 38
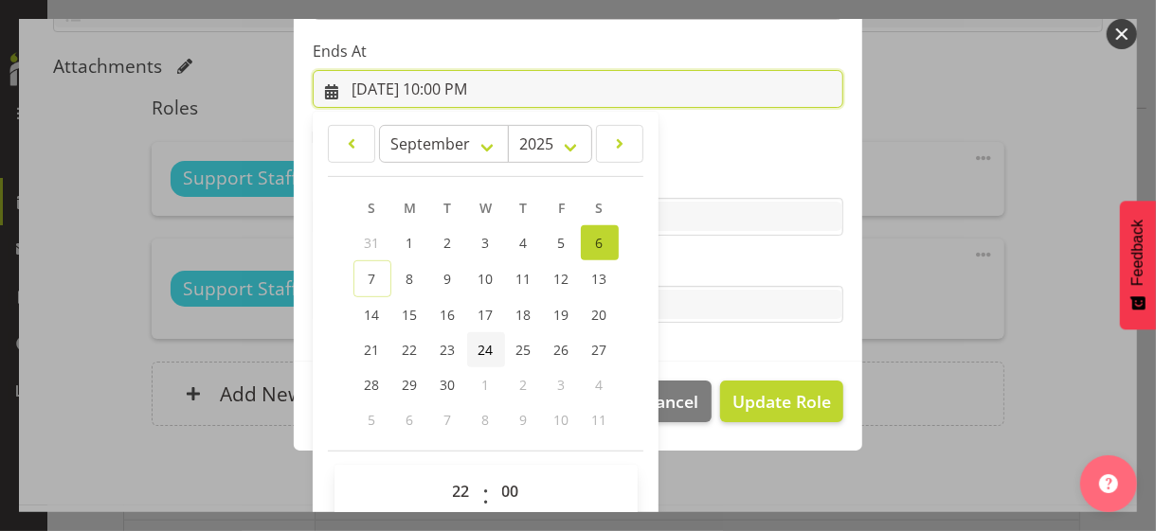
scroll to position [418, 0]
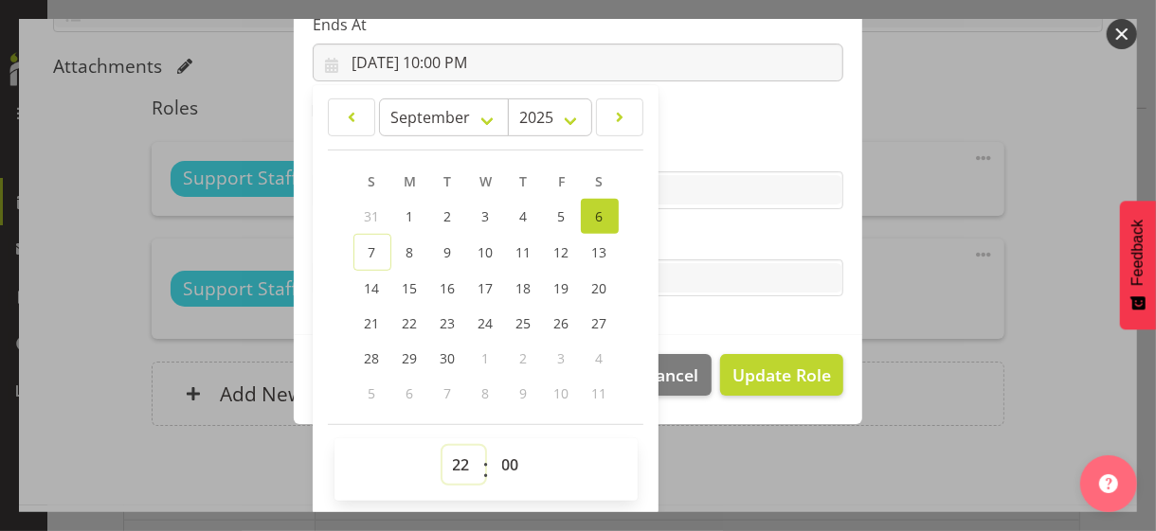
click at [451, 459] on select "00 01 02 03 04 05 06 07 08 09 10 11 12 13 14 15 16 17 18 19 20 21 22 23" at bounding box center [463, 465] width 43 height 38
select select "23"
click at [442, 446] on select "00 01 02 03 04 05 06 07 08 09 10 11 12 13 14 15 16 17 18 19 20 21 22 23" at bounding box center [463, 465] width 43 height 38
type input "[DATE] 11:00 PM"
click at [505, 467] on select "00 01 02 03 04 05 06 07 08 09 10 11 12 13 14 15 16 17 18 19 20 21 22 23 24 25 2…" at bounding box center [513, 465] width 43 height 38
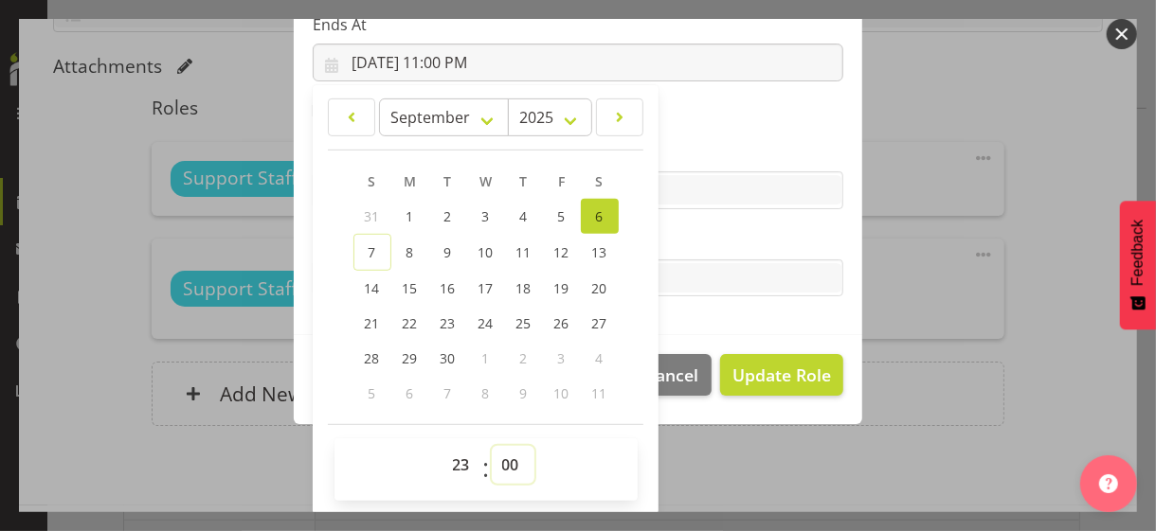
select select "15"
click at [492, 446] on select "00 01 02 03 04 05 06 07 08 09 10 11 12 13 14 15 16 17 18 19 20 21 22 23 24 25 2…" at bounding box center [513, 465] width 43 height 38
type input "[DATE] 11:15 PM"
drag, startPoint x: 689, startPoint y: 242, endPoint x: 761, endPoint y: 337, distance: 119.7
click at [691, 242] on label "Tasks" at bounding box center [578, 240] width 530 height 23
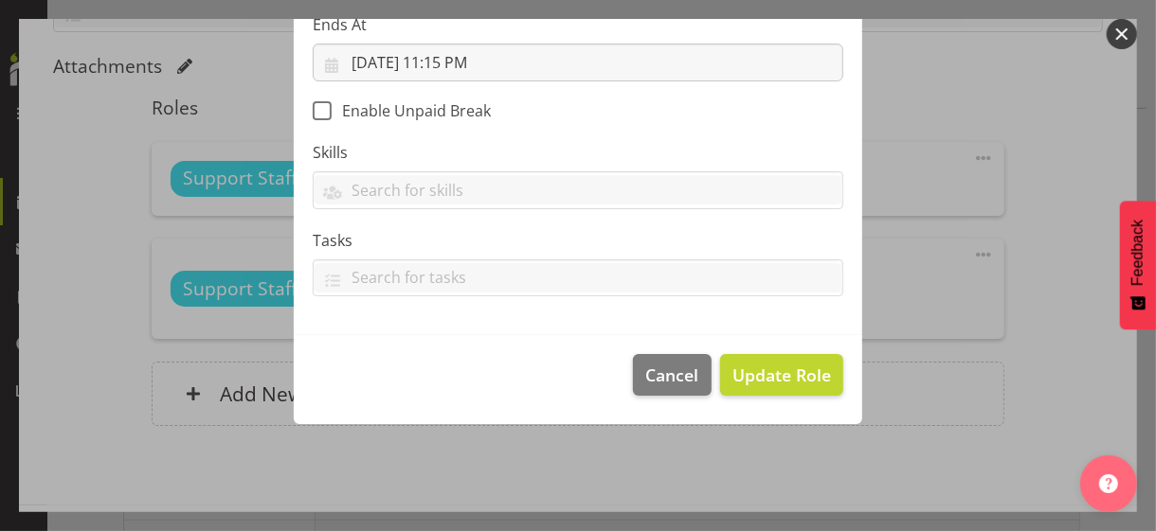
scroll to position [328, 0]
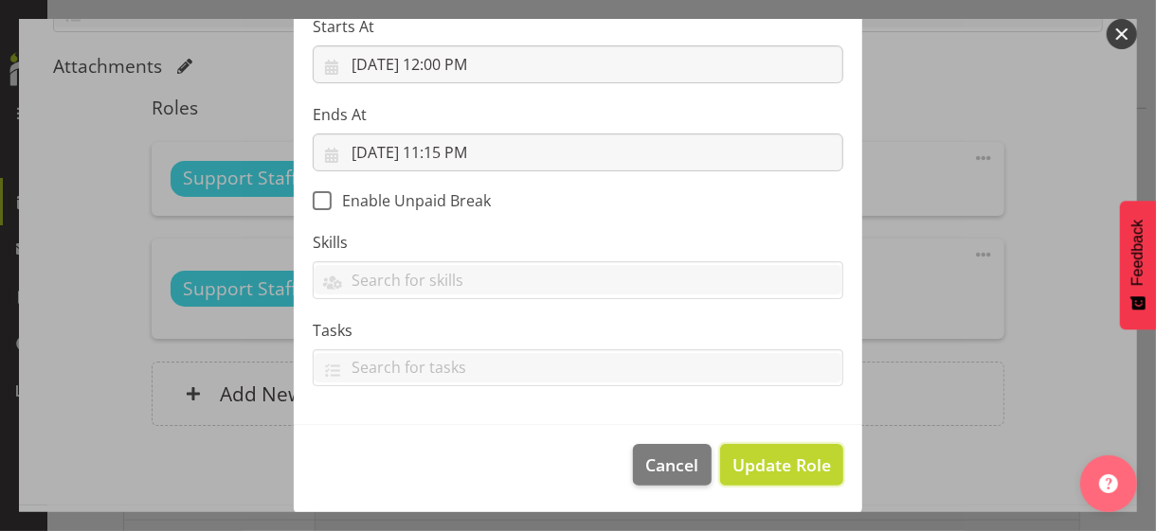
drag, startPoint x: 785, startPoint y: 470, endPoint x: 712, endPoint y: 403, distance: 99.2
click at [785, 468] on span "Update Role" at bounding box center [781, 465] width 99 height 25
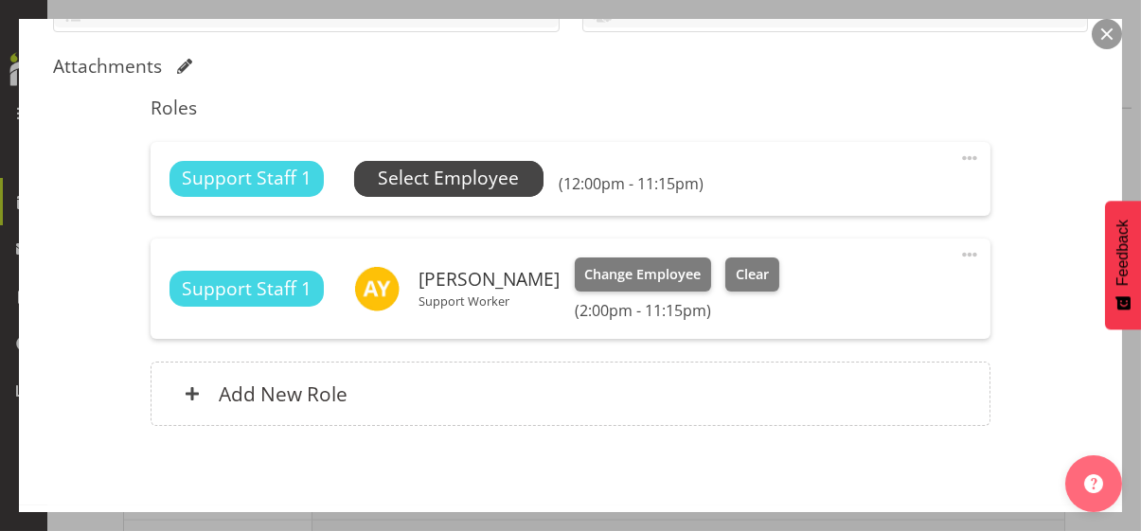
click at [467, 178] on span "Select Employee" at bounding box center [448, 178] width 141 height 27
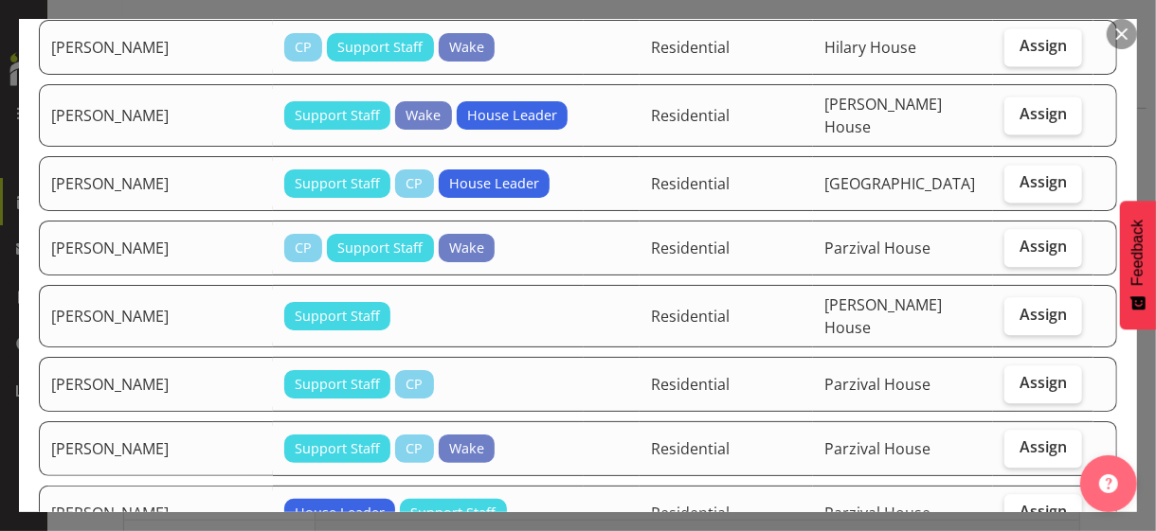
scroll to position [2178, 0]
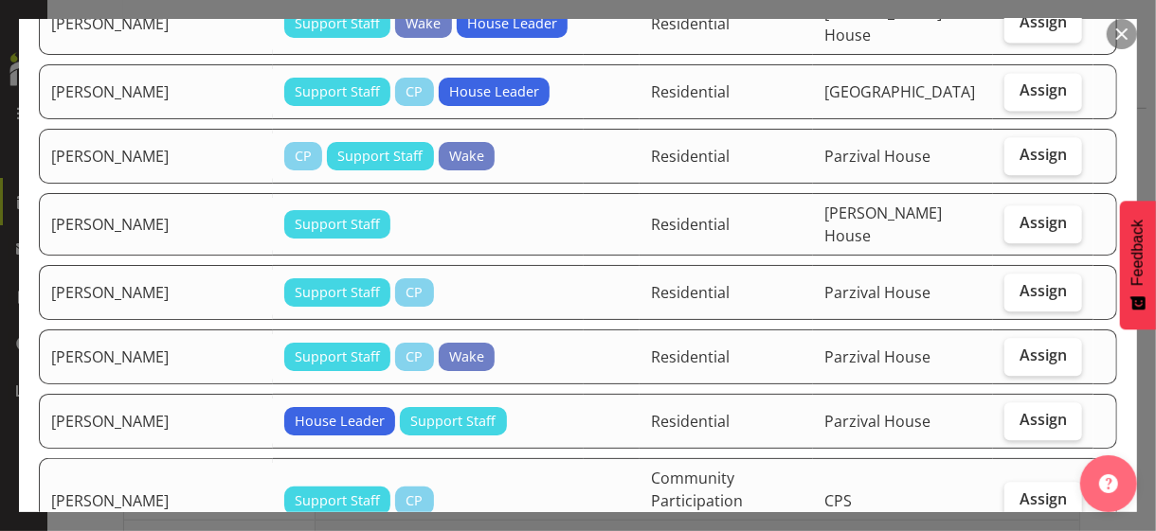
checkbox input "true"
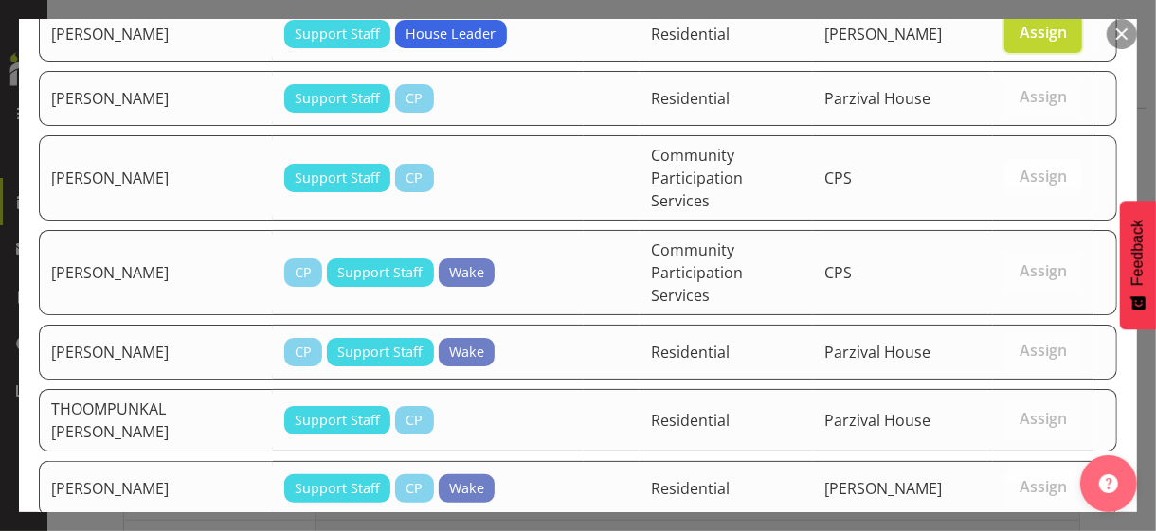
scroll to position [2773, 0]
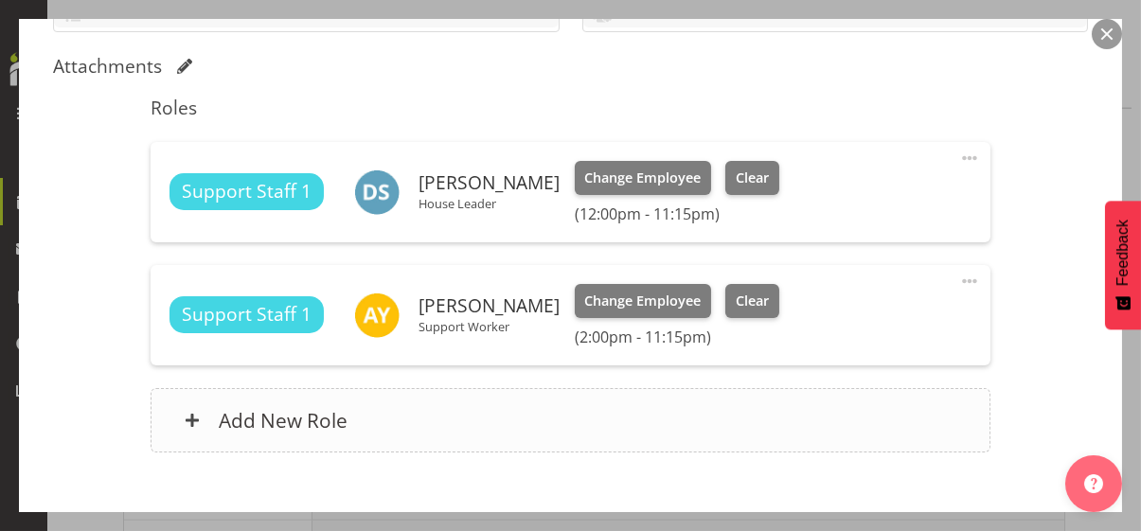
click at [643, 413] on div "Add New Role" at bounding box center [571, 420] width 840 height 64
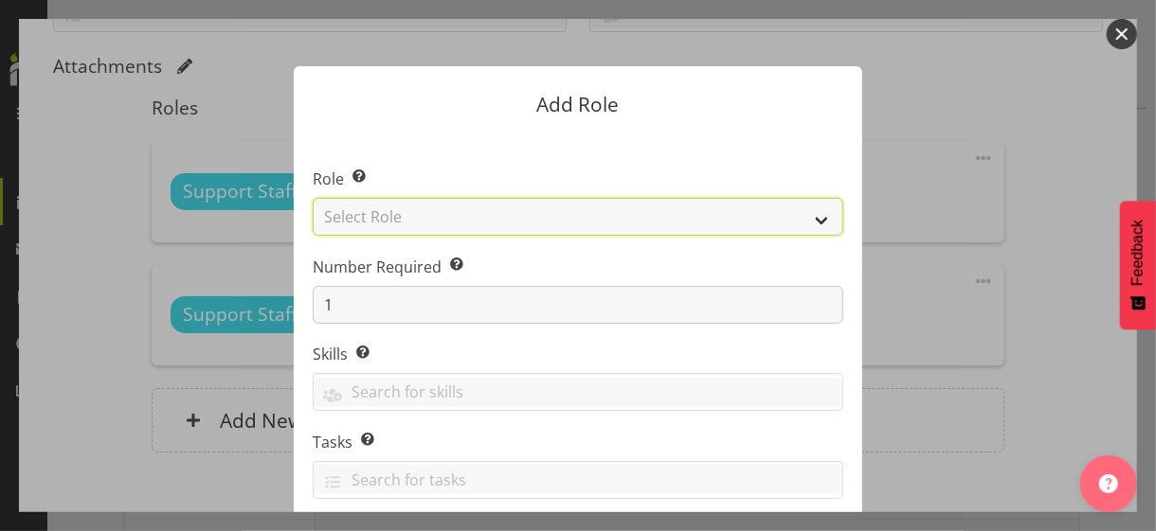
click at [464, 209] on select "Select Role CP House Leader Support Staff Wake" at bounding box center [578, 217] width 530 height 38
select select "1091"
click at [313, 198] on select "Select Role CP House Leader Support Staff Wake" at bounding box center [578, 217] width 530 height 38
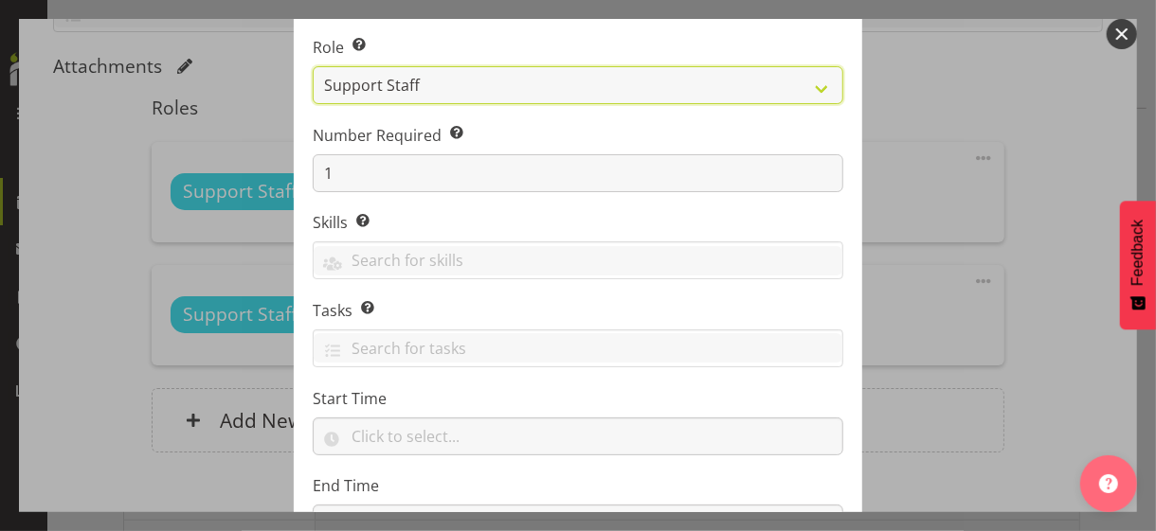
scroll to position [288, 0]
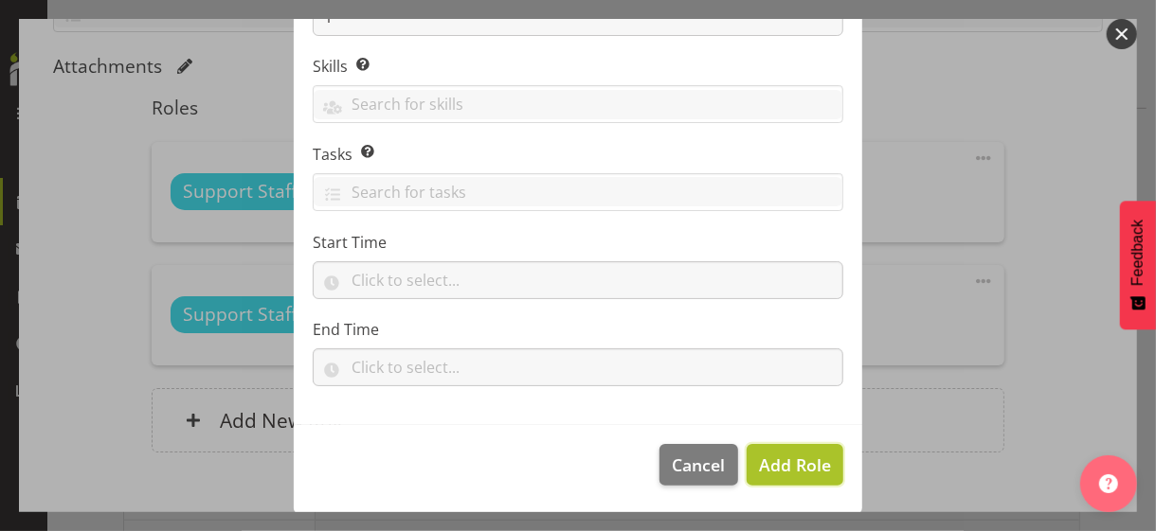
drag, startPoint x: 787, startPoint y: 475, endPoint x: 798, endPoint y: 466, distance: 14.1
click at [788, 475] on span "Add Role" at bounding box center [795, 465] width 72 height 25
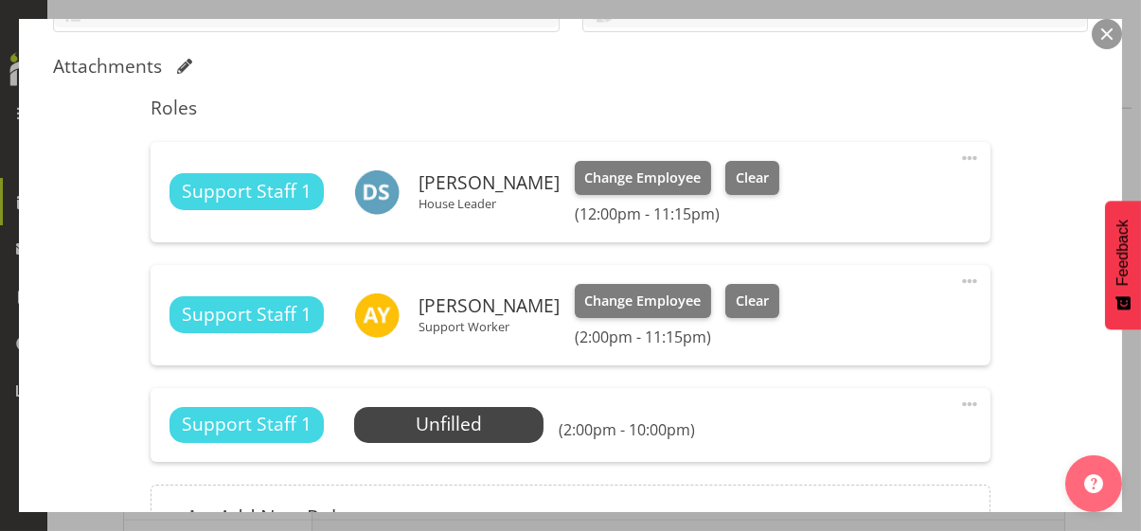
click at [959, 402] on span at bounding box center [970, 404] width 23 height 23
click at [839, 441] on link "Edit" at bounding box center [890, 450] width 182 height 34
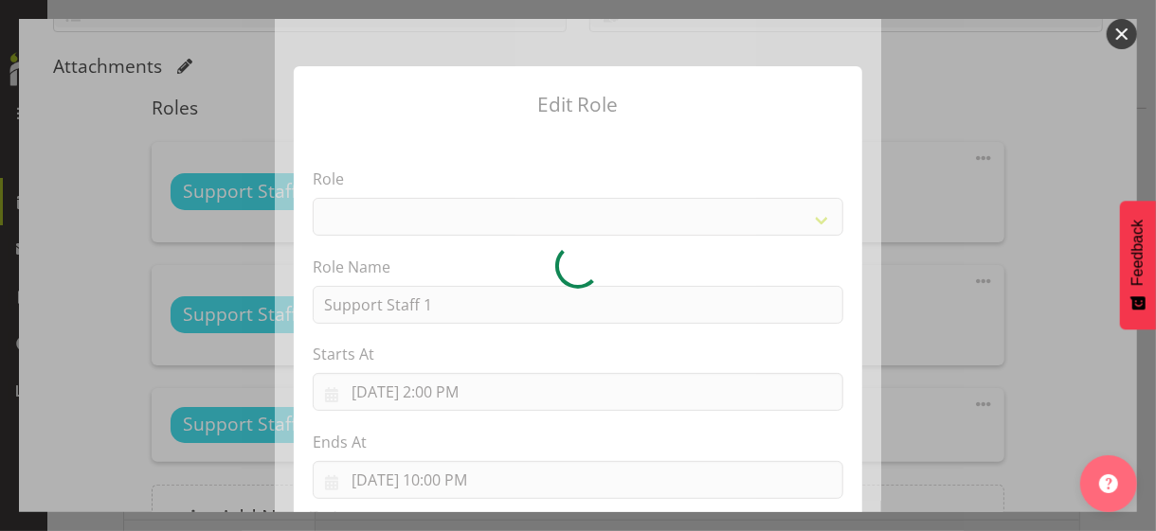
select select "1091"
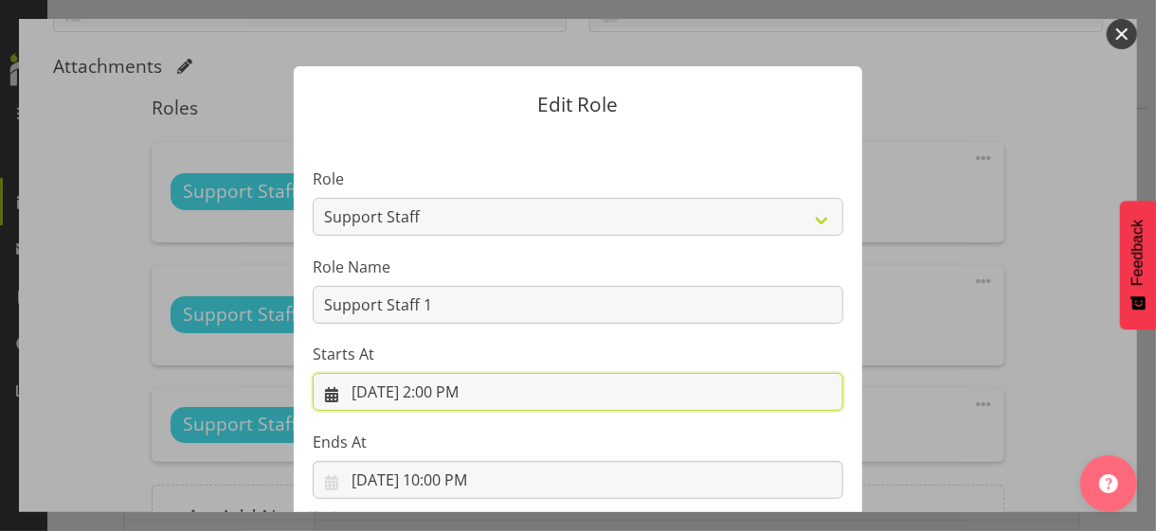
click at [434, 391] on input "[DATE] 2:00 PM" at bounding box center [578, 392] width 530 height 38
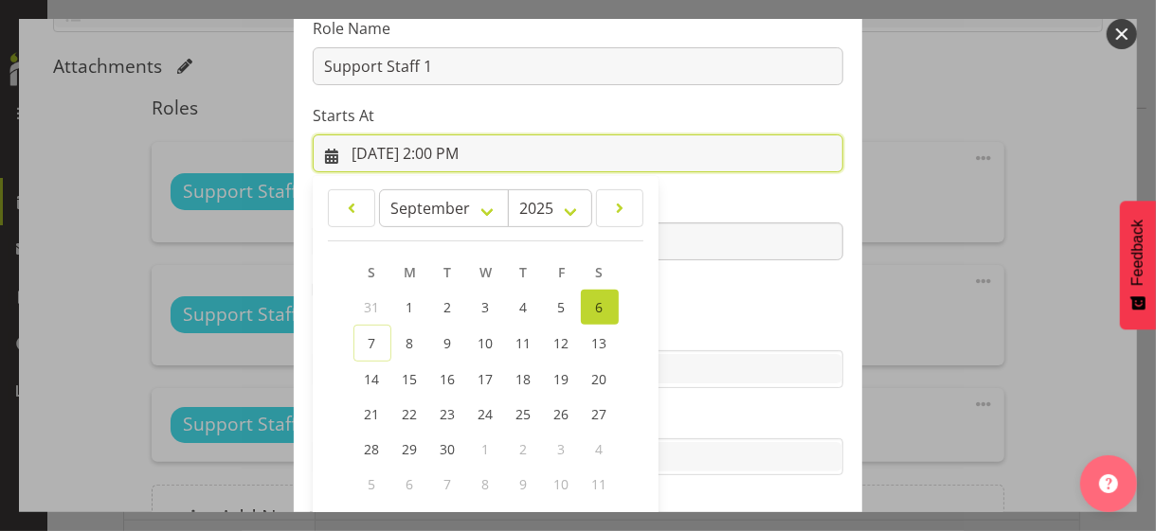
scroll to position [329, 0]
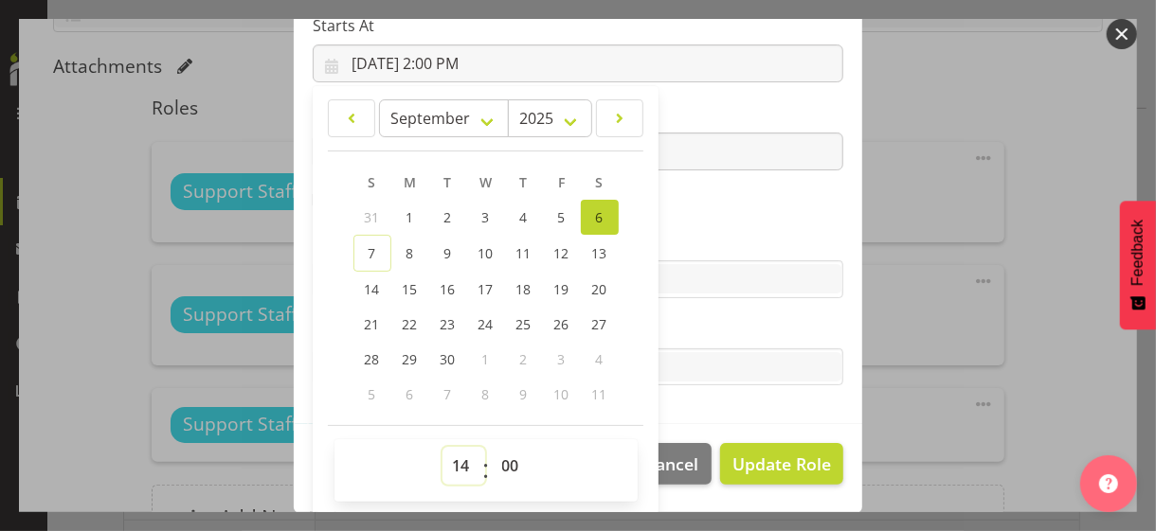
click at [449, 459] on select "00 01 02 03 04 05 06 07 08 09 10 11 12 13 14 15 16 17 18 19 20 21 22 23" at bounding box center [463, 466] width 43 height 38
select select "19"
click at [442, 447] on select "00 01 02 03 04 05 06 07 08 09 10 11 12 13 14 15 16 17 18 19 20 21 22 23" at bounding box center [463, 466] width 43 height 38
type input "[DATE] 7:00 PM"
click at [690, 219] on section "Role CP House Leader Support Staff Wake Role Name Support Staff 1 Starts At [DA…" at bounding box center [578, 114] width 568 height 619
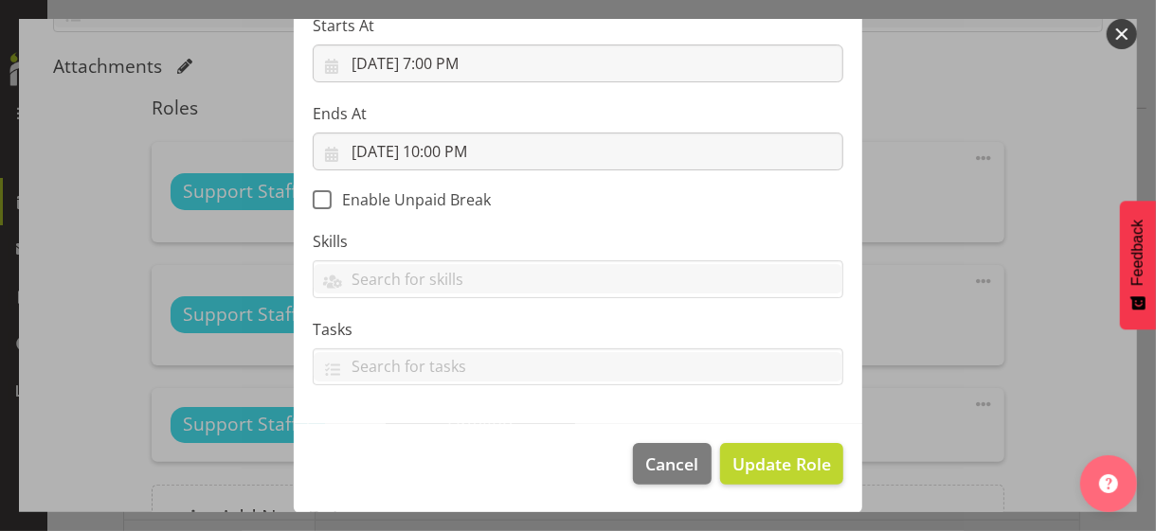
scroll to position [328, 0]
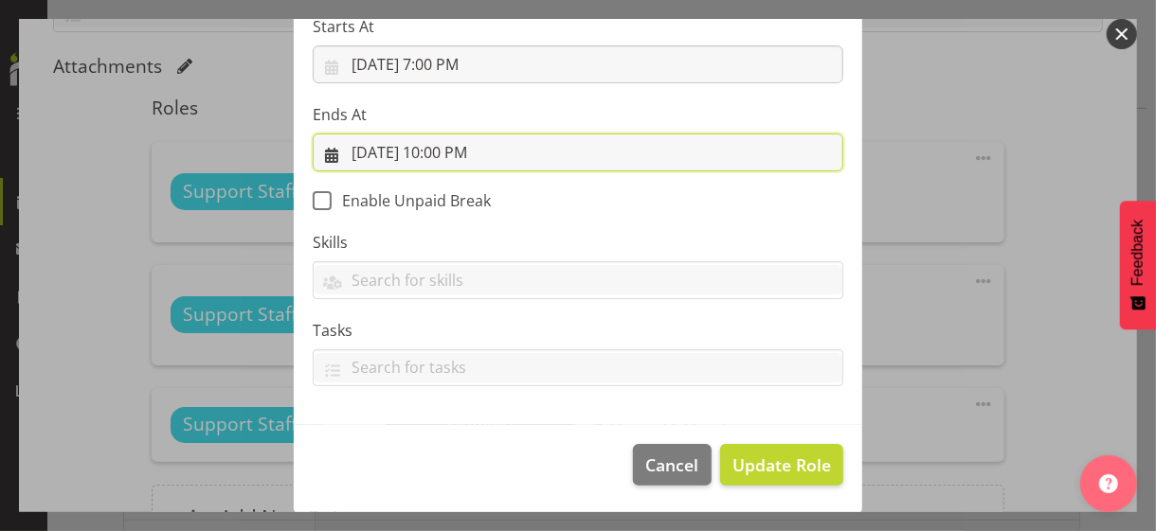
click at [431, 148] on input "[DATE] 10:00 PM" at bounding box center [578, 153] width 530 height 38
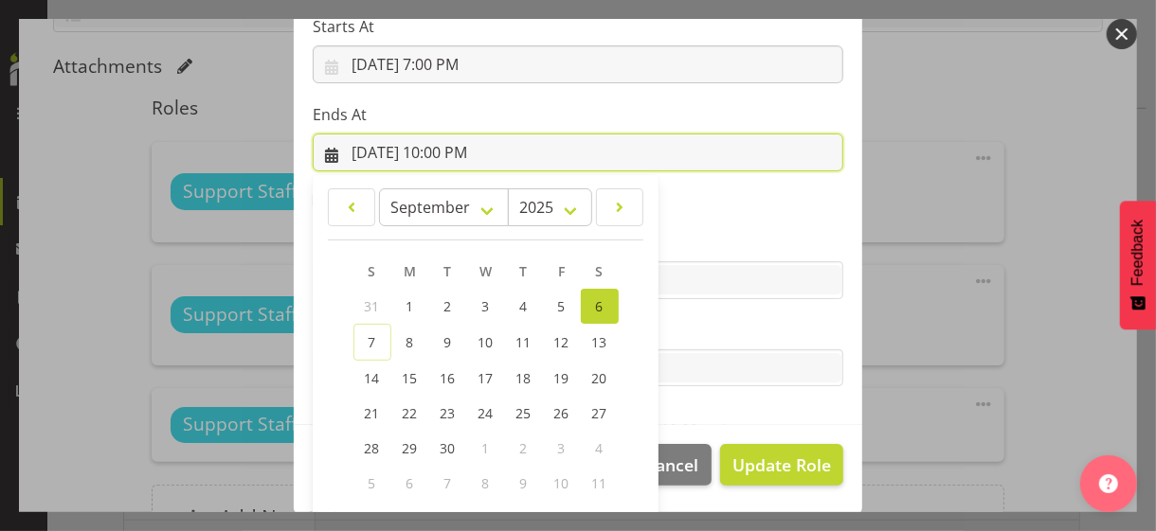
scroll to position [418, 0]
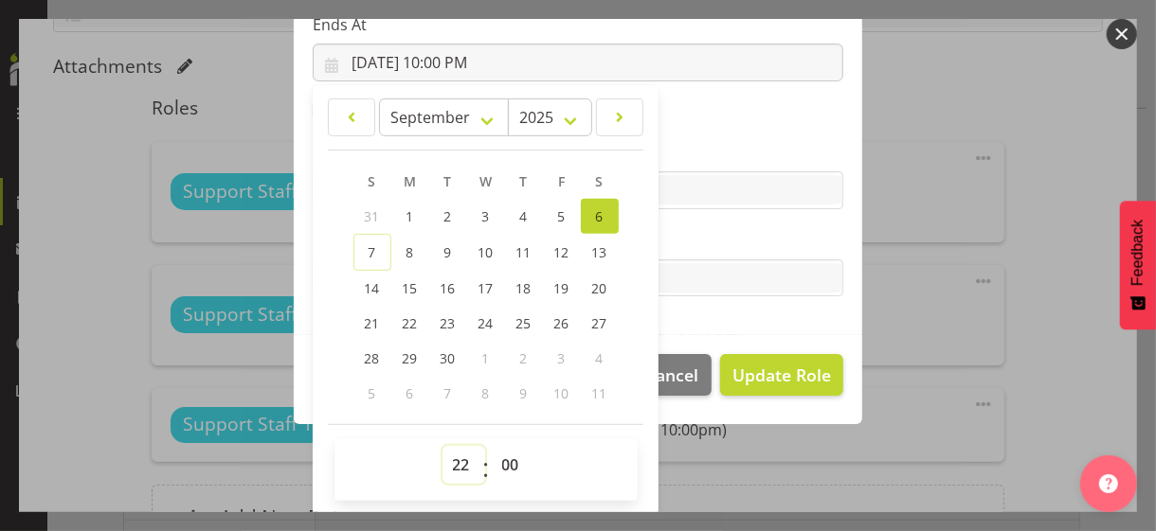
drag, startPoint x: 455, startPoint y: 458, endPoint x: 457, endPoint y: 447, distance: 11.7
click at [455, 458] on select "00 01 02 03 04 05 06 07 08 09 10 11 12 13 14 15 16 17 18 19 20 21 22 23" at bounding box center [463, 465] width 43 height 38
select select "21"
click at [442, 446] on select "00 01 02 03 04 05 06 07 08 09 10 11 12 13 14 15 16 17 18 19 20 21 22 23" at bounding box center [463, 465] width 43 height 38
type input "[DATE] 9:00 PM"
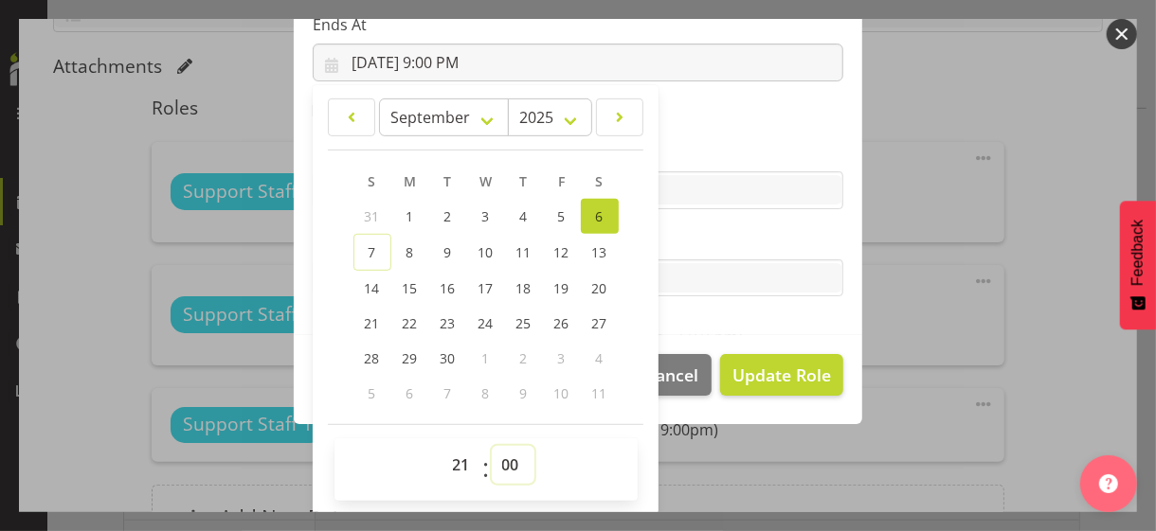
click at [499, 461] on select "00 01 02 03 04 05 06 07 08 09 10 11 12 13 14 15 16 17 18 19 20 21 22 23 24 25 2…" at bounding box center [513, 465] width 43 height 38
select select "30"
click at [492, 446] on select "00 01 02 03 04 05 06 07 08 09 10 11 12 13 14 15 16 17 18 19 20 21 22 23 24 25 2…" at bounding box center [513, 465] width 43 height 38
type input "[DATE] 9:30 PM"
drag, startPoint x: 679, startPoint y: 245, endPoint x: 693, endPoint y: 265, distance: 24.4
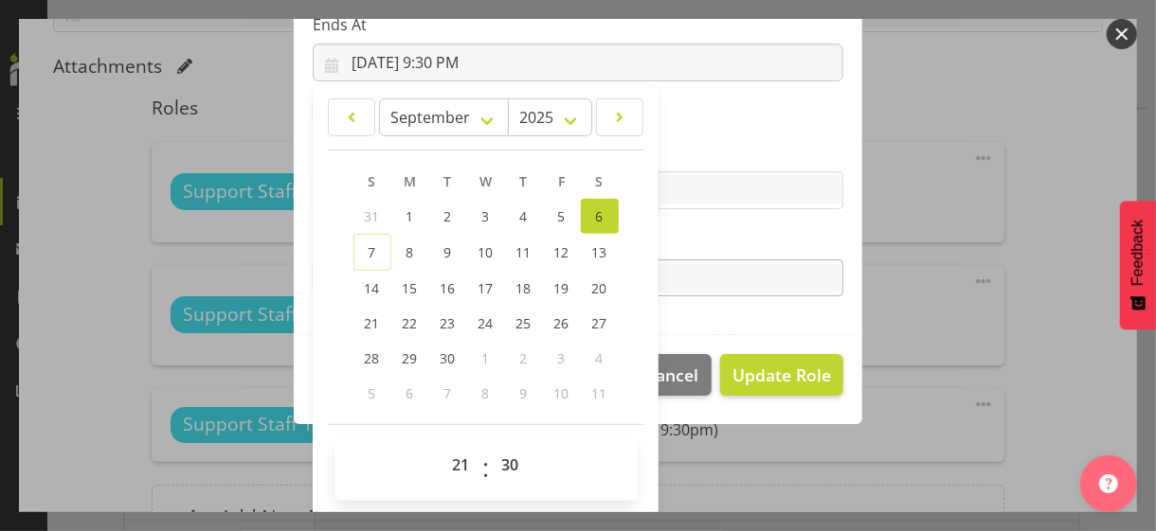
click at [680, 245] on label "Tasks" at bounding box center [578, 240] width 530 height 23
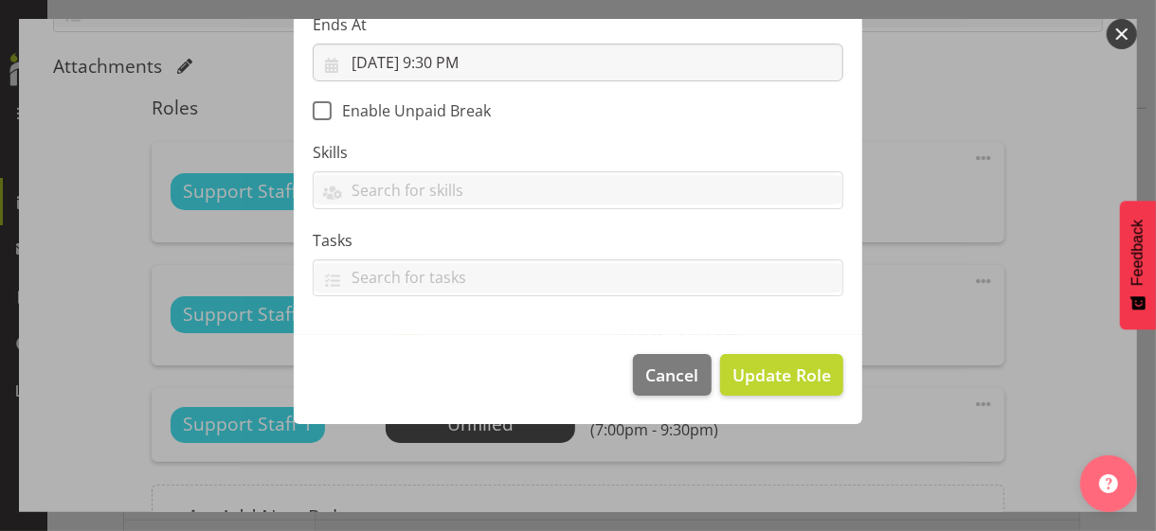
scroll to position [328, 0]
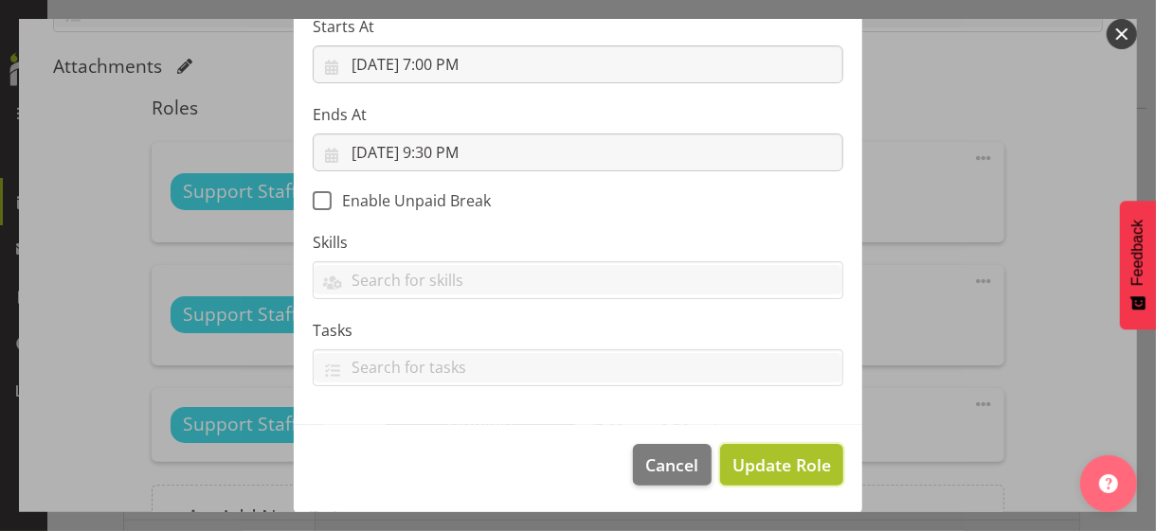
click at [792, 471] on span "Update Role" at bounding box center [781, 465] width 99 height 25
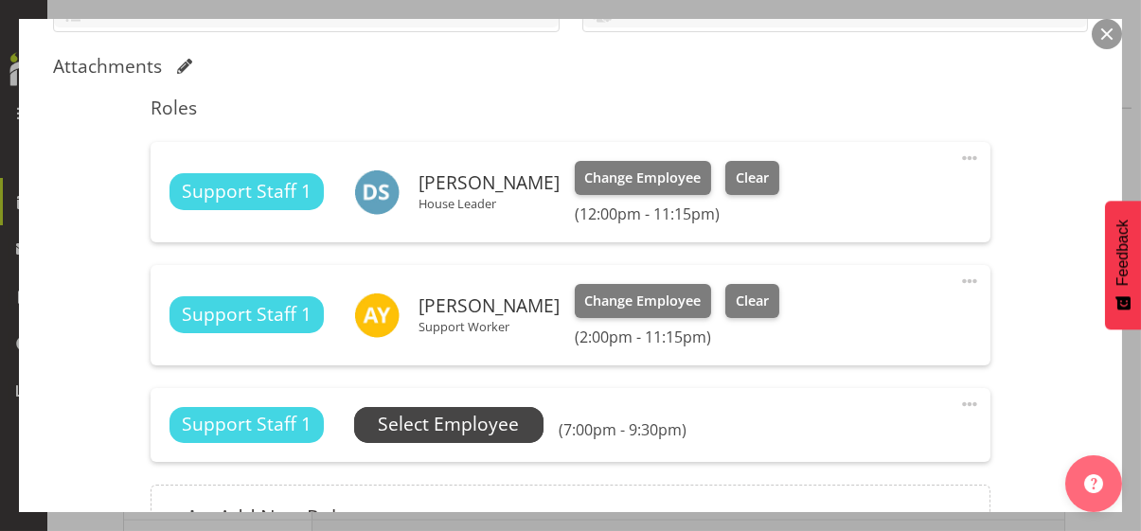
click at [498, 423] on span "Select Employee" at bounding box center [448, 424] width 141 height 27
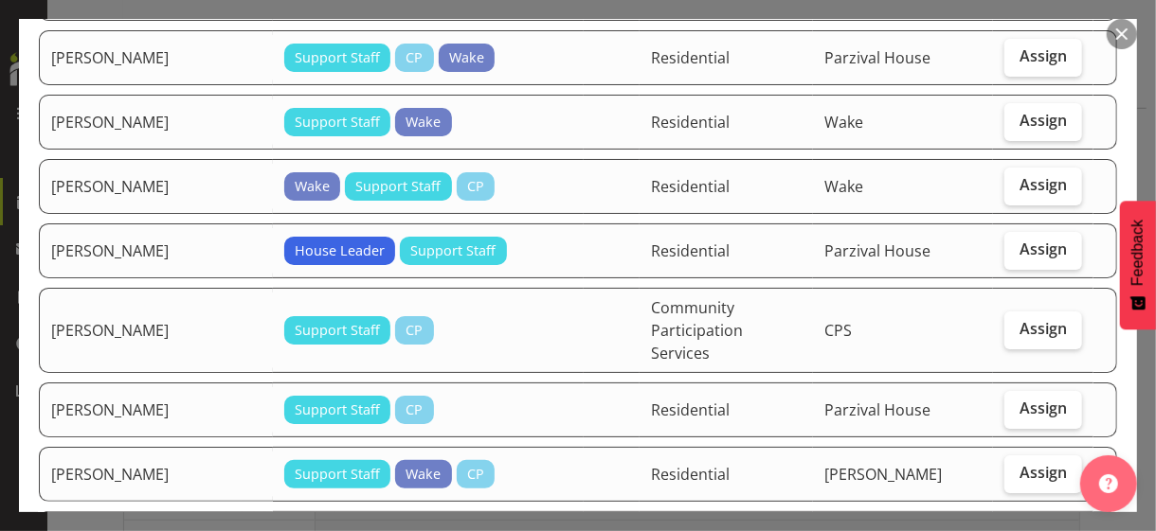
scroll to position [3220, 0]
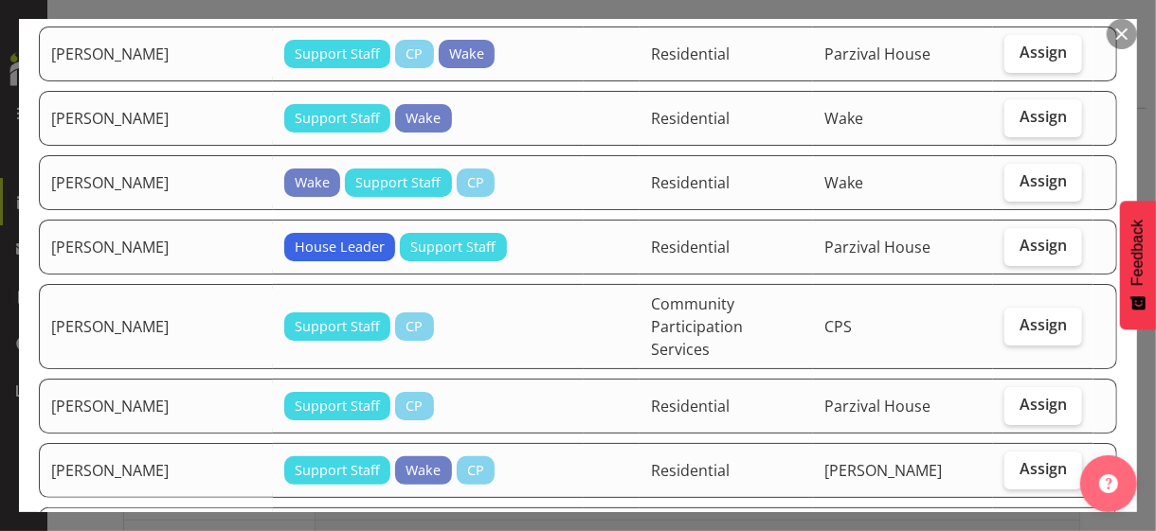
click at [1019, 524] on span "Assign" at bounding box center [1042, 533] width 47 height 19
click at [1016, 528] on input "Assign" at bounding box center [1010, 534] width 12 height 12
checkbox input "true"
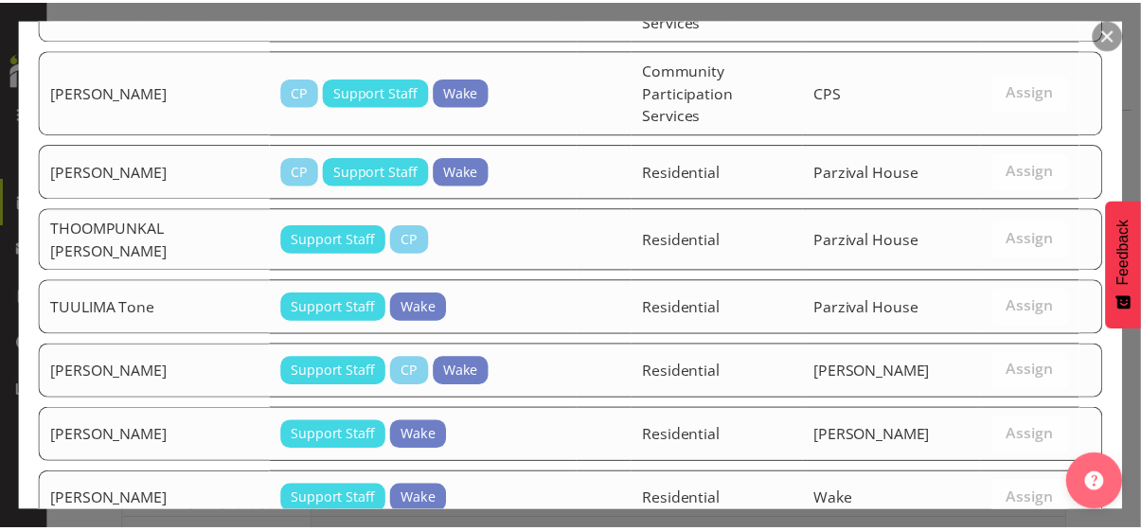
scroll to position [3887, 0]
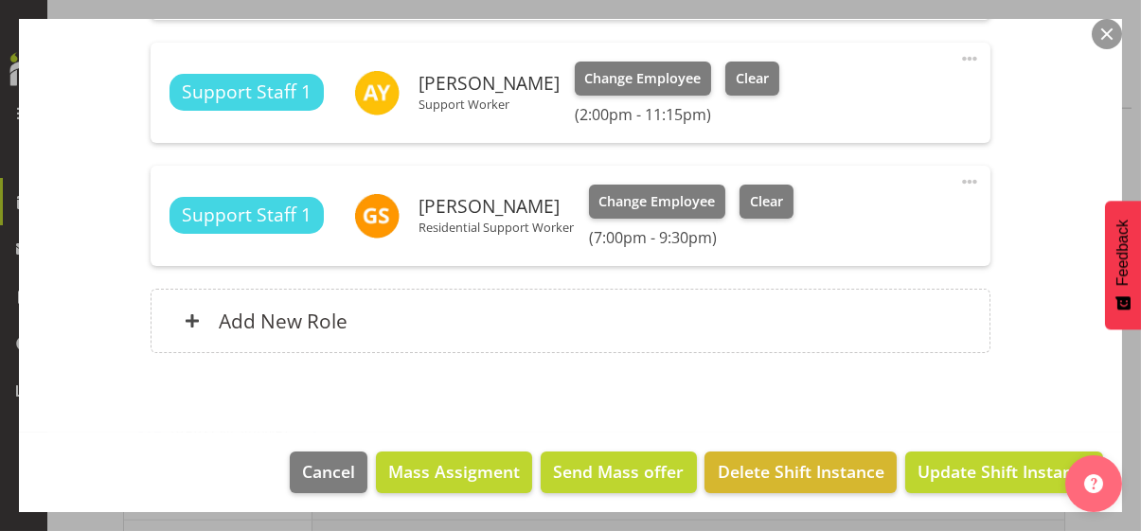
scroll to position [702, 0]
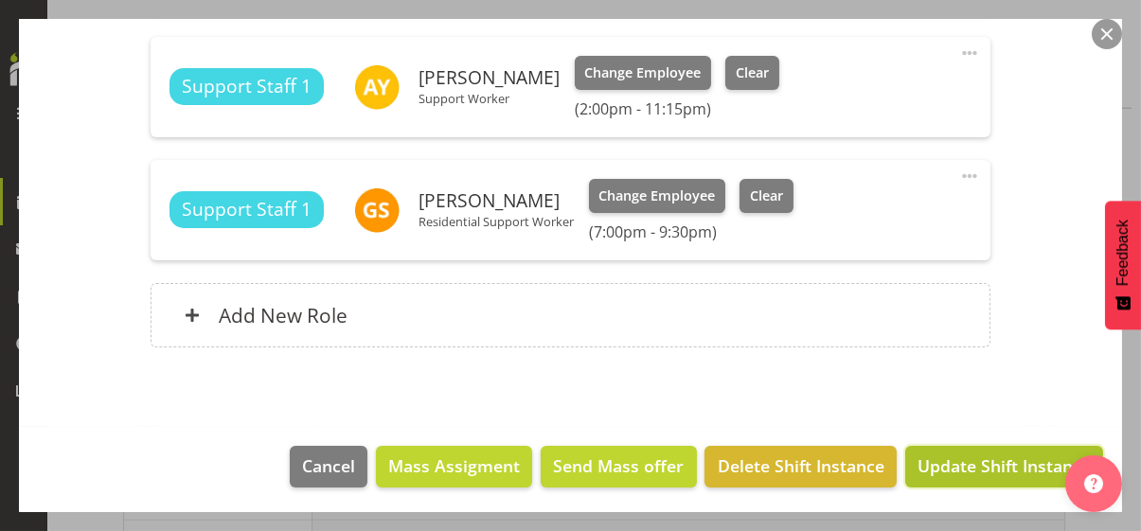
click at [977, 467] on span "Update Shift Instance" at bounding box center [1004, 466] width 173 height 25
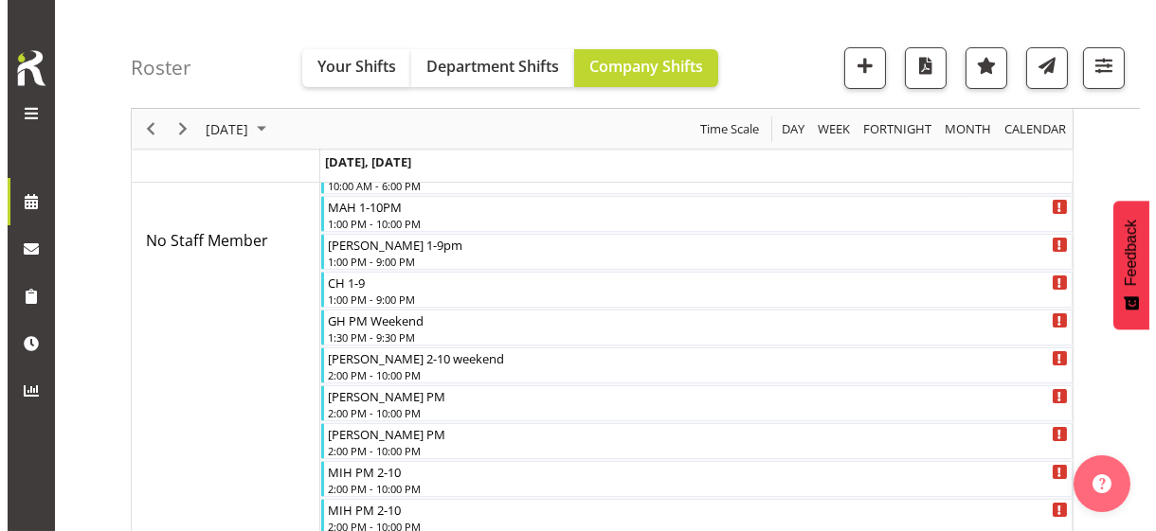
scroll to position [486, 0]
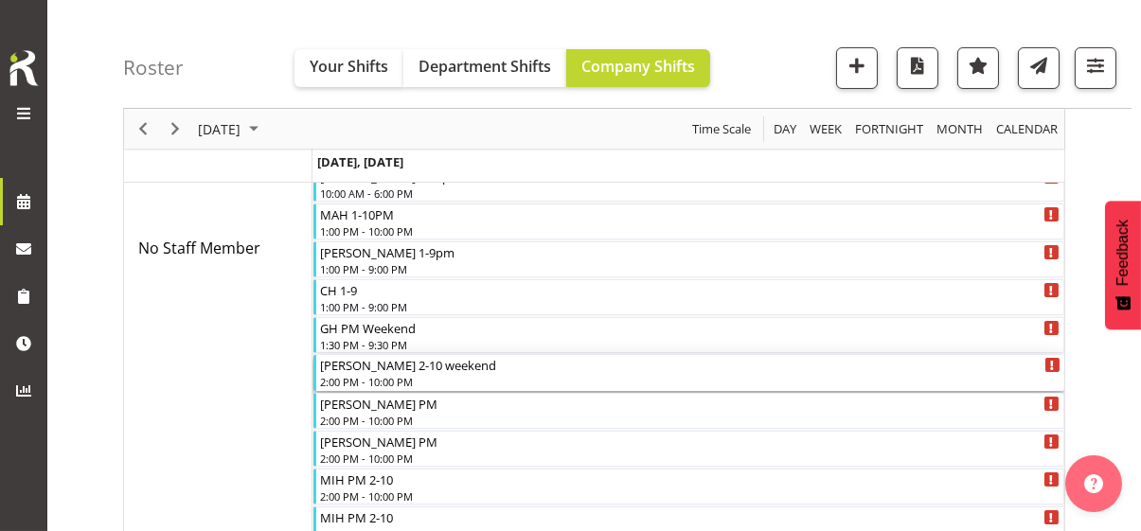
click at [386, 375] on div "2:00 PM - 10:00 PM" at bounding box center [690, 381] width 741 height 15
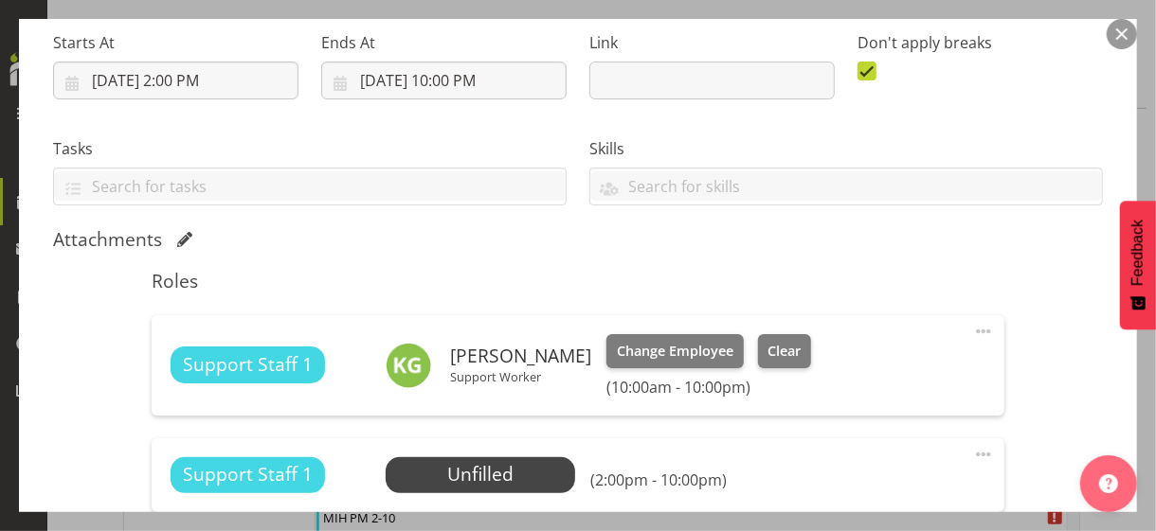
scroll to position [474, 0]
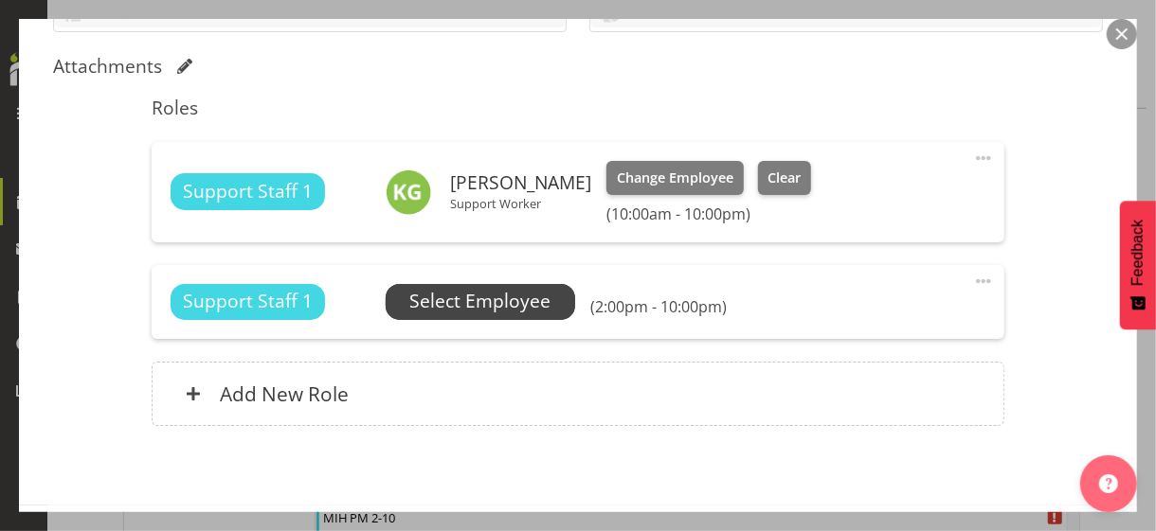
click at [463, 314] on span "Select Employee" at bounding box center [479, 302] width 189 height 36
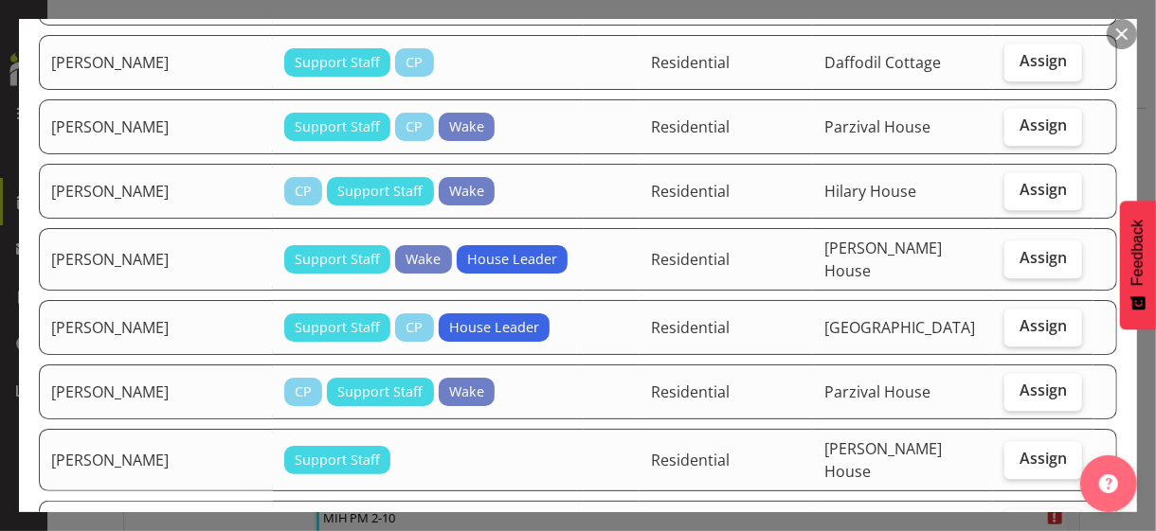
scroll to position [2463, 0]
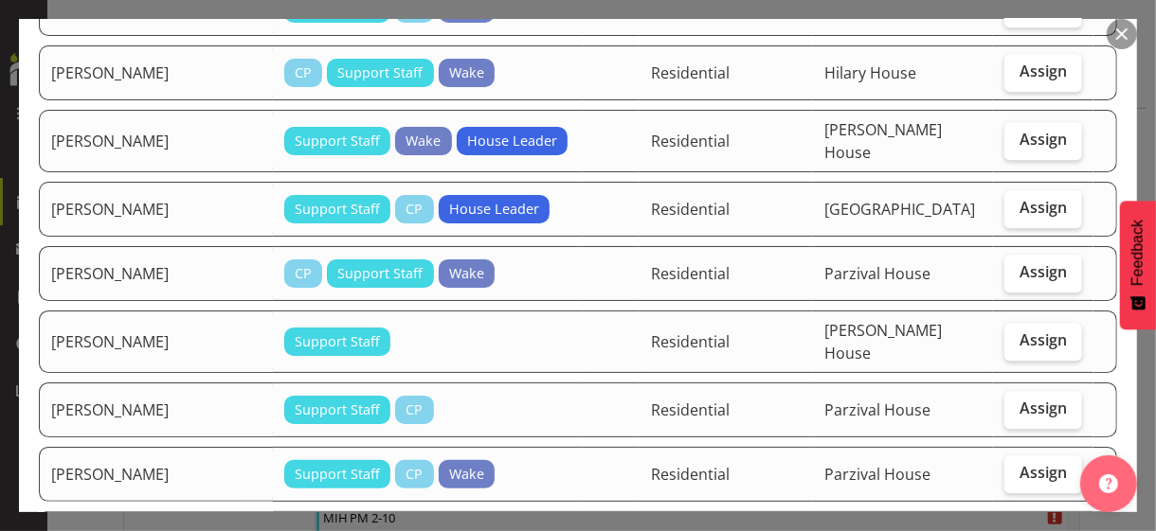
click at [1018, 520] on label "Assign" at bounding box center [1043, 539] width 78 height 38
click at [1016, 530] on input "Assign" at bounding box center [1010, 537] width 12 height 12
checkbox input "true"
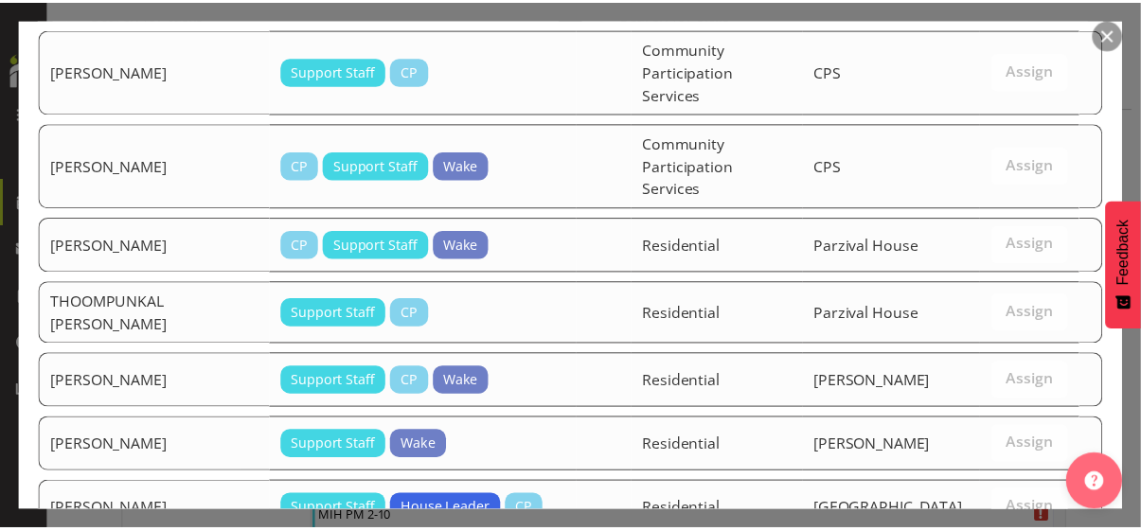
scroll to position [3288, 0]
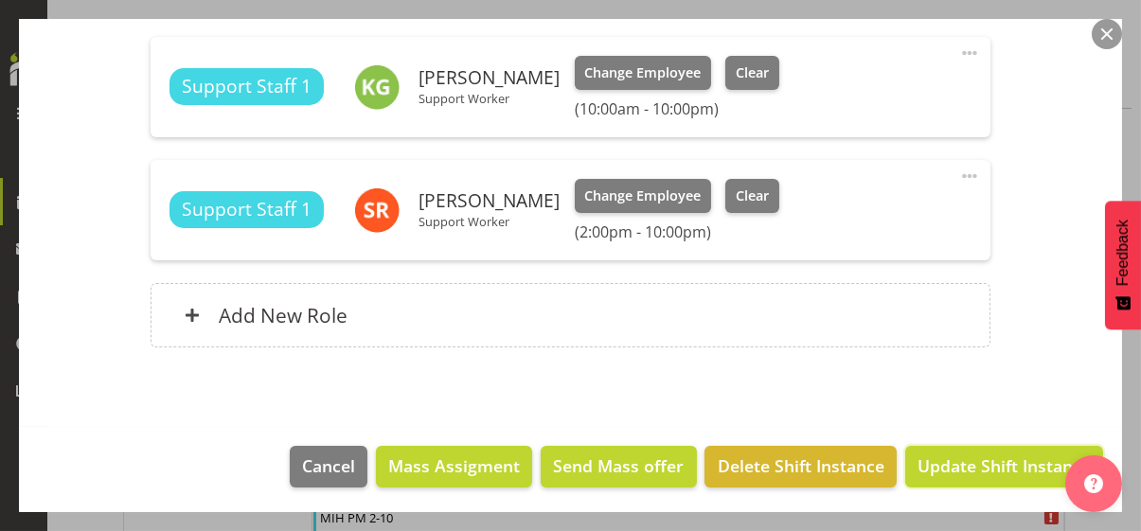
click at [990, 460] on span "Update Shift Instance" at bounding box center [1004, 466] width 173 height 25
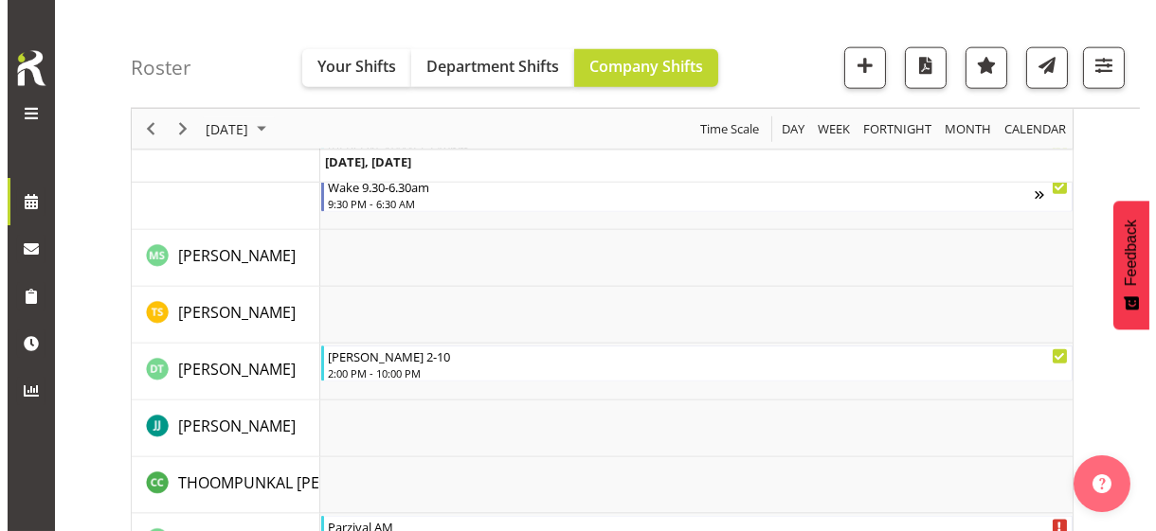
scroll to position [5107, 0]
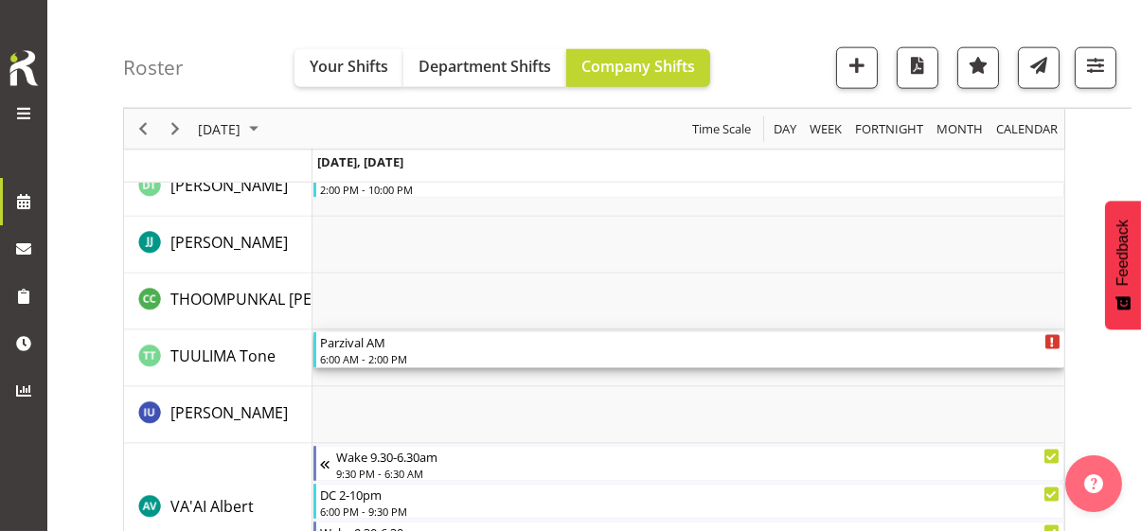
click at [362, 352] on div "6:00 AM - 2:00 PM" at bounding box center [690, 358] width 741 height 15
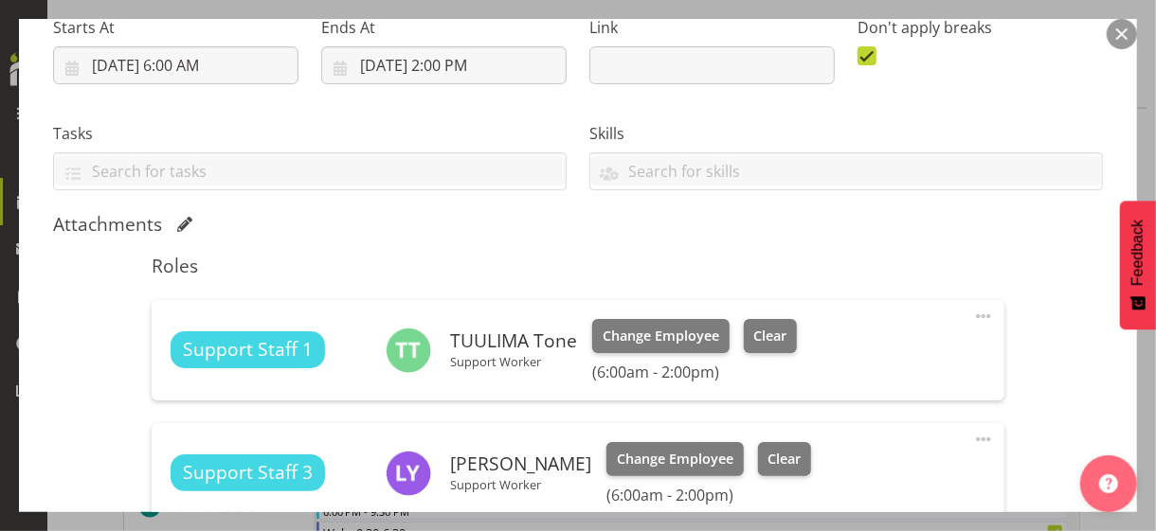
scroll to position [474, 0]
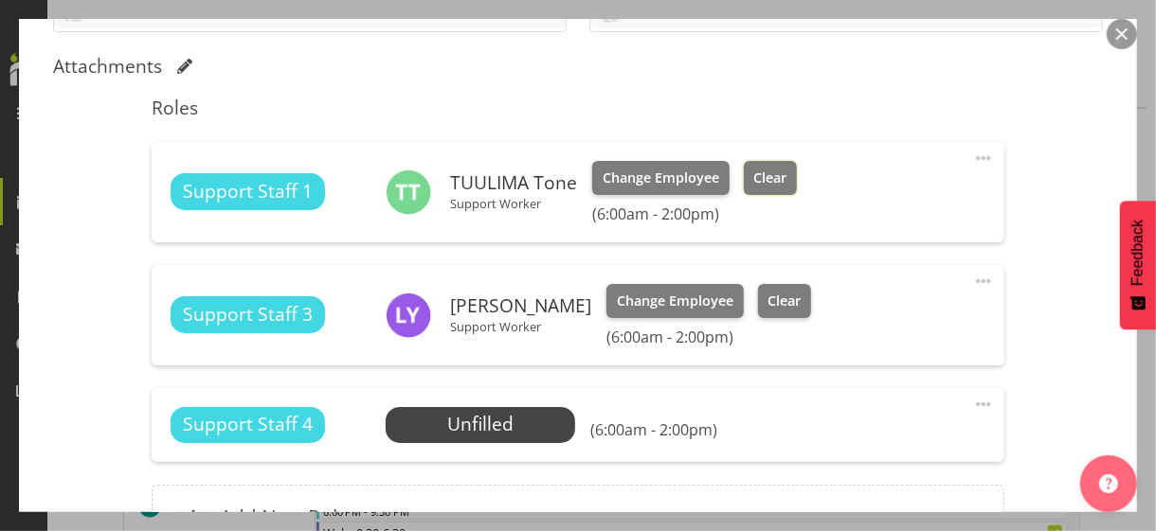
drag, startPoint x: 775, startPoint y: 187, endPoint x: 588, endPoint y: 185, distance: 186.6
click at [774, 187] on button "Clear" at bounding box center [771, 178] width 54 height 34
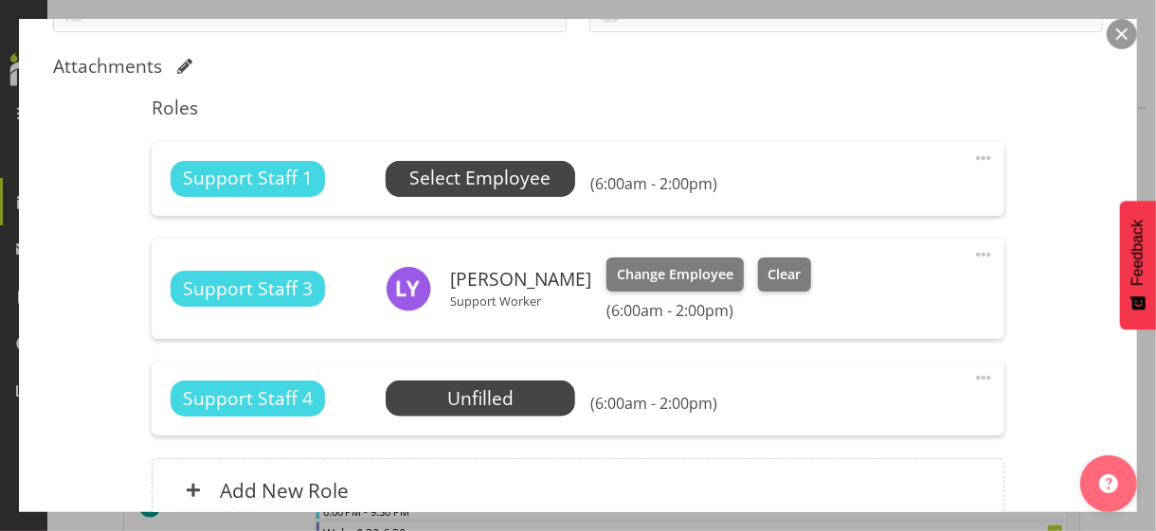
click at [453, 177] on span "Select Employee" at bounding box center [479, 178] width 141 height 27
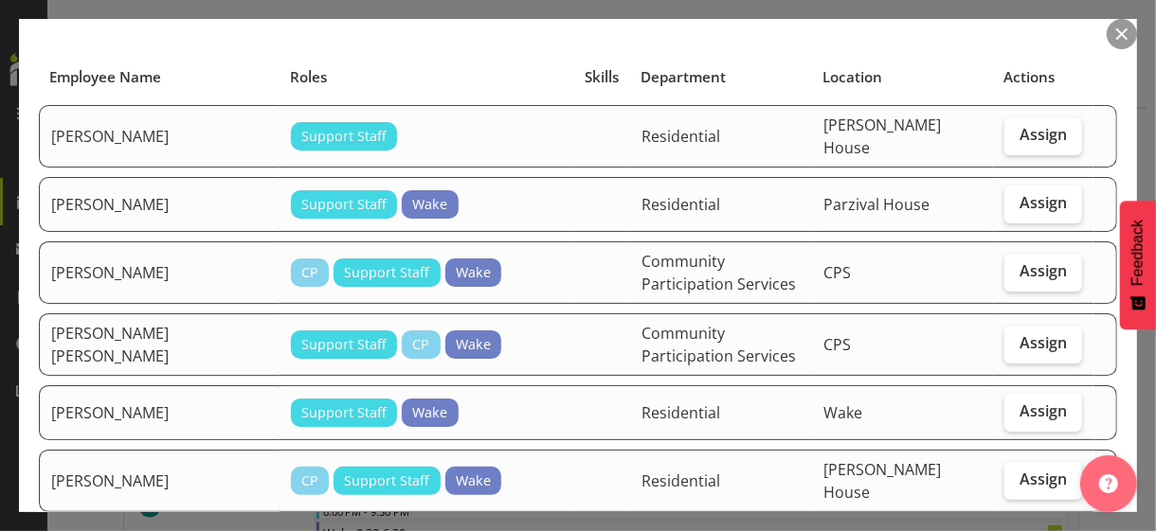
scroll to position [189, 0]
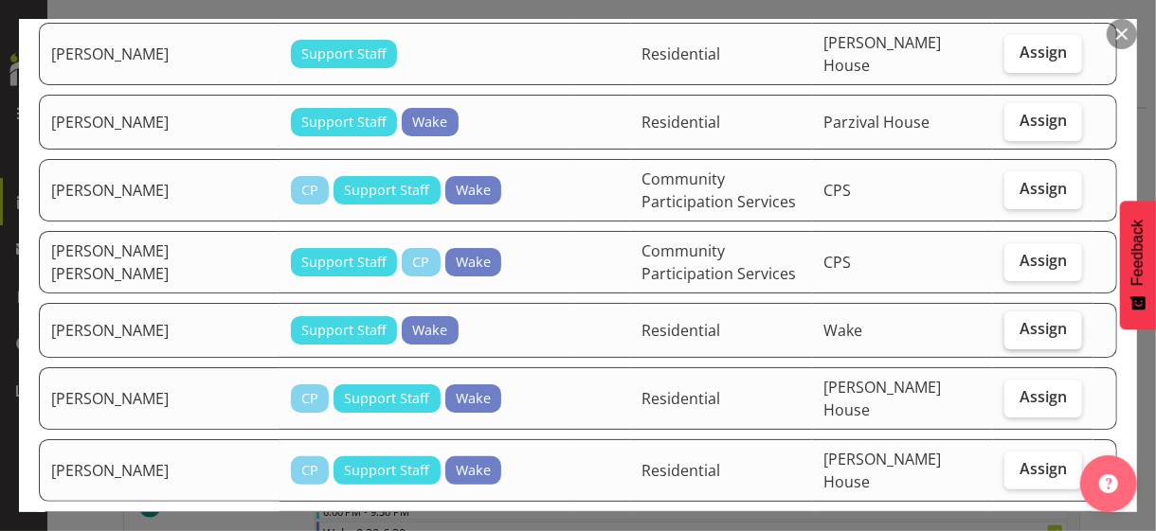
click at [1026, 322] on span "Assign" at bounding box center [1042, 328] width 47 height 19
click at [1016, 323] on input "Assign" at bounding box center [1010, 329] width 12 height 12
checkbox input "true"
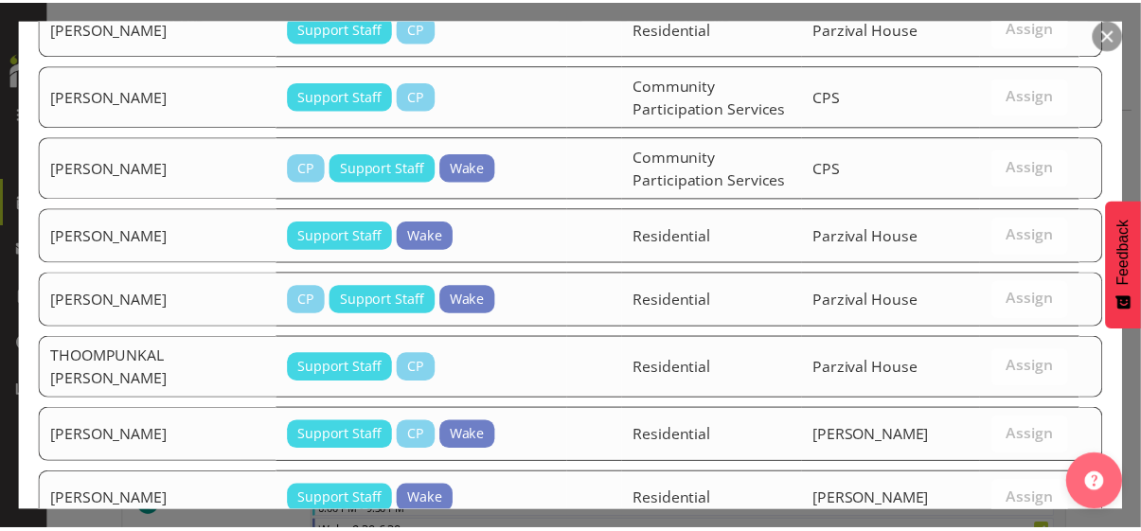
scroll to position [3217, 0]
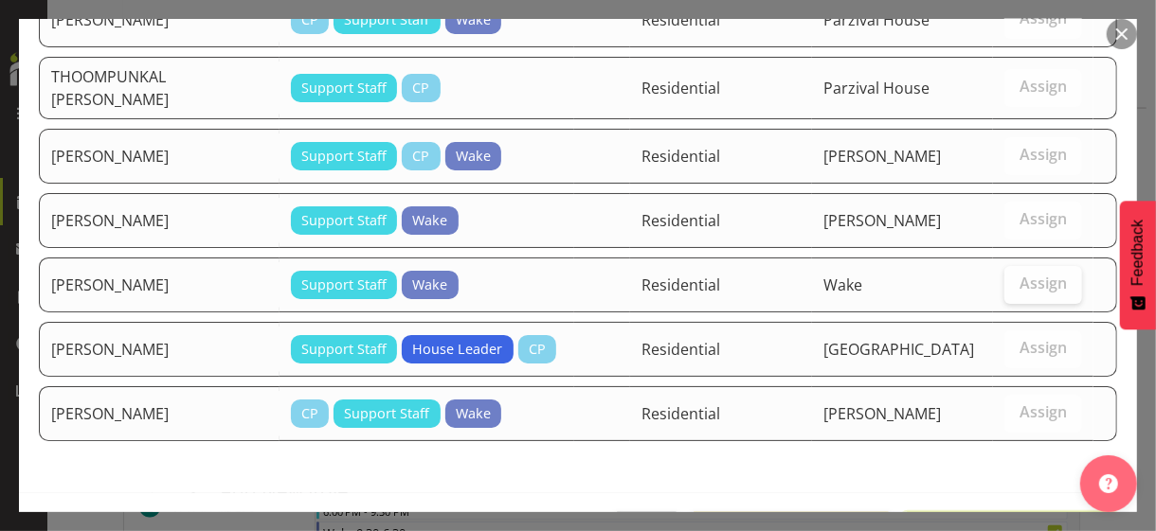
click at [993, 522] on span "Assign [PERSON_NAME]" at bounding box center [1009, 533] width 191 height 23
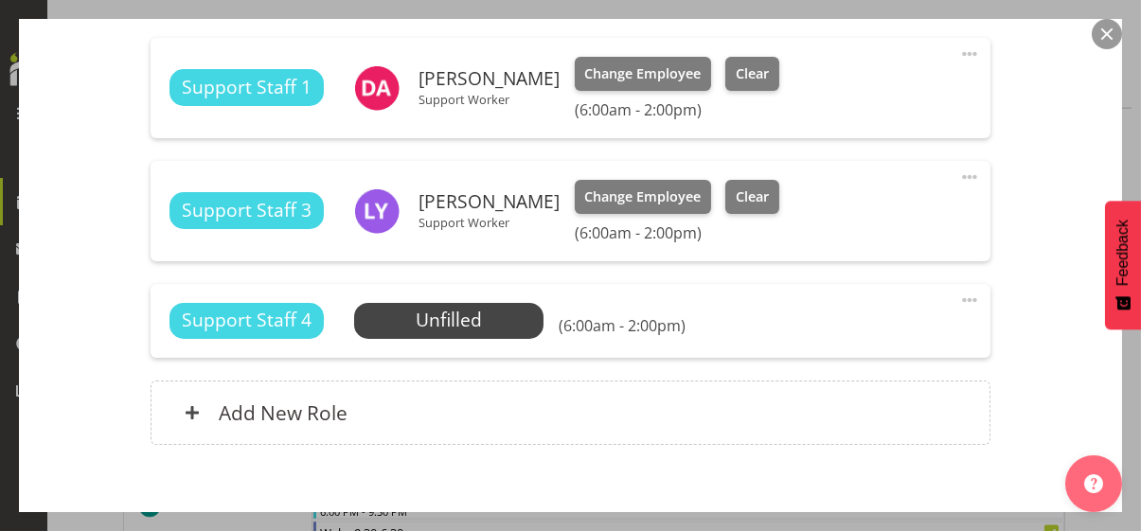
scroll to position [676, 0]
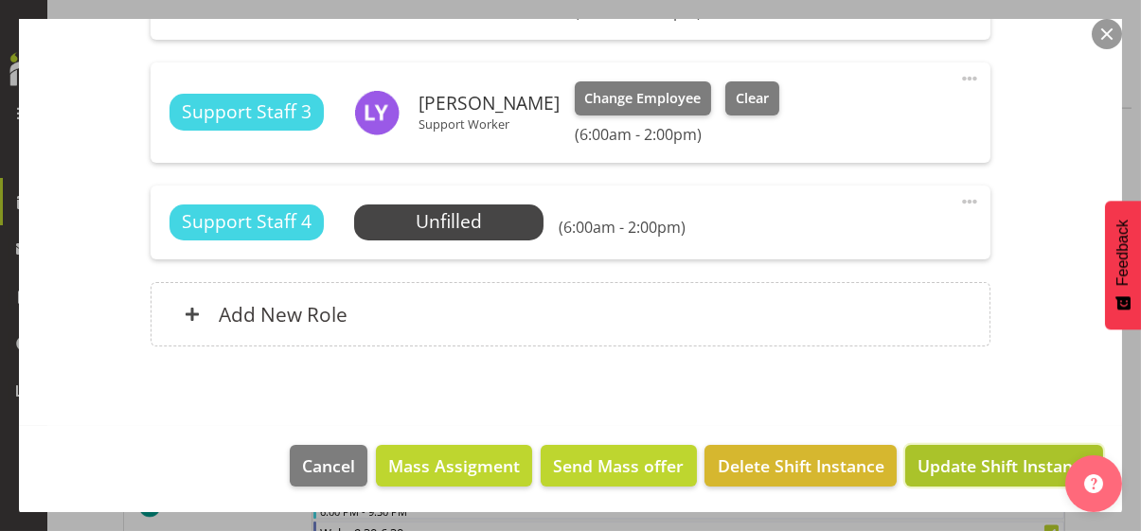
click at [986, 462] on span "Update Shift Instance" at bounding box center [1004, 466] width 173 height 25
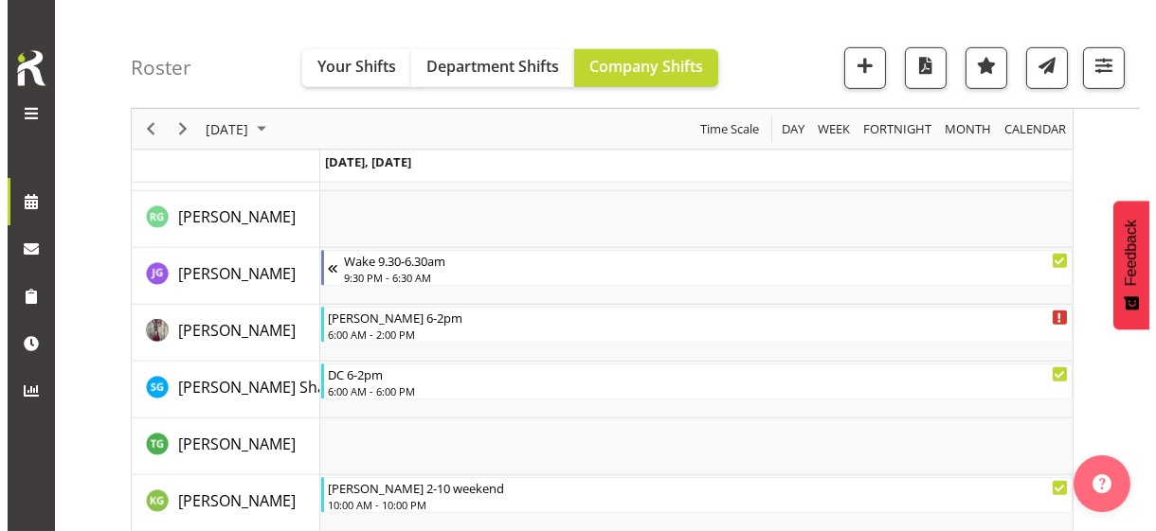
scroll to position [1907, 0]
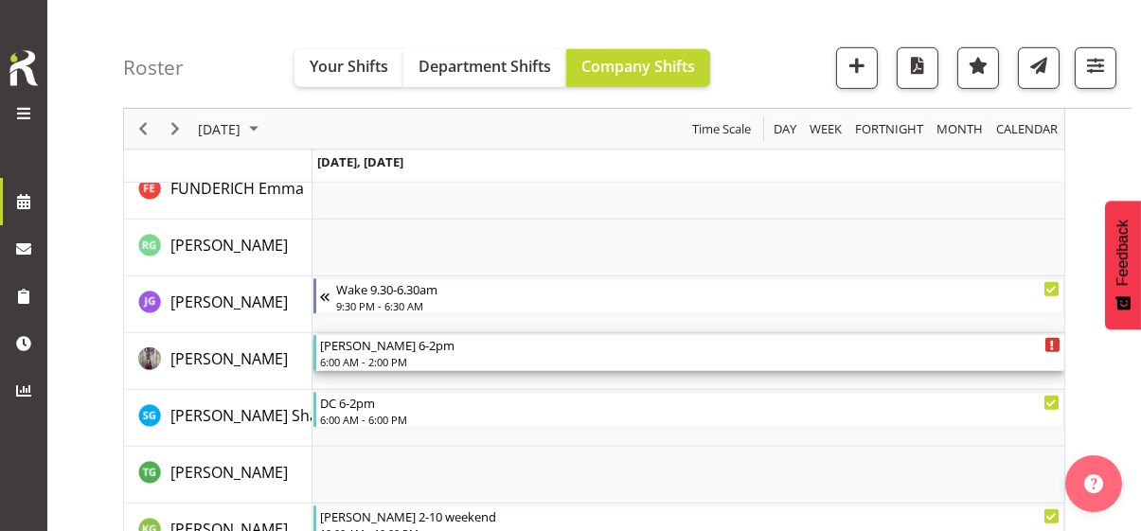
click at [372, 357] on div "6:00 AM - 2:00 PM" at bounding box center [690, 361] width 741 height 15
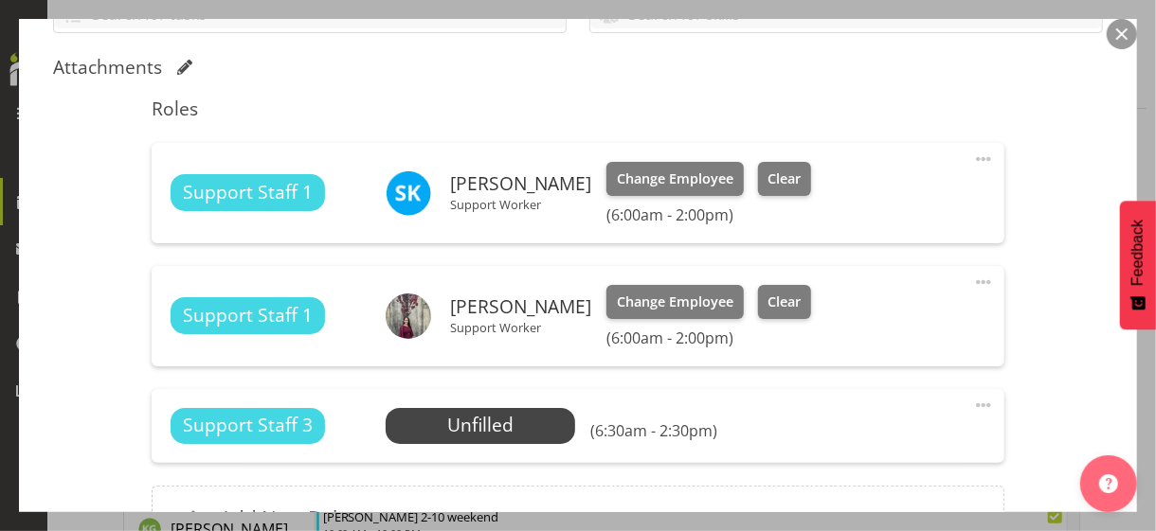
scroll to position [474, 0]
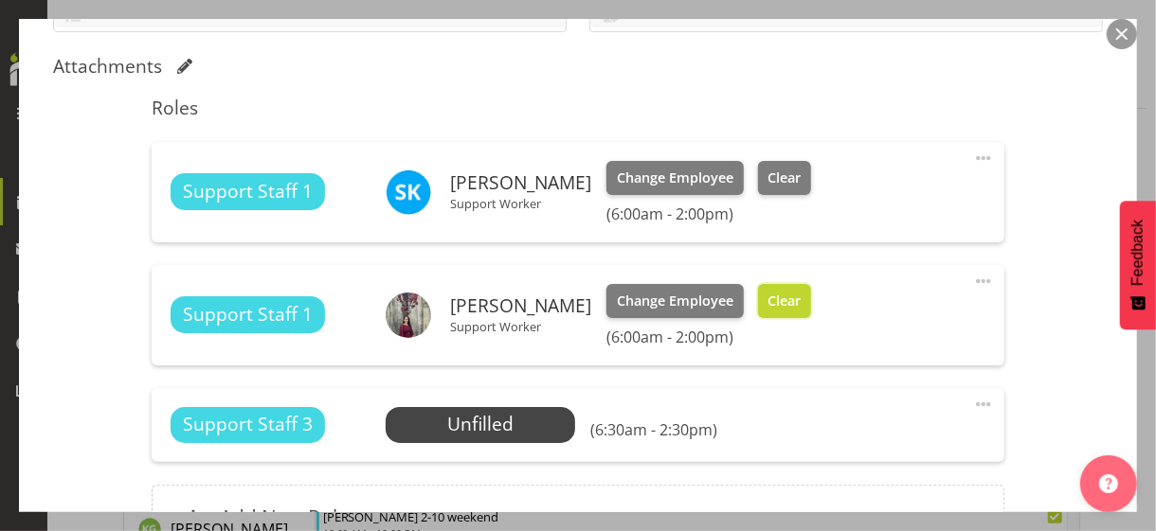
click at [800, 301] on span "Clear" at bounding box center [783, 301] width 33 height 21
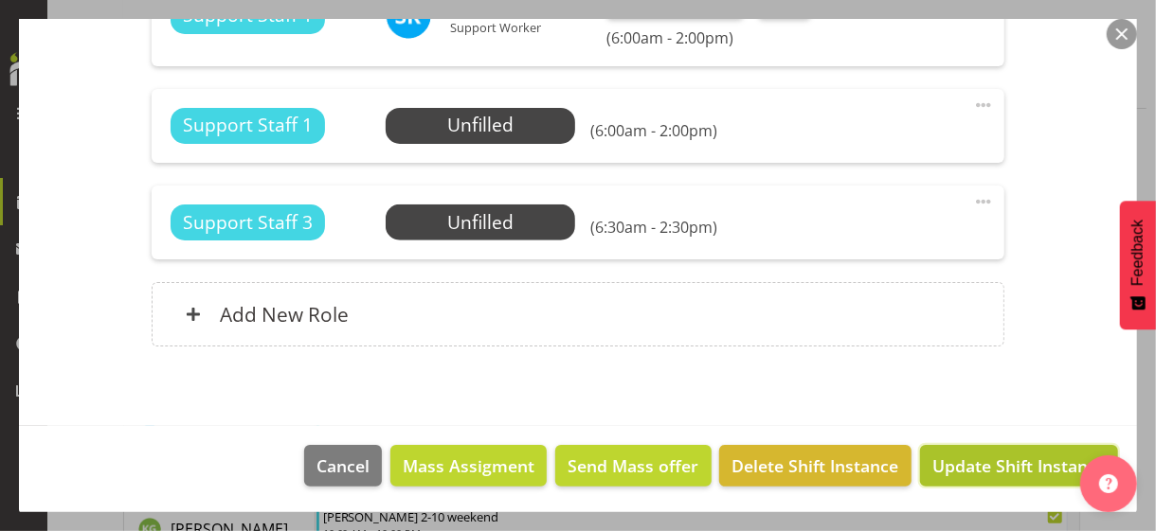
click at [995, 461] on span "Update Shift Instance" at bounding box center [1018, 466] width 173 height 25
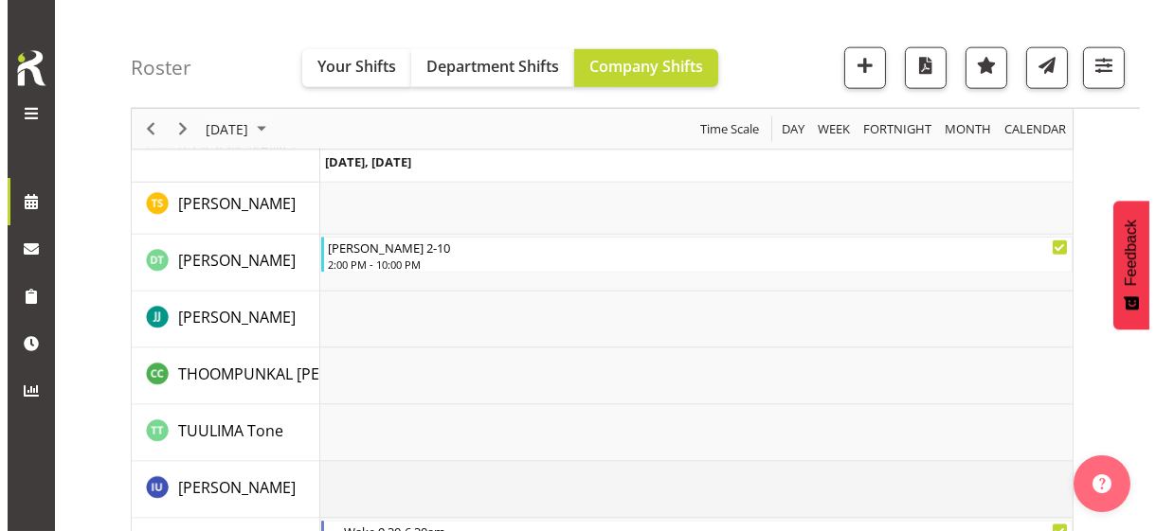
scroll to position [5544, 0]
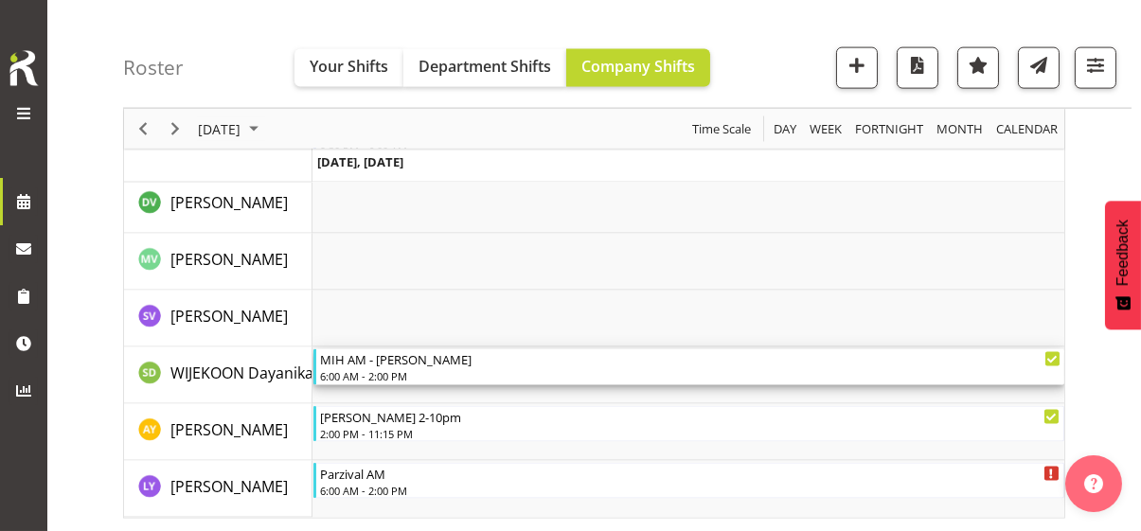
click at [391, 373] on div "6:00 AM - 2:00 PM" at bounding box center [690, 375] width 741 height 15
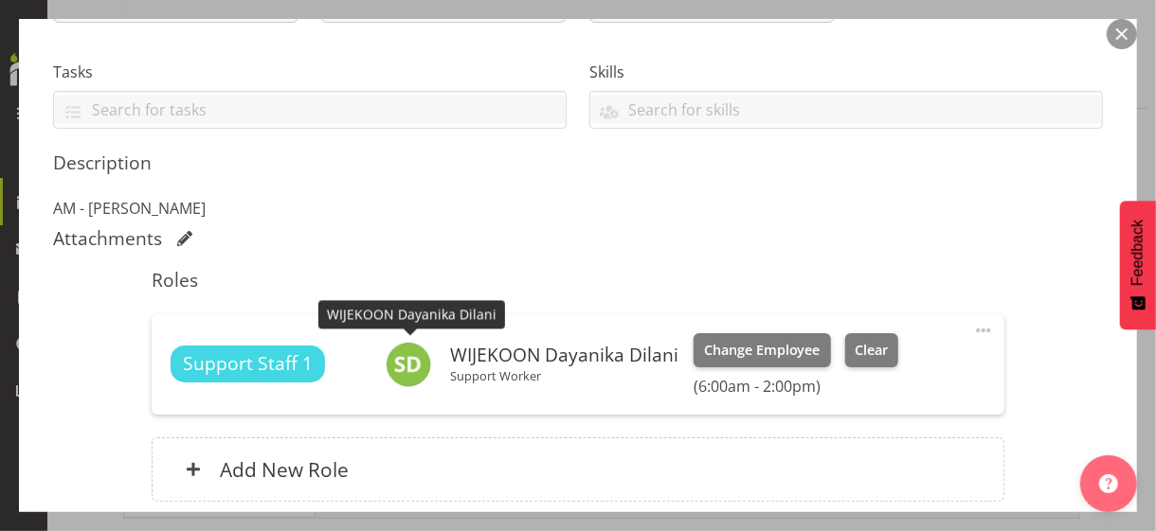
scroll to position [379, 0]
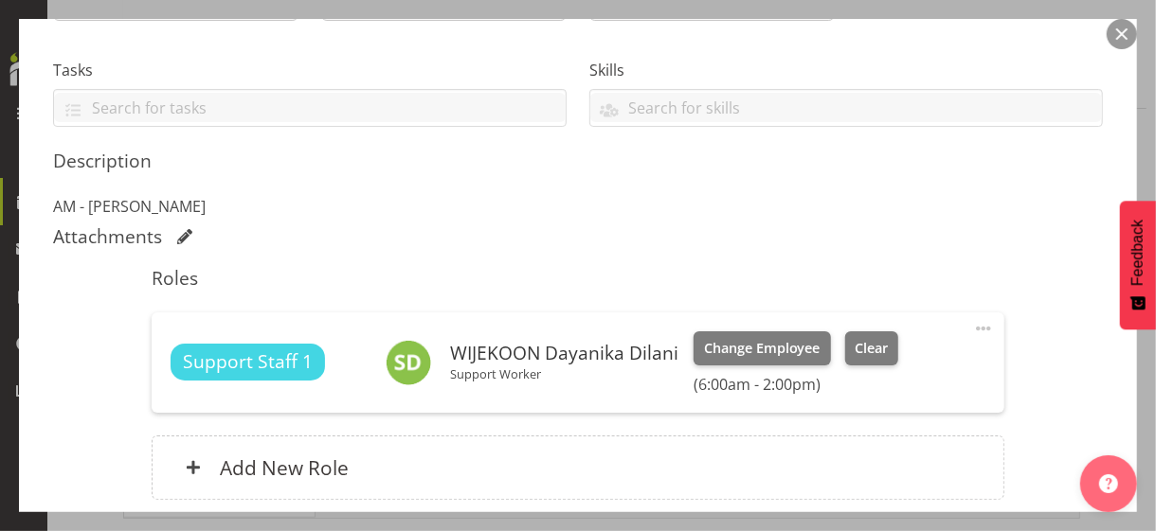
click at [972, 322] on span at bounding box center [983, 328] width 23 height 23
click at [847, 364] on link "Edit" at bounding box center [904, 374] width 182 height 34
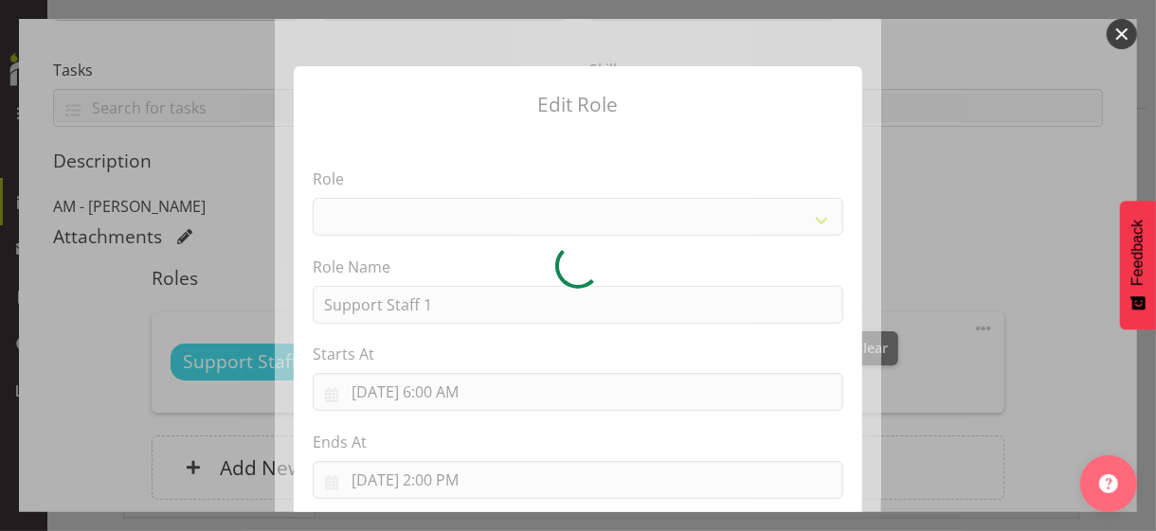
select select "1091"
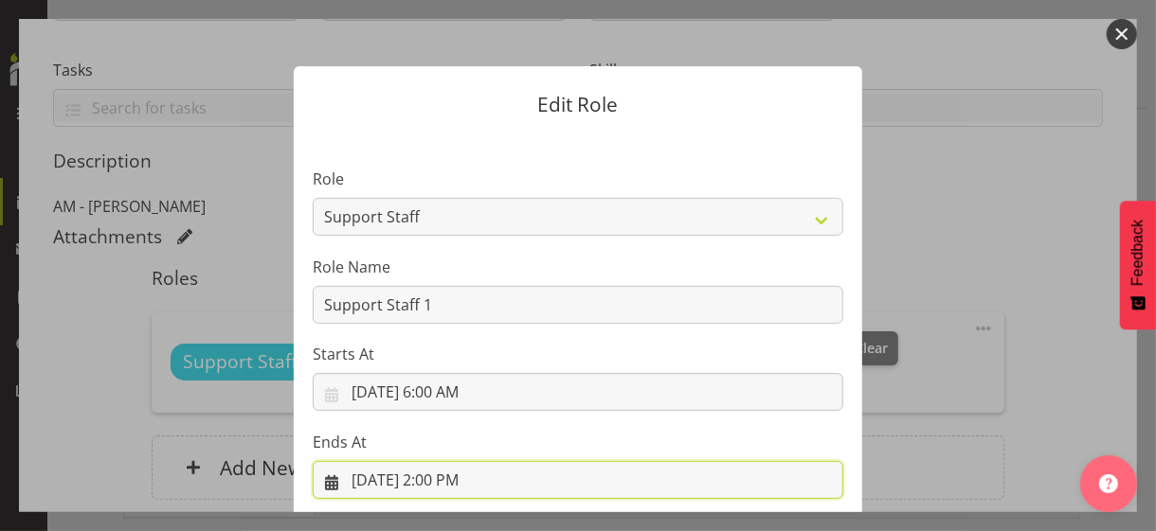
click at [436, 478] on input "[DATE] 2:00 PM" at bounding box center [578, 480] width 530 height 38
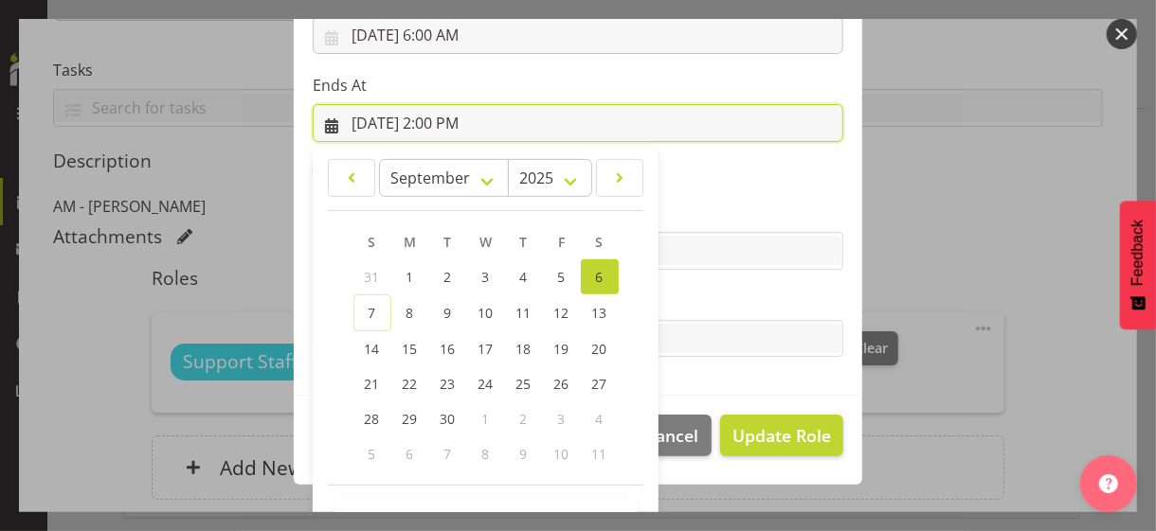
scroll to position [418, 0]
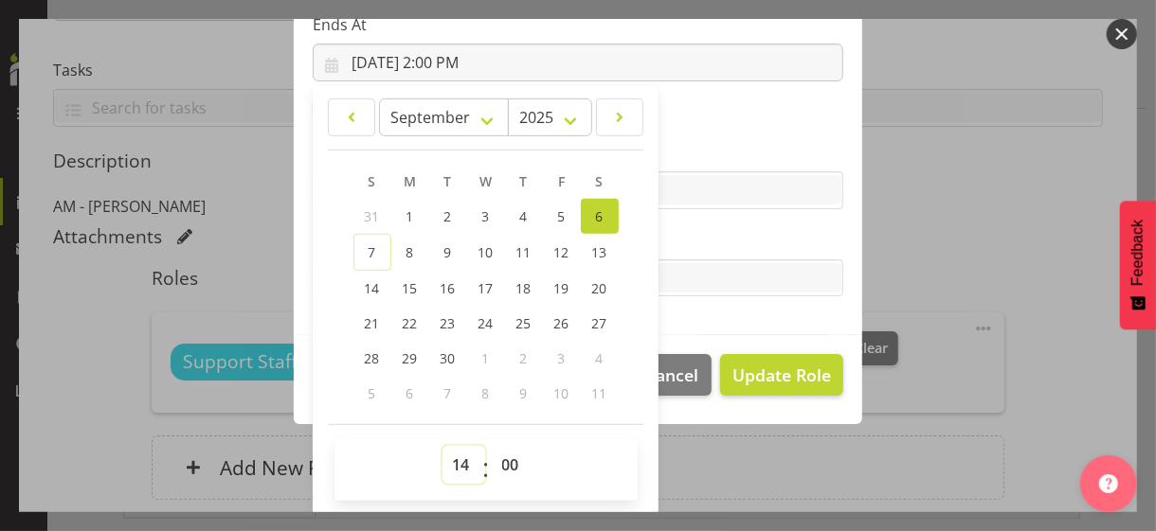
click at [452, 462] on select "00 01 02 03 04 05 06 07 08 09 10 11 12 13 14 15 16 17 18 19 20 21 22 23" at bounding box center [463, 465] width 43 height 38
select select "18"
click at [442, 446] on select "00 01 02 03 04 05 06 07 08 09 10 11 12 13 14 15 16 17 18 19 20 21 22 23" at bounding box center [463, 465] width 43 height 38
type input "[DATE] 6:00 PM"
click at [689, 239] on label "Tasks" at bounding box center [578, 240] width 530 height 23
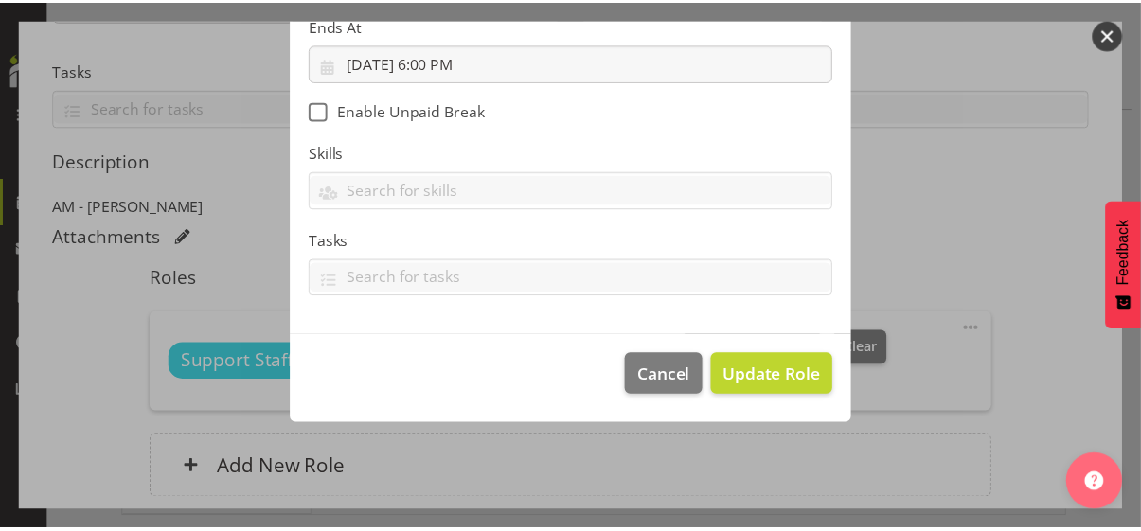
scroll to position [328, 0]
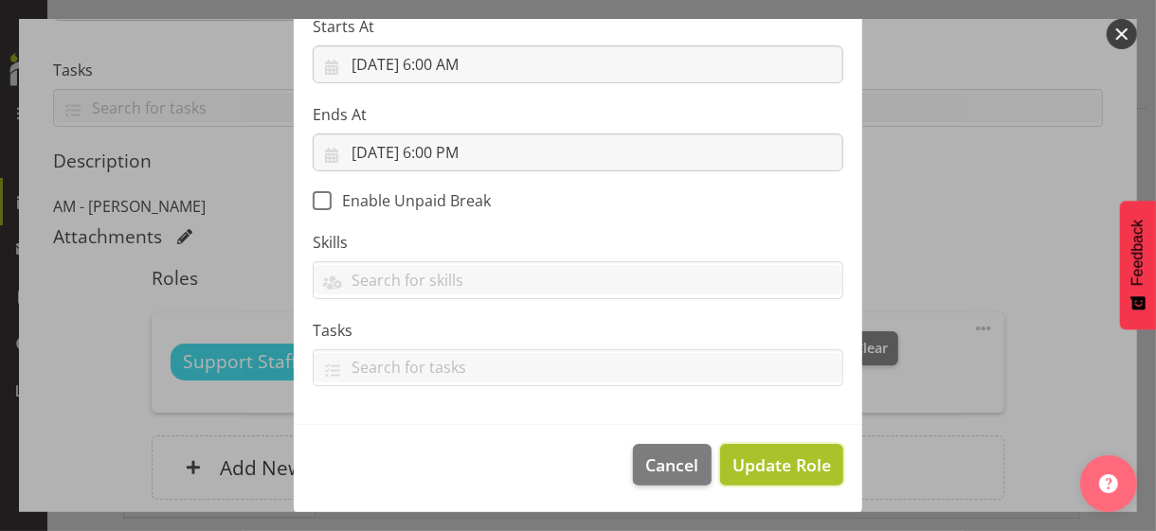
click at [780, 459] on span "Update Role" at bounding box center [781, 465] width 99 height 25
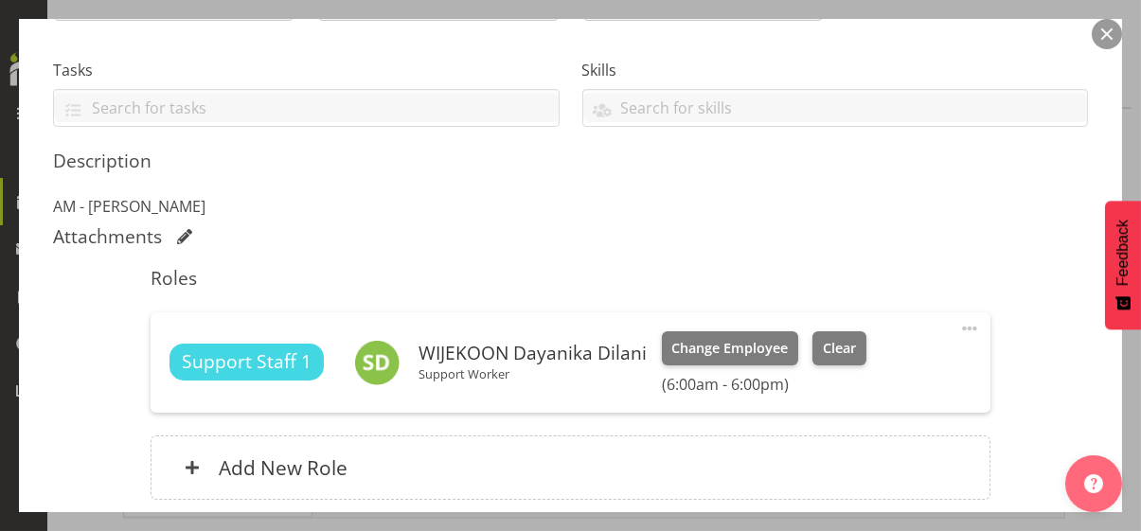
click at [1032, 391] on div "Shift Instance Name MIH AM - [PERSON_NAME] Location [PERSON_NAME] Department Re…" at bounding box center [570, 175] width 1035 height 695
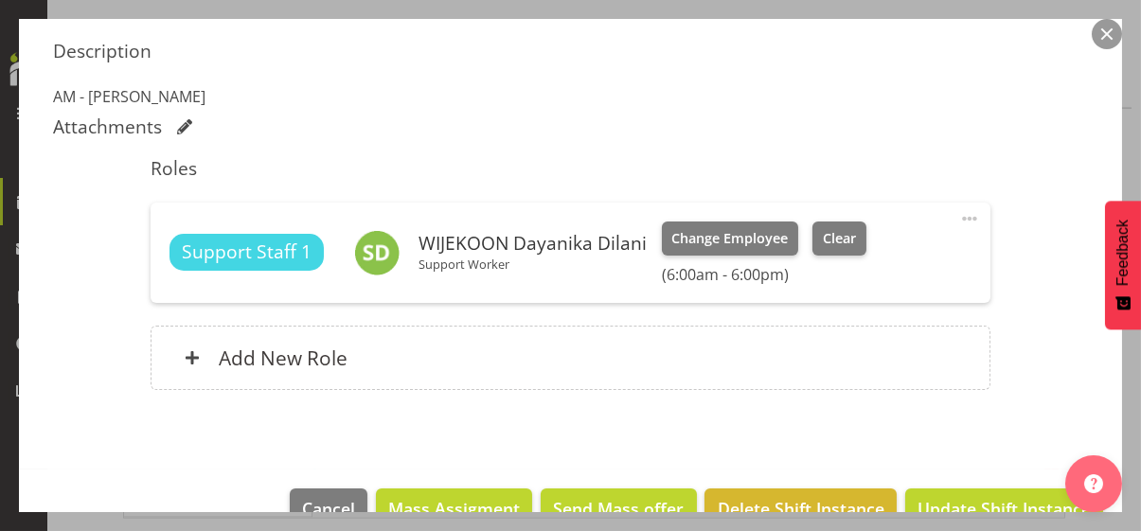
scroll to position [531, 0]
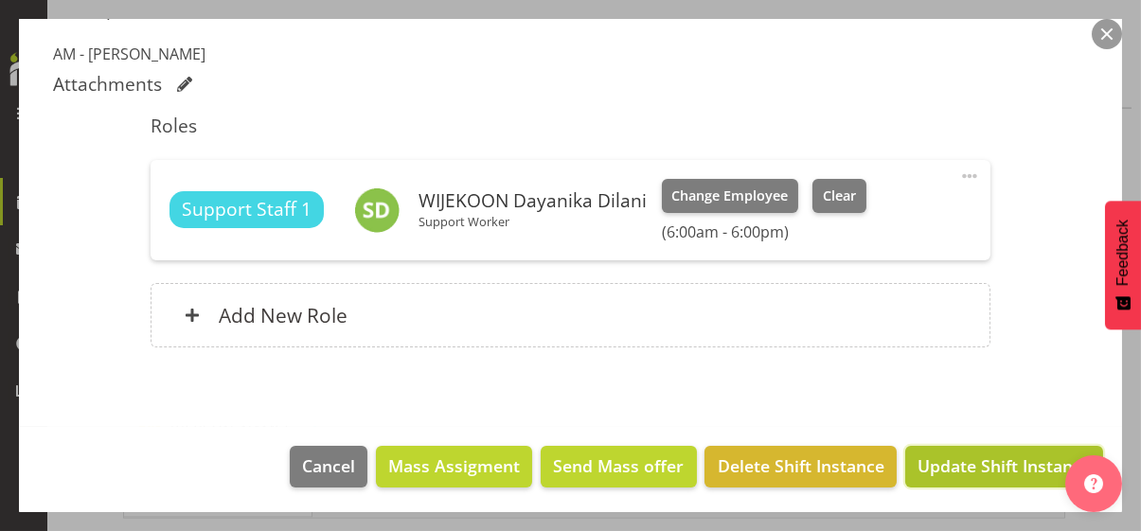
click at [965, 464] on span "Update Shift Instance" at bounding box center [1004, 466] width 173 height 25
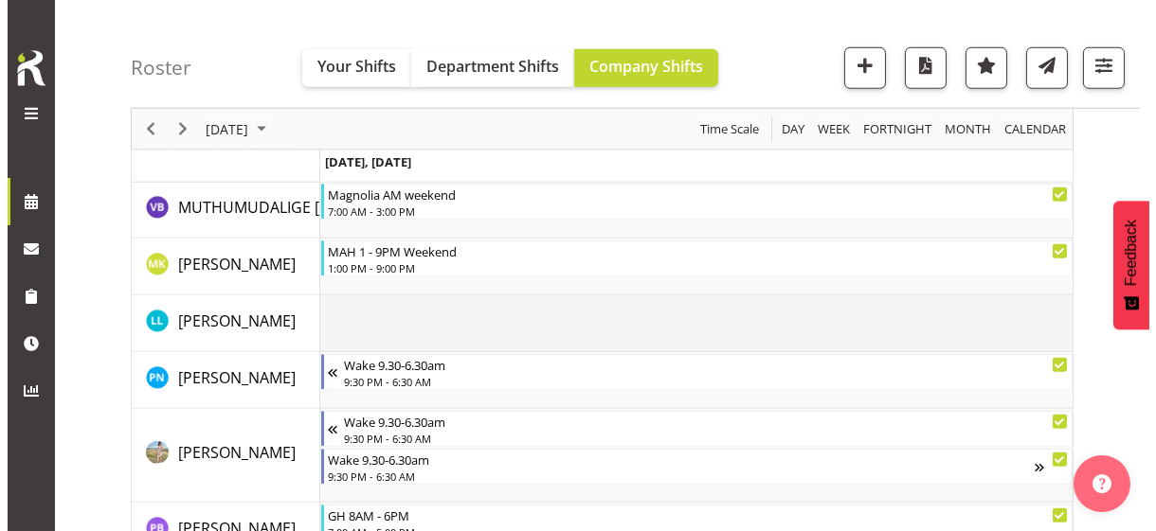
scroll to position [3365, 0]
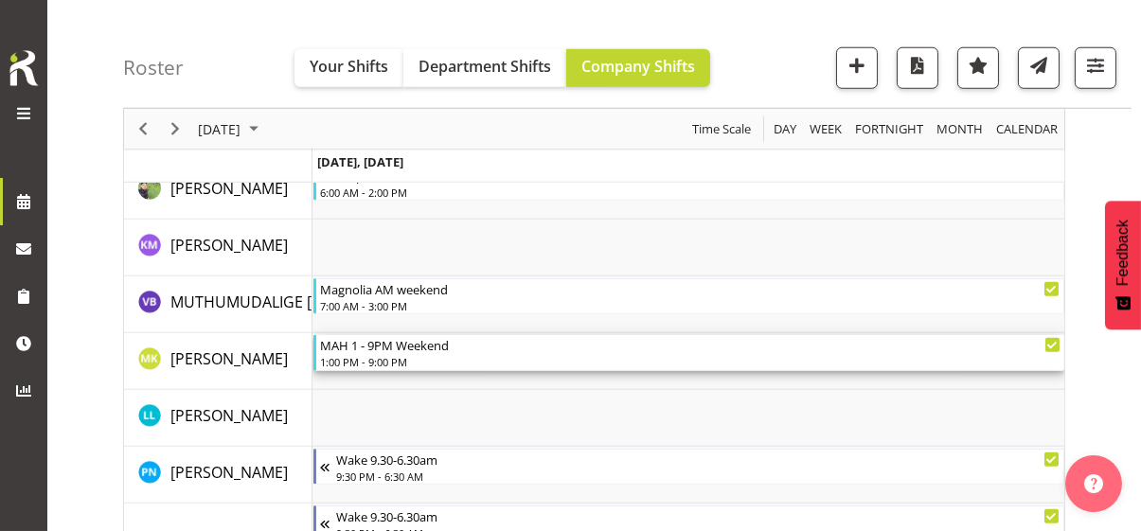
click at [388, 357] on div "1:00 PM - 9:00 PM" at bounding box center [690, 361] width 741 height 15
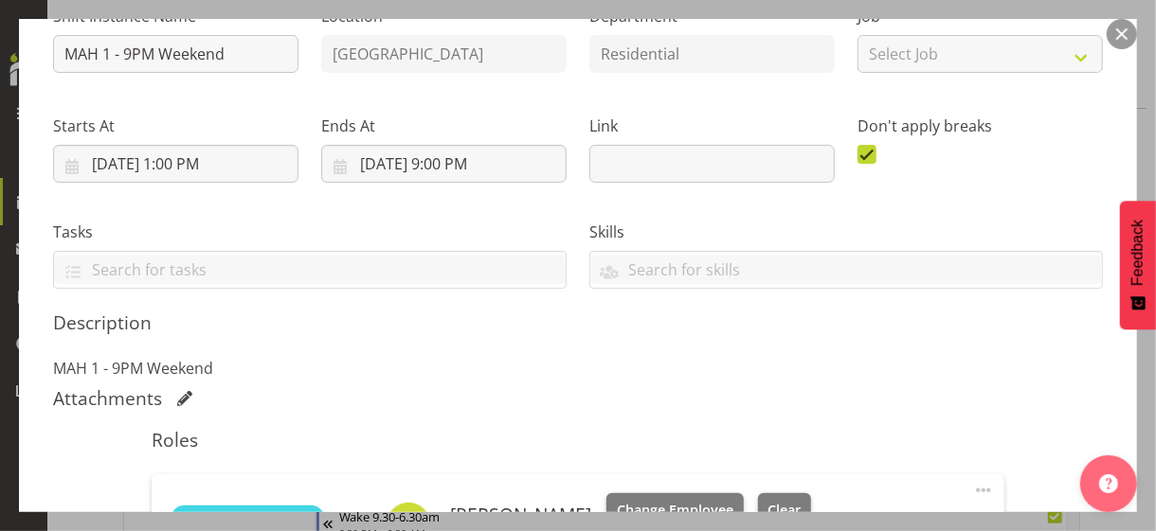
scroll to position [474, 0]
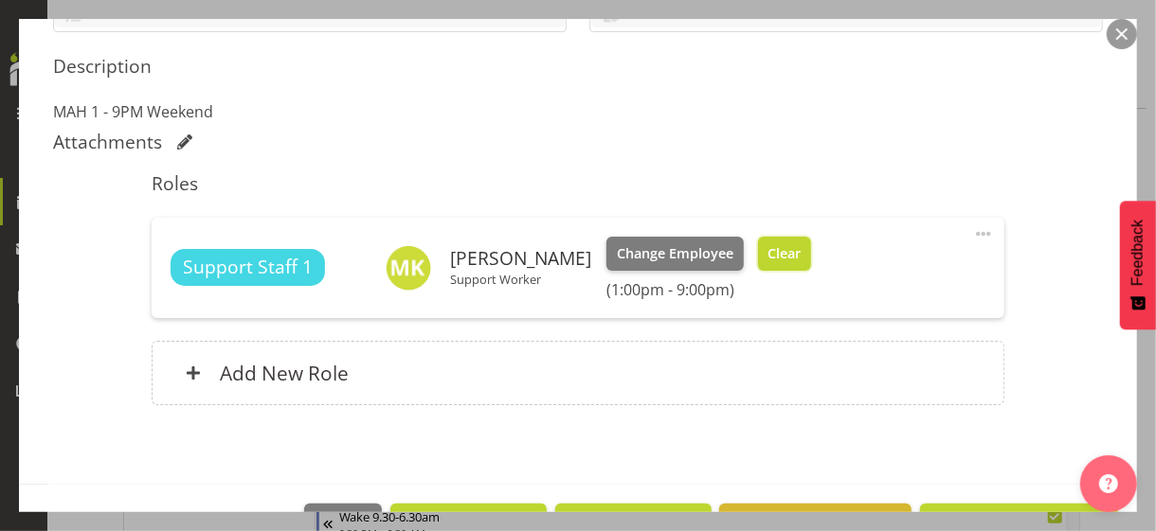
click at [812, 264] on button "Clear" at bounding box center [785, 254] width 54 height 34
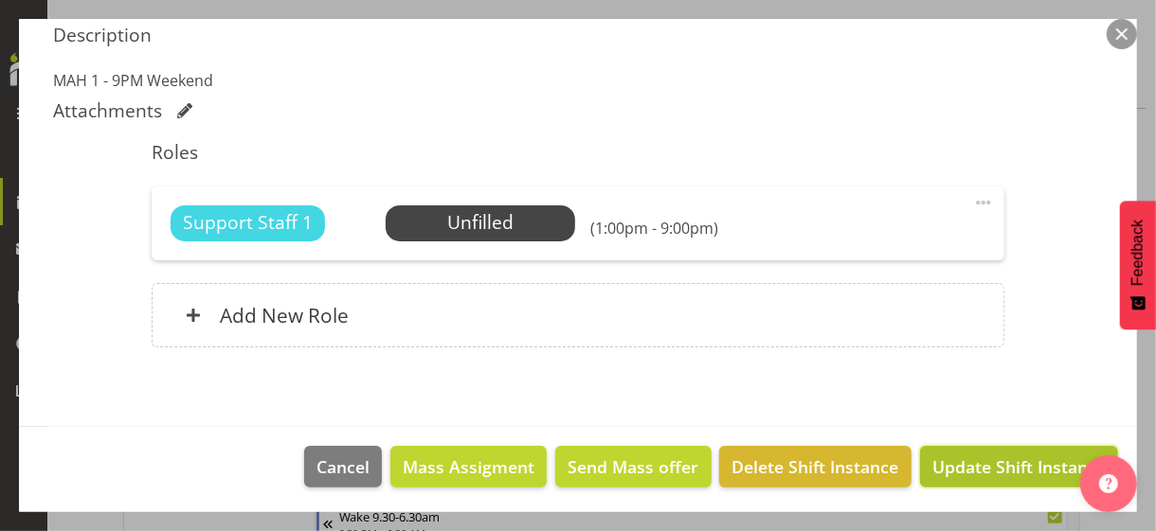
click at [960, 457] on span "Update Shift Instance" at bounding box center [1018, 467] width 173 height 25
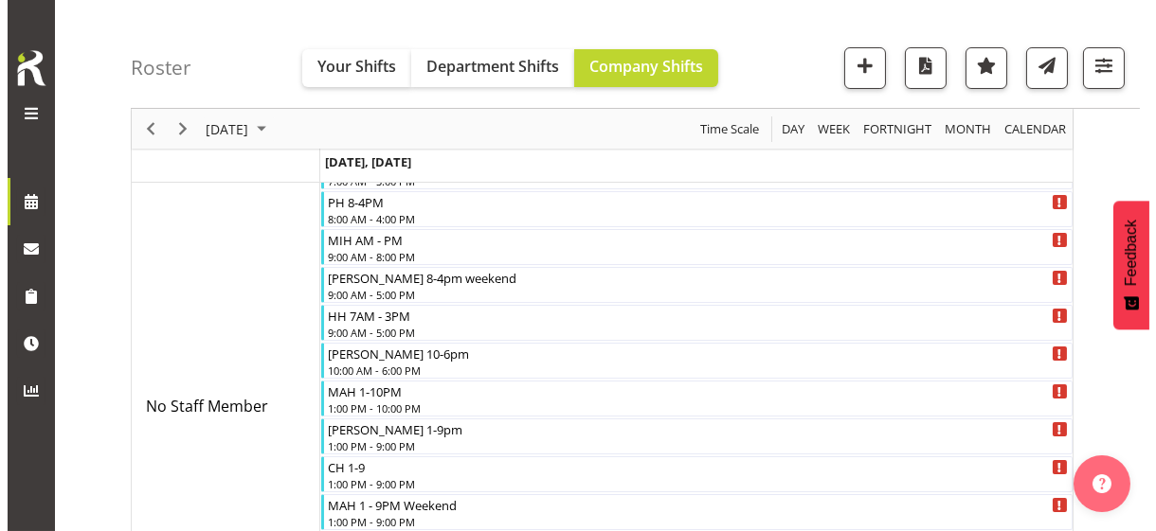
scroll to position [428, 0]
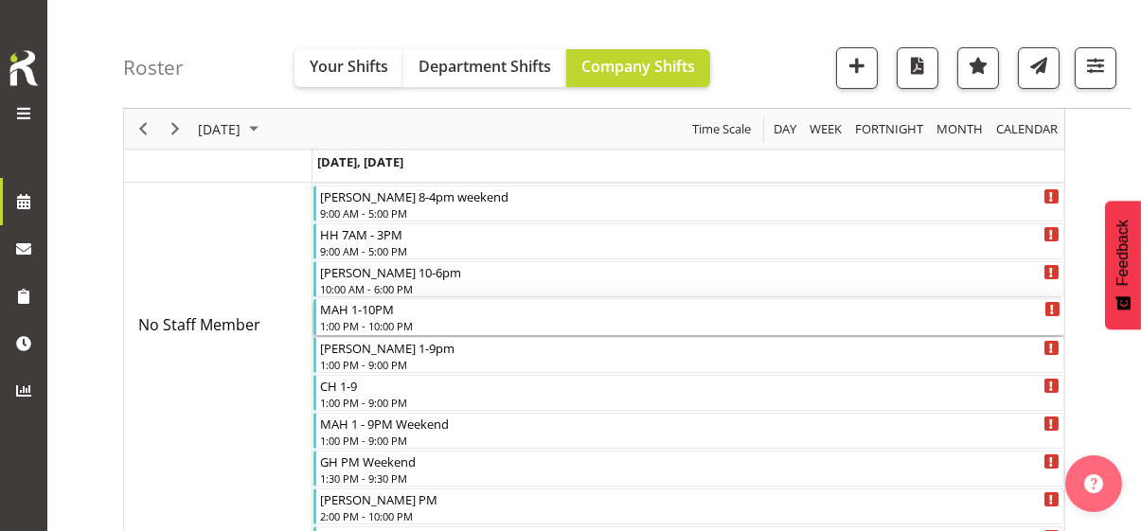
click at [367, 319] on div "1:00 PM - 10:00 PM" at bounding box center [690, 325] width 741 height 15
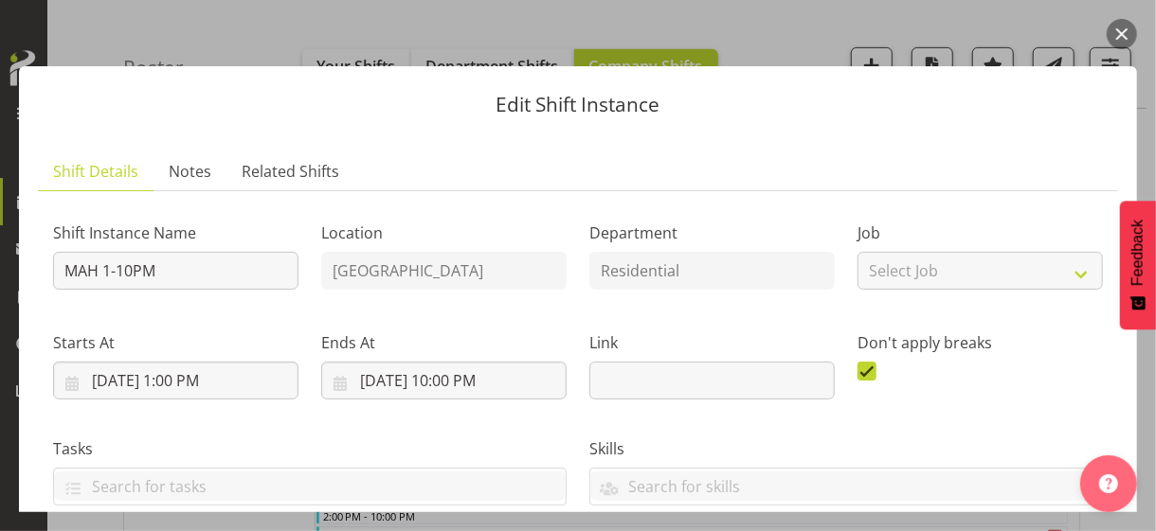
click at [1114, 32] on button "button" at bounding box center [1121, 34] width 30 height 30
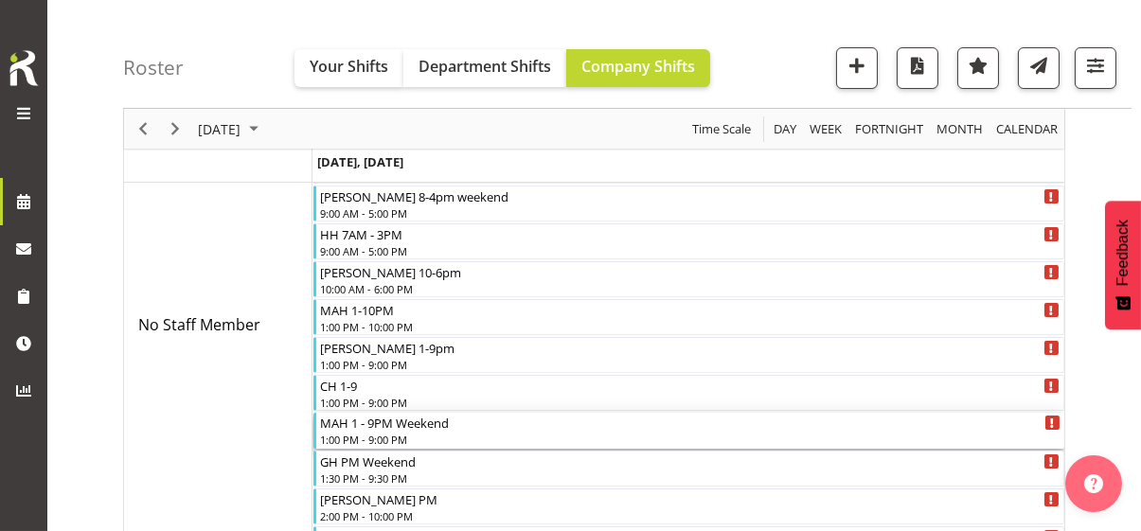
click at [350, 429] on div "MAH 1 - 9PM Weekend" at bounding box center [690, 422] width 741 height 19
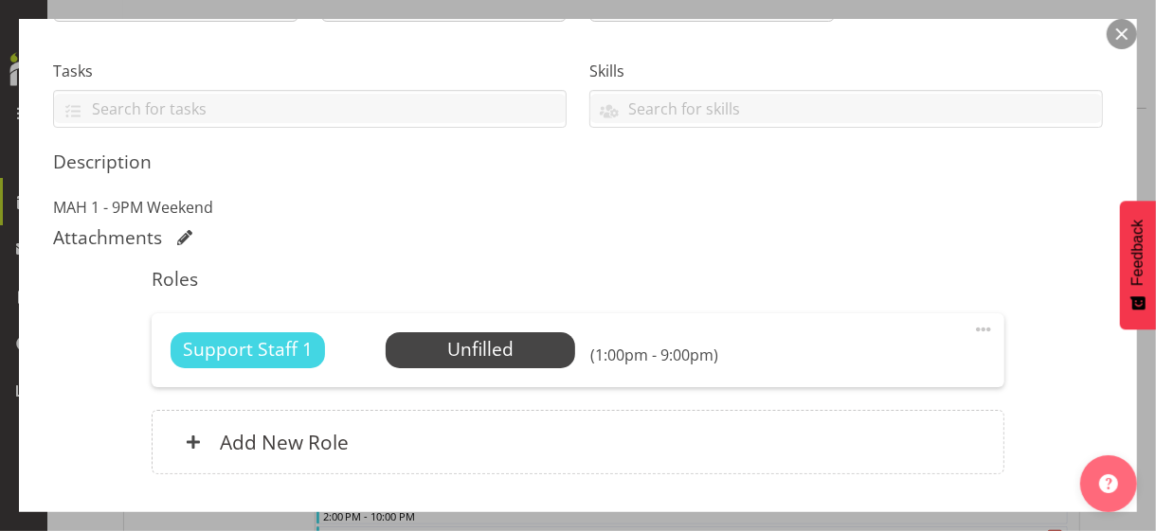
scroll to position [379, 0]
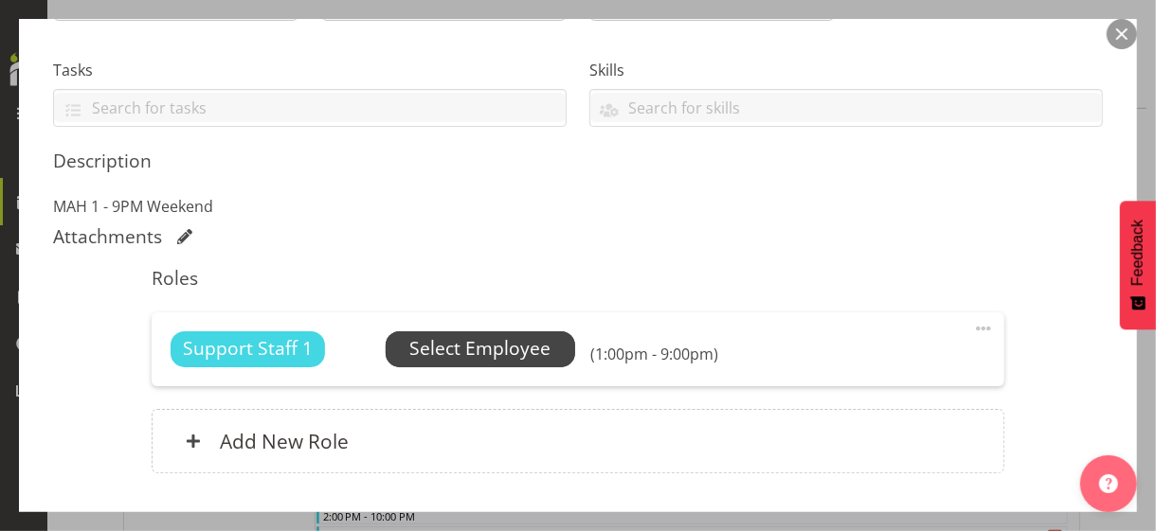
click at [455, 355] on span "Select Employee" at bounding box center [479, 348] width 141 height 27
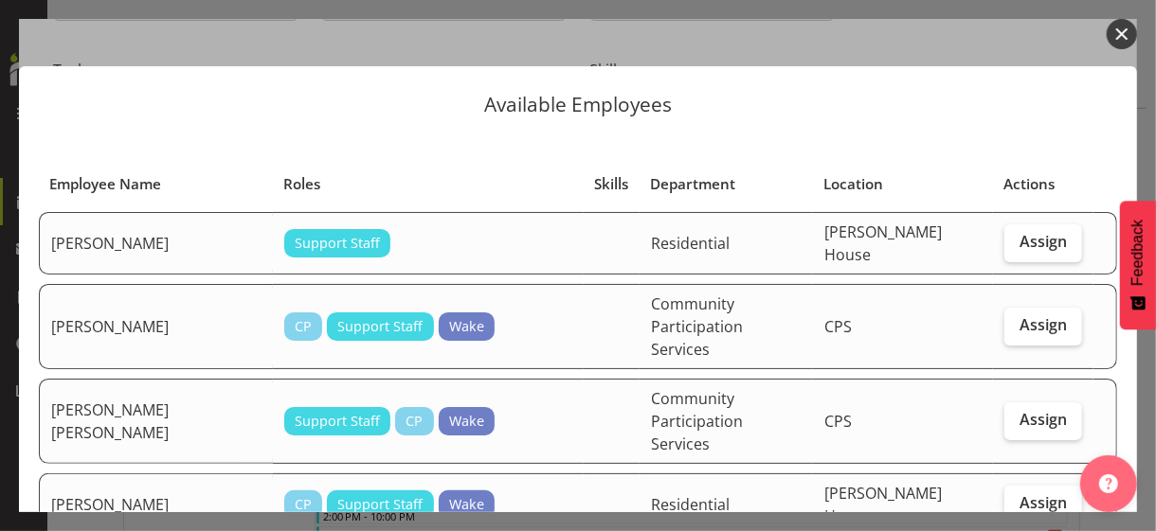
click at [1030, 395] on td "Assign" at bounding box center [1043, 421] width 100 height 85
click at [1025, 410] on span "Assign" at bounding box center [1042, 419] width 47 height 19
click at [1016, 414] on input "Assign" at bounding box center [1010, 420] width 12 height 12
checkbox input "true"
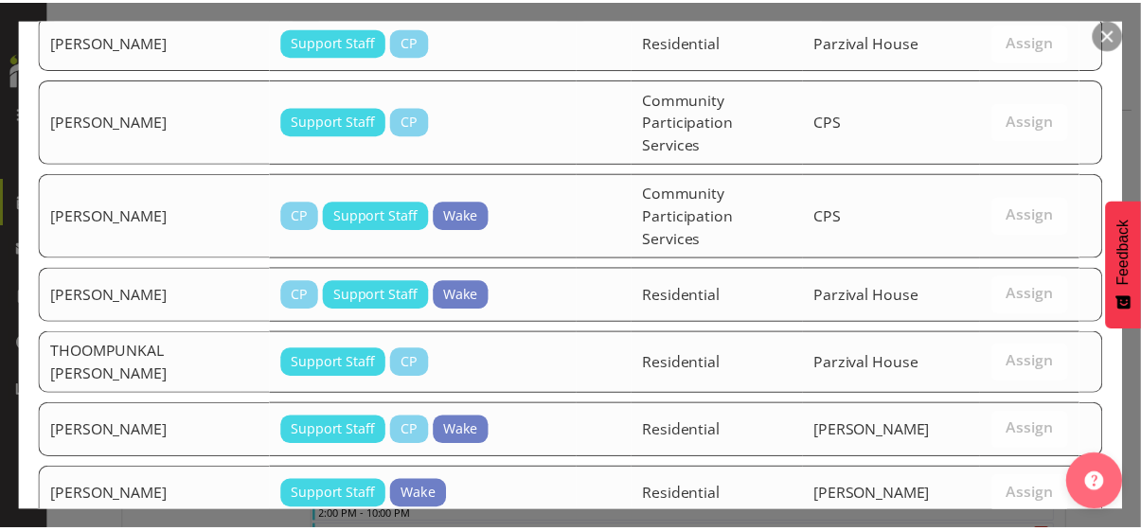
scroll to position [2773, 0]
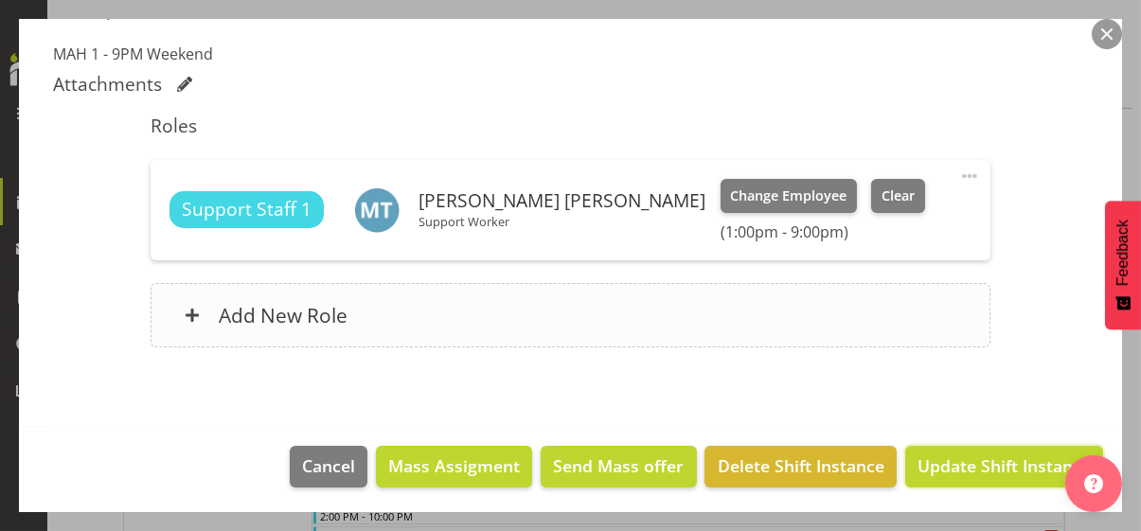
click at [977, 463] on span "Update Shift Instance" at bounding box center [1004, 466] width 173 height 25
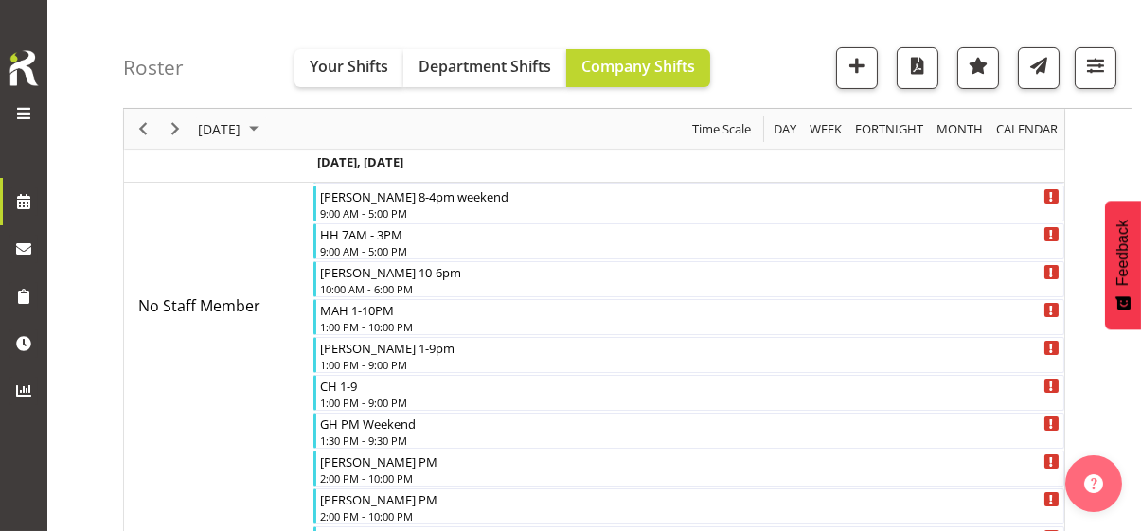
scroll to position [1298, 0]
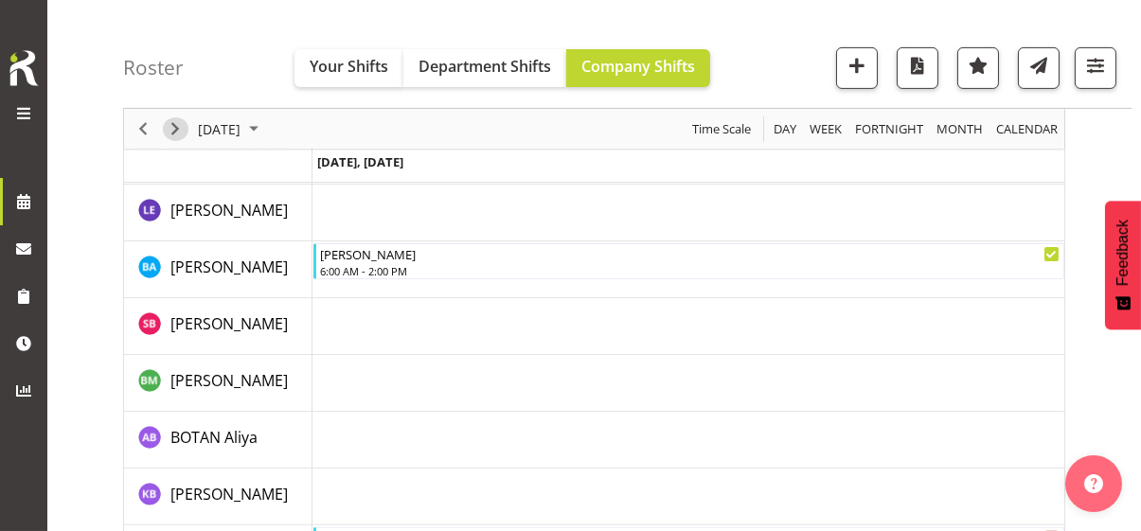
click at [181, 132] on span "Next" at bounding box center [175, 129] width 23 height 24
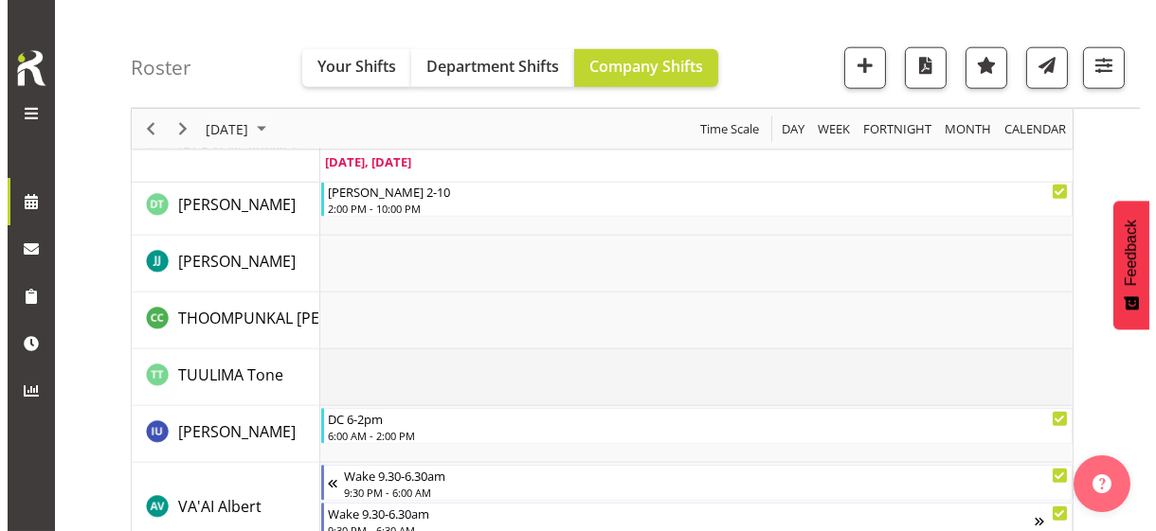
scroll to position [4897, 0]
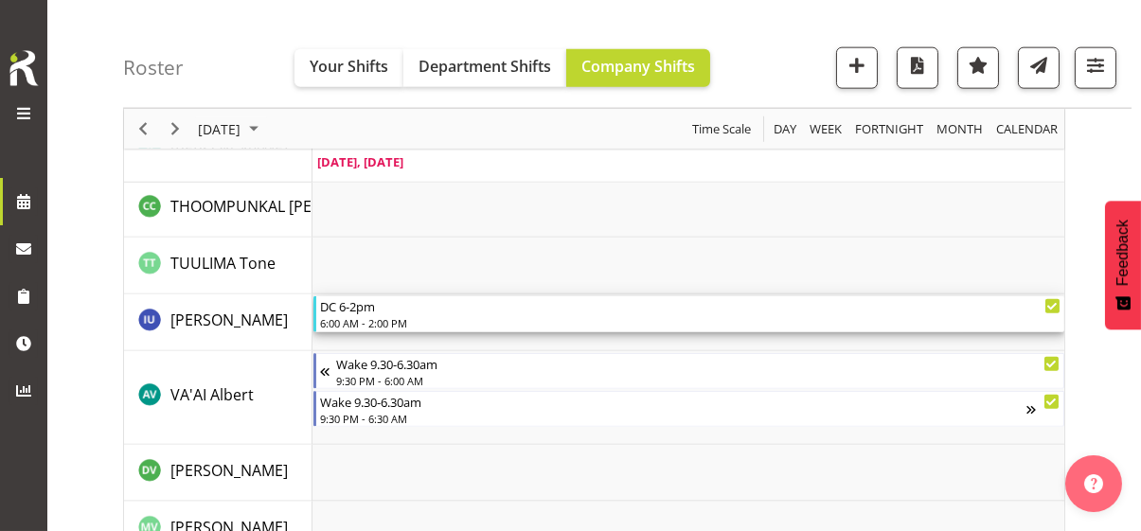
click at [376, 315] on div "6:00 AM - 2:00 PM" at bounding box center [690, 322] width 741 height 15
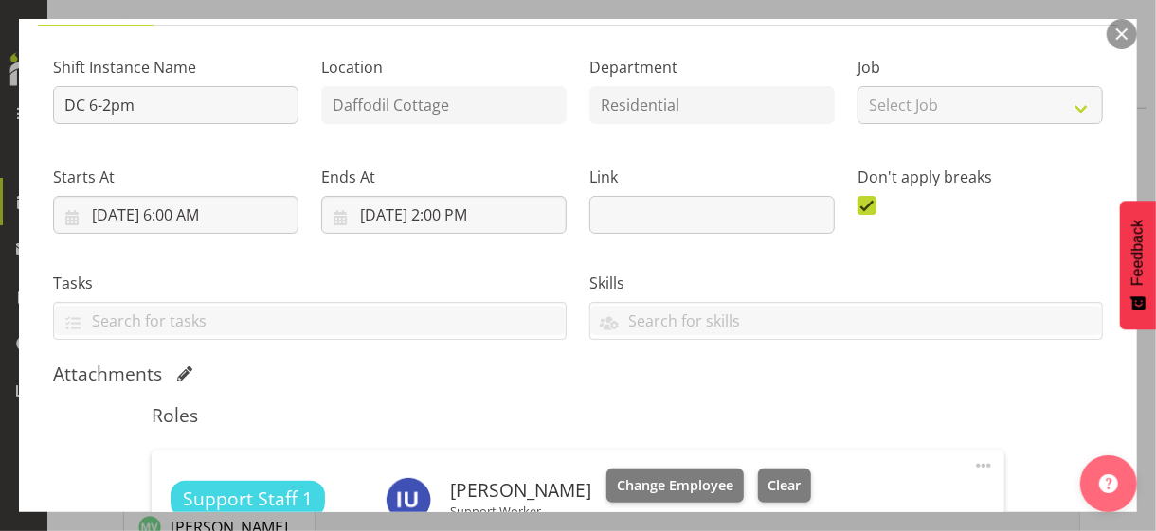
scroll to position [379, 0]
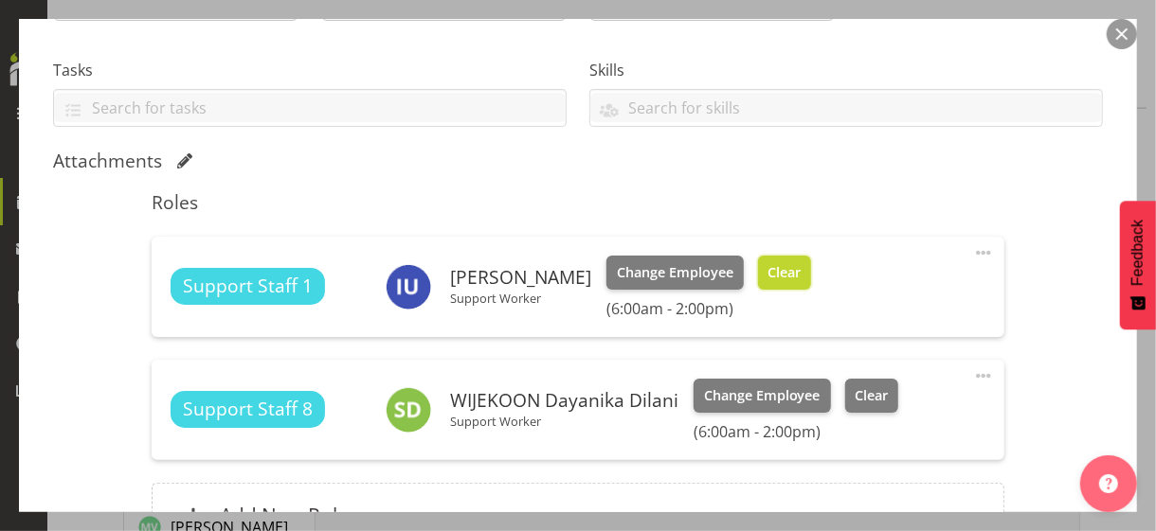
click at [790, 281] on button "Clear" at bounding box center [785, 273] width 54 height 34
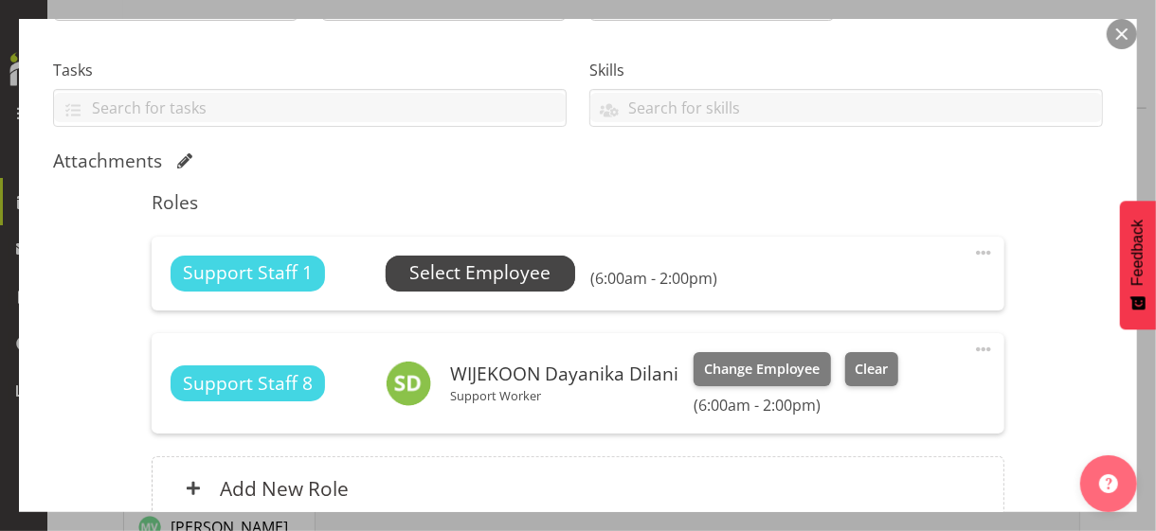
click at [480, 273] on span "Select Employee" at bounding box center [479, 273] width 141 height 27
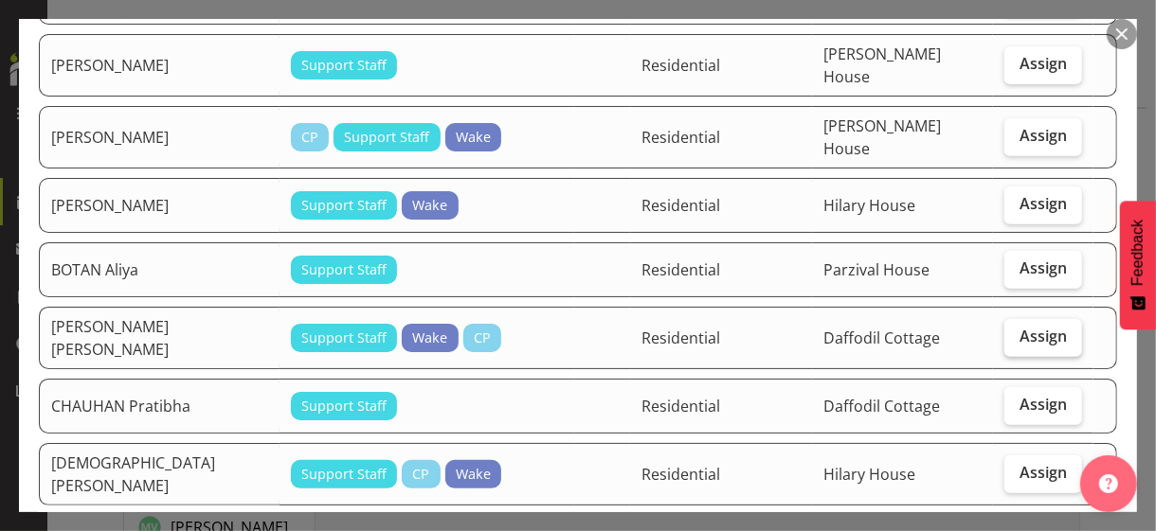
click at [1025, 327] on span "Assign" at bounding box center [1042, 336] width 47 height 19
click at [1016, 331] on input "Assign" at bounding box center [1010, 337] width 12 height 12
checkbox input "true"
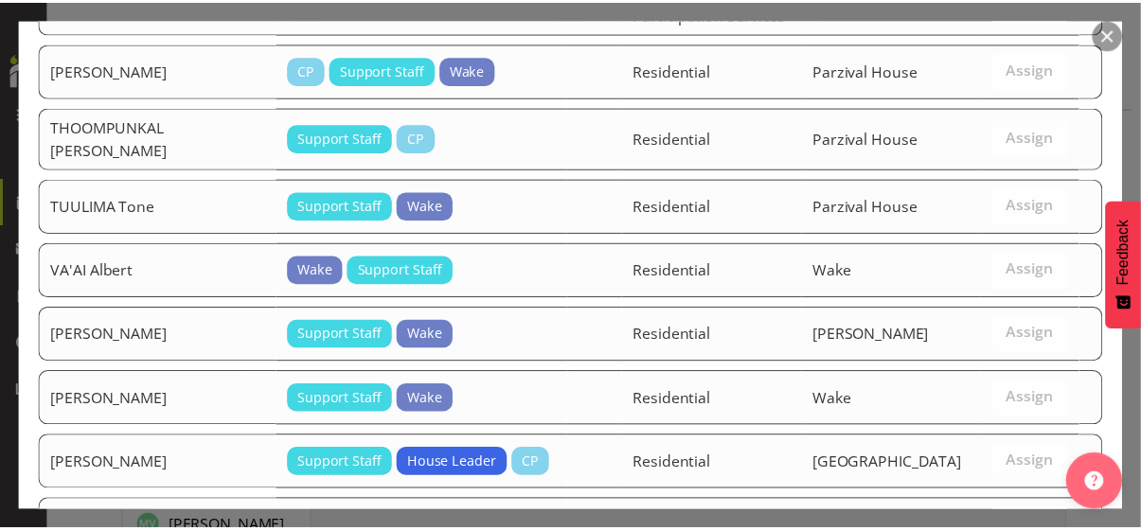
scroll to position [2933, 0]
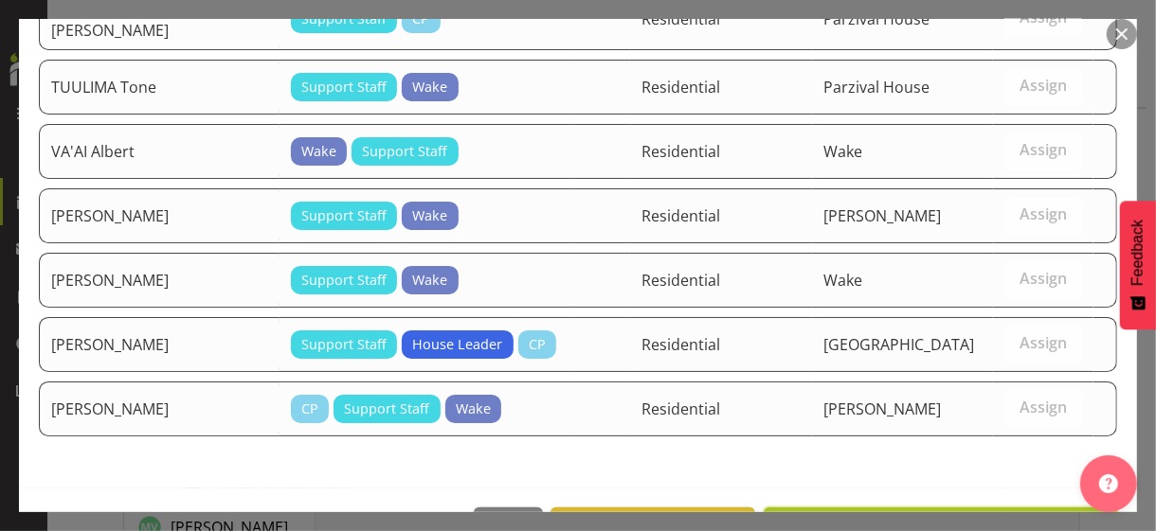
click at [937, 517] on span "Assign [PERSON_NAME] [PERSON_NAME]" at bounding box center [941, 528] width 330 height 23
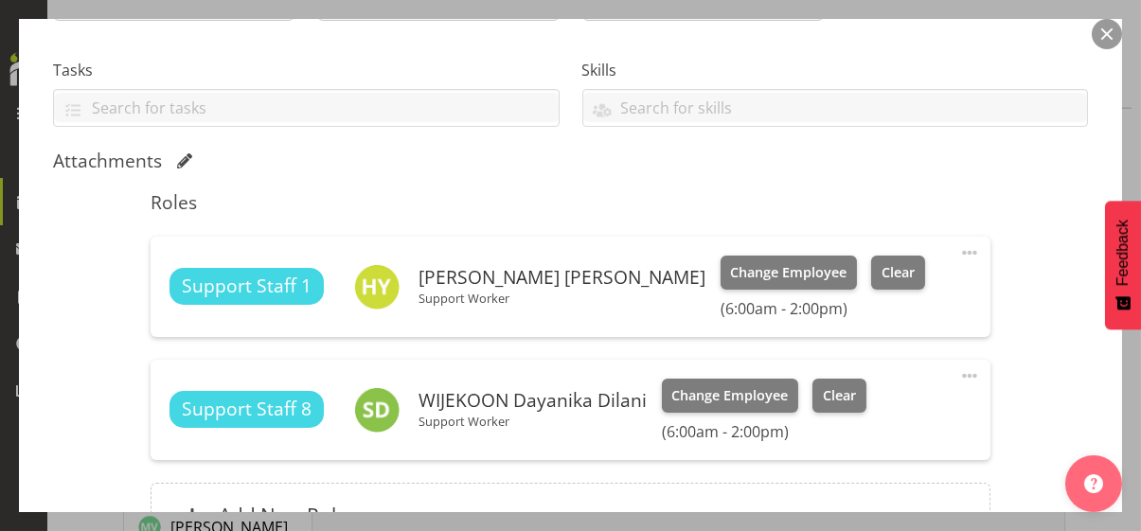
scroll to position [568, 0]
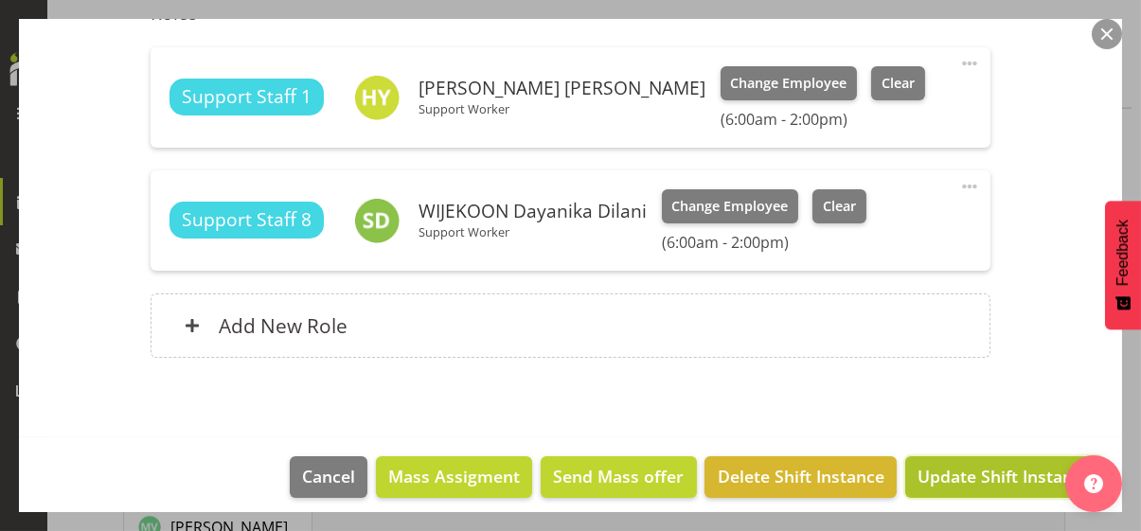
click at [961, 479] on span "Update Shift Instance" at bounding box center [1004, 476] width 173 height 25
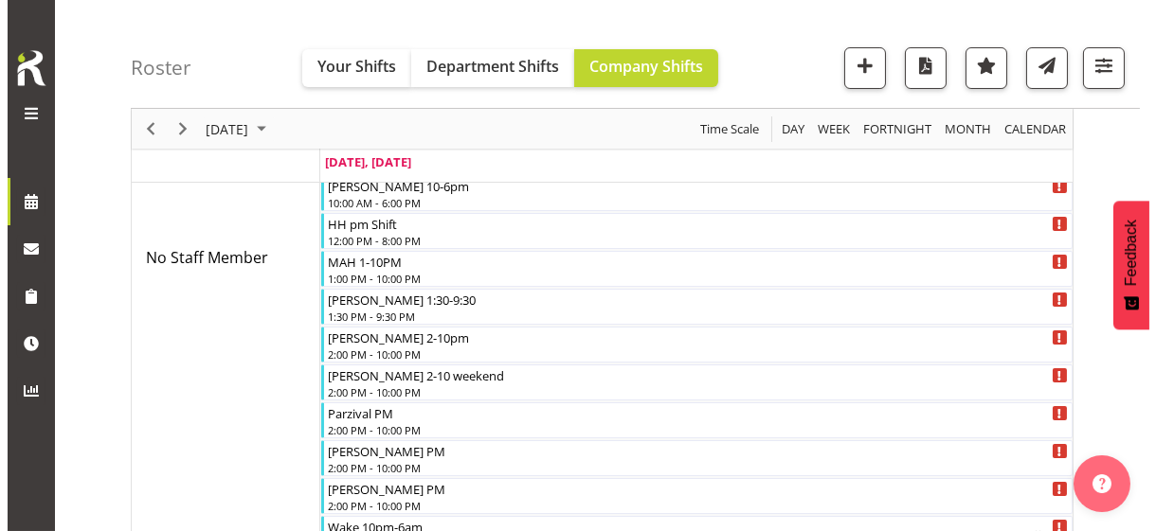
scroll to position [350, 0]
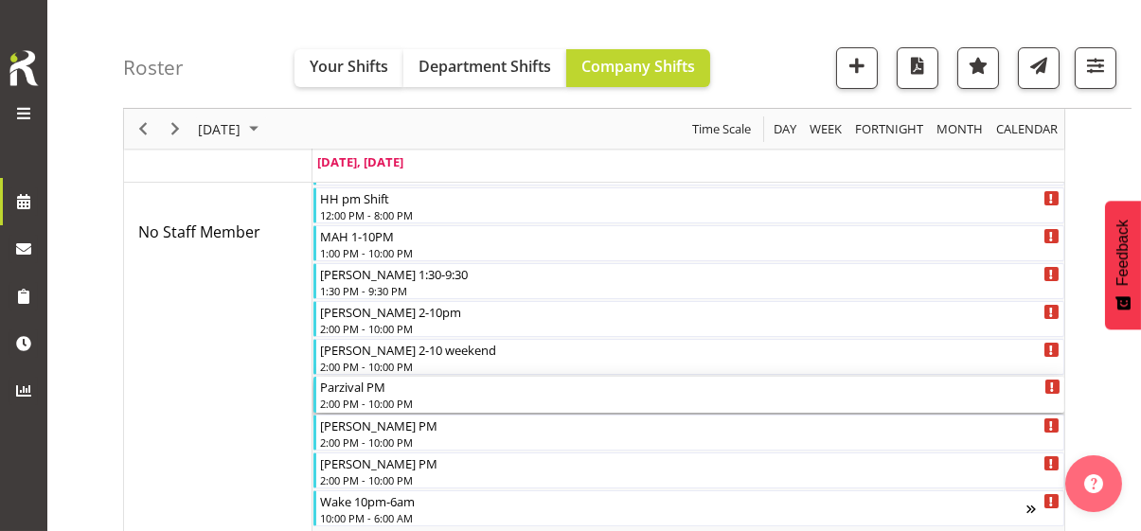
click at [367, 396] on div "2:00 PM - 10:00 PM" at bounding box center [690, 403] width 741 height 15
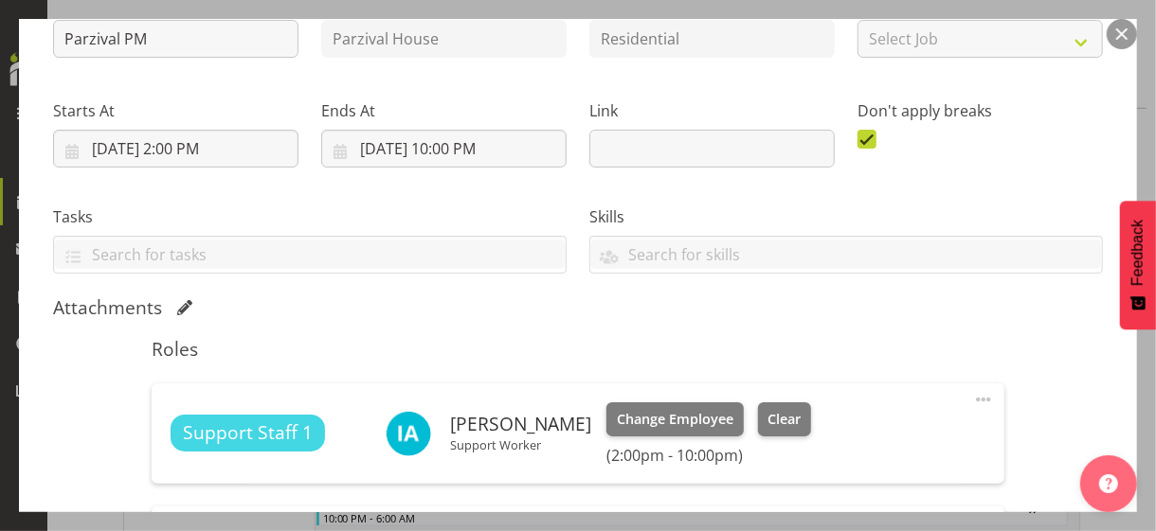
scroll to position [379, 0]
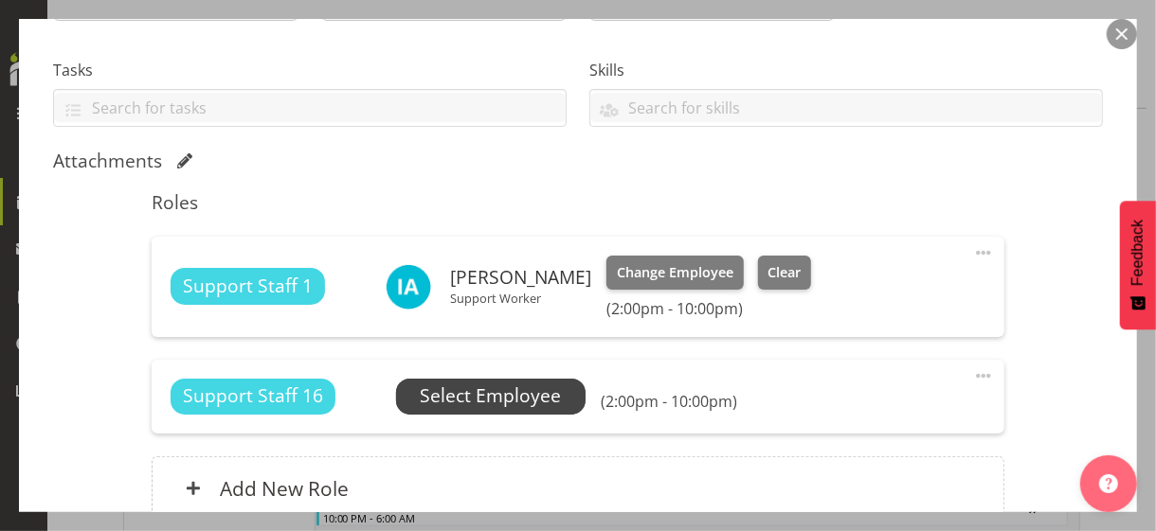
click at [479, 395] on span "Select Employee" at bounding box center [490, 396] width 141 height 27
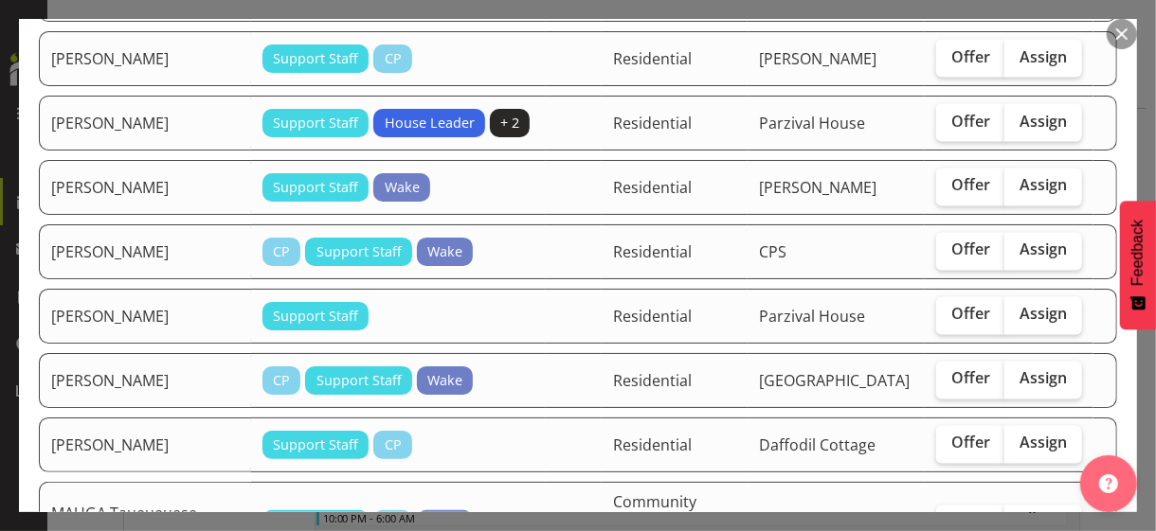
scroll to position [1800, 0]
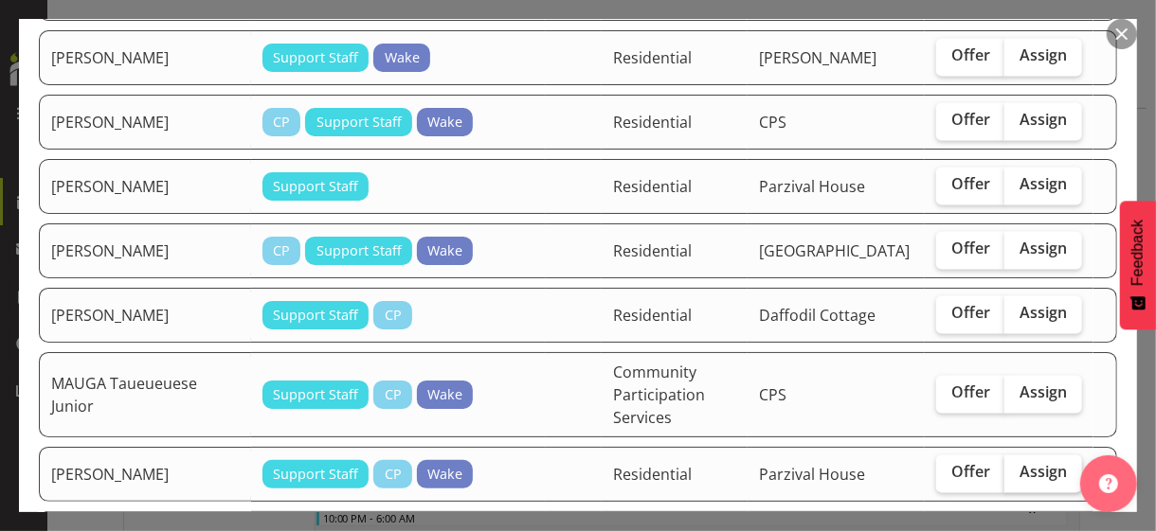
click at [1017, 456] on label "Assign" at bounding box center [1043, 475] width 78 height 38
click at [1016, 467] on input "Assign" at bounding box center [1010, 473] width 12 height 12
checkbox input "true"
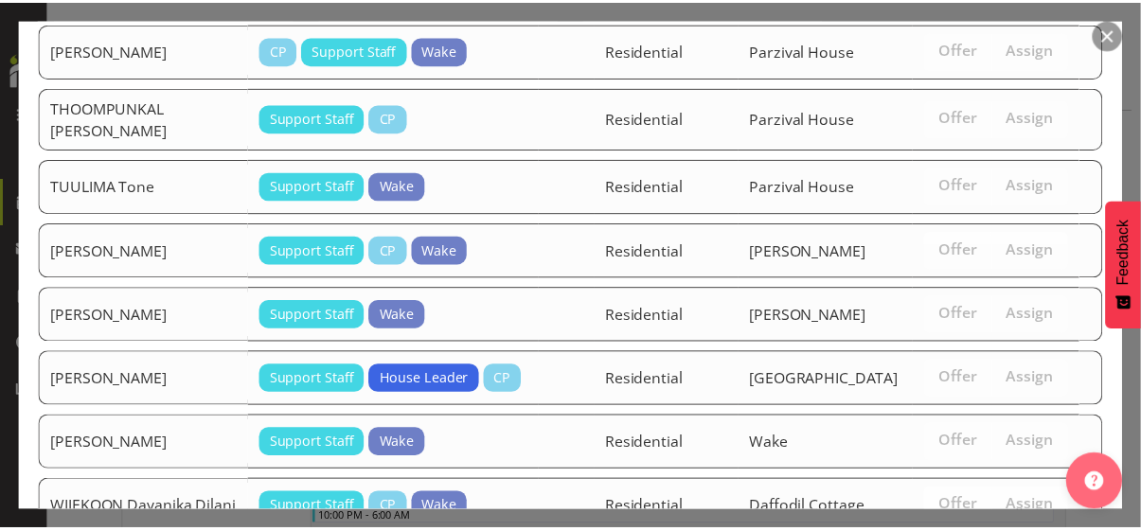
scroll to position [3229, 0]
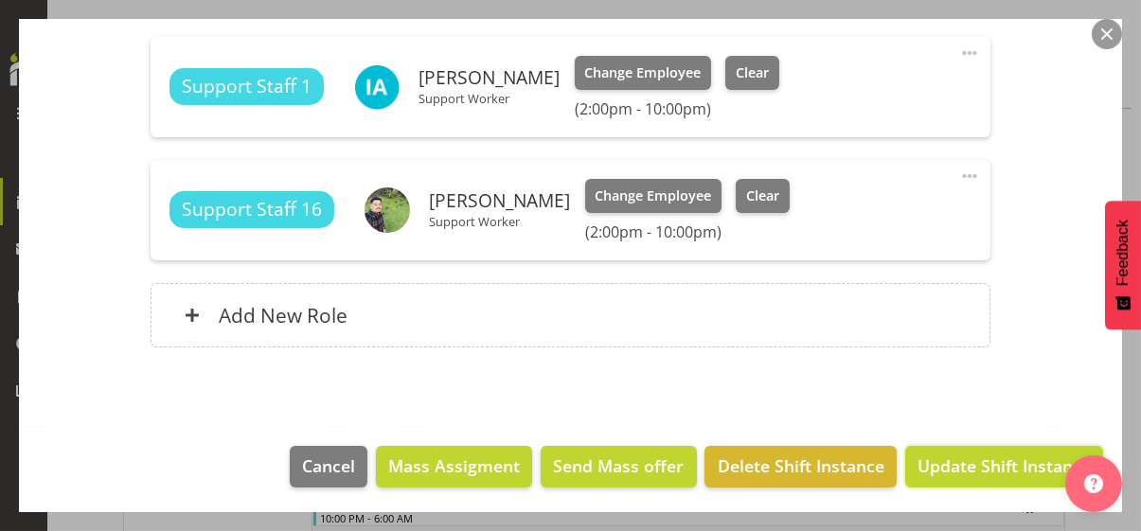
click at [977, 462] on span "Update Shift Instance" at bounding box center [1004, 466] width 173 height 25
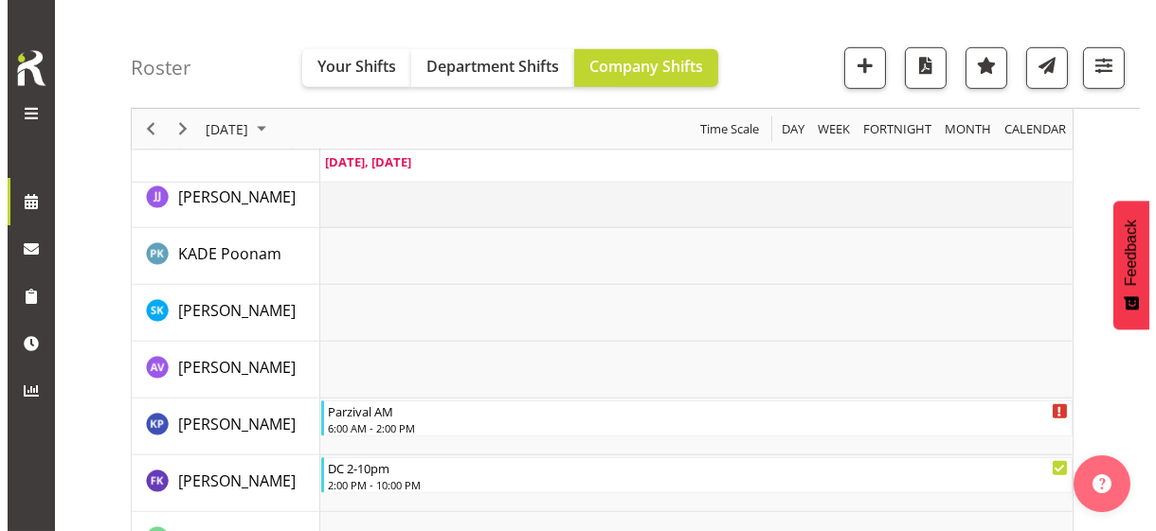
scroll to position [2490, 0]
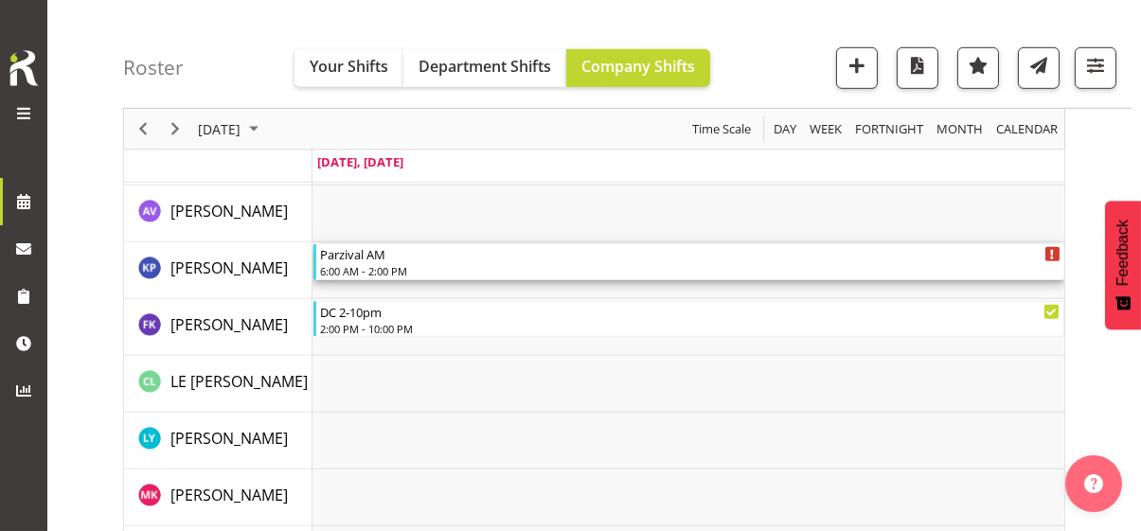
click at [385, 266] on div "6:00 AM - 2:00 PM" at bounding box center [690, 270] width 741 height 15
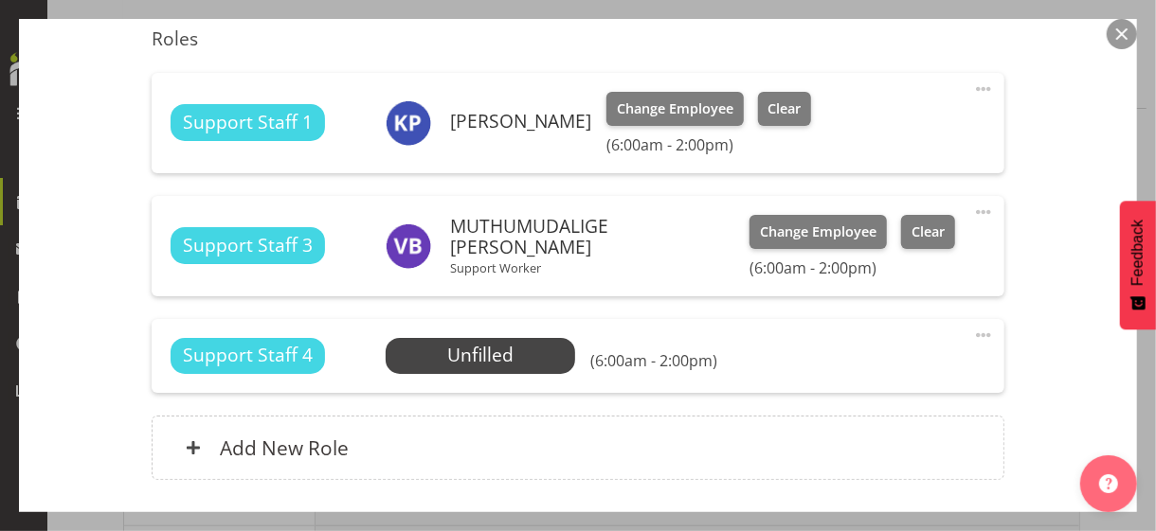
scroll to position [568, 0]
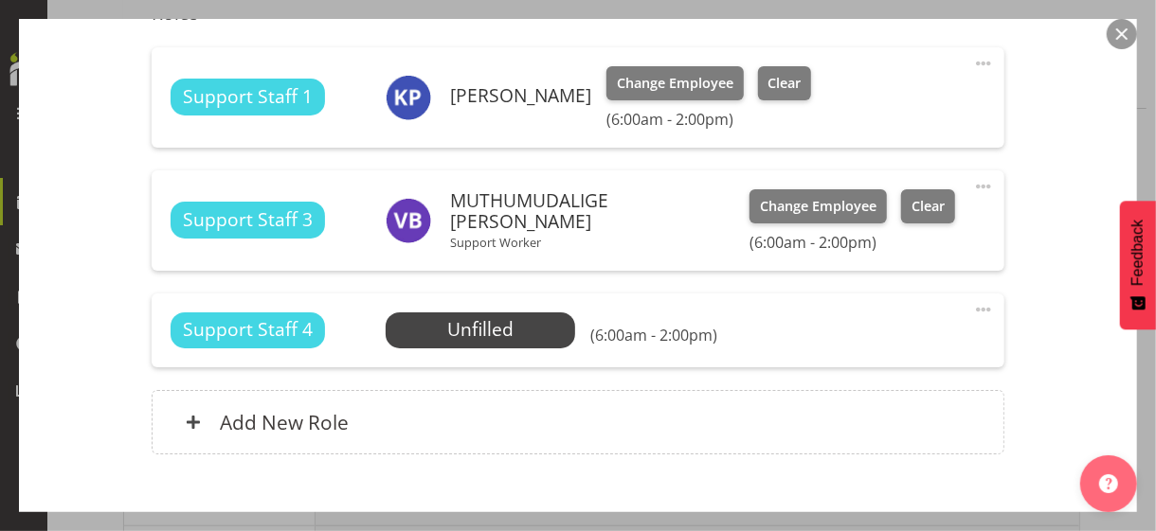
click at [972, 61] on span at bounding box center [983, 63] width 23 height 23
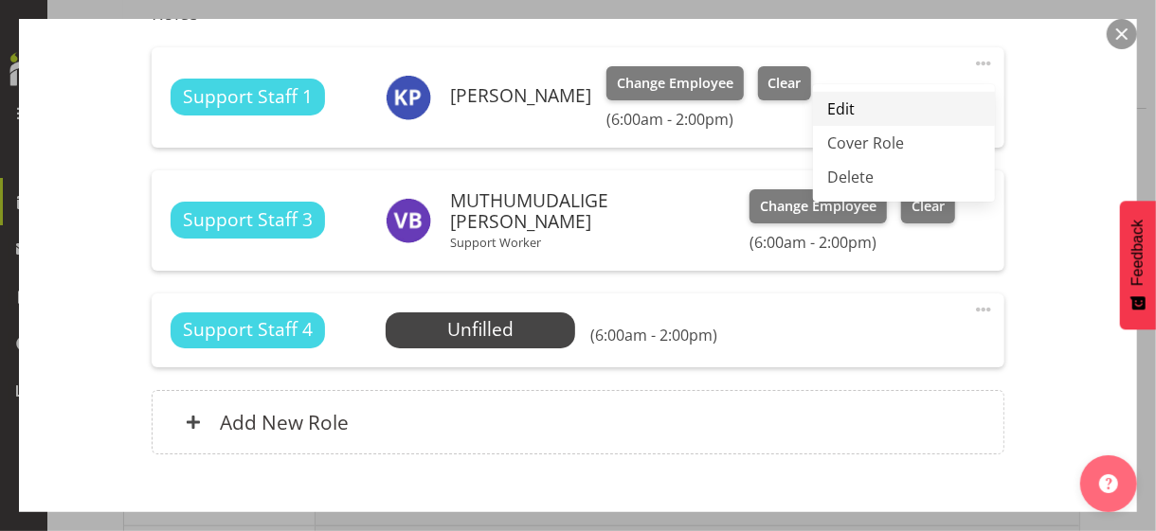
click at [846, 107] on link "Edit" at bounding box center [904, 109] width 182 height 34
select select "8"
select select "2025"
select select "6"
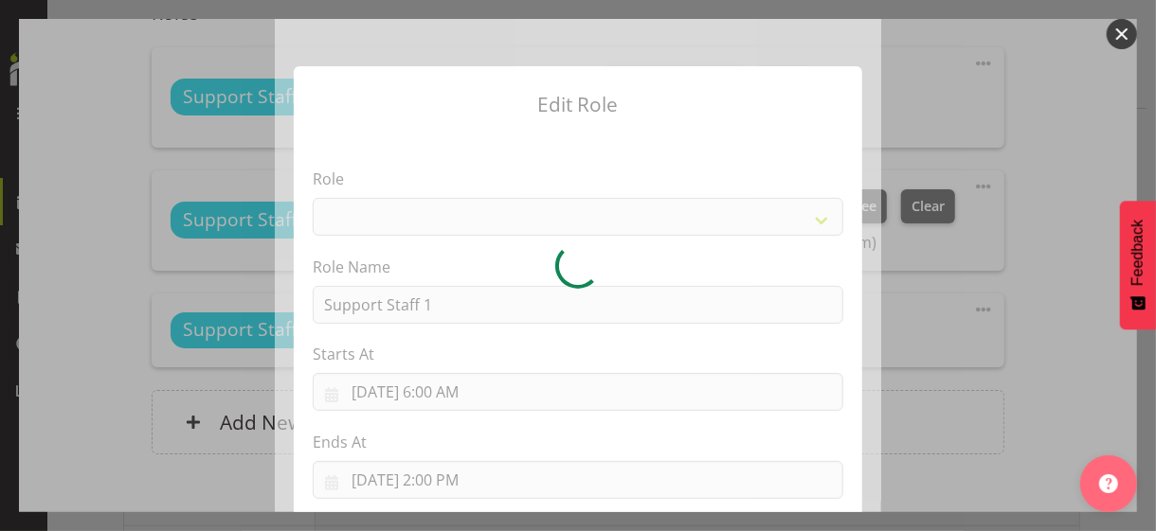
select select "1091"
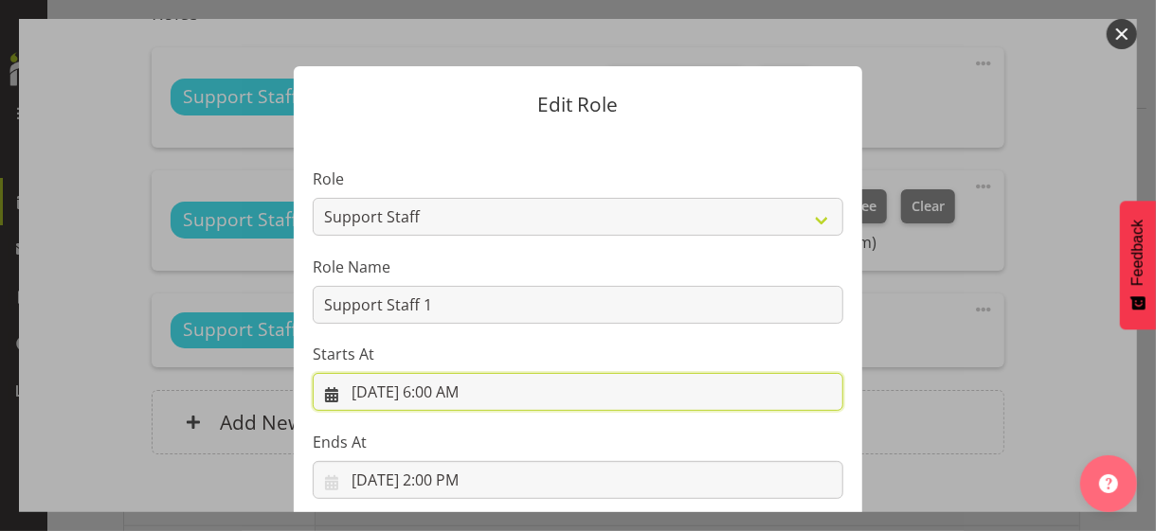
click at [438, 390] on input "[DATE] 6:00 AM" at bounding box center [578, 392] width 530 height 38
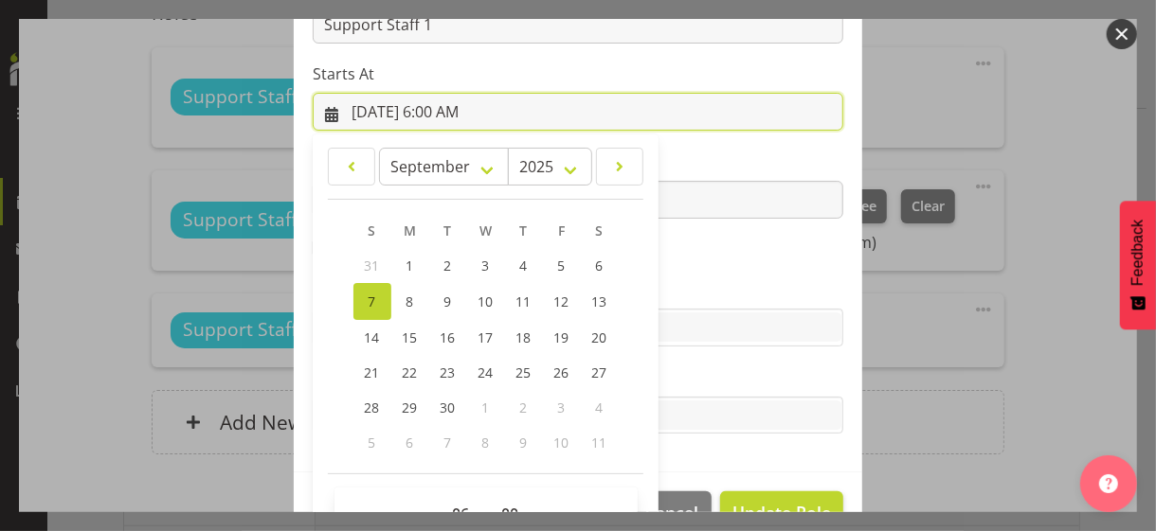
scroll to position [329, 0]
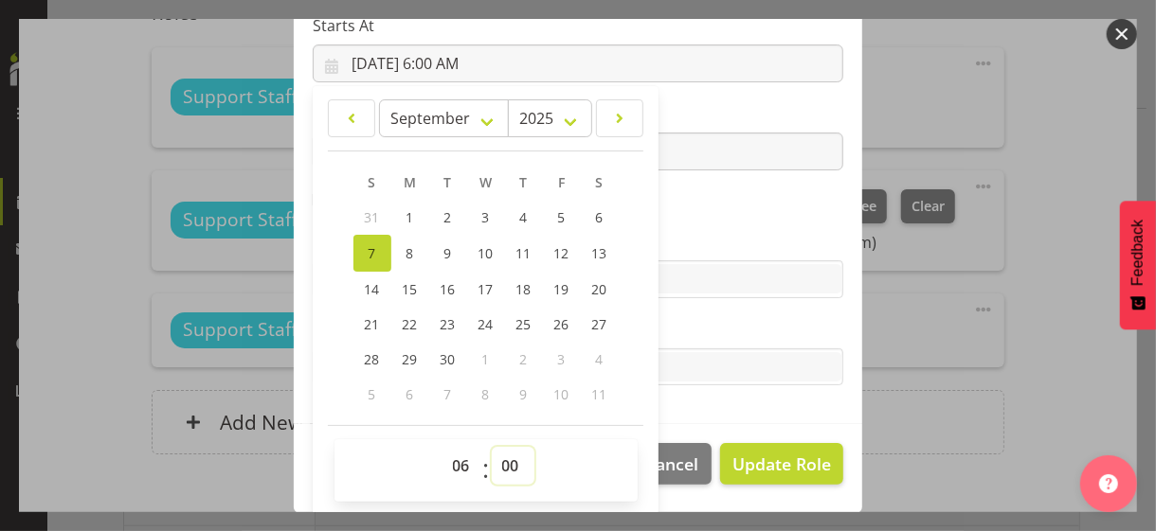
drag, startPoint x: 501, startPoint y: 464, endPoint x: 504, endPoint y: 447, distance: 17.3
click at [501, 464] on select "00 01 02 03 04 05 06 07 08 09 10 11 12 13 14 15 16 17 18 19 20 21 22 23 24 25 2…" at bounding box center [513, 466] width 43 height 38
select select "30"
click at [492, 447] on select "00 01 02 03 04 05 06 07 08 09 10 11 12 13 14 15 16 17 18 19 20 21 22 23 24 25 2…" at bounding box center [513, 466] width 43 height 38
type input "[DATE] 6:30 AM"
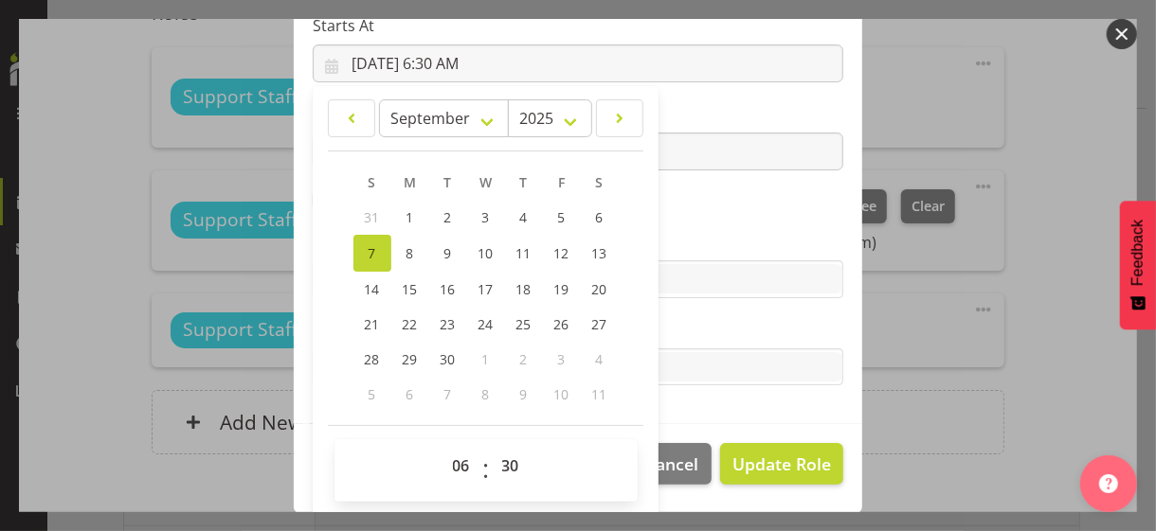
click at [698, 228] on section "Role CP House Leader Support Staff Wake Role Name Support Staff 1 Starts At [DA…" at bounding box center [578, 114] width 568 height 619
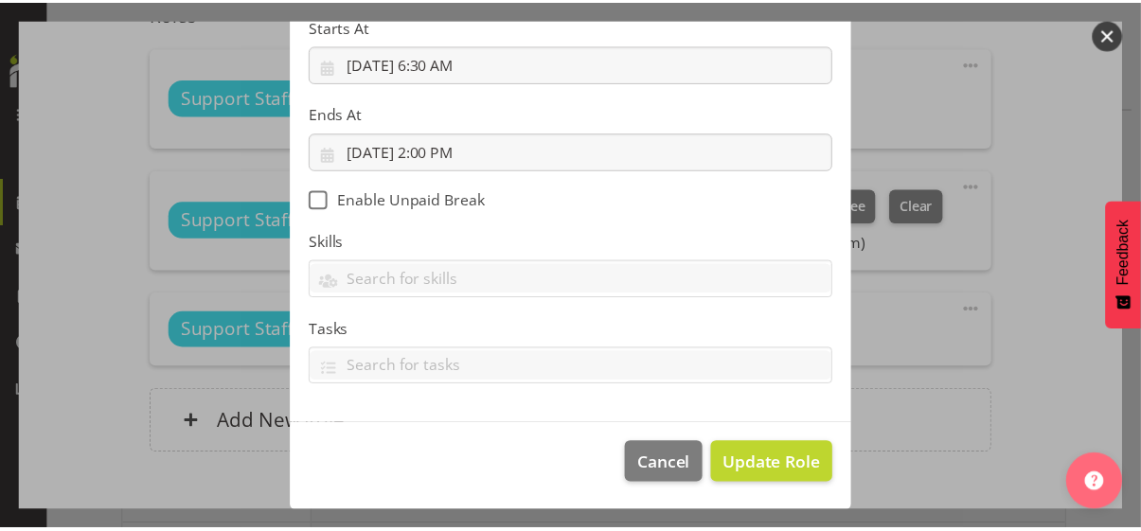
scroll to position [328, 0]
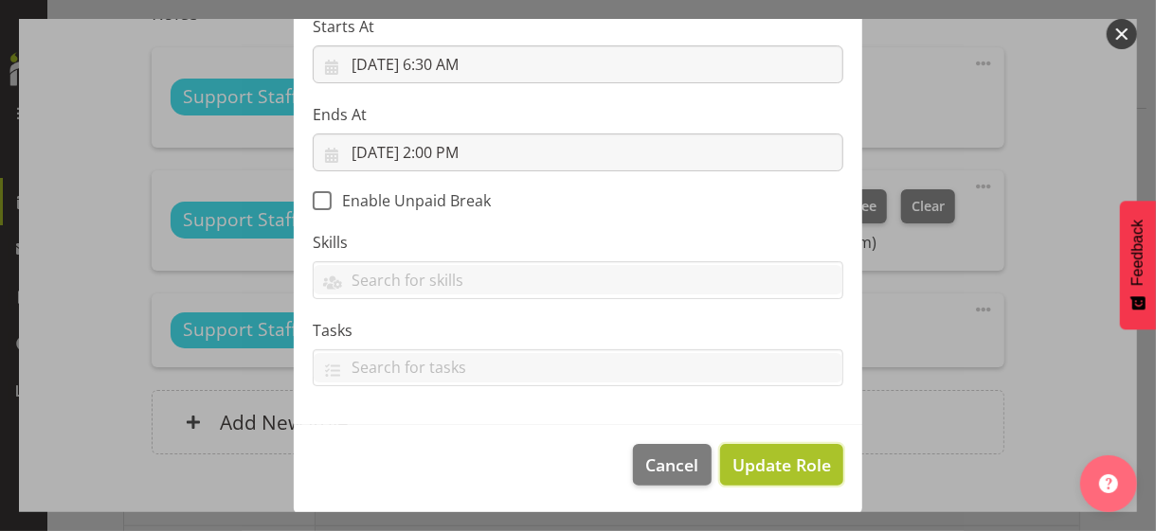
click at [777, 466] on span "Update Role" at bounding box center [781, 465] width 99 height 25
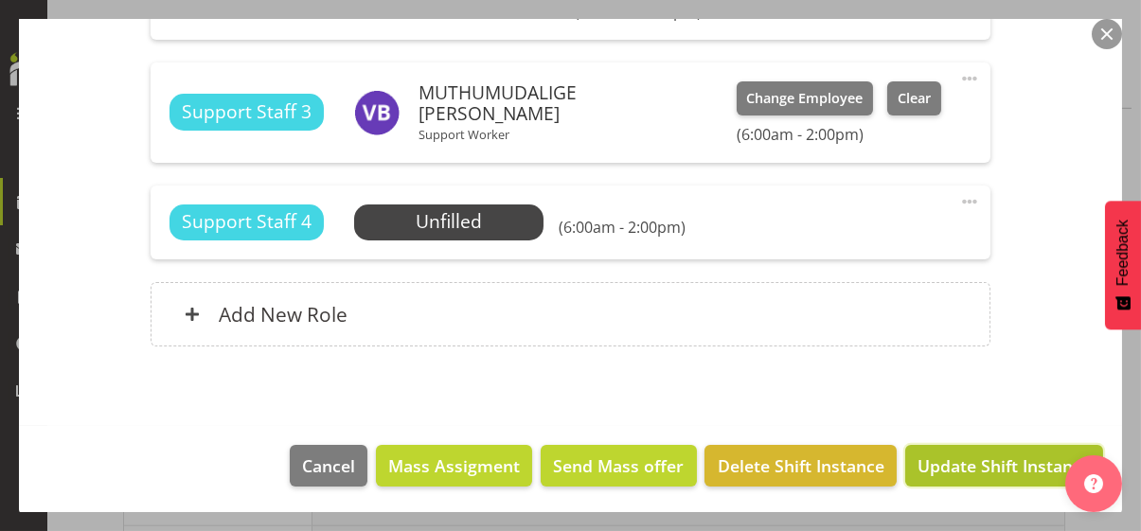
click at [985, 460] on span "Update Shift Instance" at bounding box center [1004, 466] width 173 height 25
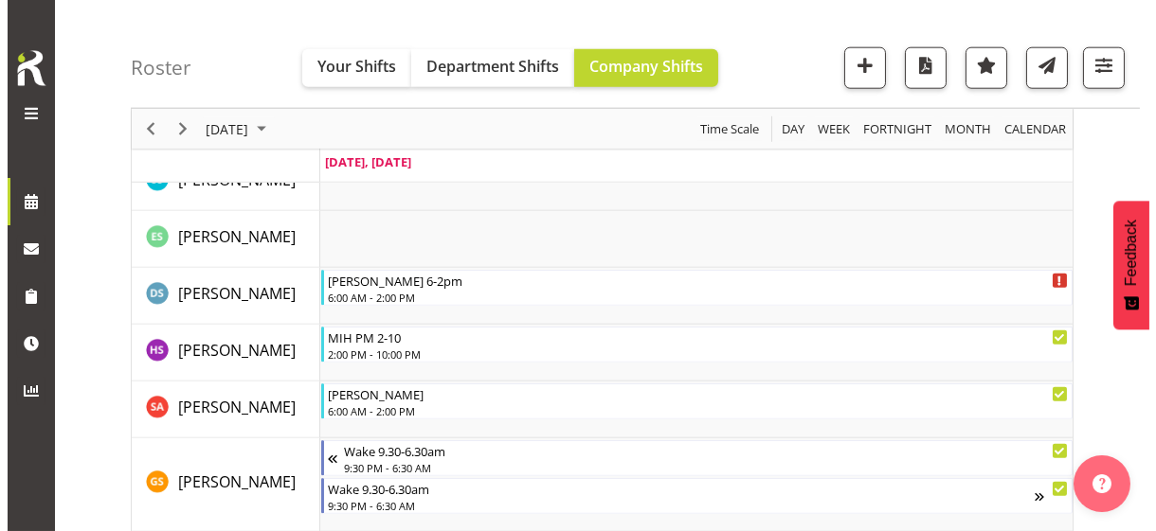
scroll to position [4289, 0]
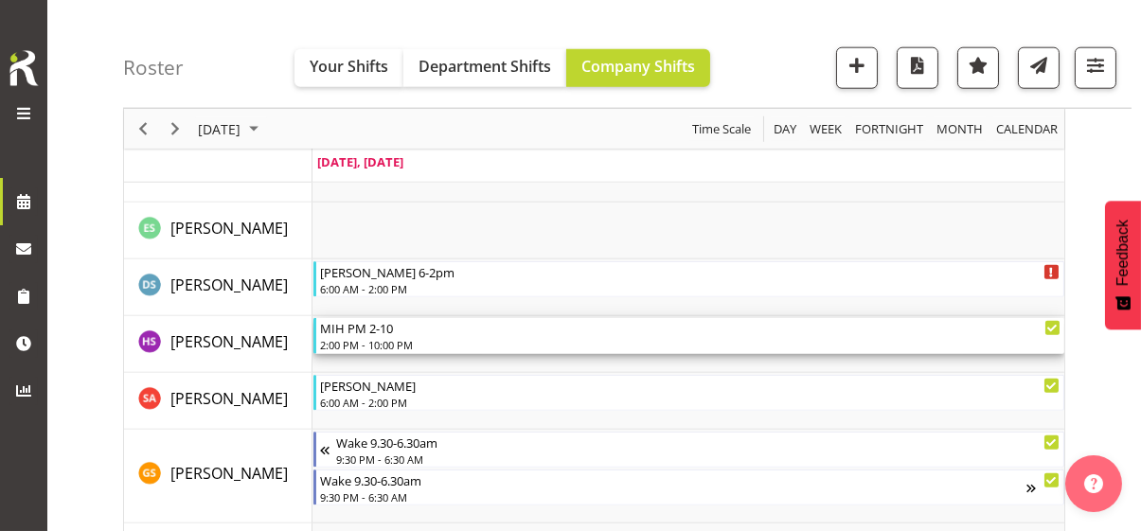
click at [391, 337] on div "2:00 PM - 10:00 PM" at bounding box center [690, 344] width 741 height 15
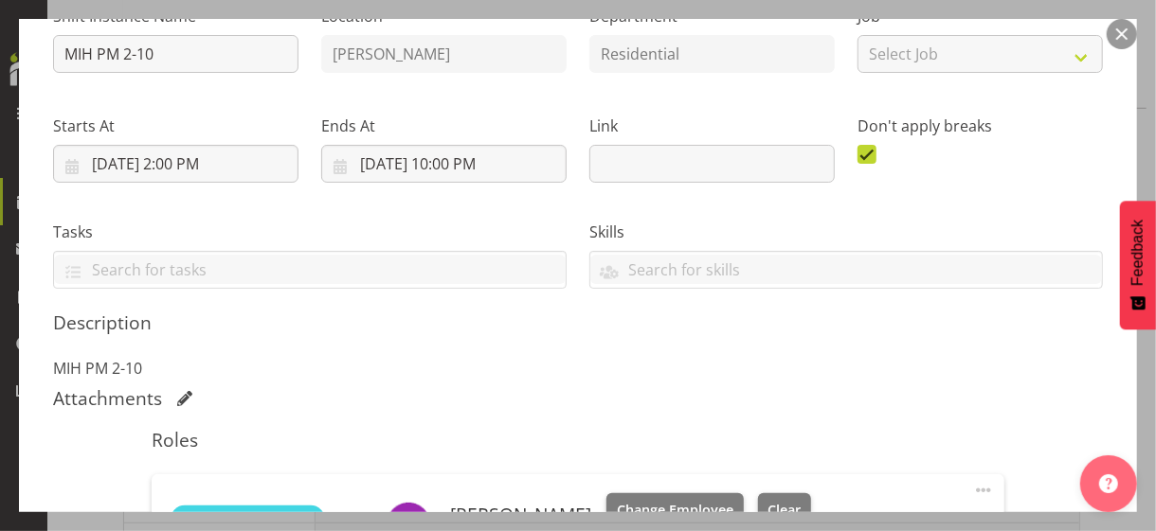
scroll to position [379, 0]
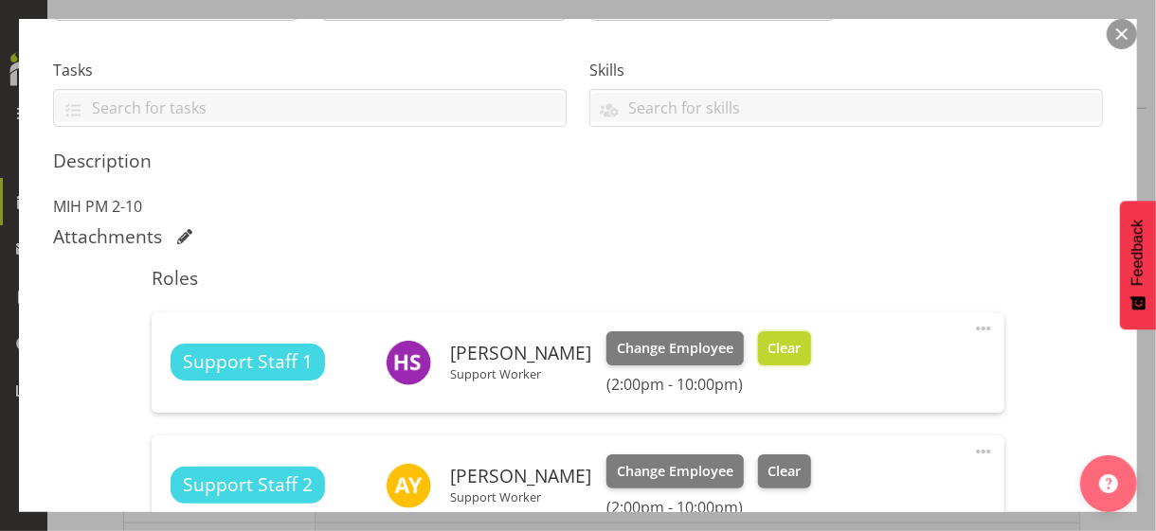
click at [779, 349] on span "Clear" at bounding box center [783, 348] width 33 height 21
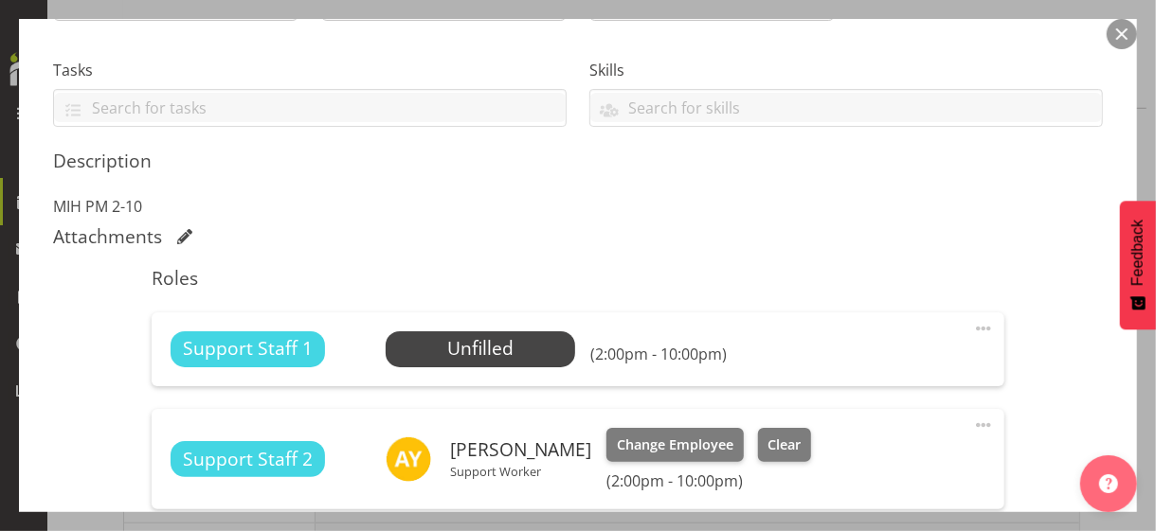
scroll to position [568, 0]
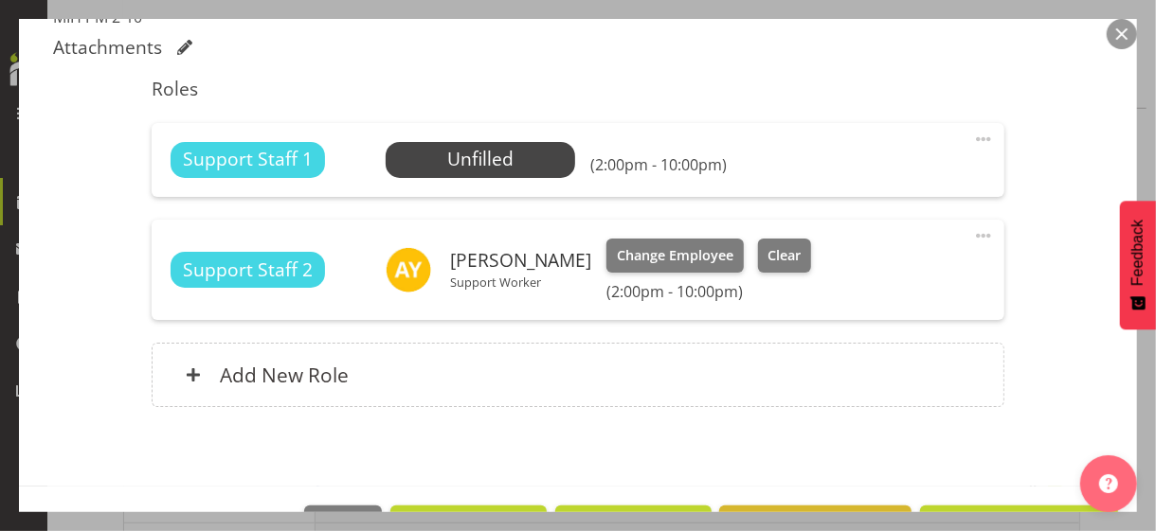
click at [972, 131] on span at bounding box center [983, 139] width 23 height 23
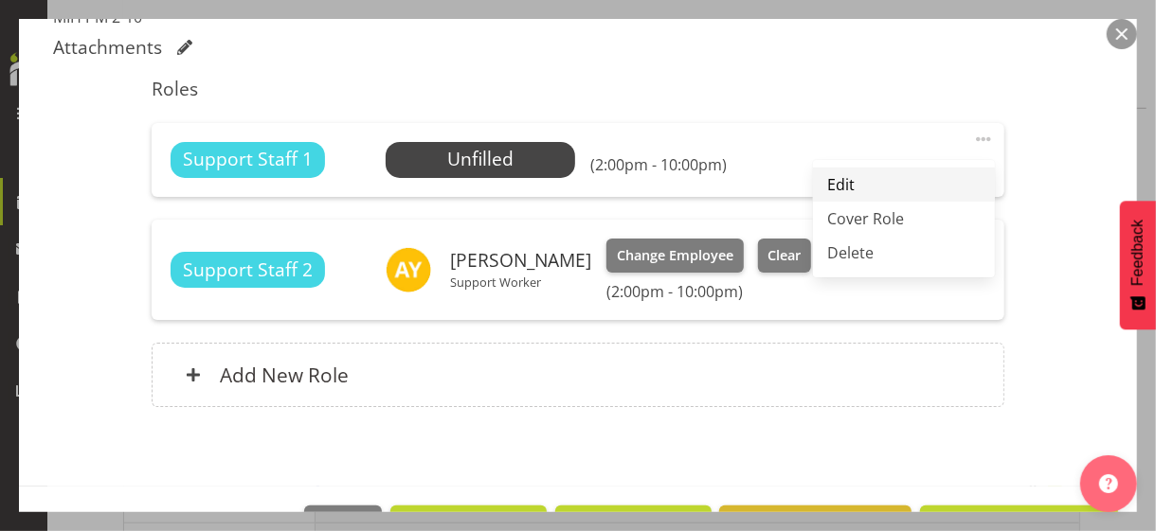
click at [836, 181] on link "Edit" at bounding box center [904, 185] width 182 height 34
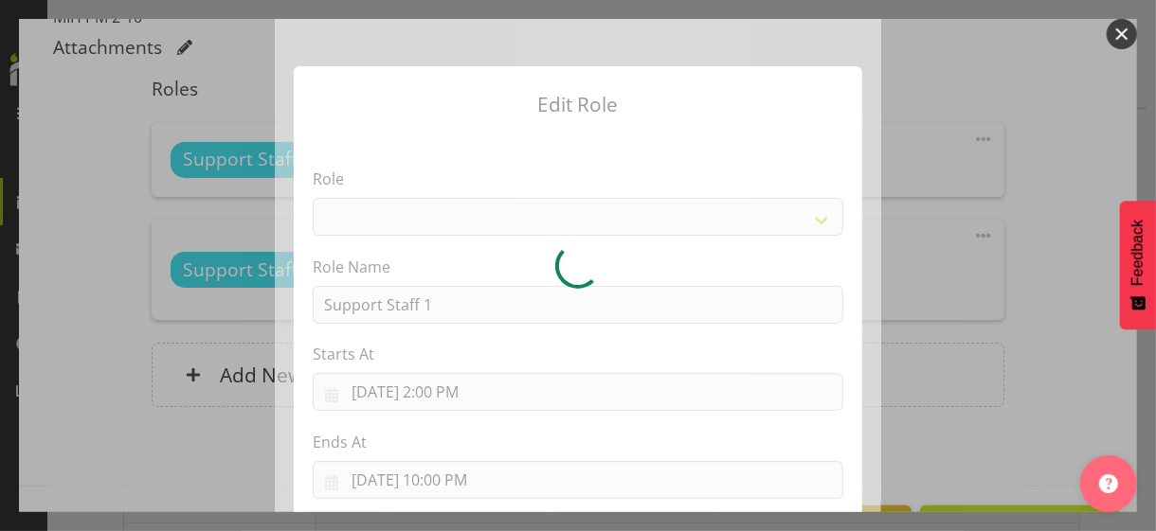
select select "1091"
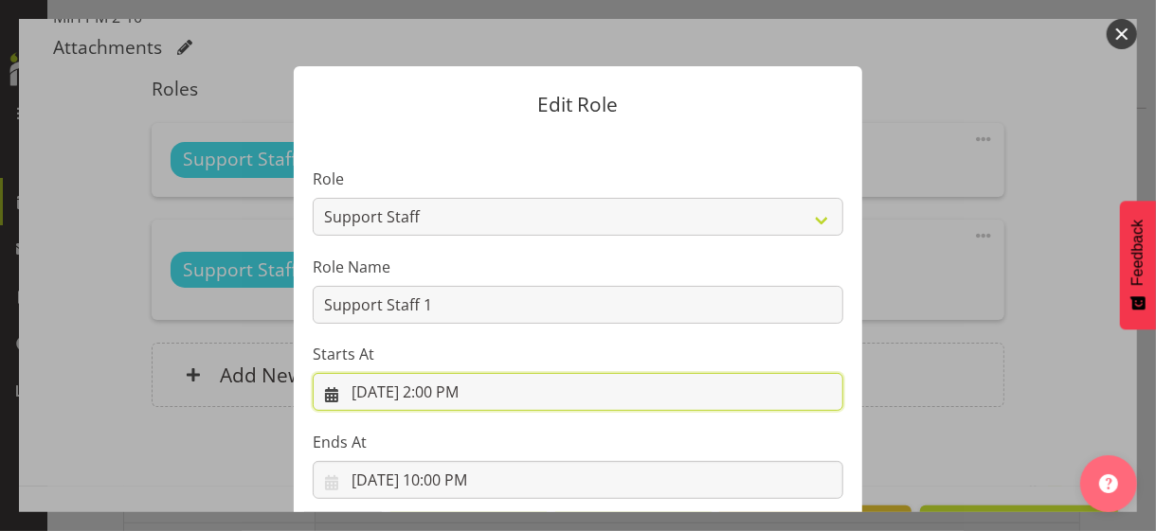
click at [429, 390] on input "[DATE] 2:00 PM" at bounding box center [578, 392] width 530 height 38
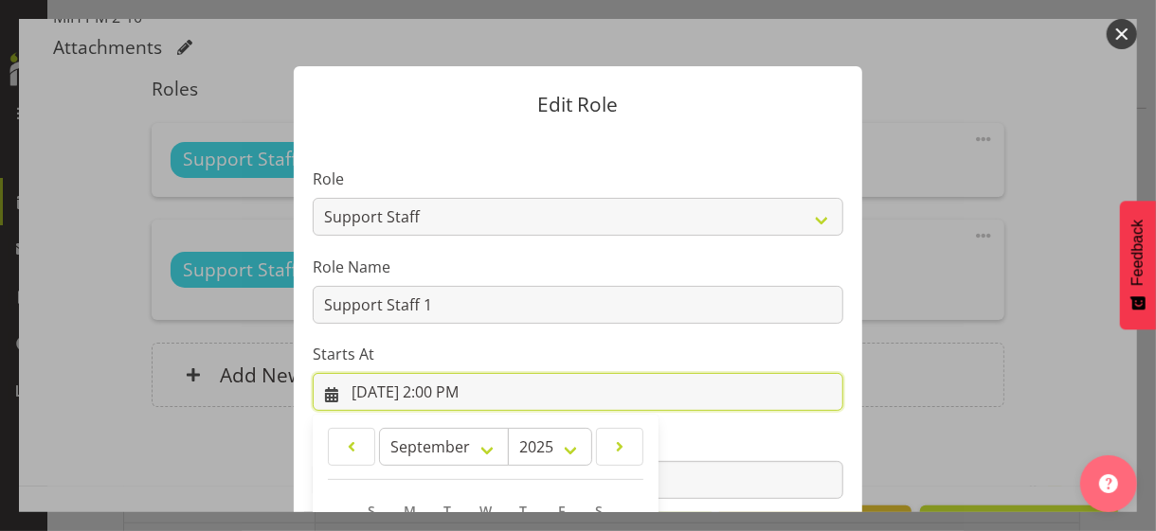
scroll to position [329, 0]
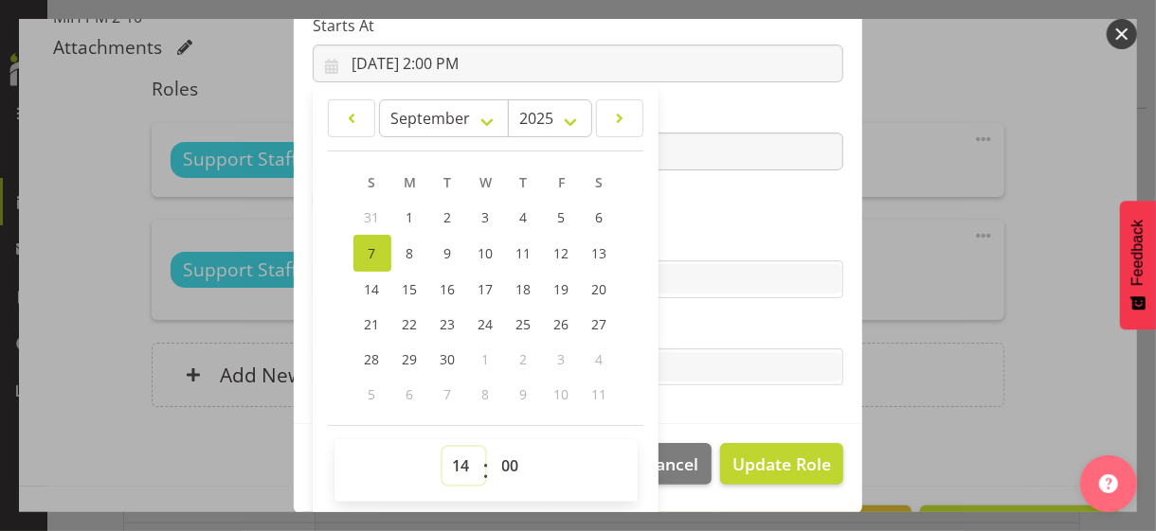
drag, startPoint x: 450, startPoint y: 460, endPoint x: 452, endPoint y: 446, distance: 14.3
click at [451, 459] on select "00 01 02 03 04 05 06 07 08 09 10 11 12 13 14 15 16 17 18 19 20 21 22 23" at bounding box center [463, 466] width 43 height 38
select select "15"
click at [442, 447] on select "00 01 02 03 04 05 06 07 08 09 10 11 12 13 14 15 16 17 18 19 20 21 22 23" at bounding box center [463, 466] width 43 height 38
type input "[DATE] 3:00 PM"
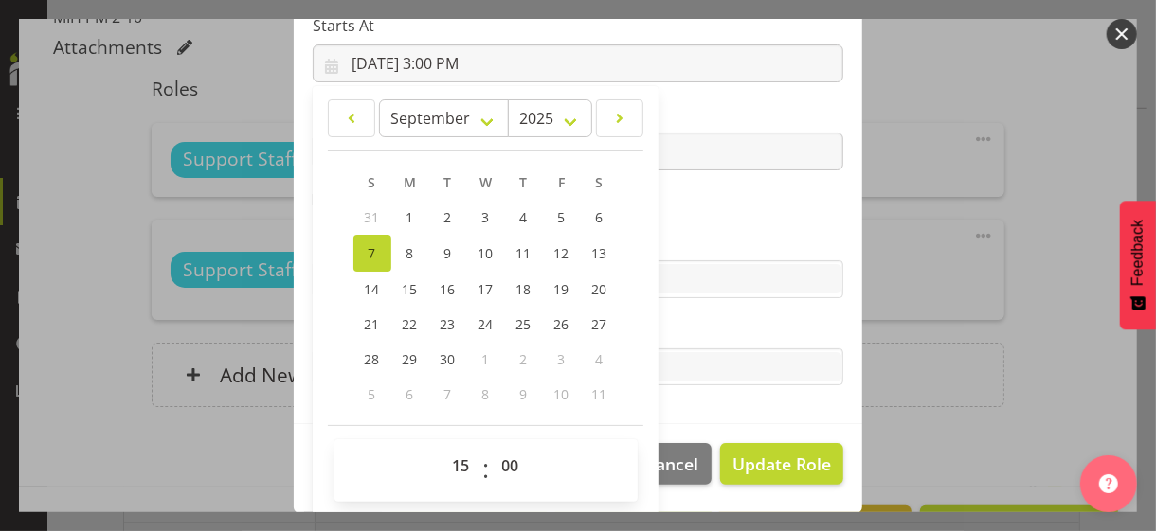
click at [698, 242] on label "Skills" at bounding box center [578, 241] width 530 height 23
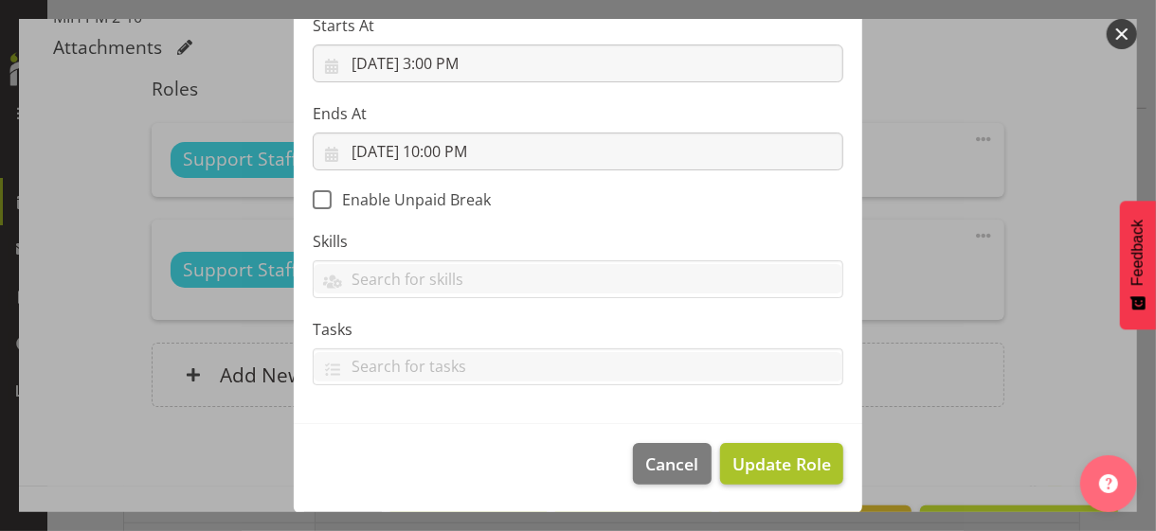
scroll to position [328, 0]
drag, startPoint x: 774, startPoint y: 456, endPoint x: 721, endPoint y: 420, distance: 64.1
click at [770, 453] on span "Update Role" at bounding box center [781, 465] width 99 height 25
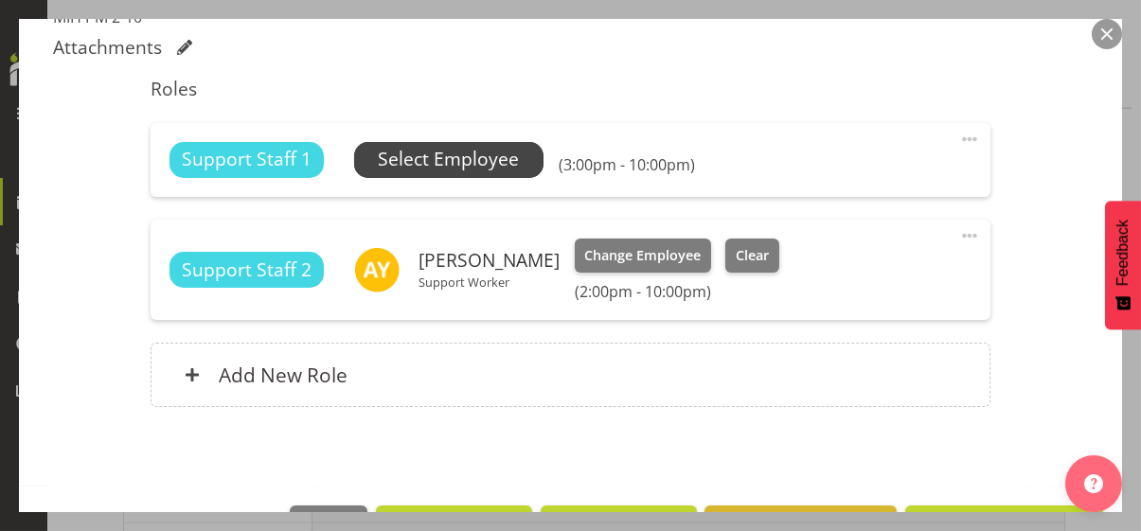
click at [453, 162] on span "Select Employee" at bounding box center [448, 159] width 141 height 27
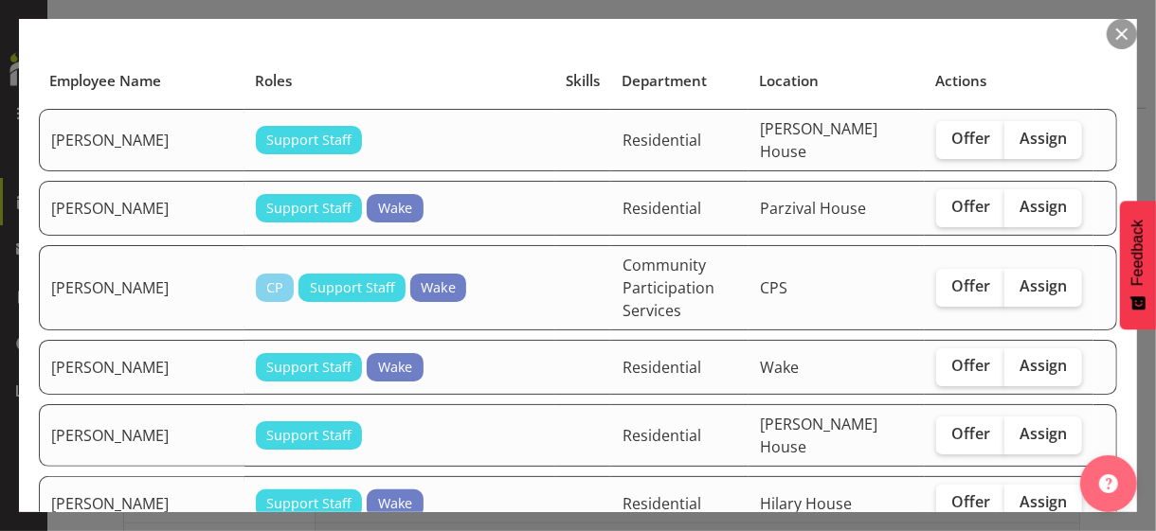
scroll to position [189, 0]
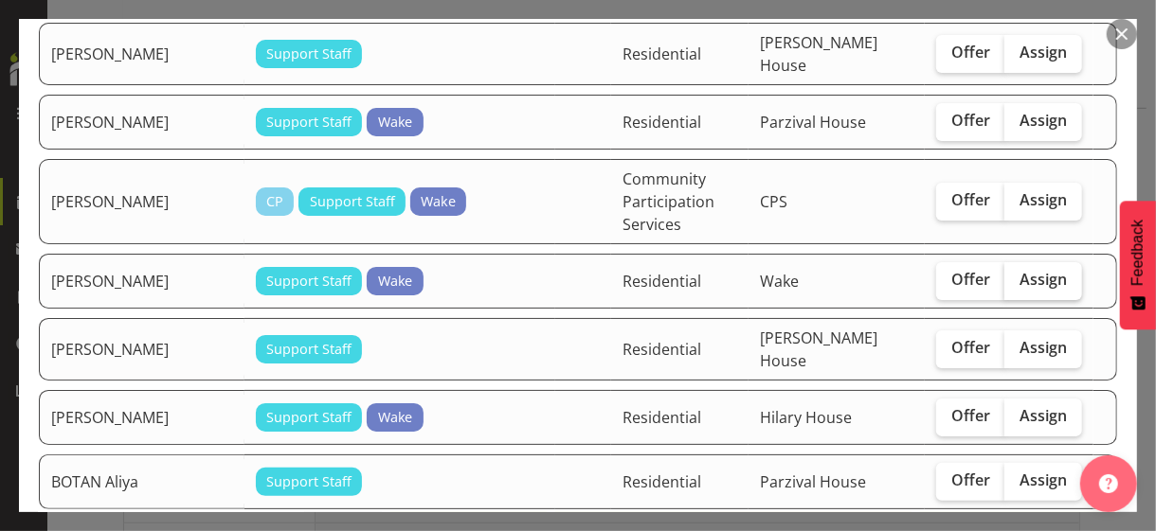
click at [1020, 273] on span "Assign" at bounding box center [1042, 279] width 47 height 19
click at [1016, 274] on input "Assign" at bounding box center [1010, 280] width 12 height 12
checkbox input "true"
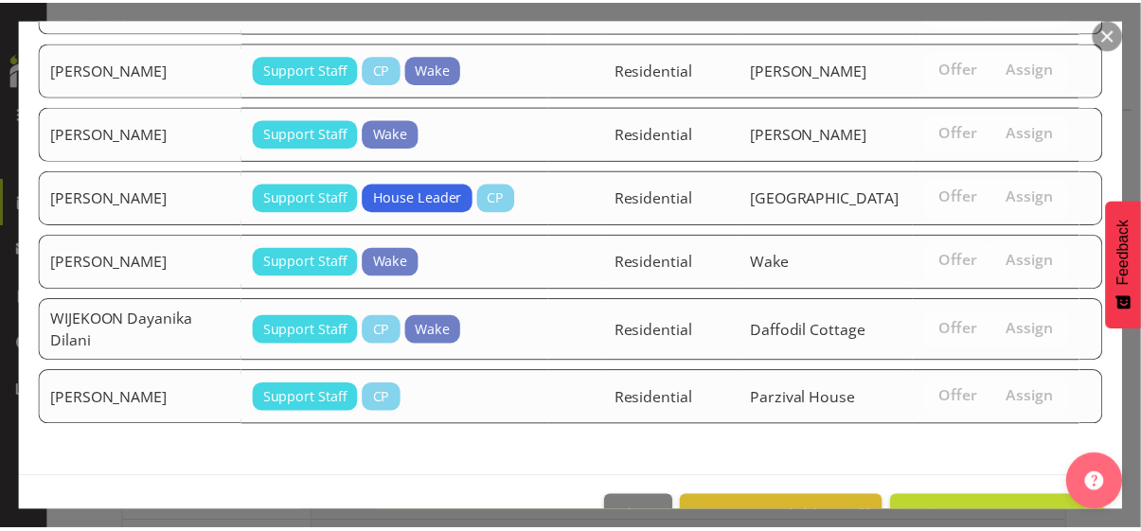
scroll to position [3686, 0]
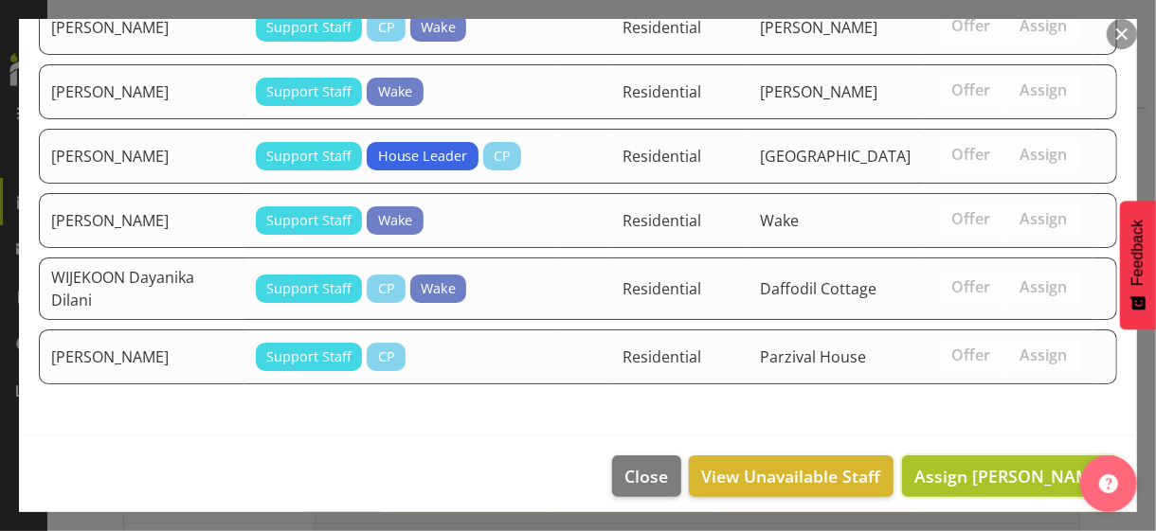
click at [981, 465] on span "Assign [PERSON_NAME]" at bounding box center [1009, 476] width 191 height 23
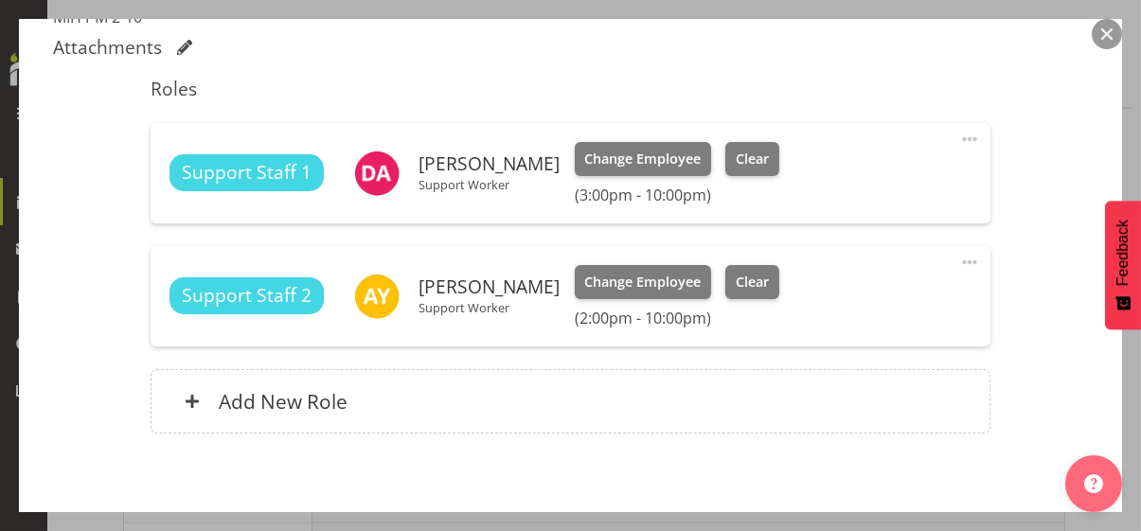
click at [1021, 380] on div "Shift Instance Name MIH PM 2-10 Location [PERSON_NAME] Department Residential J…" at bounding box center [570, 47] width 1035 height 818
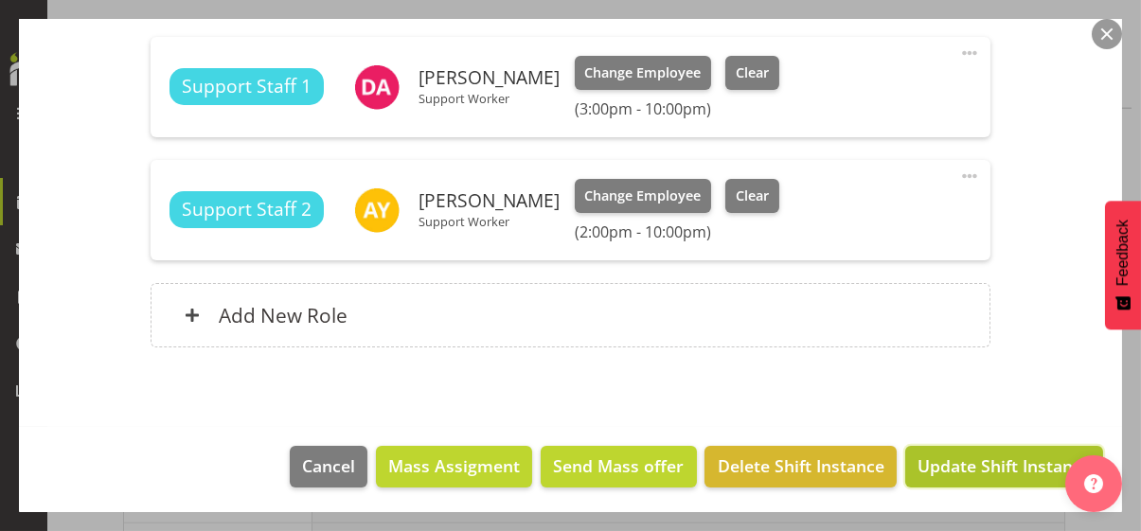
click at [989, 462] on span "Update Shift Instance" at bounding box center [1004, 466] width 173 height 25
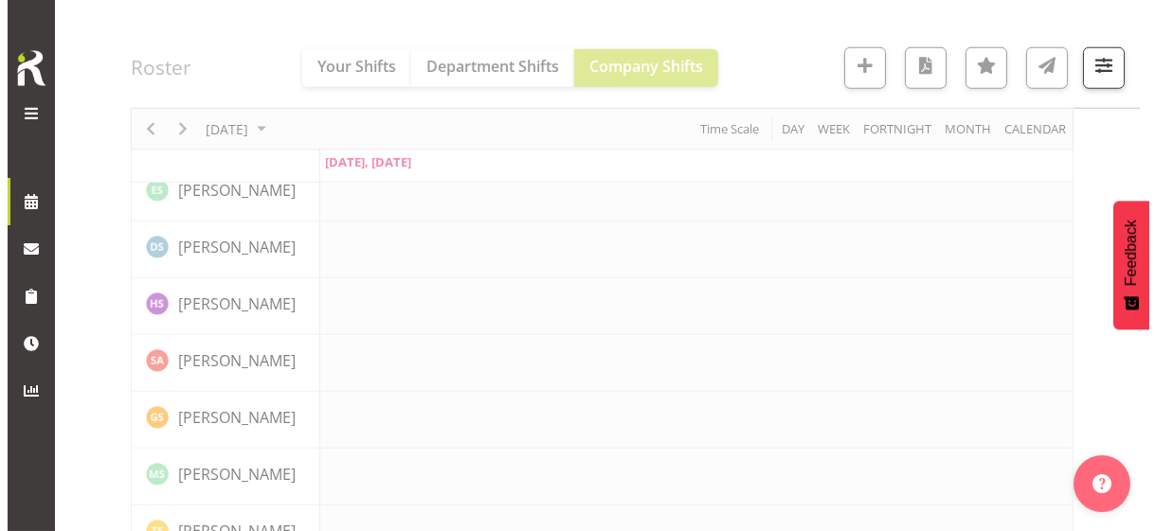
scroll to position [4289, 0]
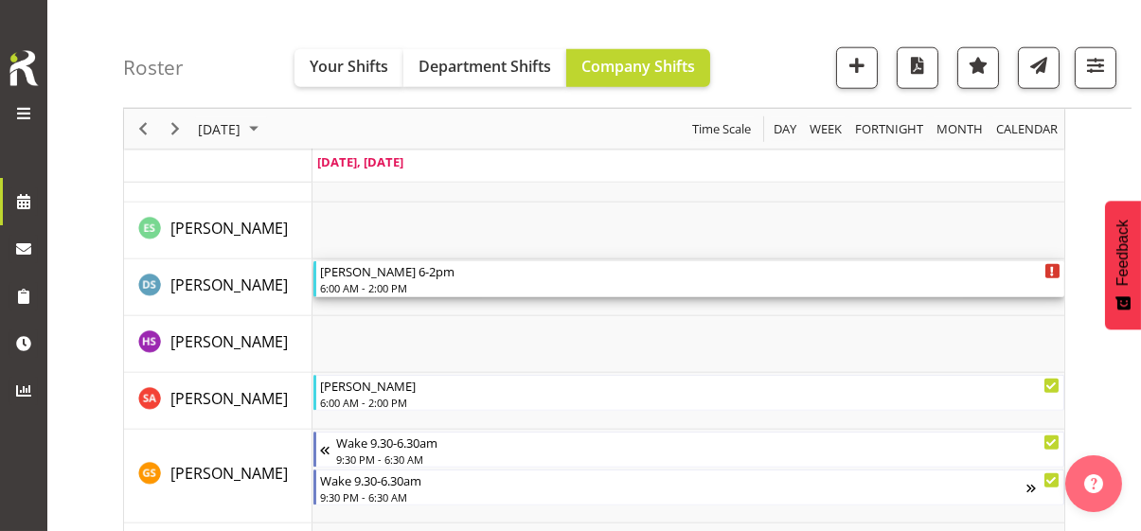
click at [378, 283] on div "6:00 AM - 2:00 PM" at bounding box center [690, 287] width 741 height 15
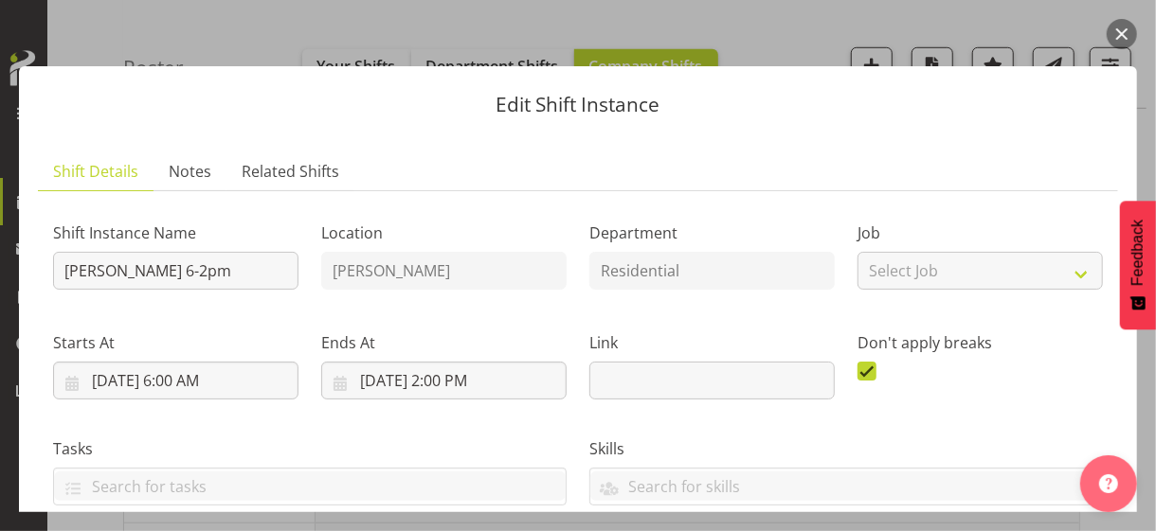
scroll to position [474, 0]
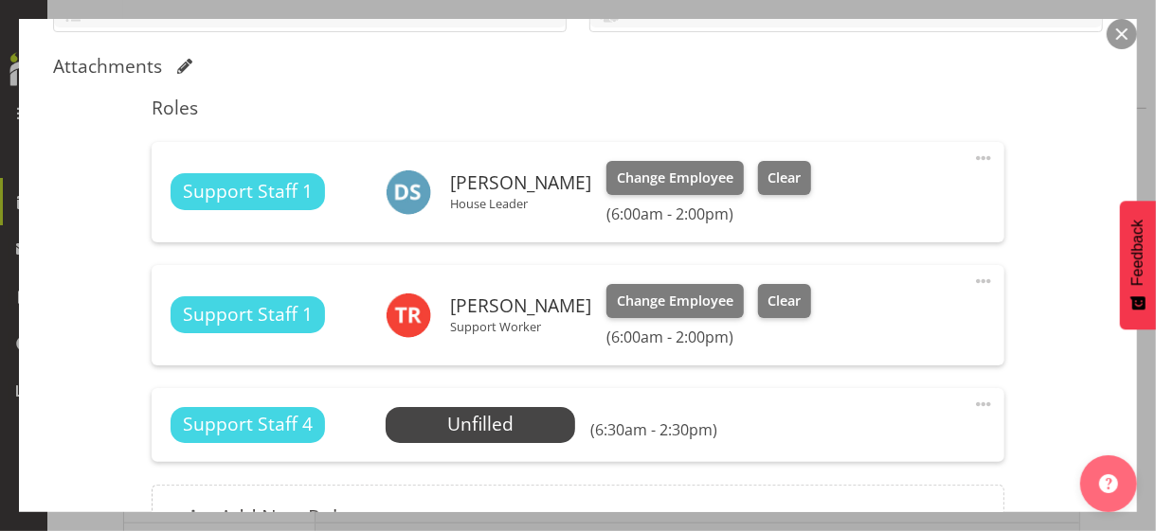
click at [974, 152] on span at bounding box center [983, 158] width 23 height 23
click at [839, 197] on link "Edit" at bounding box center [904, 204] width 182 height 34
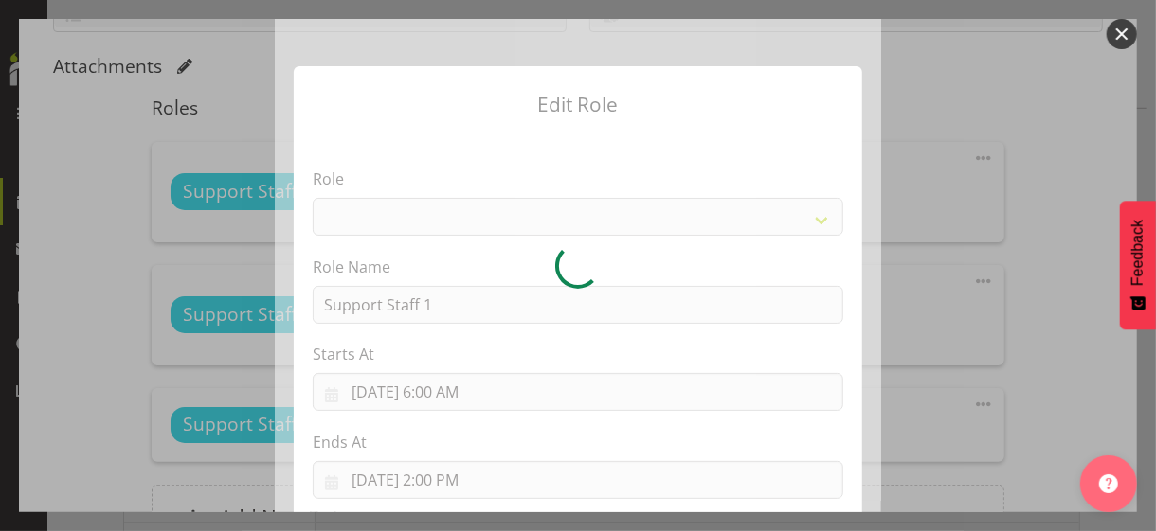
select select "1091"
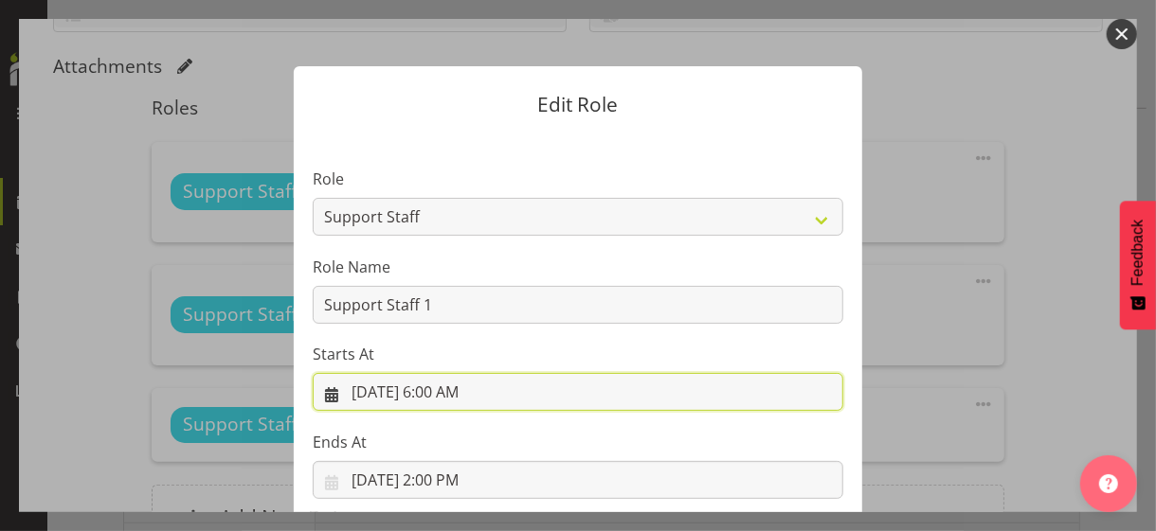
click at [437, 385] on input "[DATE] 6:00 AM" at bounding box center [578, 392] width 530 height 38
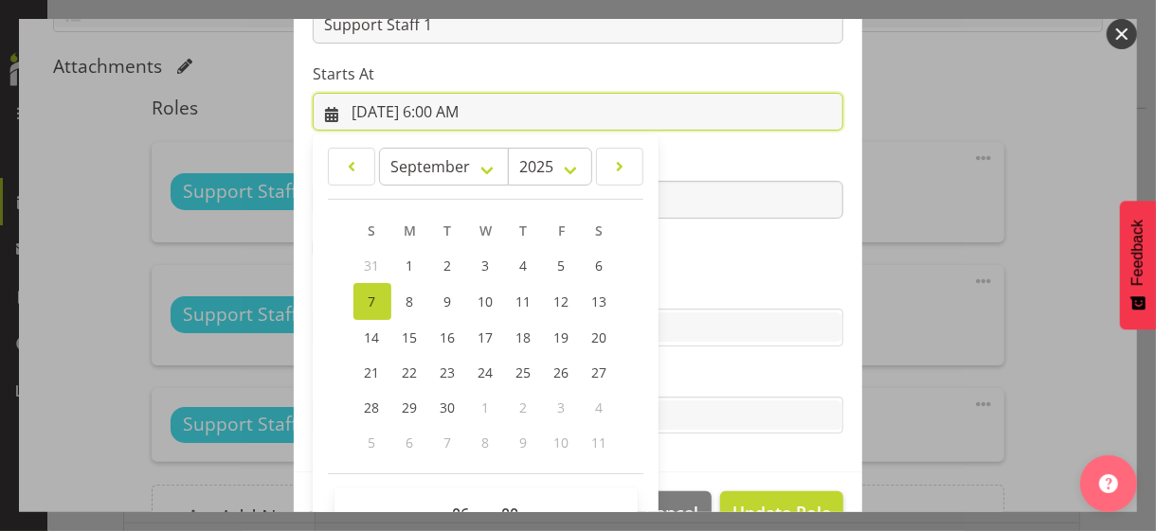
scroll to position [329, 0]
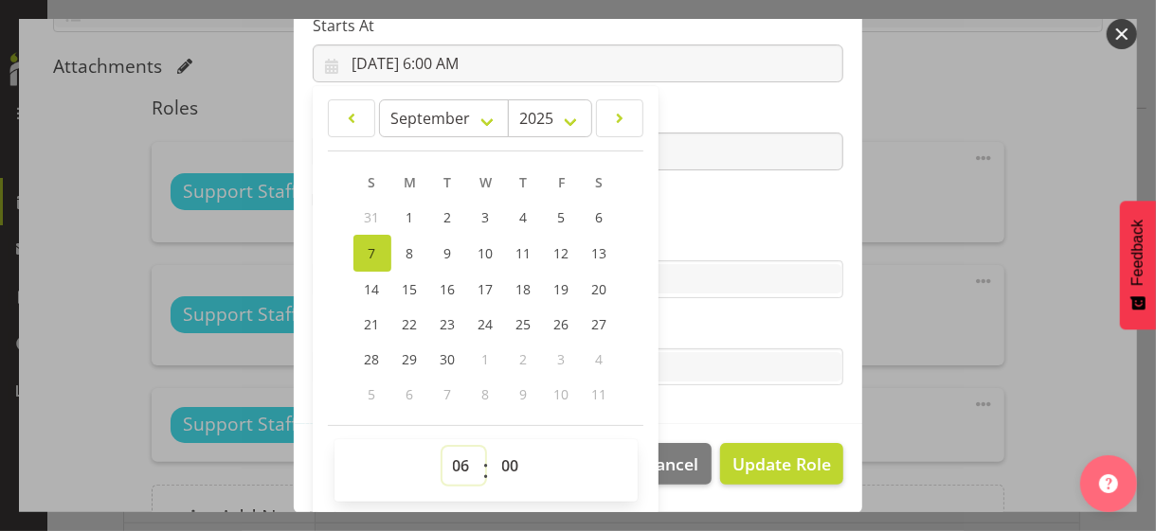
drag, startPoint x: 446, startPoint y: 459, endPoint x: 451, endPoint y: 446, distance: 14.1
click at [448, 457] on select "00 01 02 03 04 05 06 07 08 09 10 11 12 13 14 15 16 17 18 19 20 21 22 23" at bounding box center [463, 466] width 43 height 38
select select "8"
click at [442, 447] on select "00 01 02 03 04 05 06 07 08 09 10 11 12 13 14 15 16 17 18 19 20 21 22 23" at bounding box center [463, 466] width 43 height 38
type input "[DATE] 8:00 AM"
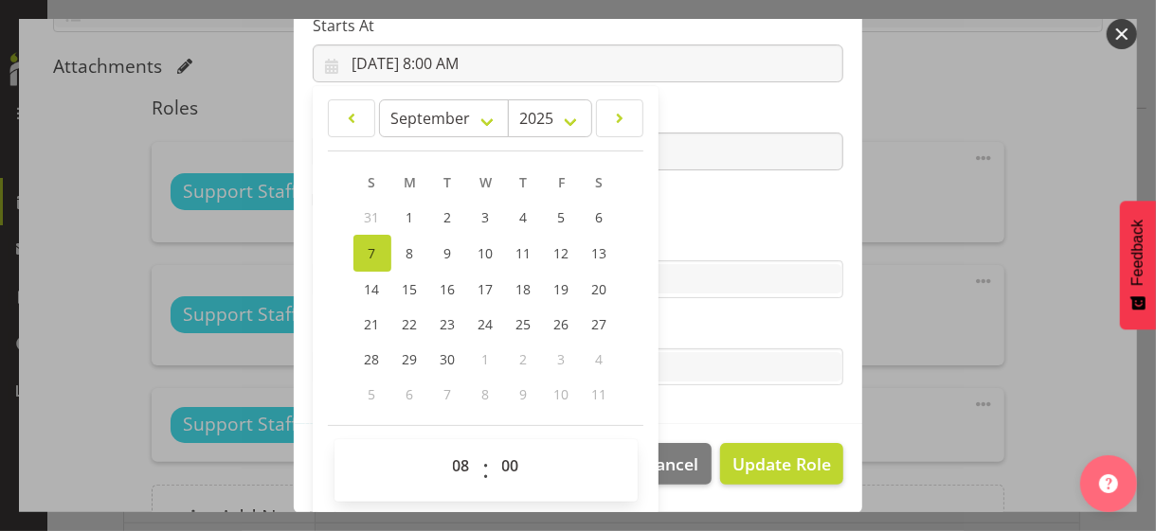
click at [684, 233] on label "Skills" at bounding box center [578, 241] width 530 height 23
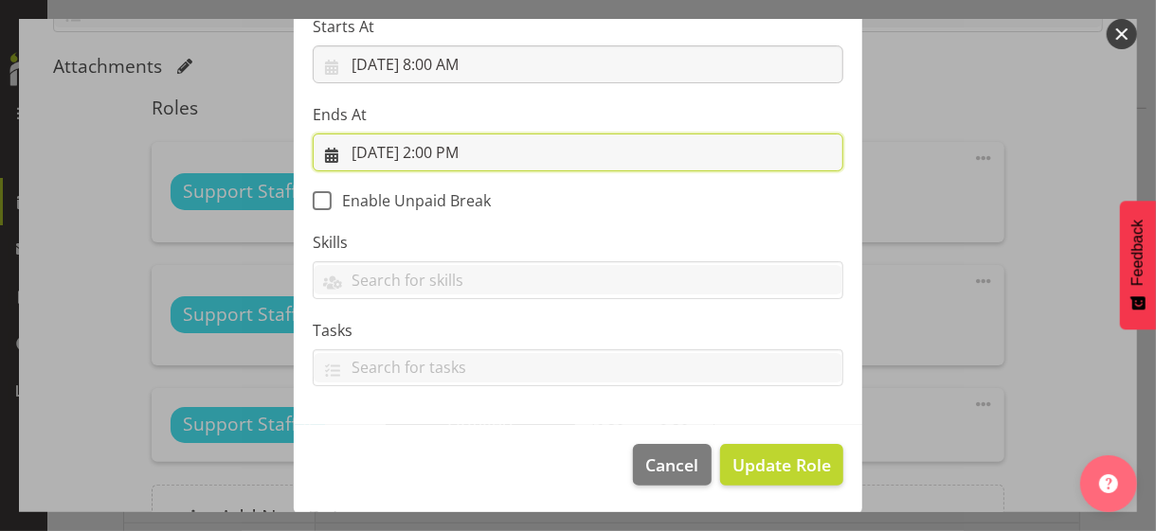
click at [437, 150] on input "[DATE] 2:00 PM" at bounding box center [578, 153] width 530 height 38
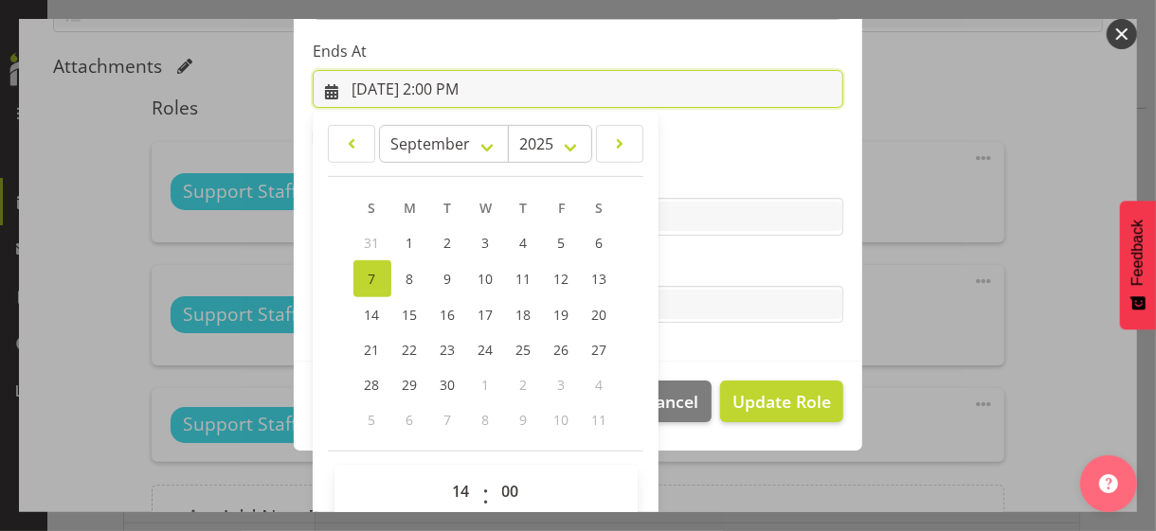
scroll to position [418, 0]
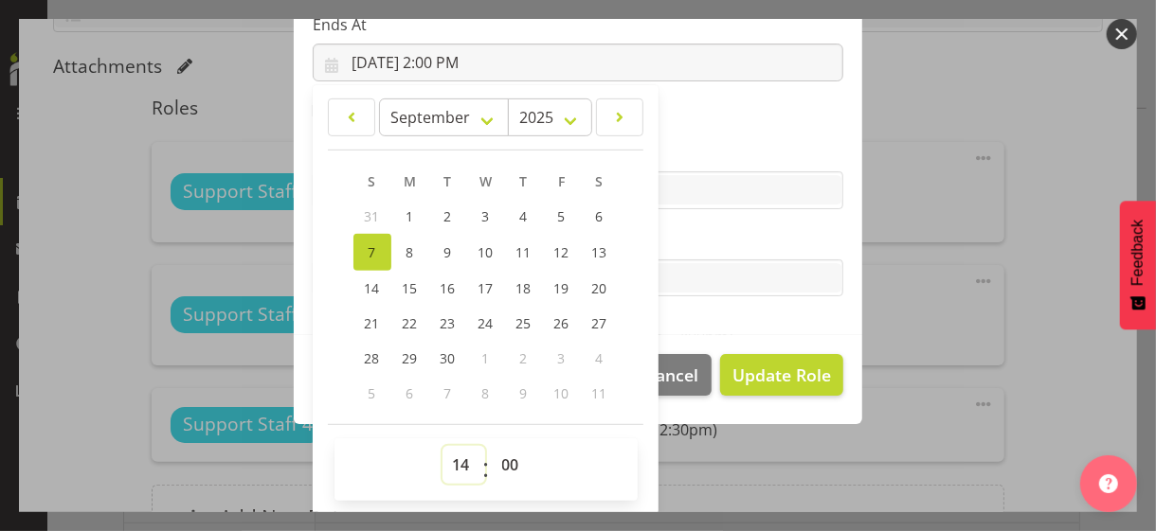
click at [454, 455] on select "00 01 02 03 04 05 06 07 08 09 10 11 12 13 14 15 16 17 18 19 20 21 22 23" at bounding box center [463, 465] width 43 height 38
select select "16"
click at [442, 446] on select "00 01 02 03 04 05 06 07 08 09 10 11 12 13 14 15 16 17 18 19 20 21 22 23" at bounding box center [463, 465] width 43 height 38
type input "[DATE] 4:00 PM"
click at [687, 242] on label "Tasks" at bounding box center [578, 240] width 530 height 23
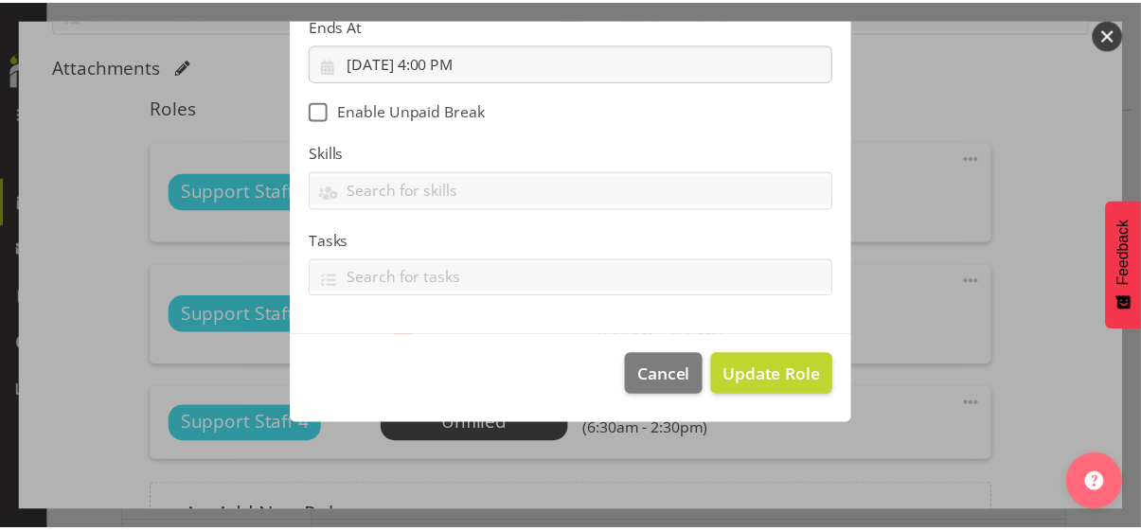
scroll to position [328, 0]
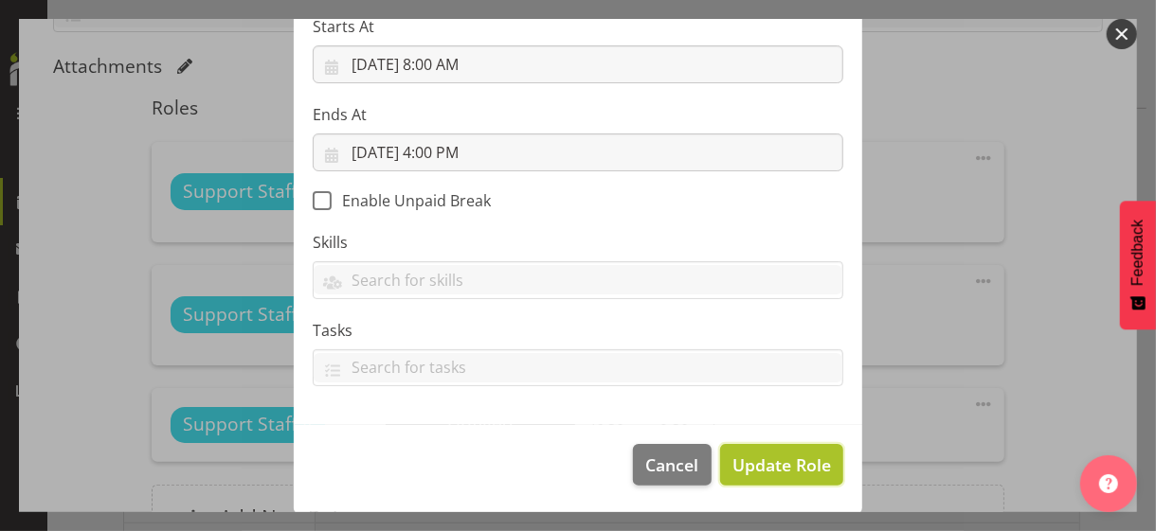
click at [763, 464] on span "Update Role" at bounding box center [781, 465] width 99 height 25
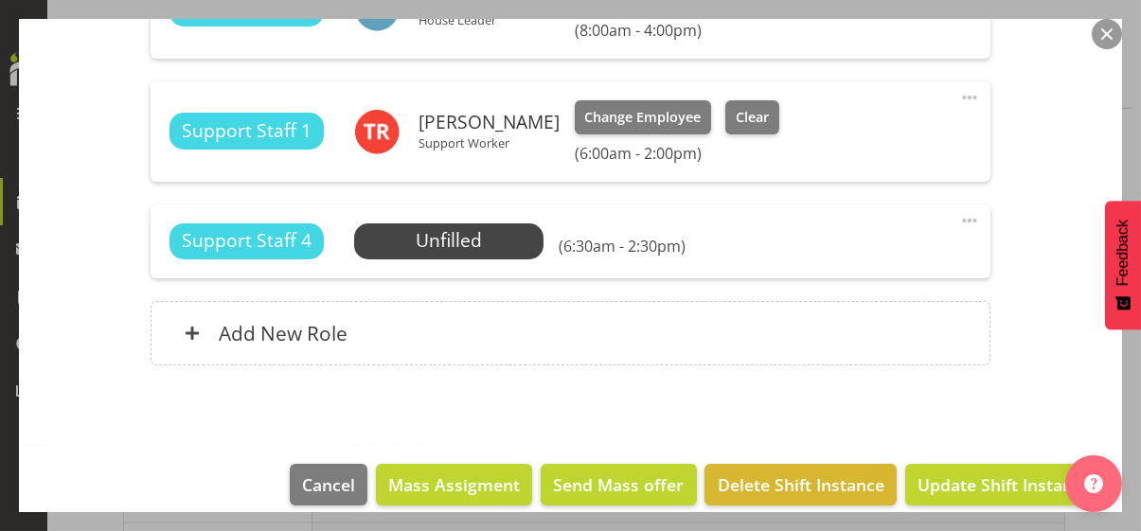
scroll to position [663, 0]
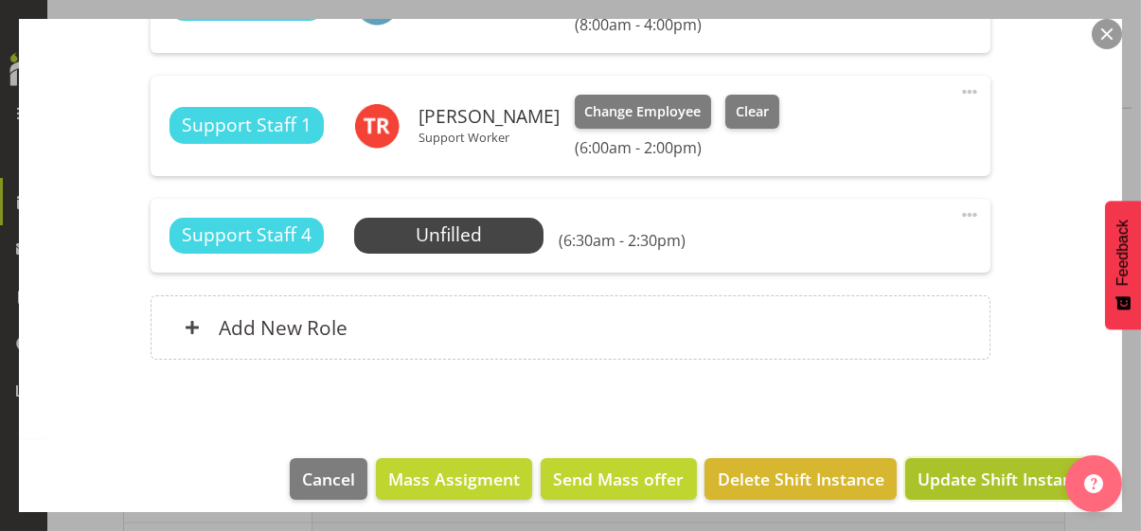
click at [948, 479] on span "Update Shift Instance" at bounding box center [1004, 479] width 173 height 25
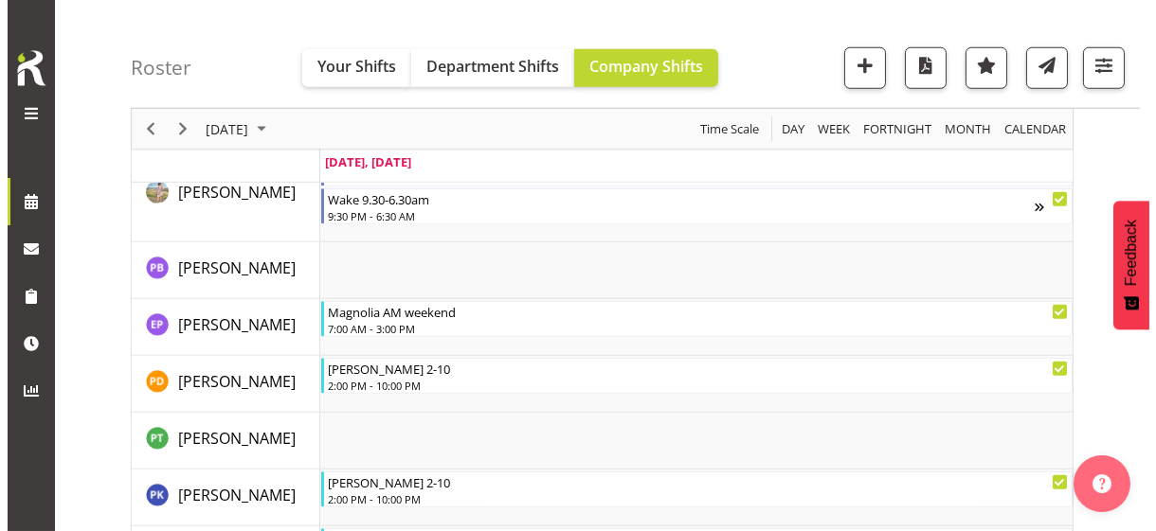
scroll to position [3342, 0]
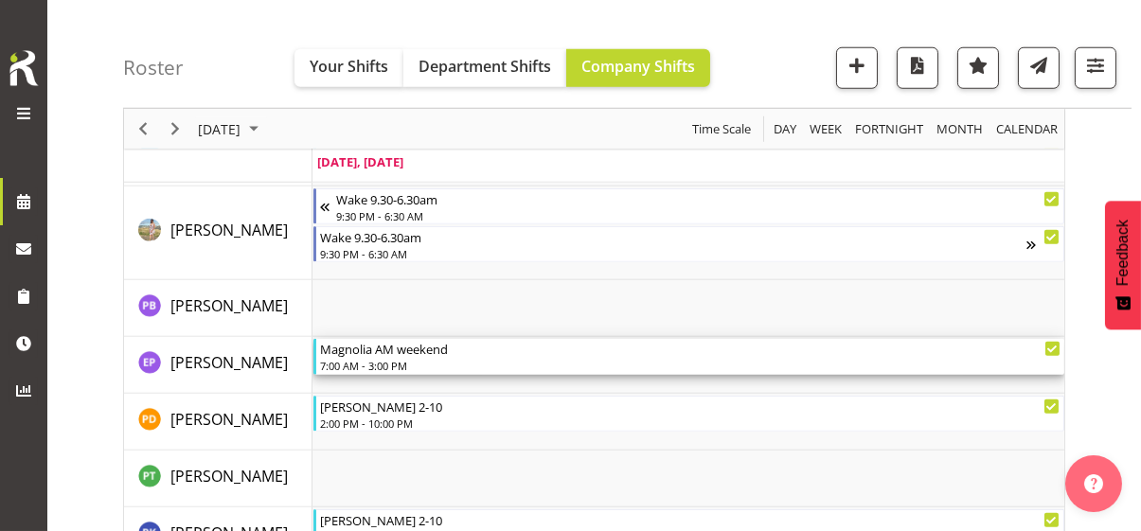
click at [394, 359] on div "7:00 AM - 3:00 PM" at bounding box center [690, 365] width 741 height 15
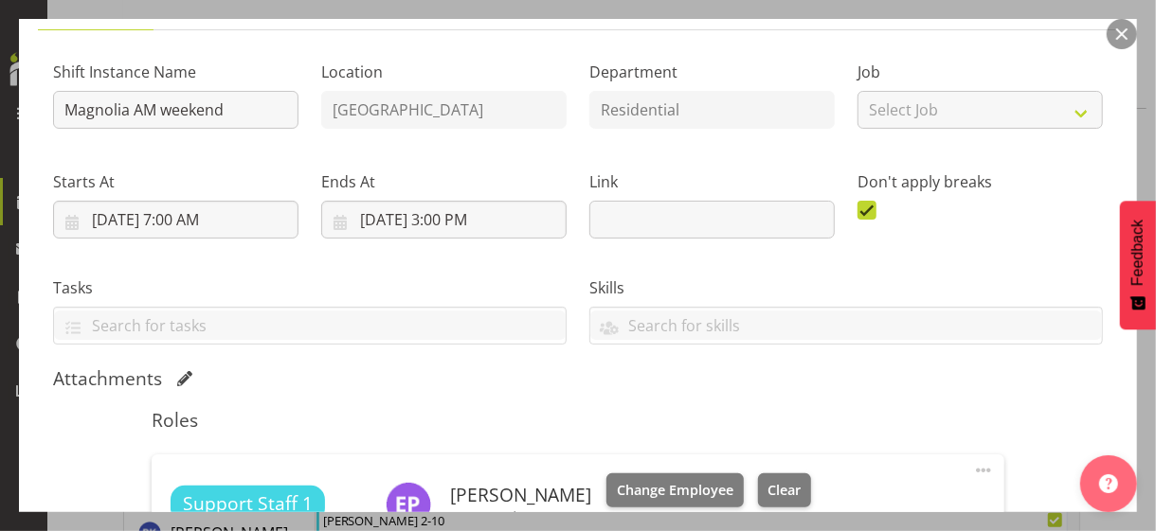
scroll to position [284, 0]
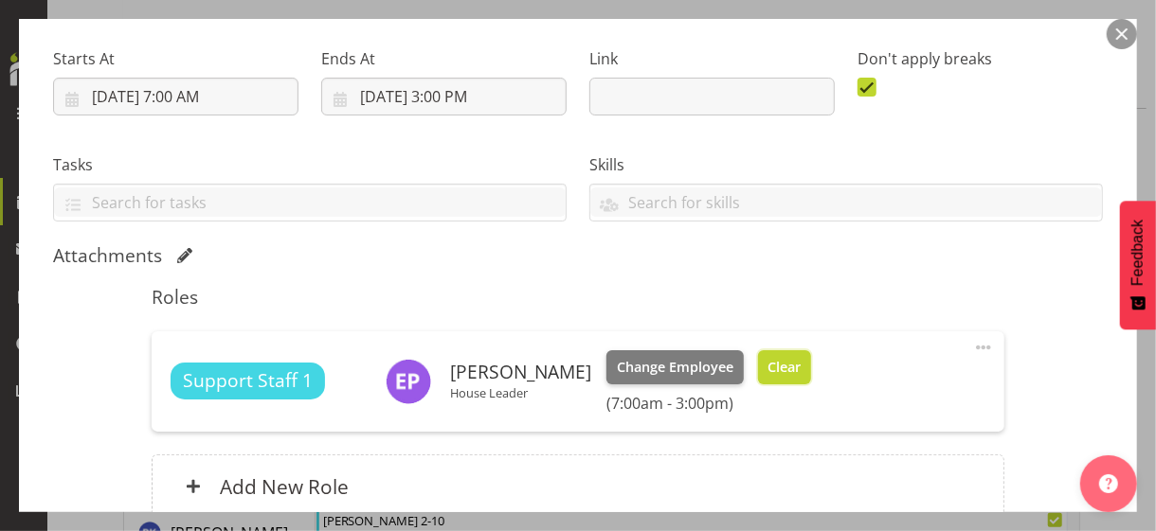
click at [787, 375] on button "Clear" at bounding box center [785, 367] width 54 height 34
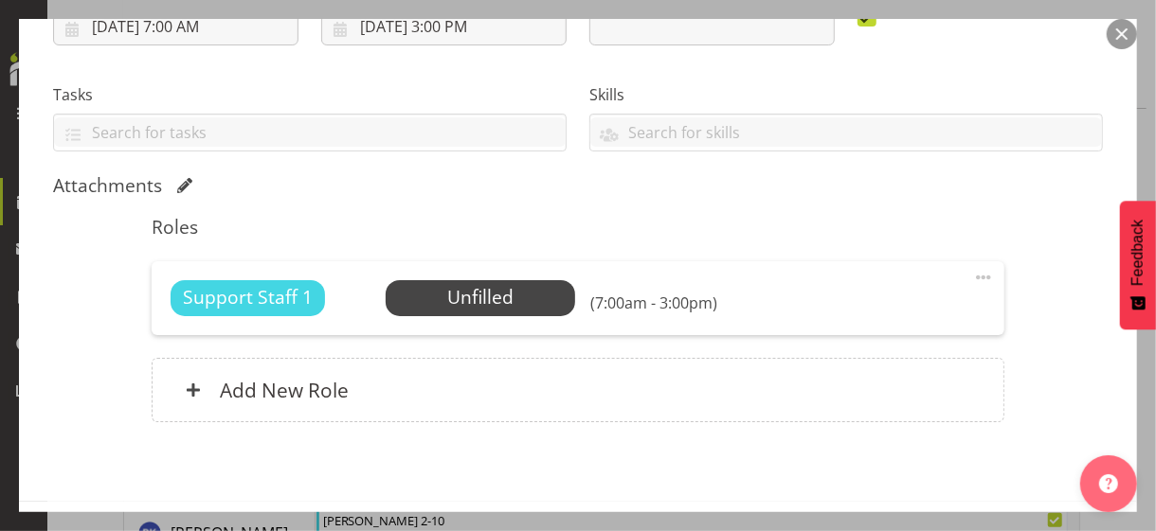
scroll to position [429, 0]
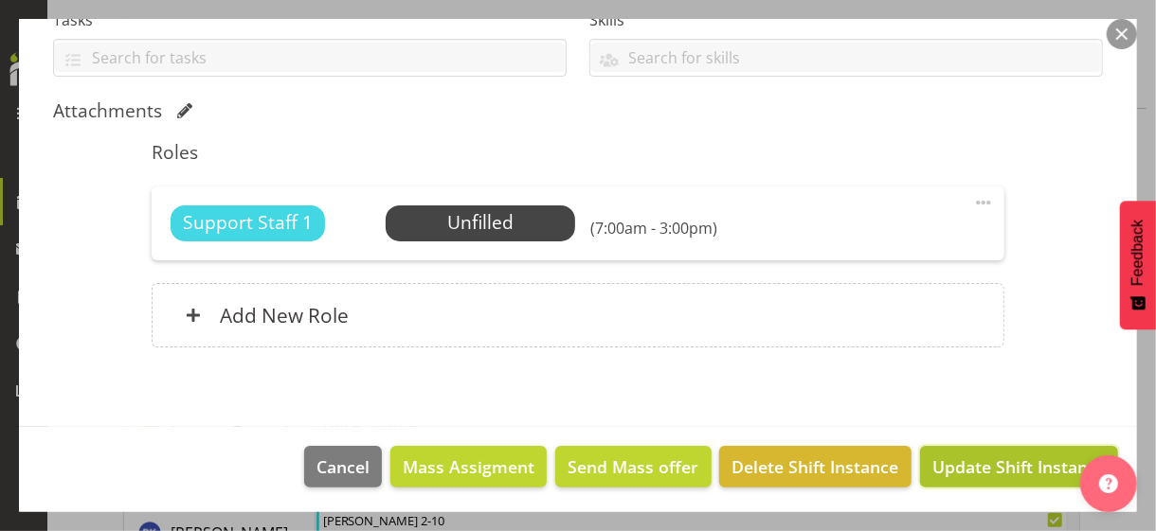
click at [959, 466] on span "Update Shift Instance" at bounding box center [1018, 467] width 173 height 25
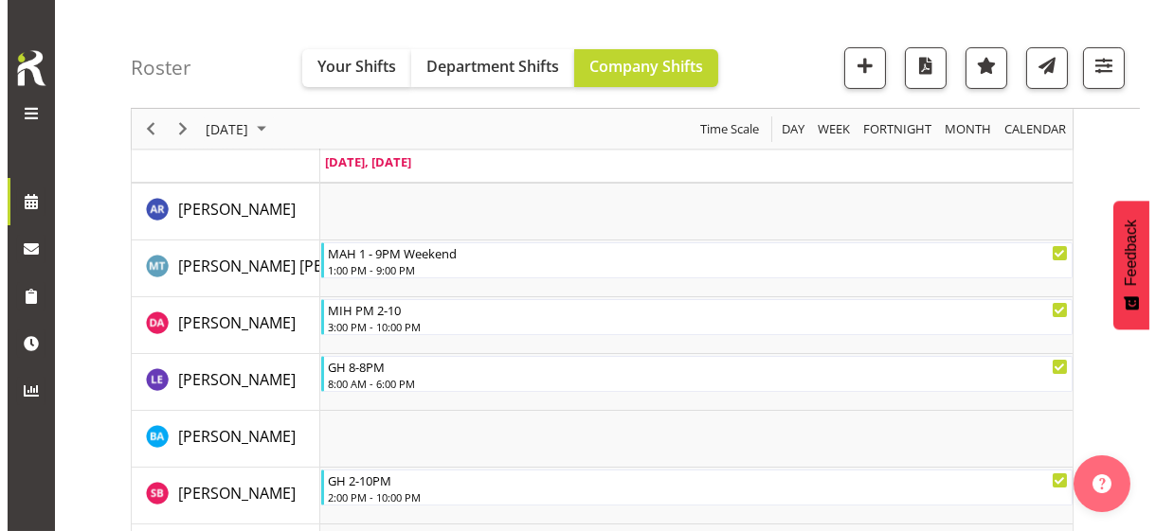
scroll to position [823, 0]
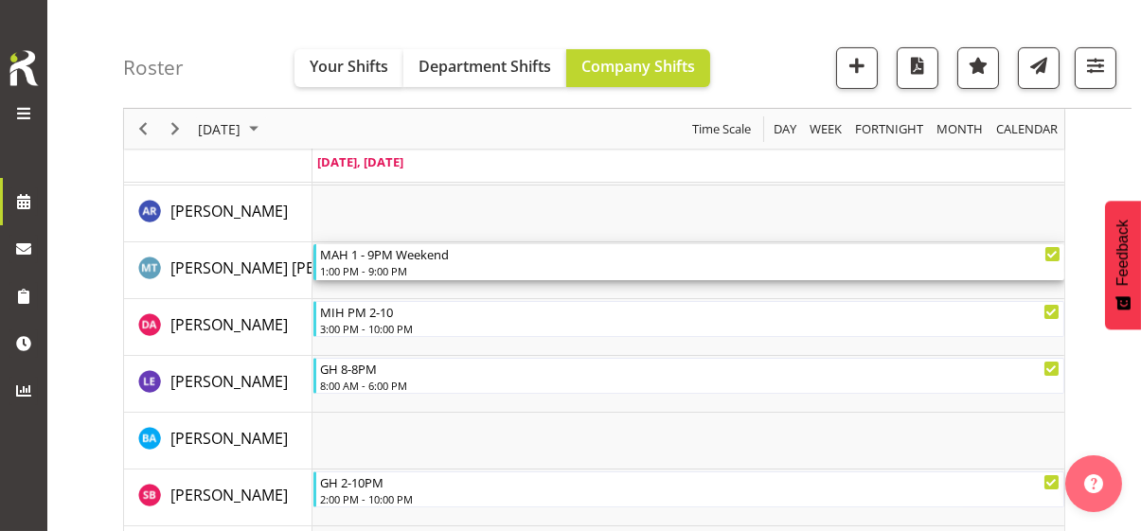
click at [388, 266] on div "1:00 PM - 9:00 PM" at bounding box center [690, 270] width 741 height 15
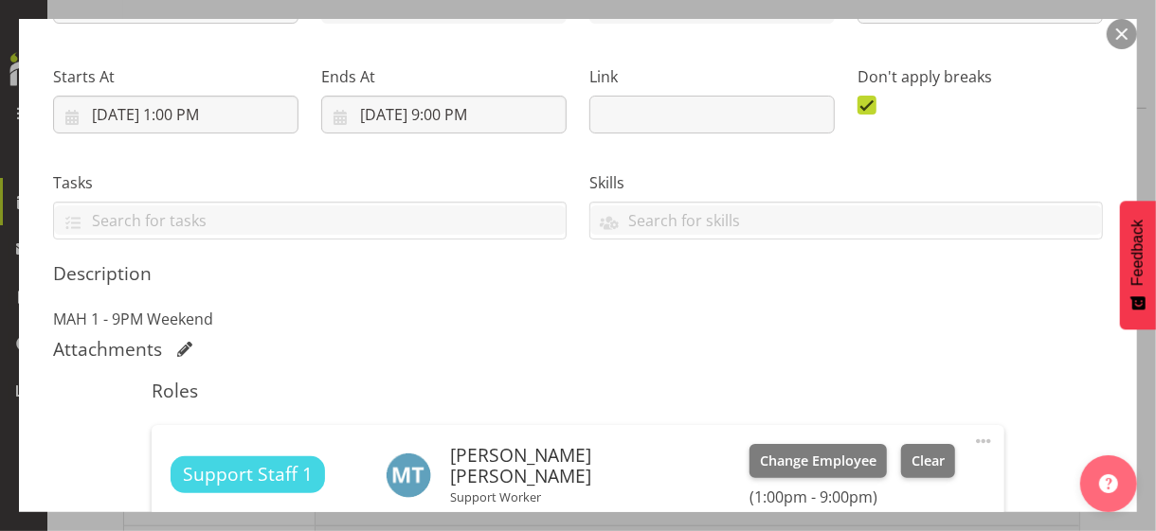
scroll to position [474, 0]
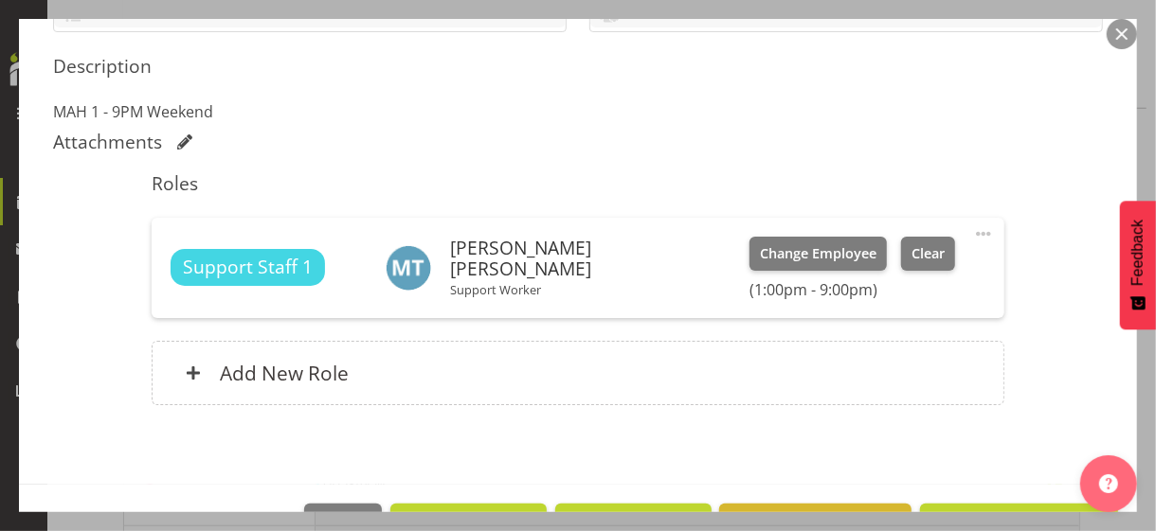
click at [972, 228] on span at bounding box center [983, 234] width 23 height 23
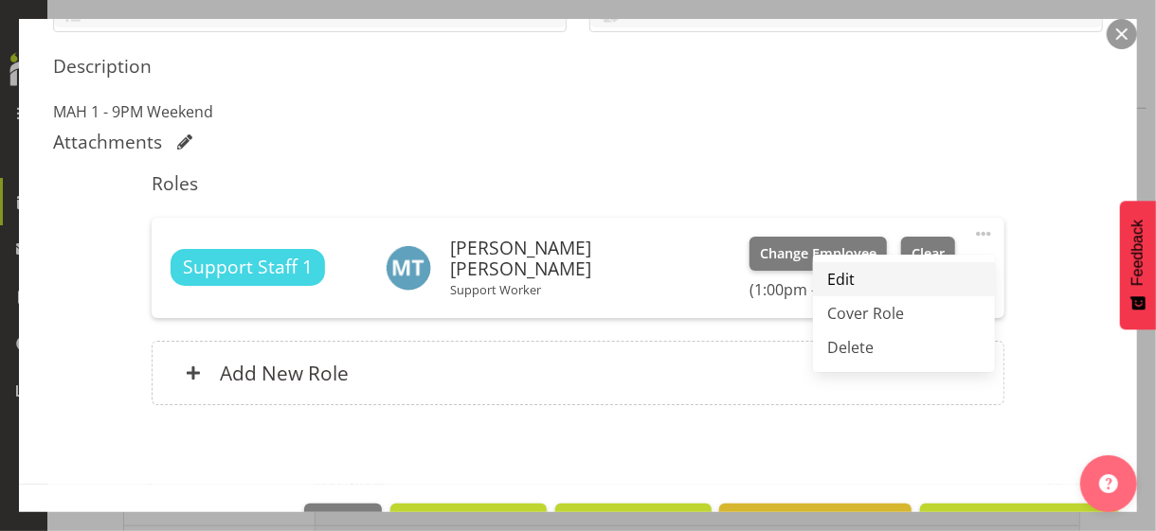
click at [851, 271] on link "Edit" at bounding box center [904, 279] width 182 height 34
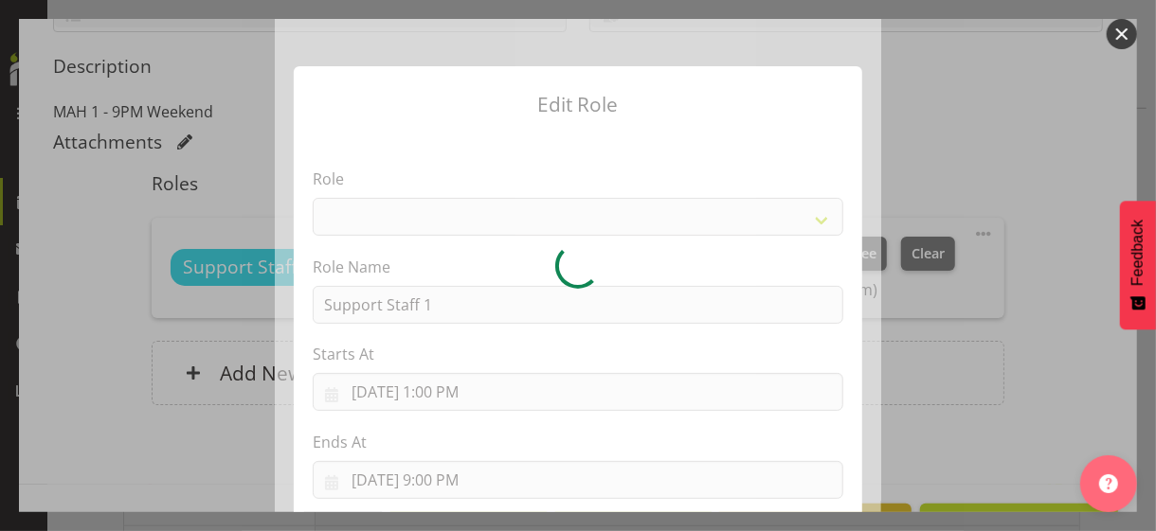
select select "1091"
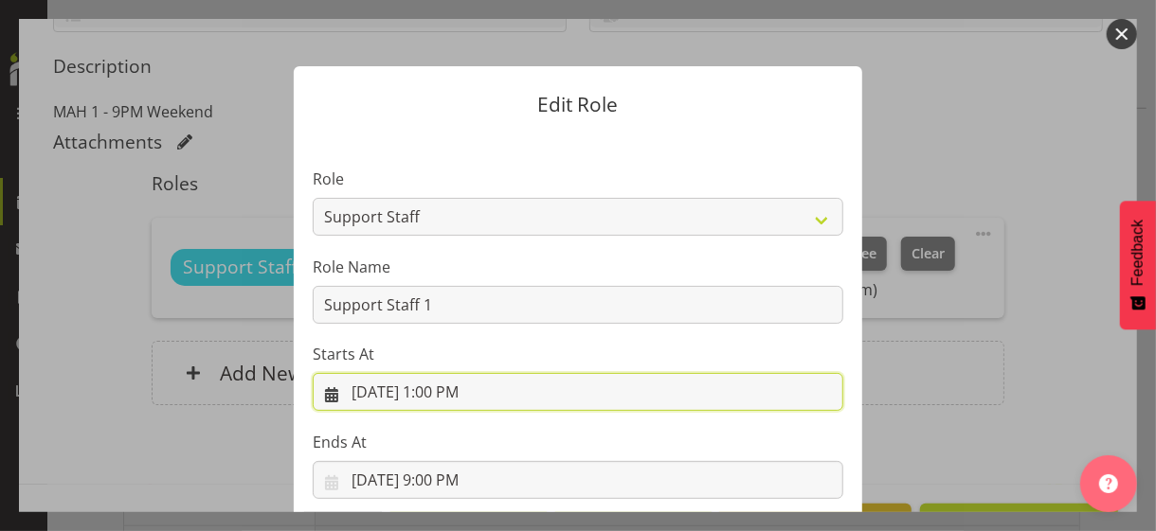
click at [432, 386] on input "[DATE] 1:00 PM" at bounding box center [578, 392] width 530 height 38
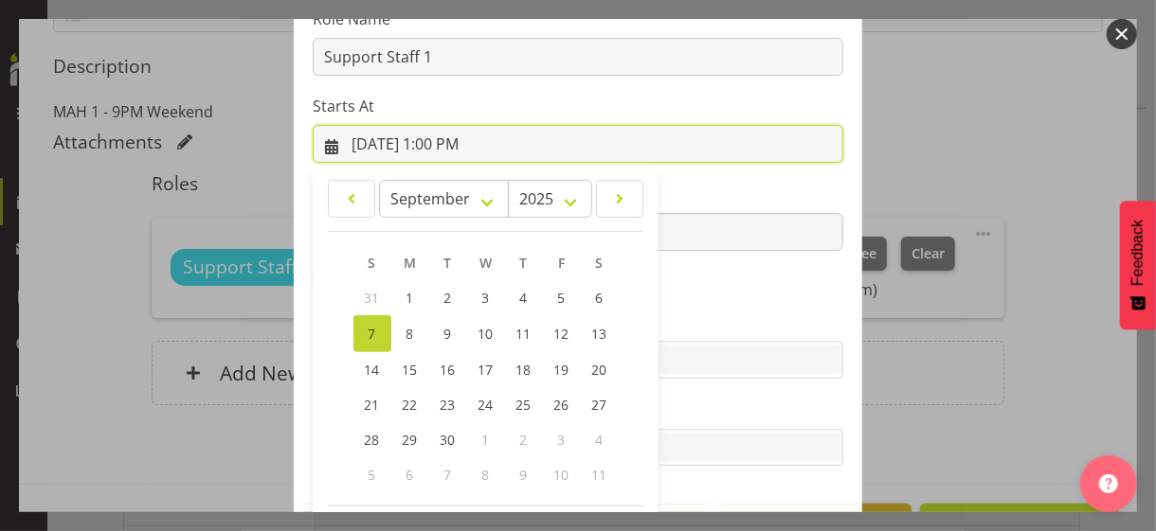
scroll to position [329, 0]
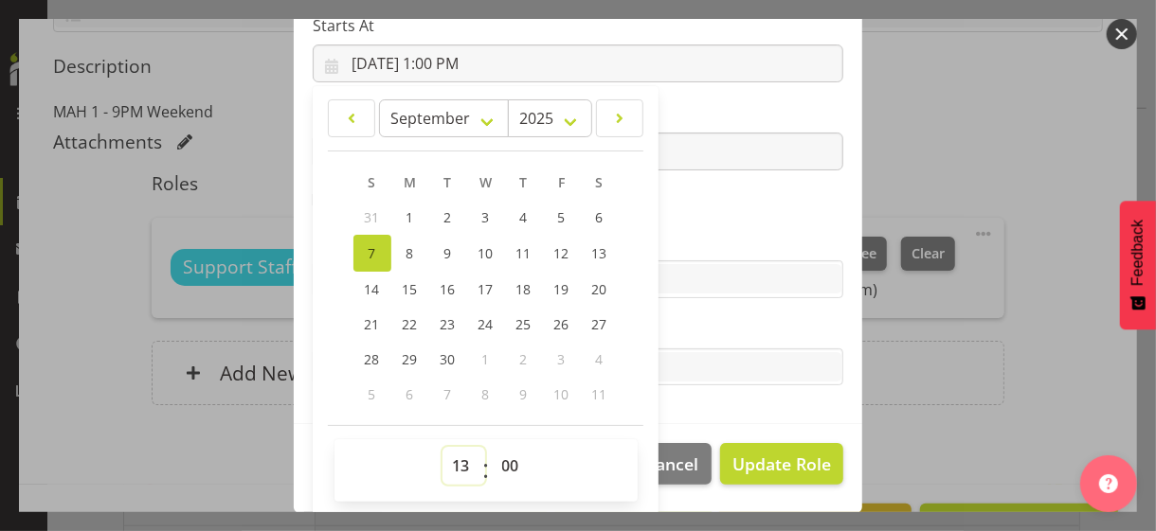
drag, startPoint x: 452, startPoint y: 460, endPoint x: 455, endPoint y: 446, distance: 14.5
click at [454, 452] on select "00 01 02 03 04 05 06 07 08 09 10 11 12 13 14 15 16 17 18 19 20 21 22 23" at bounding box center [463, 466] width 43 height 38
select select "8"
click at [442, 447] on select "00 01 02 03 04 05 06 07 08 09 10 11 12 13 14 15 16 17 18 19 20 21 22 23" at bounding box center [463, 466] width 43 height 38
type input "[DATE] 8:00 AM"
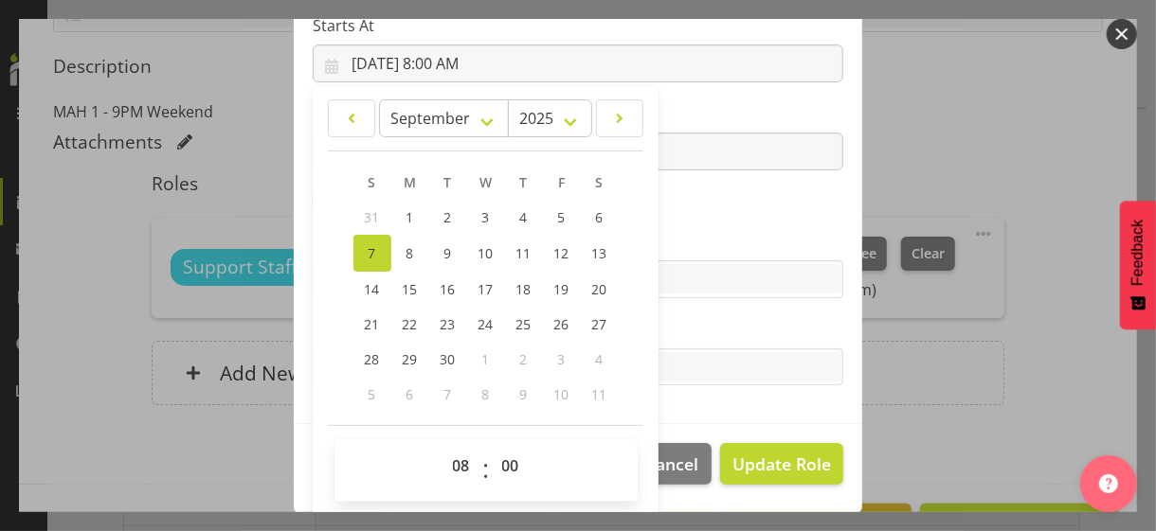
click at [672, 235] on label "Skills" at bounding box center [578, 241] width 530 height 23
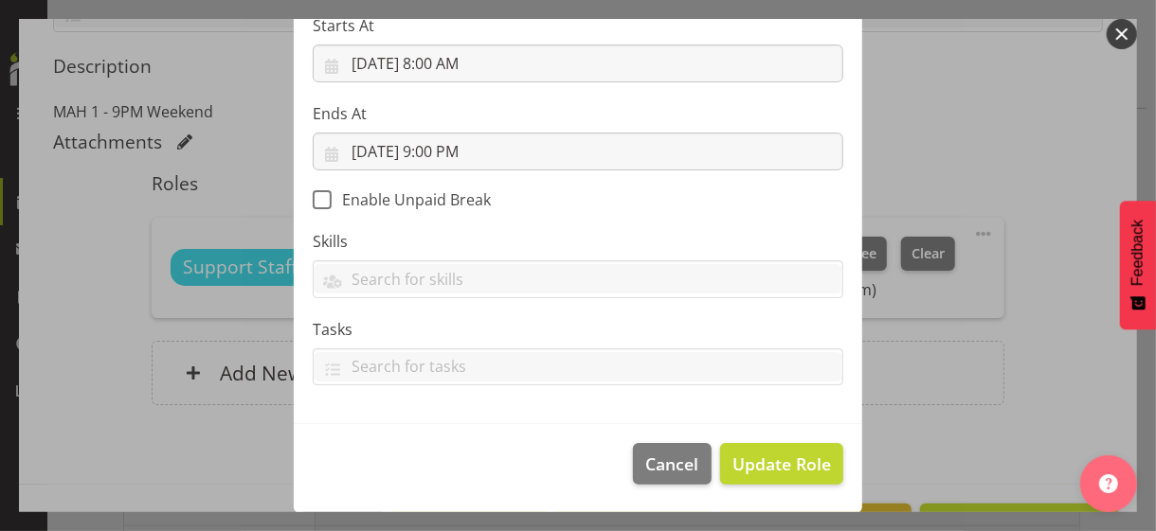
scroll to position [328, 0]
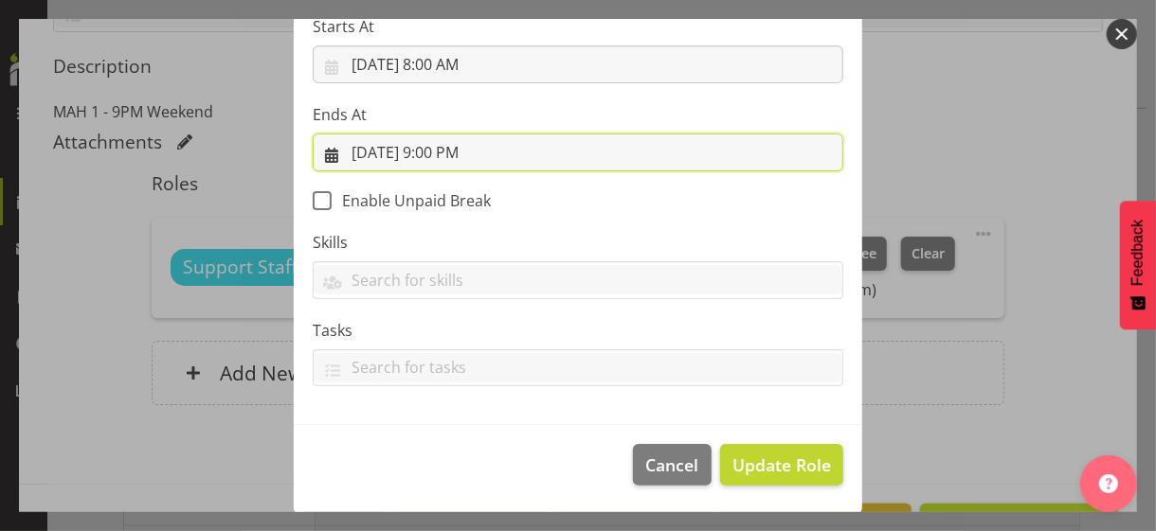
click at [435, 152] on input "[DATE] 9:00 PM" at bounding box center [578, 153] width 530 height 38
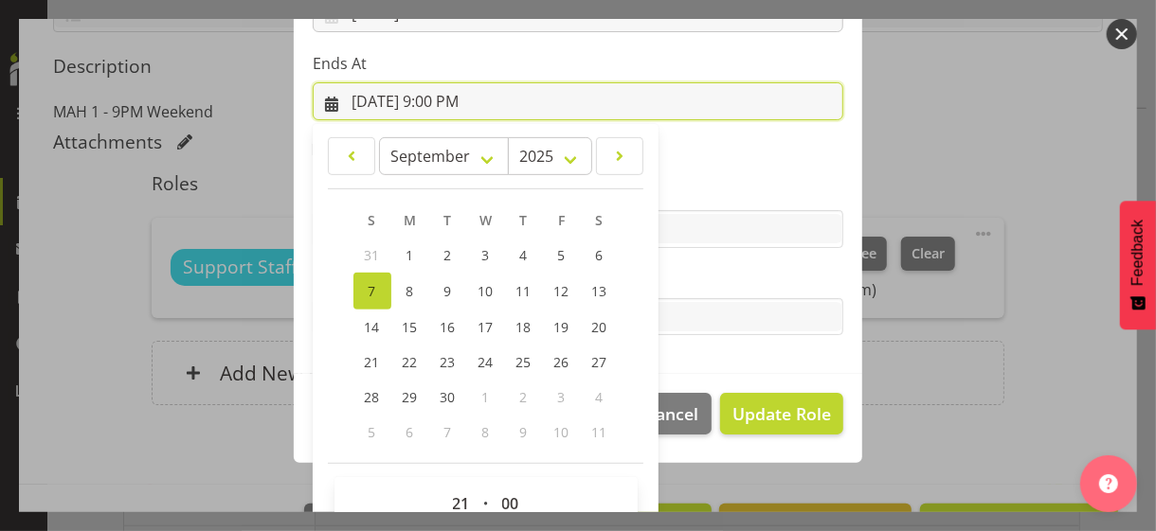
scroll to position [418, 0]
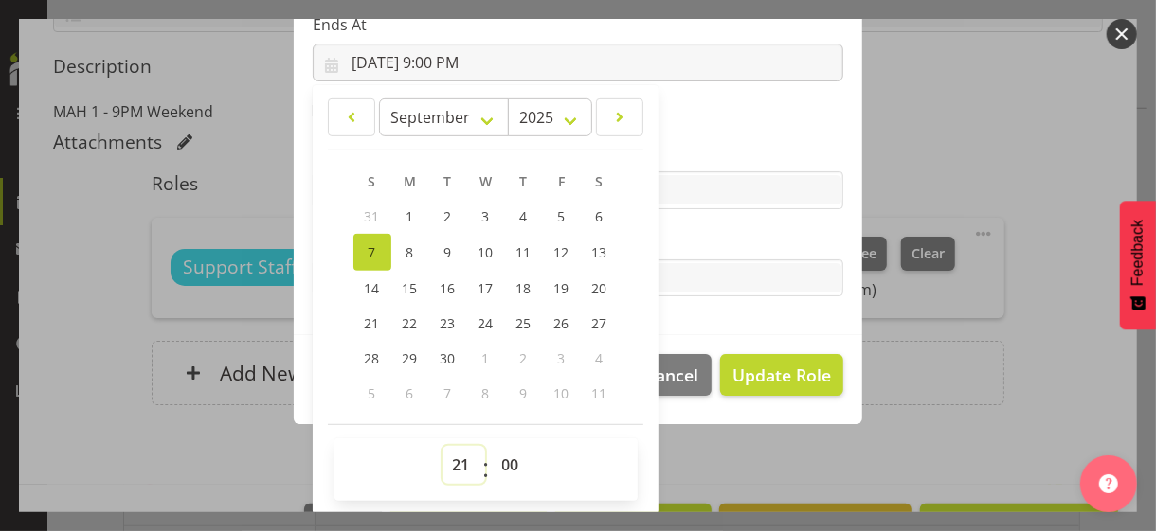
drag, startPoint x: 454, startPoint y: 460, endPoint x: 461, endPoint y: 446, distance: 16.1
click at [456, 455] on select "00 01 02 03 04 05 06 07 08 09 10 11 12 13 14 15 16 17 18 19 20 21 22 23" at bounding box center [463, 465] width 43 height 38
select select "20"
click at [442, 446] on select "00 01 02 03 04 05 06 07 08 09 10 11 12 13 14 15 16 17 18 19 20 21 22 23" at bounding box center [463, 465] width 43 height 38
type input "[DATE] 8:00 PM"
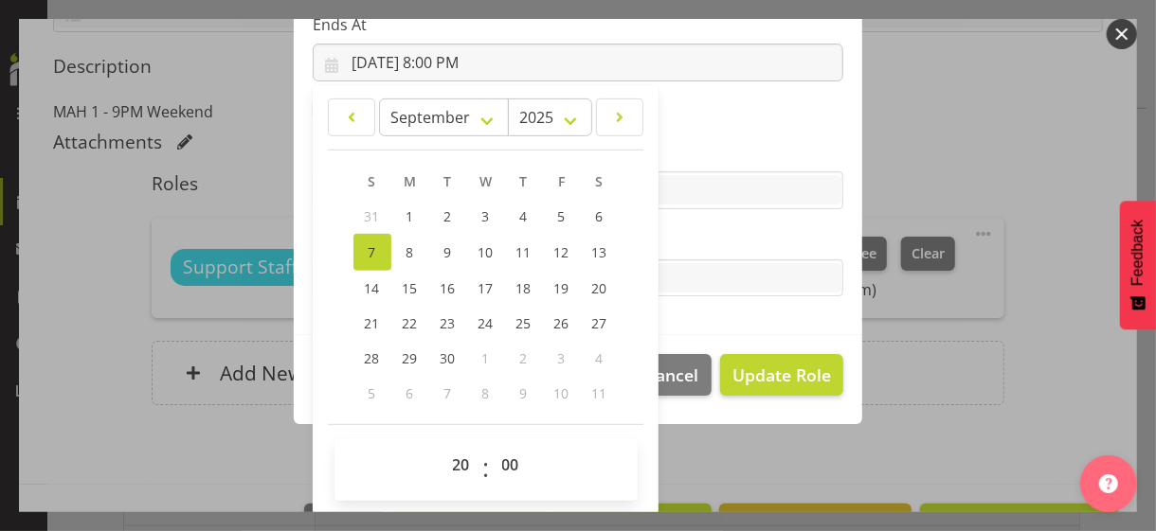
drag, startPoint x: 692, startPoint y: 238, endPoint x: 703, endPoint y: 259, distance: 23.3
click at [693, 238] on label "Tasks" at bounding box center [578, 240] width 530 height 23
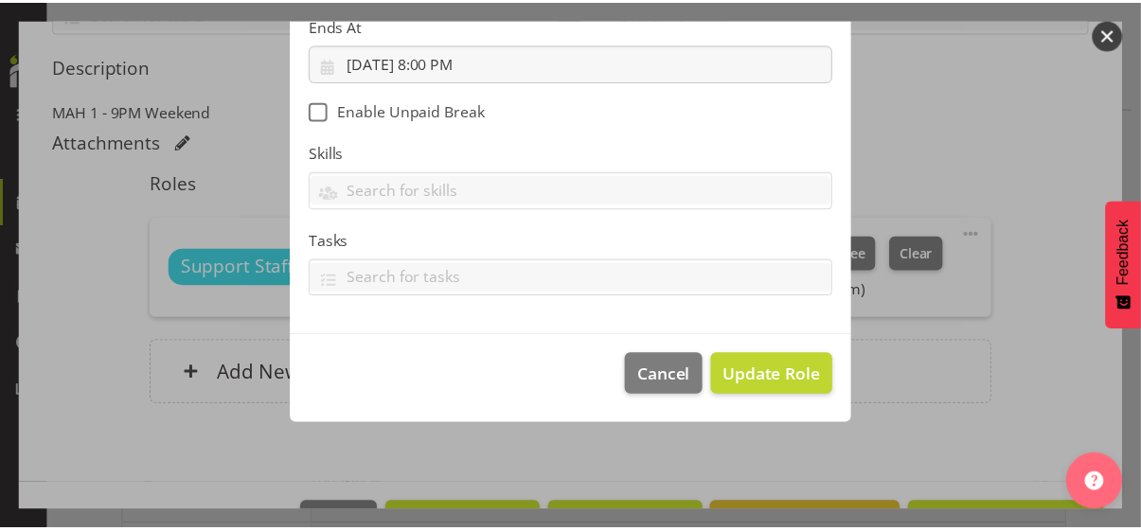
scroll to position [328, 0]
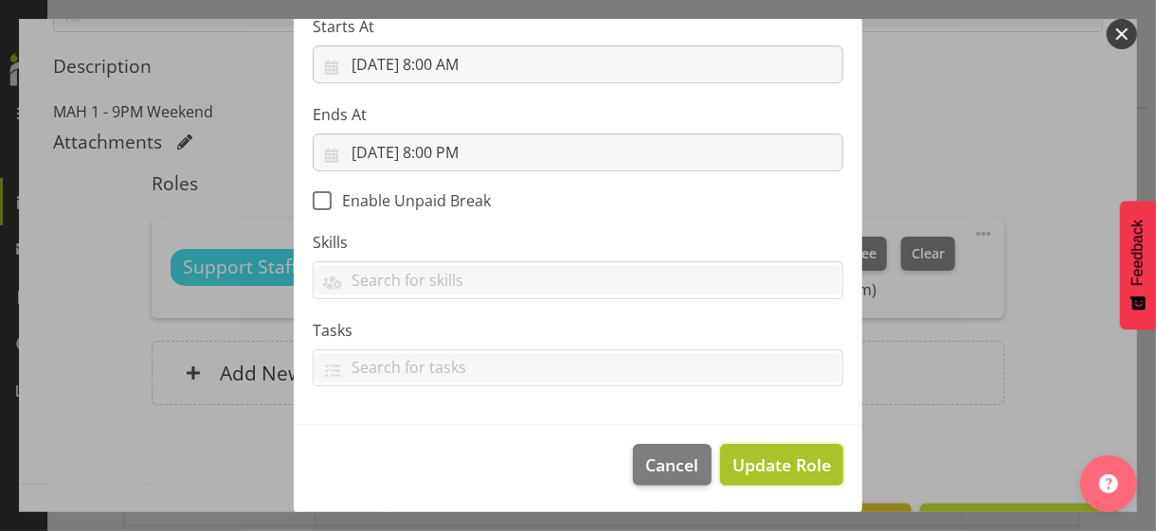
click at [767, 457] on span "Update Role" at bounding box center [781, 465] width 99 height 25
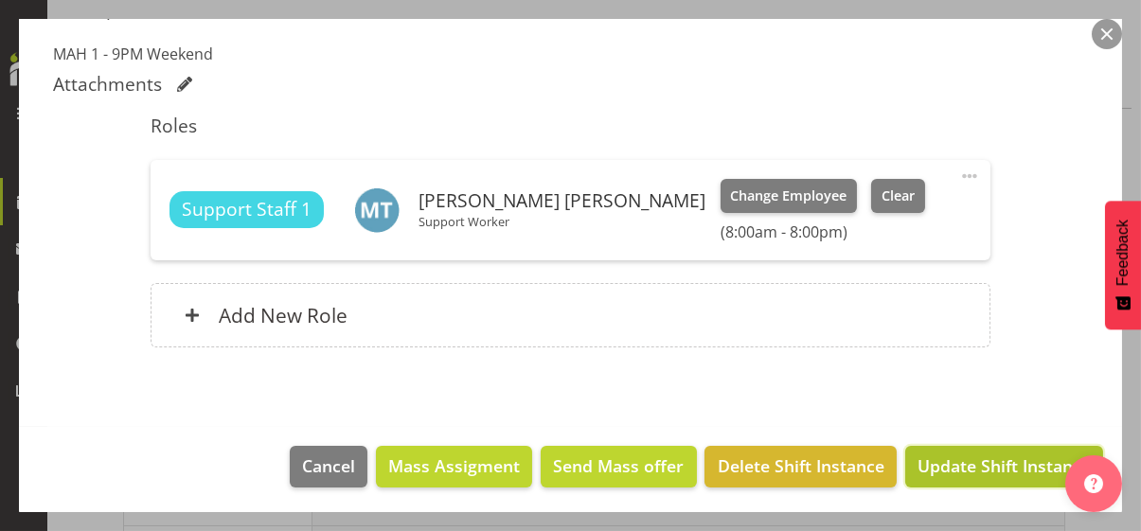
click at [982, 465] on span "Update Shift Instance" at bounding box center [1004, 466] width 173 height 25
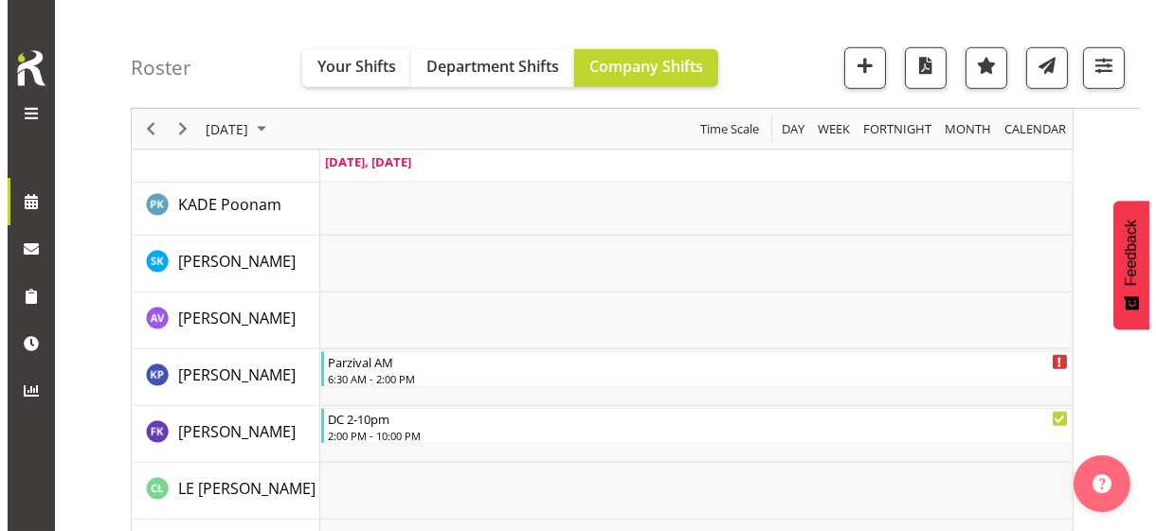
scroll to position [2431, 0]
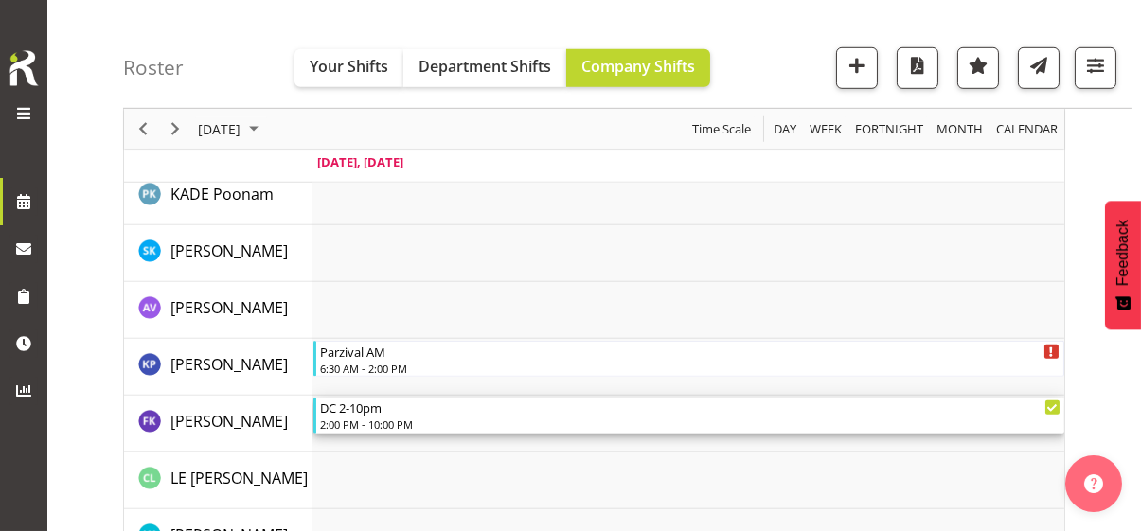
click at [382, 418] on div "2:00 PM - 10:00 PM" at bounding box center [690, 424] width 741 height 15
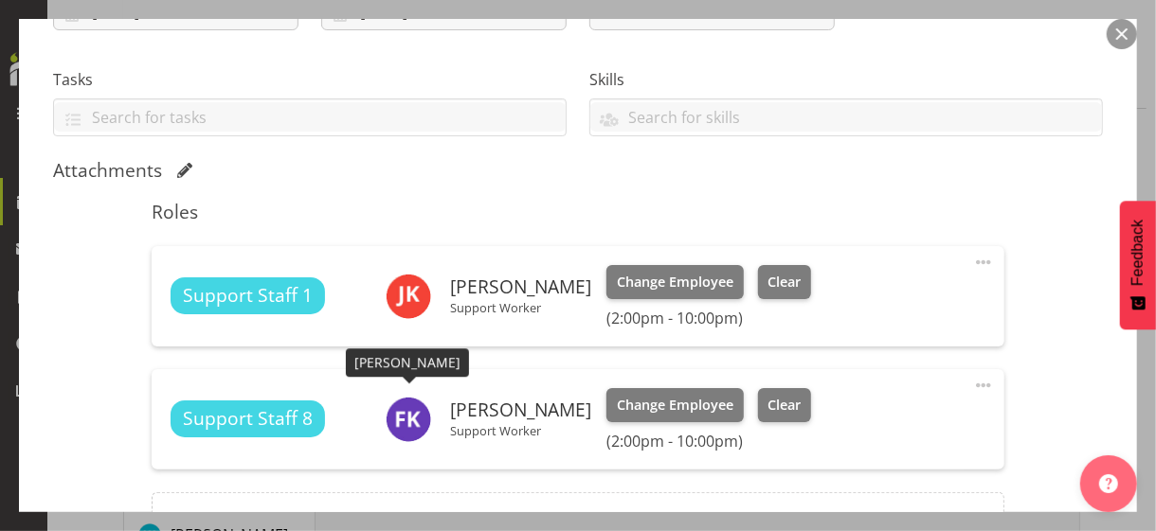
scroll to position [379, 0]
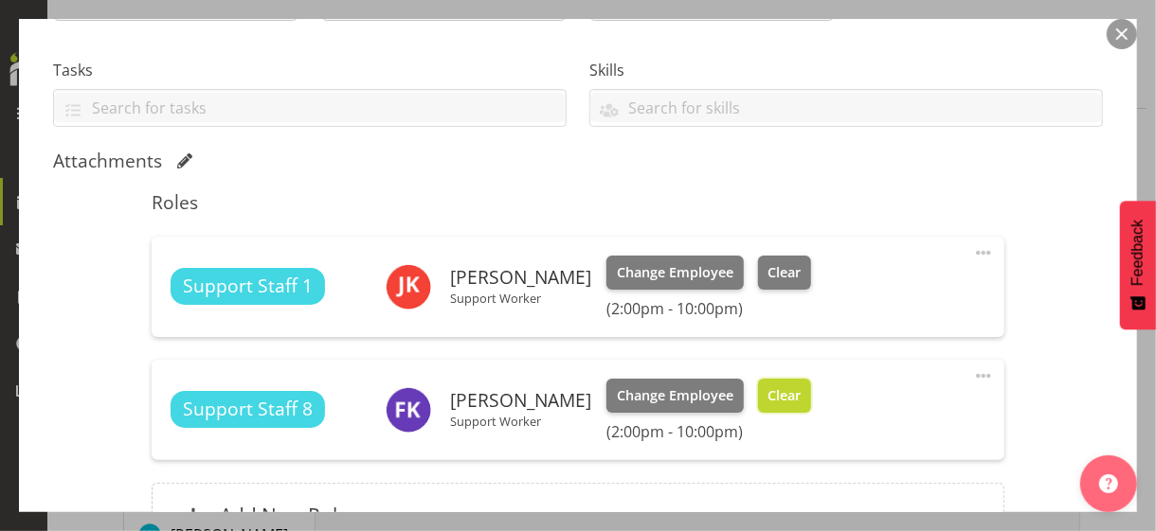
click at [778, 393] on span "Clear" at bounding box center [783, 395] width 33 height 21
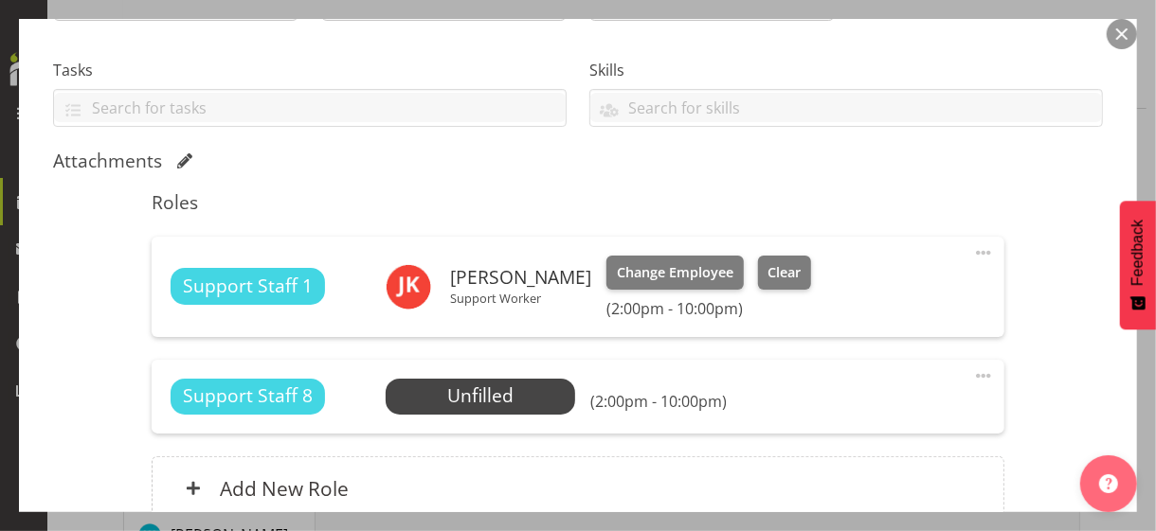
scroll to position [553, 0]
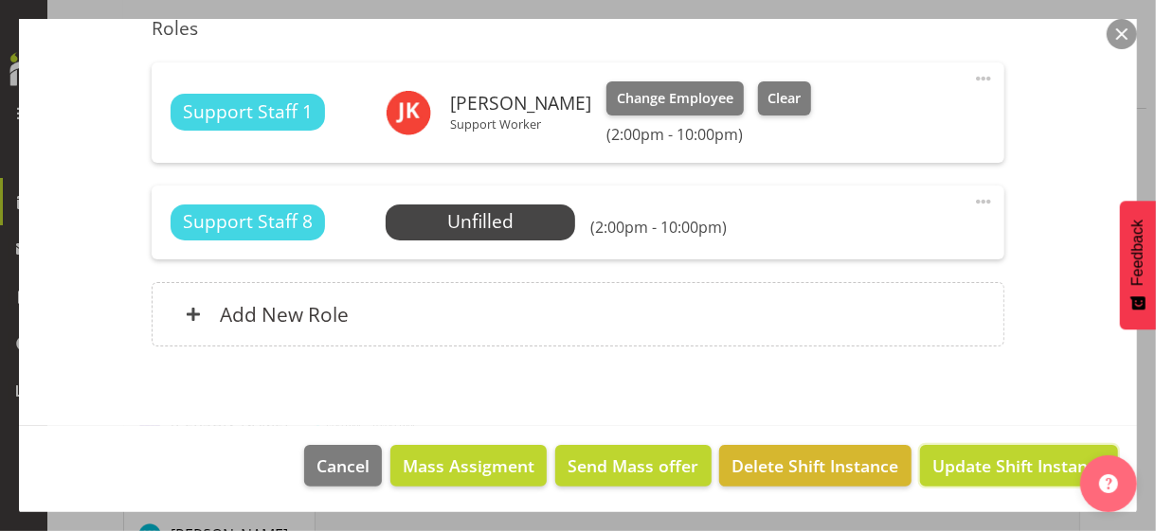
click at [974, 460] on span "Update Shift Instance" at bounding box center [1018, 466] width 173 height 25
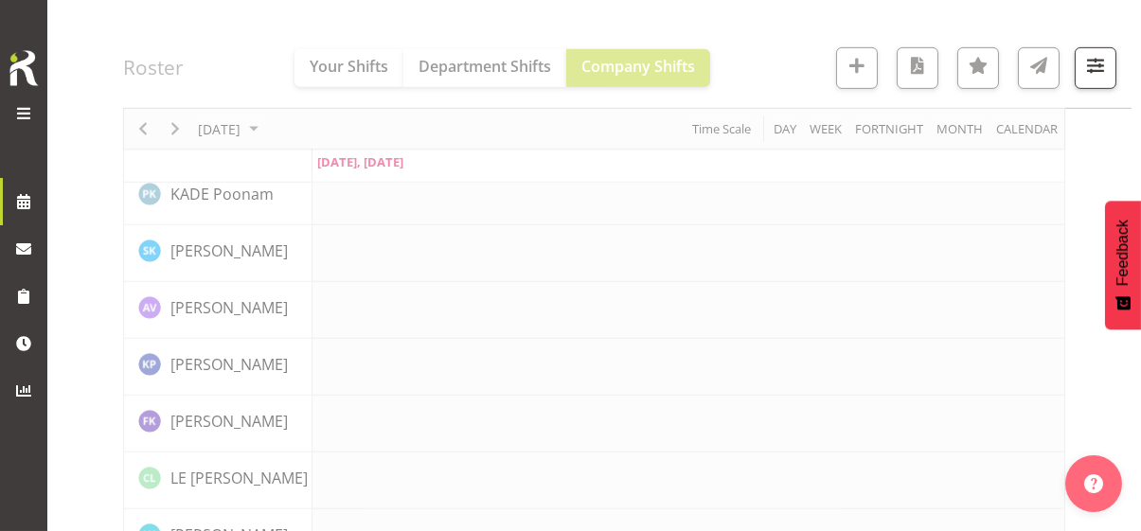
scroll to position [2469, 0]
